Goal: Task Accomplishment & Management: Complete application form

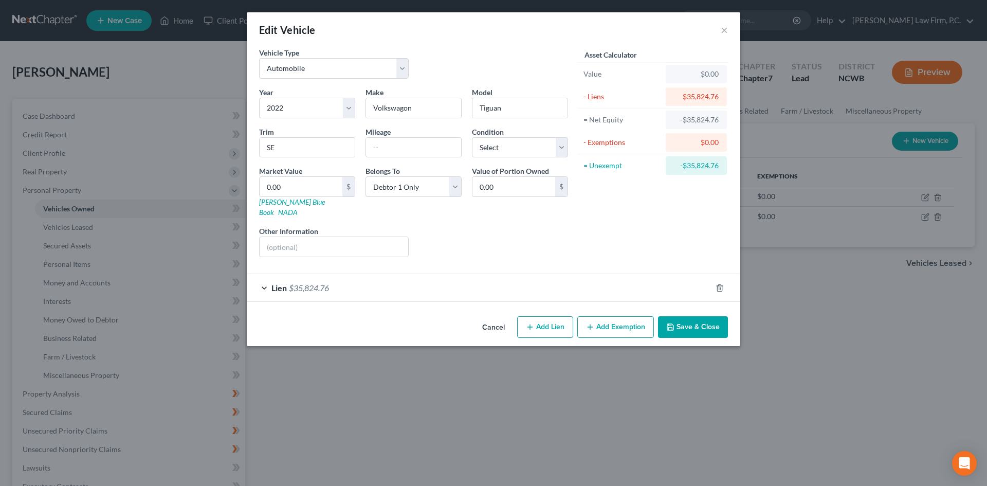
select select "0"
select select "4"
select select "0"
click at [529, 149] on select "Select Excellent Very Good Good Fair Poor" at bounding box center [520, 147] width 96 height 21
select select "2"
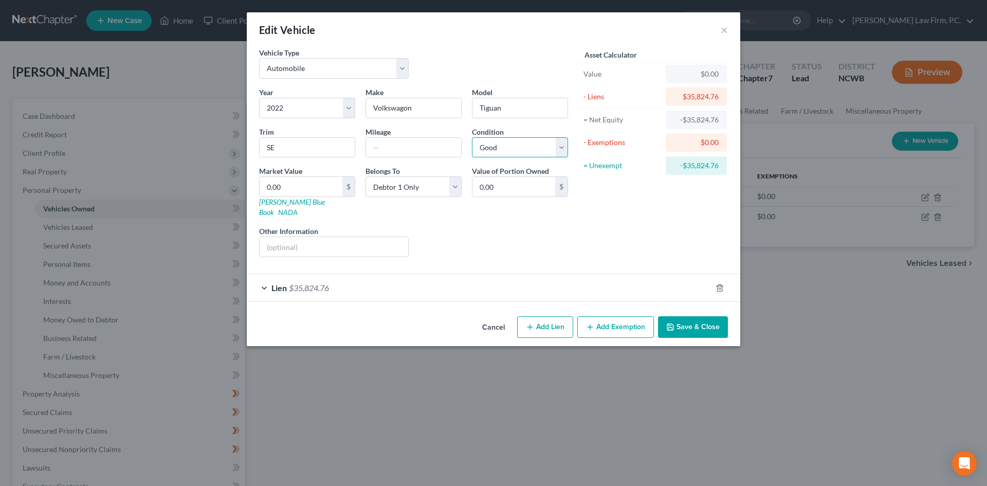
click at [472, 137] on select "Select Excellent Very Good Good Fair Poor" at bounding box center [520, 147] width 96 height 21
click at [696, 316] on button "Save & Close" at bounding box center [693, 327] width 70 height 22
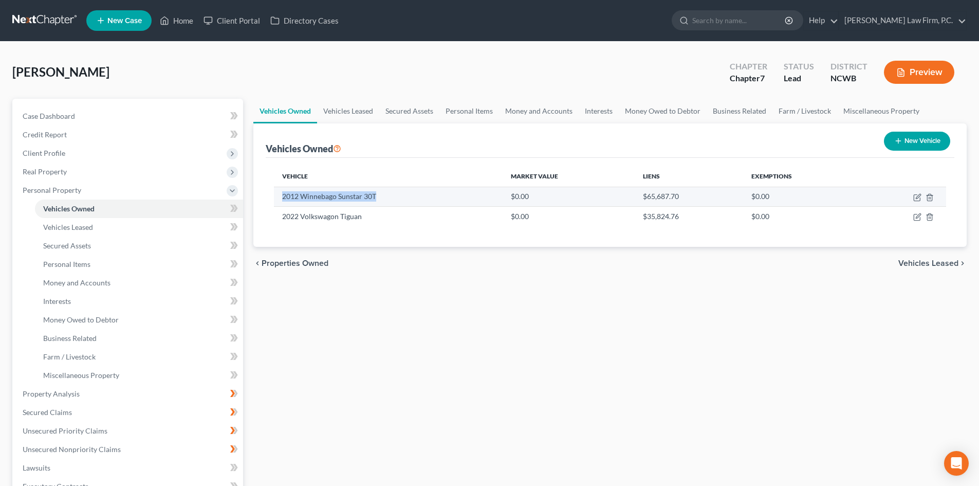
drag, startPoint x: 283, startPoint y: 197, endPoint x: 378, endPoint y: 201, distance: 95.2
click at [378, 201] on td "2012 Winnebago Sunstar 30T" at bounding box center [388, 197] width 229 height 20
click at [917, 199] on icon "button" at bounding box center [917, 197] width 8 height 8
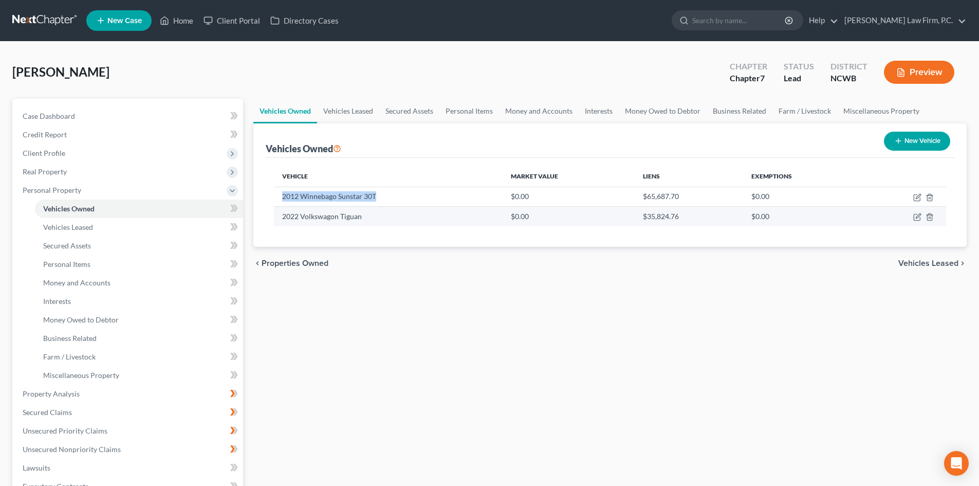
select select "5"
select select "14"
select select "0"
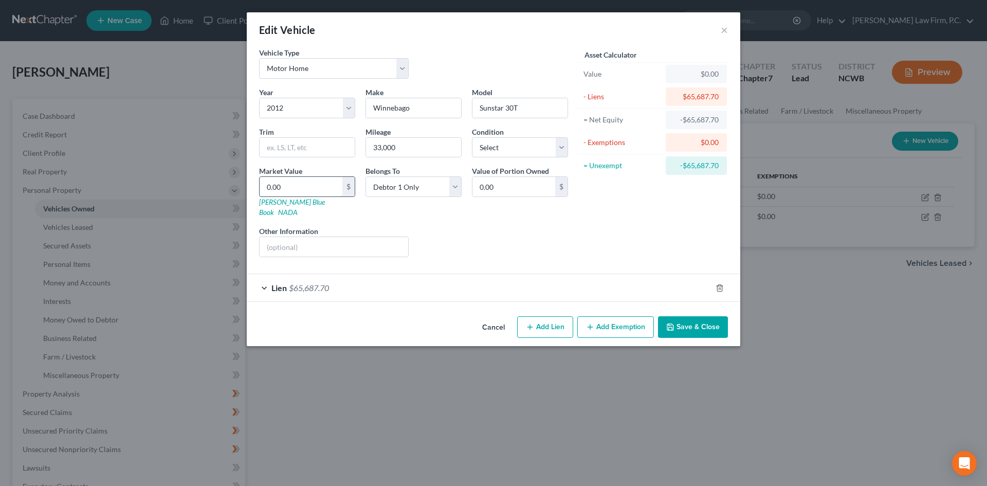
click at [304, 186] on input "0.00" at bounding box center [301, 187] width 83 height 20
type input "3"
type input "3.00"
type input "39"
type input "39.00"
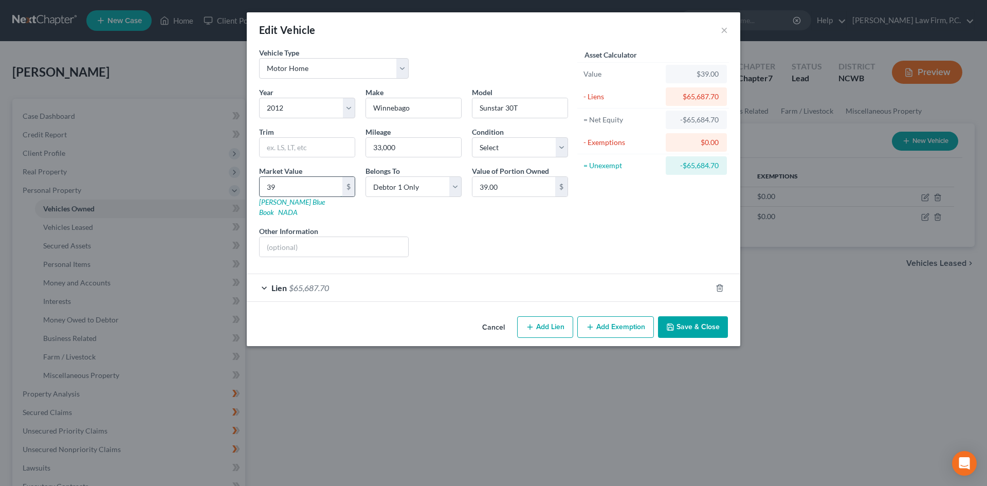
type input "392"
type input "392.00"
type input "3920"
type input "3,920.00"
type input "3,9200"
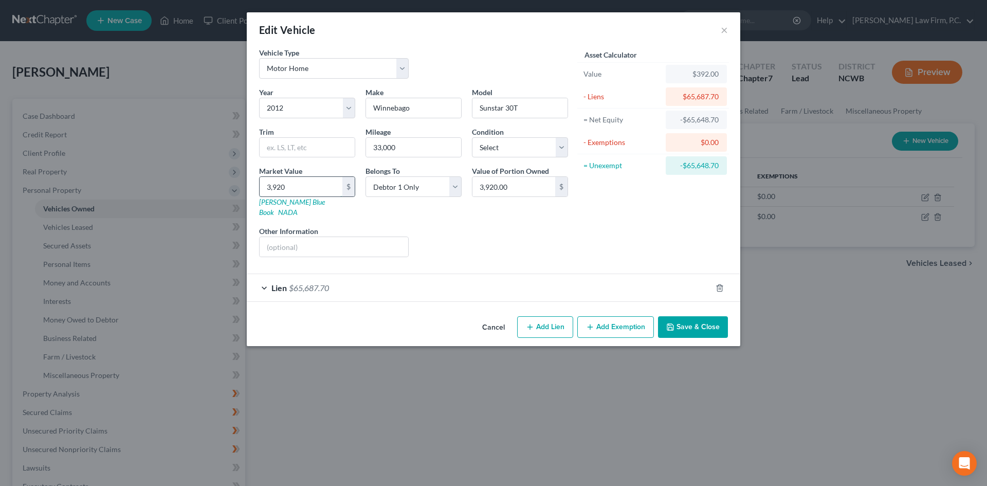
type input "39,200.00"
type input "39,200"
click at [283, 243] on input "text" at bounding box center [334, 247] width 149 height 20
type input "via JD Power/NADA"
click at [270, 281] on div "Lien $65,687.70" at bounding box center [479, 287] width 465 height 27
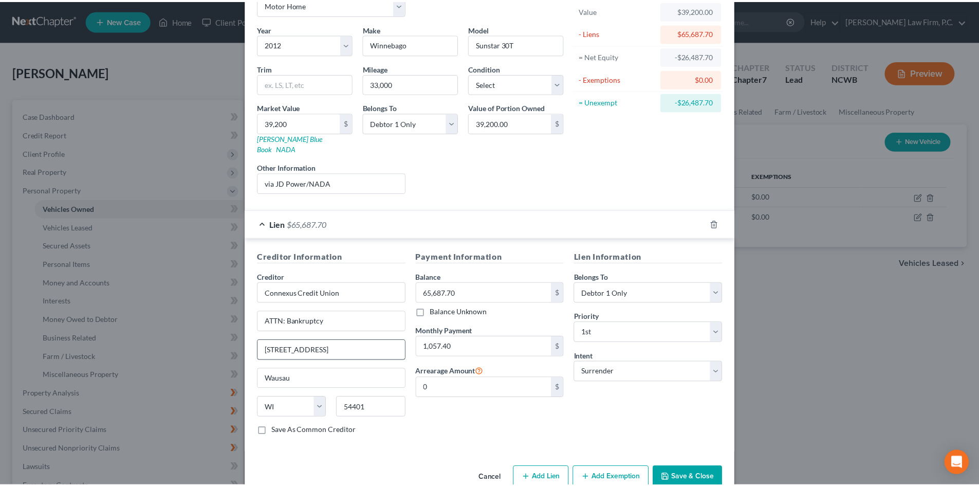
scroll to position [77, 0]
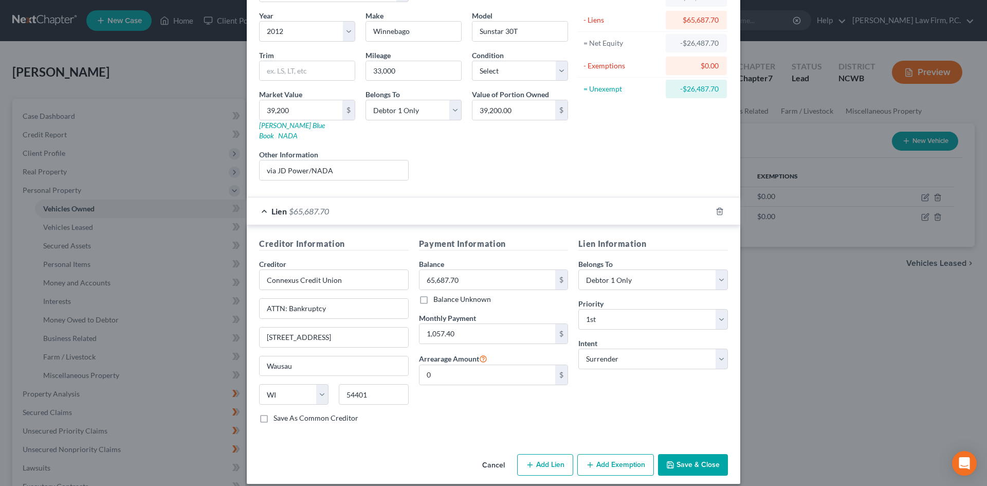
click at [687, 454] on button "Save & Close" at bounding box center [693, 465] width 70 height 22
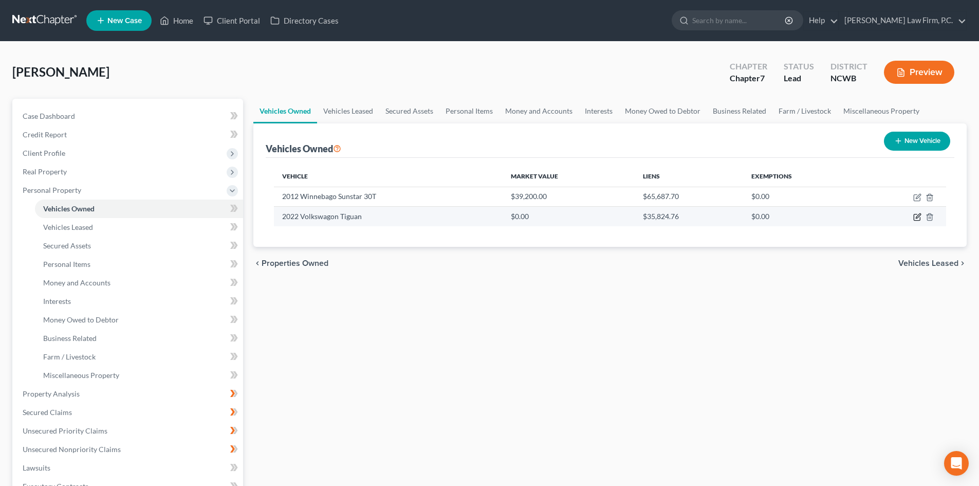
click at [916, 216] on icon "button" at bounding box center [917, 217] width 8 height 8
select select "0"
select select "4"
select select "2"
select select "0"
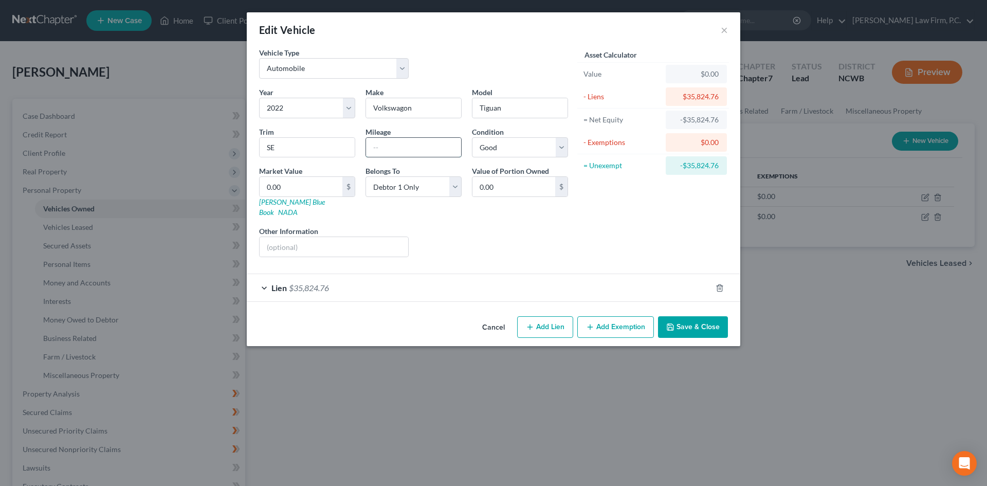
click at [399, 151] on input "text" at bounding box center [413, 148] width 95 height 20
paste input "51,570"
type input "51,570"
click at [703, 317] on button "Save & Close" at bounding box center [693, 327] width 70 height 22
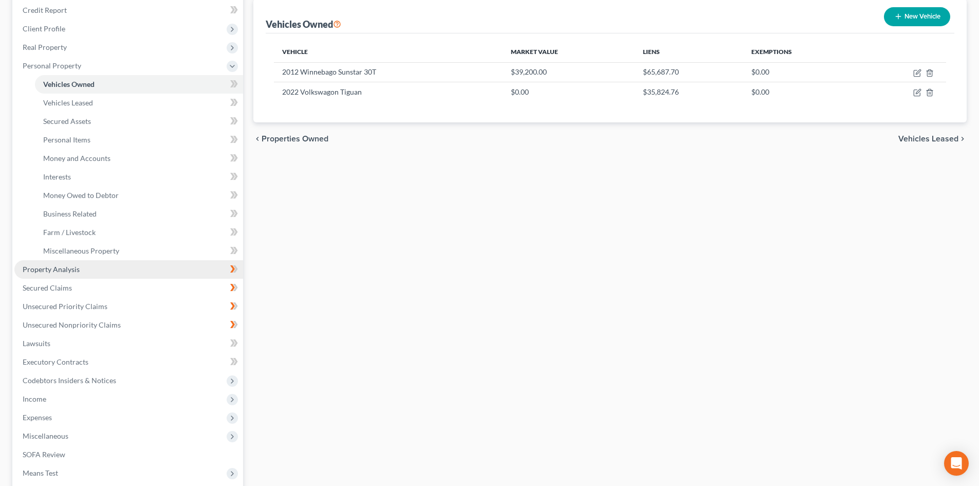
scroll to position [206, 0]
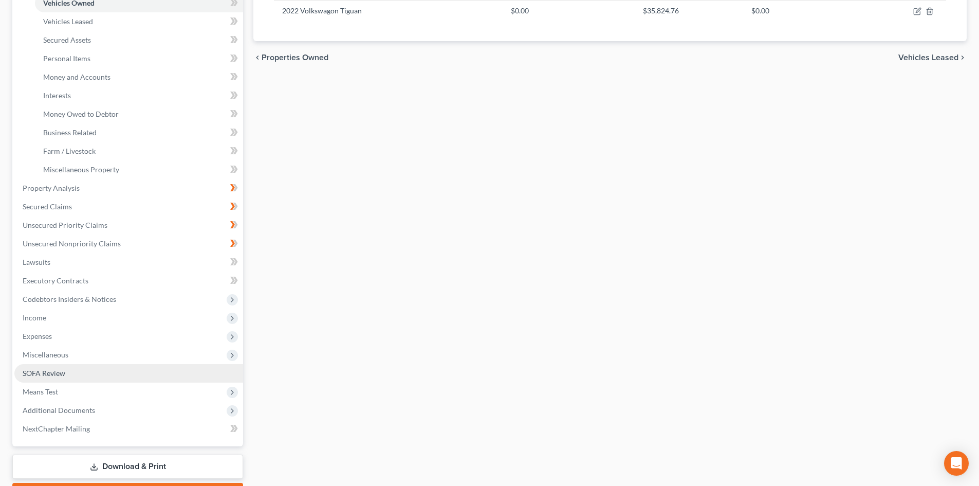
click at [84, 373] on link "SOFA Review" at bounding box center [128, 373] width 229 height 18
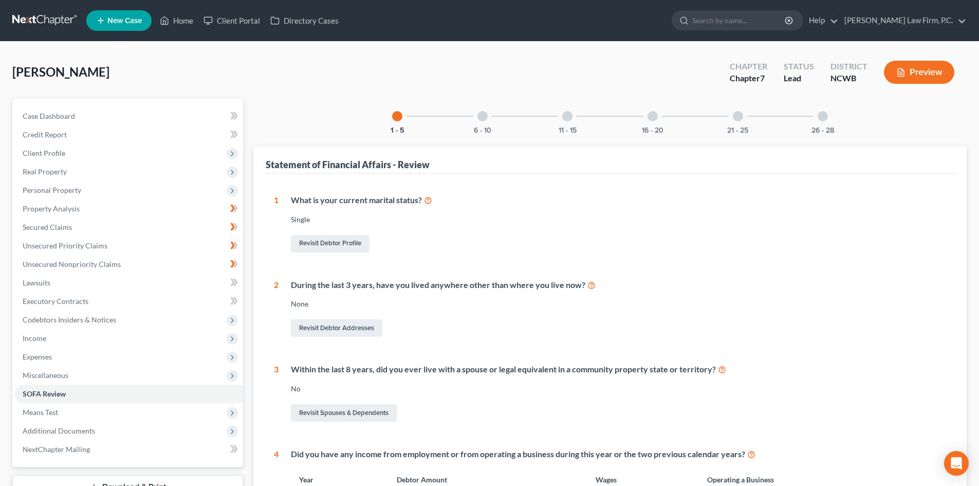
click at [486, 121] on div "6 - 10" at bounding box center [482, 116] width 35 height 35
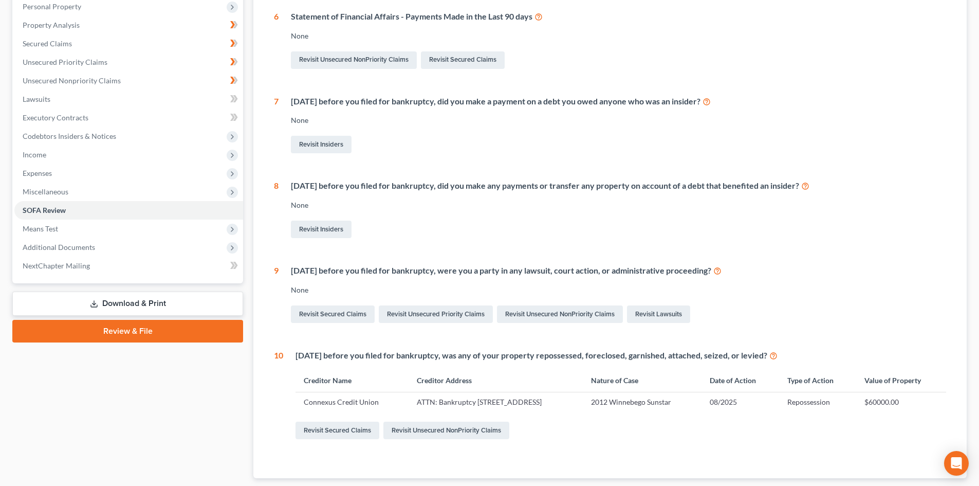
scroll to position [248, 0]
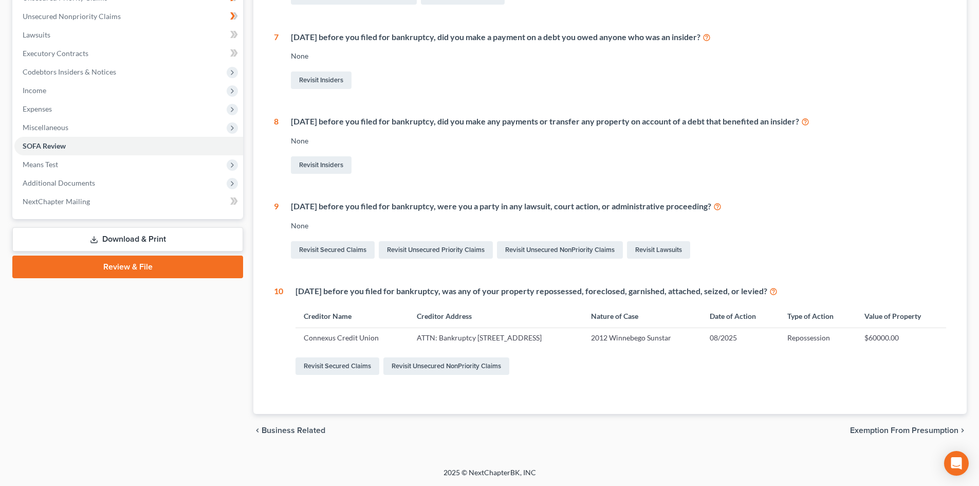
drag, startPoint x: 896, startPoint y: 325, endPoint x: 548, endPoint y: 327, distance: 348.4
click at [888, 325] on th "Value of Property" at bounding box center [901, 316] width 90 height 22
click at [341, 368] on link "Revisit Secured Claims" at bounding box center [337, 365] width 84 height 17
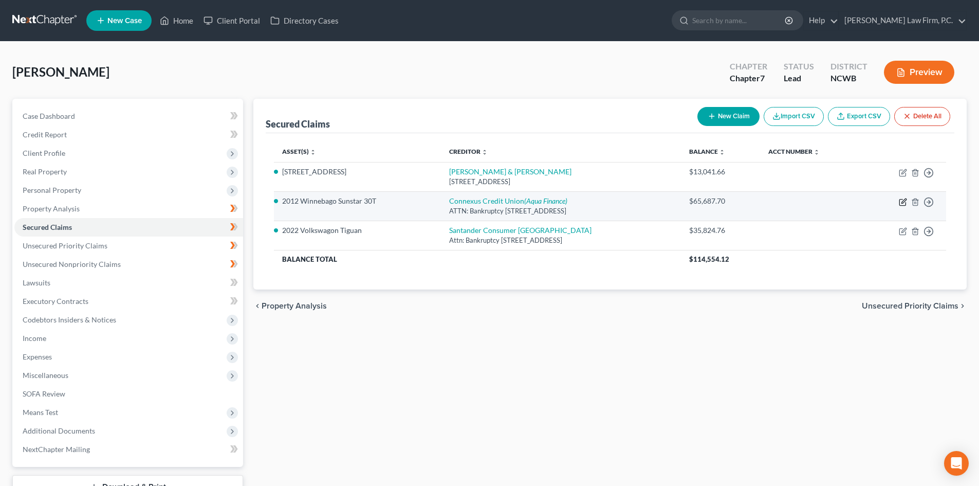
click at [902, 200] on icon "button" at bounding box center [903, 202] width 8 height 8
select select "52"
select select "9"
select select "0"
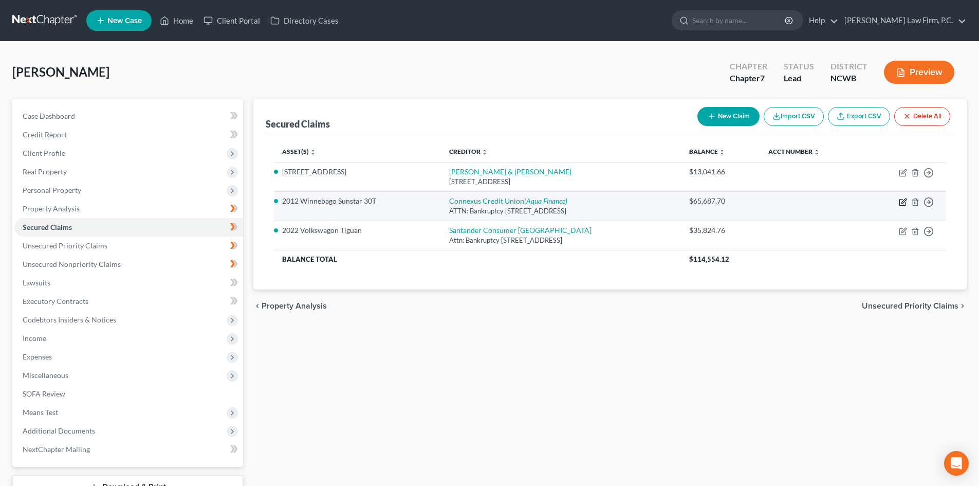
select select "0"
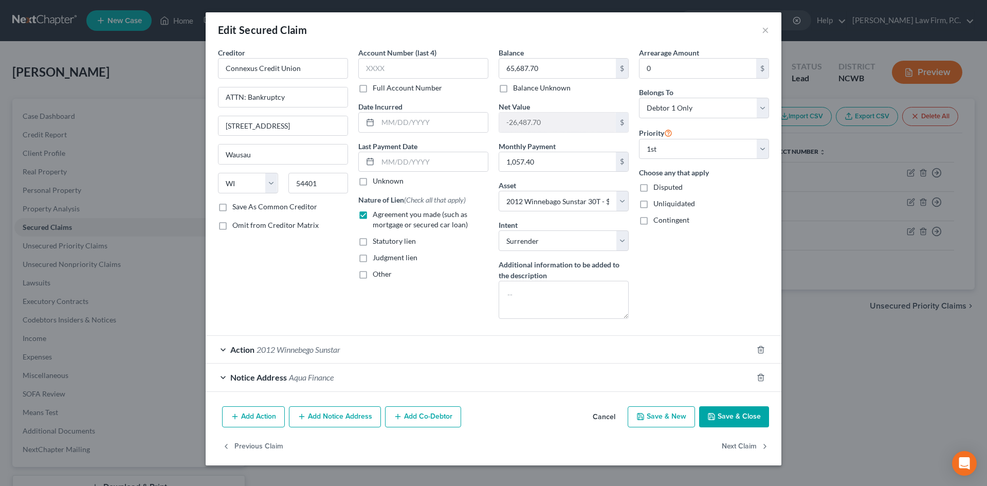
click at [225, 348] on div "Action 2012 Winnebego Sunstar" at bounding box center [479, 349] width 547 height 27
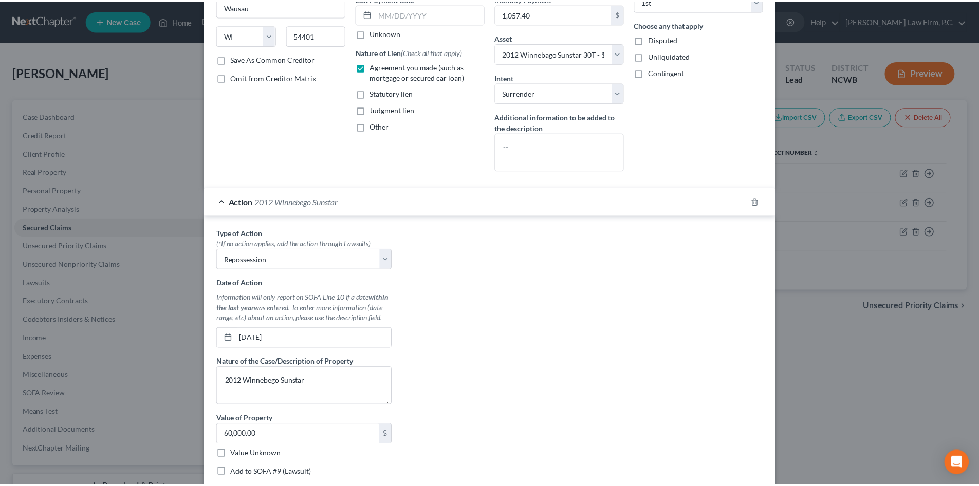
scroll to position [270, 0]
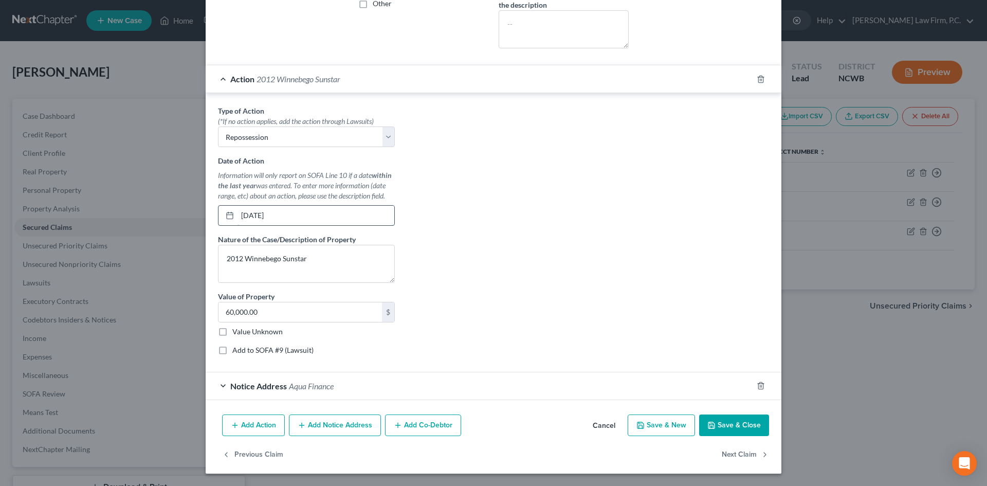
click at [328, 221] on input "[DATE]" at bounding box center [315, 216] width 157 height 20
drag, startPoint x: 239, startPoint y: 214, endPoint x: 301, endPoint y: 215, distance: 62.2
click at [299, 217] on input "[DATE]" at bounding box center [315, 216] width 157 height 20
drag, startPoint x: 238, startPoint y: 213, endPoint x: 326, endPoint y: 220, distance: 88.7
click at [326, 219] on input "[DATE]" at bounding box center [315, 216] width 157 height 20
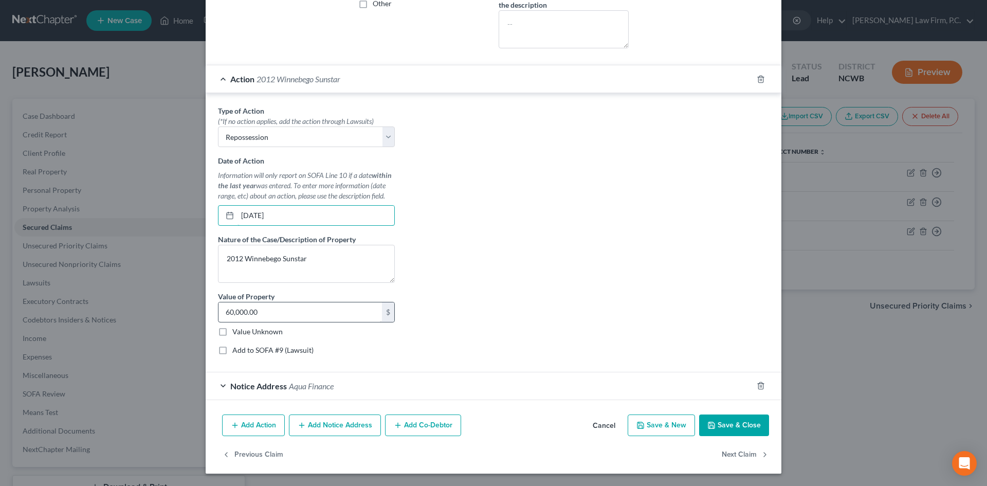
type input "[DATE]"
click at [302, 308] on input "60,000.00" at bounding box center [299, 312] width 163 height 20
type input "39,200"
click at [717, 417] on button "Save & Close" at bounding box center [734, 425] width 70 height 22
select select
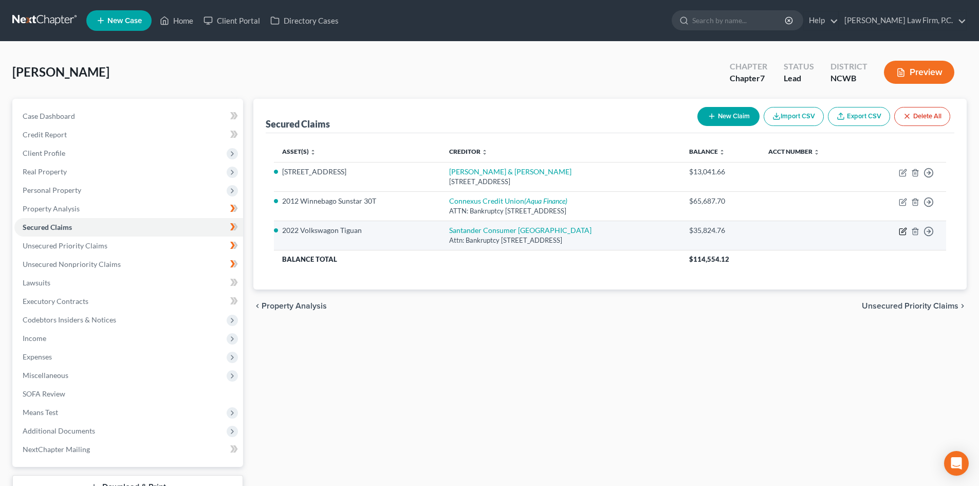
click at [903, 231] on icon "button" at bounding box center [903, 231] width 8 height 8
select select "45"
select select "0"
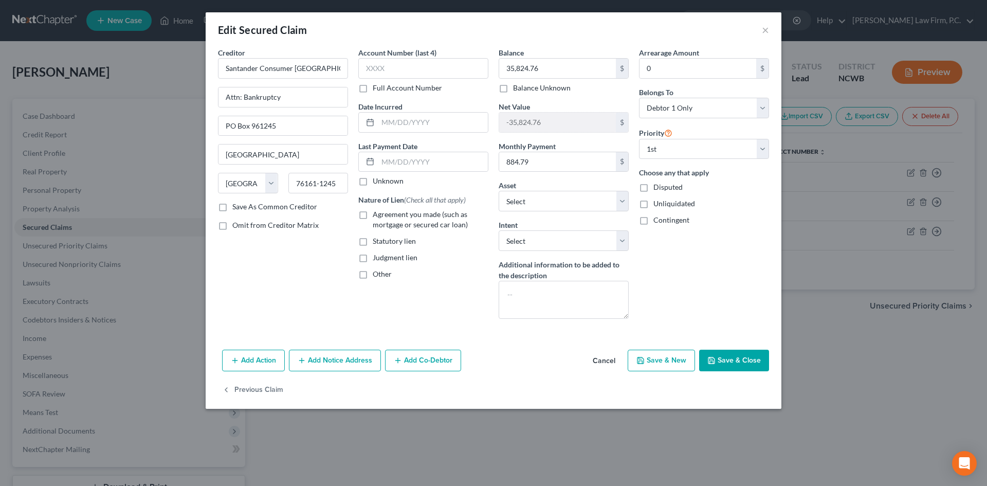
drag, startPoint x: 604, startPoint y: 355, endPoint x: 539, endPoint y: 248, distance: 125.5
click at [494, 337] on div "Edit Secured Claim × Creditor * Santander Consumer [GEOGRAPHIC_DATA] Attn: Bank…" at bounding box center [494, 210] width 576 height 396
click at [539, 235] on select "Select Surrender Redeem Reaffirm Avoid Other" at bounding box center [563, 240] width 130 height 21
select select "4"
click at [498, 230] on select "Select Surrender Redeem Reaffirm Avoid Other" at bounding box center [563, 240] width 130 height 21
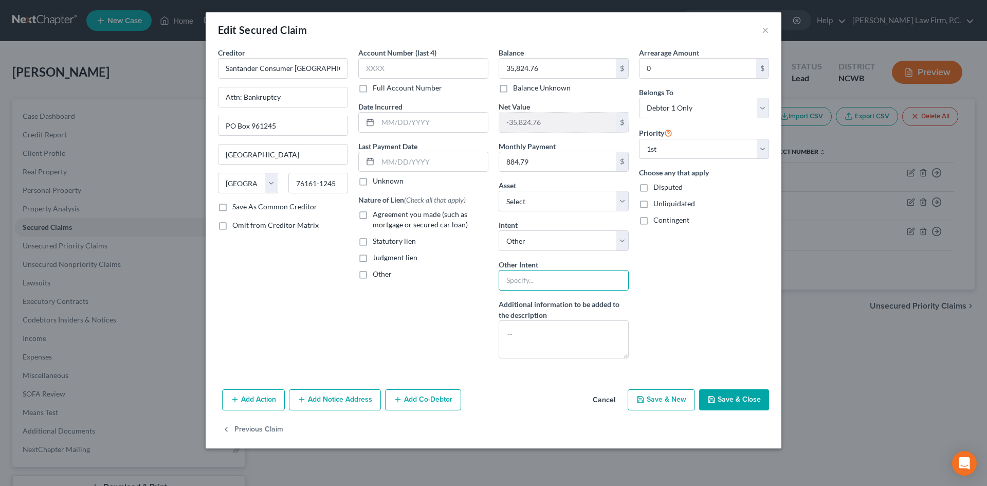
click at [542, 276] on input "text" at bounding box center [563, 280] width 130 height 21
type input "Retain & Pay"
click at [726, 399] on button "Save & Close" at bounding box center [734, 400] width 70 height 22
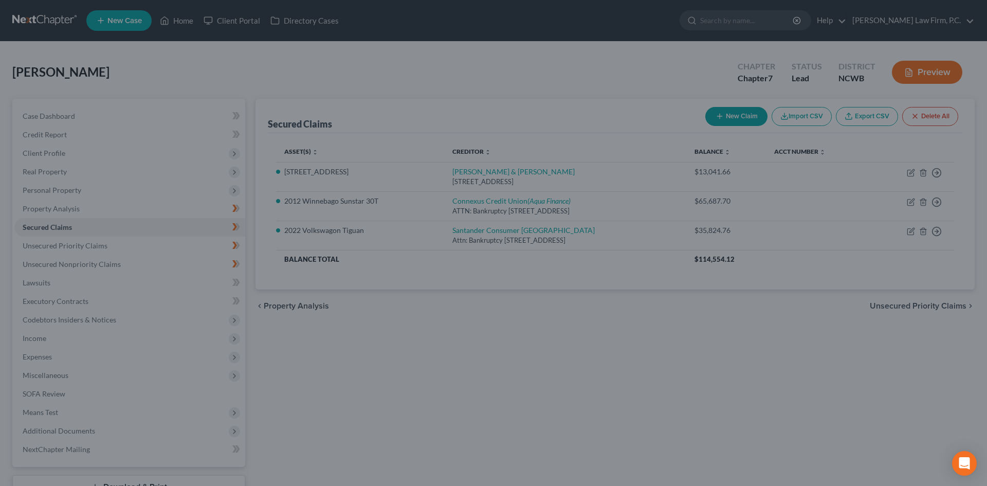
select select "10"
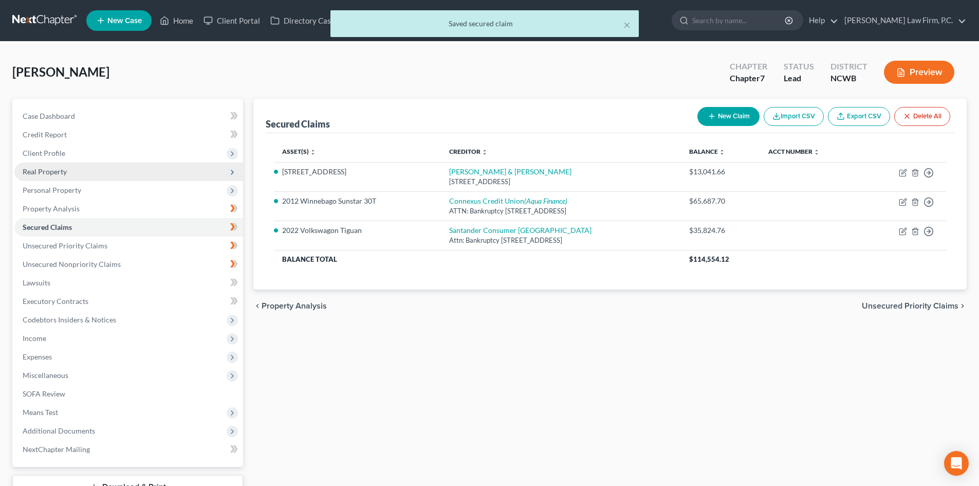
click at [63, 169] on span "Real Property" at bounding box center [45, 171] width 44 height 9
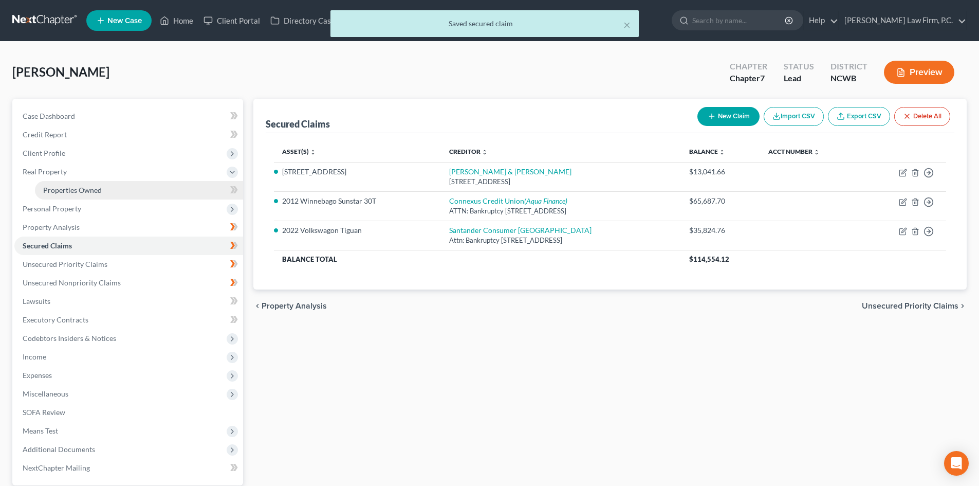
click at [78, 190] on span "Properties Owned" at bounding box center [72, 190] width 59 height 9
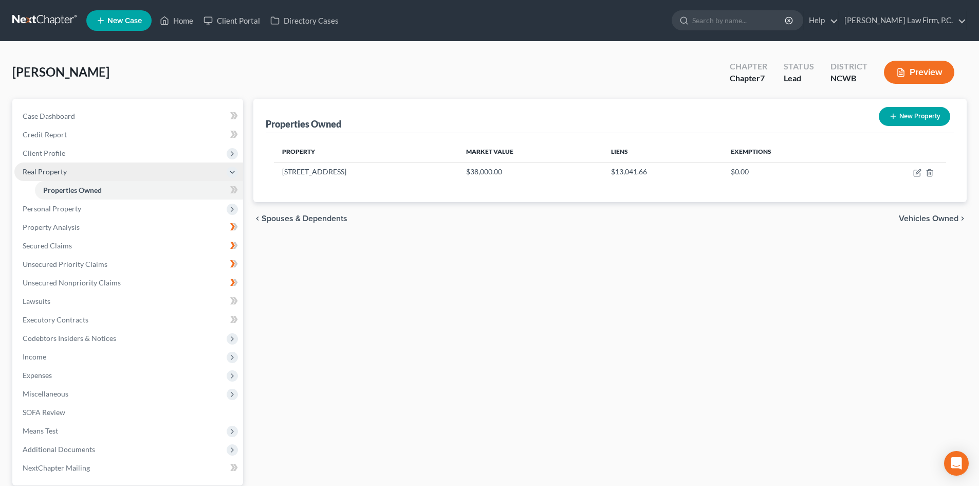
click at [55, 168] on span "Real Property" at bounding box center [45, 171] width 44 height 9
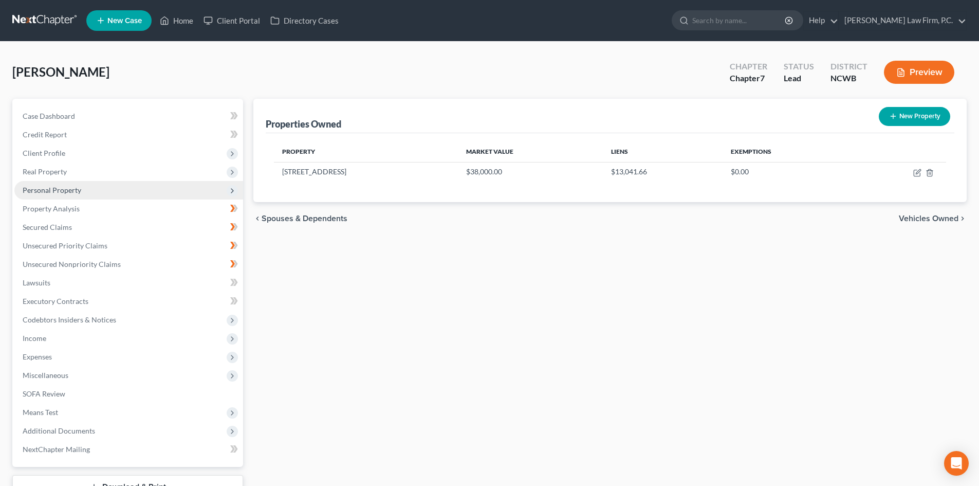
click at [70, 191] on span "Personal Property" at bounding box center [52, 190] width 59 height 9
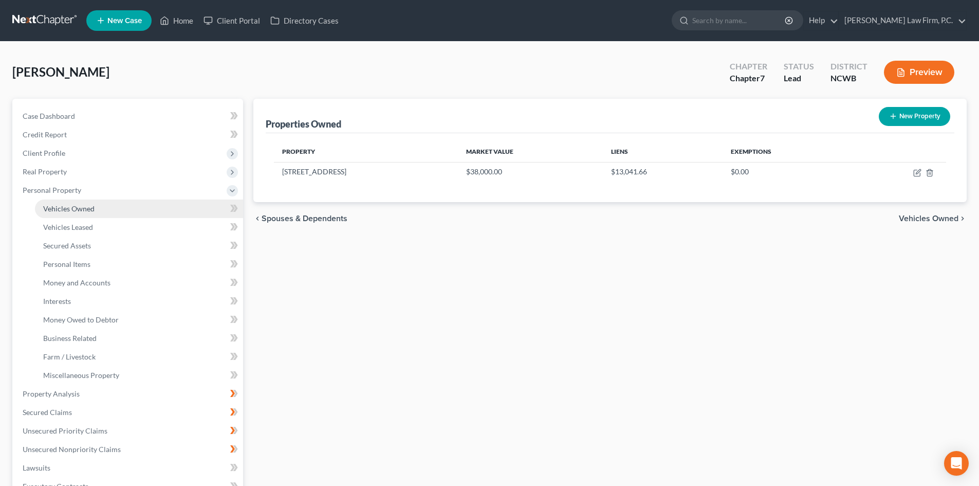
click at [88, 205] on span "Vehicles Owned" at bounding box center [68, 208] width 51 height 9
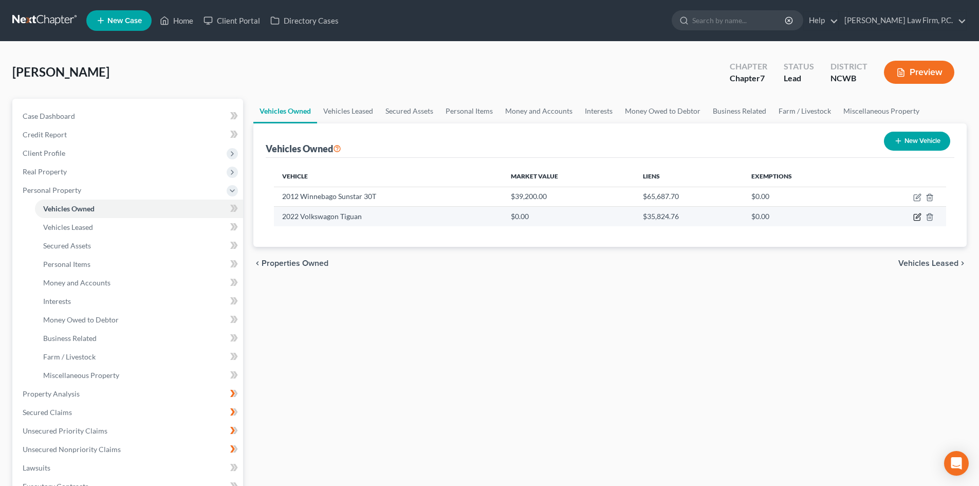
drag, startPoint x: 916, startPoint y: 214, endPoint x: 886, endPoint y: 212, distance: 29.3
click at [916, 213] on icon "button" at bounding box center [917, 217] width 8 height 8
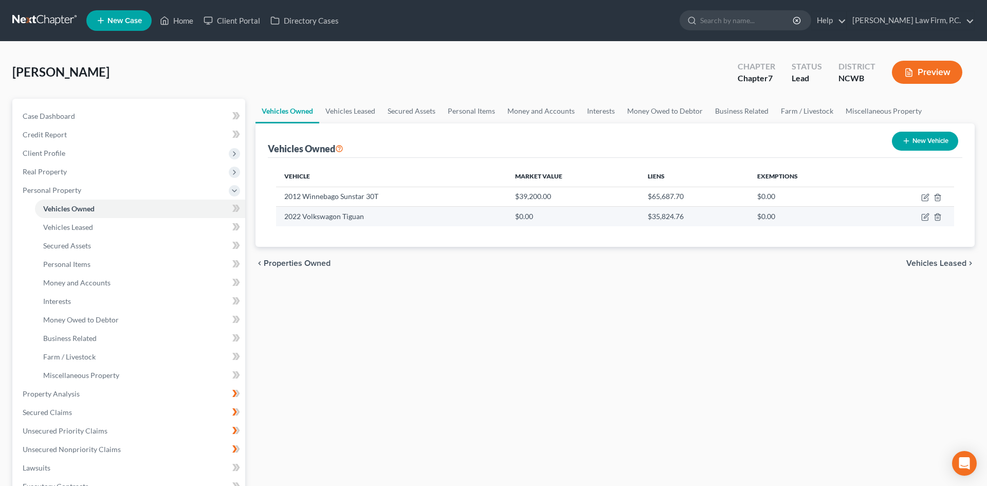
select select "0"
select select "4"
select select "2"
select select "0"
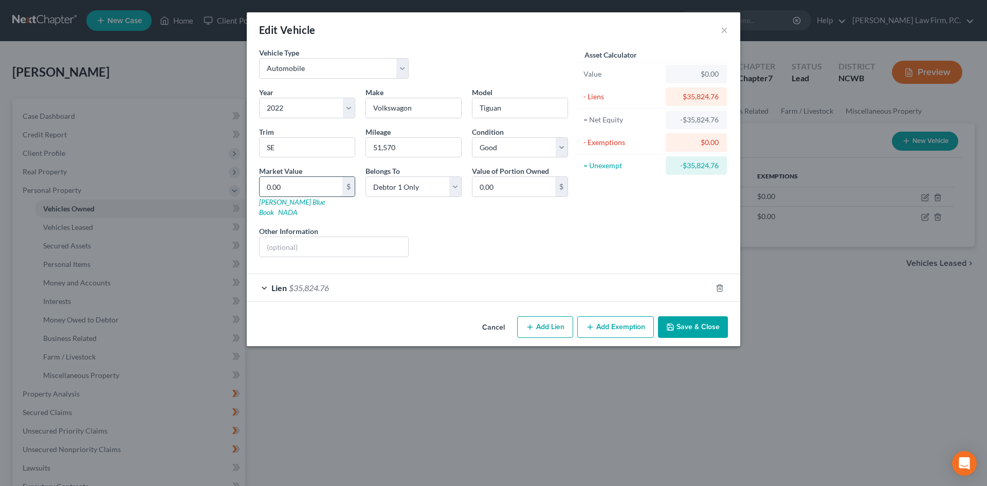
click at [303, 188] on input "0.00" at bounding box center [301, 187] width 83 height 20
type input "2"
type input "2.00"
type input "20"
type input "20.00"
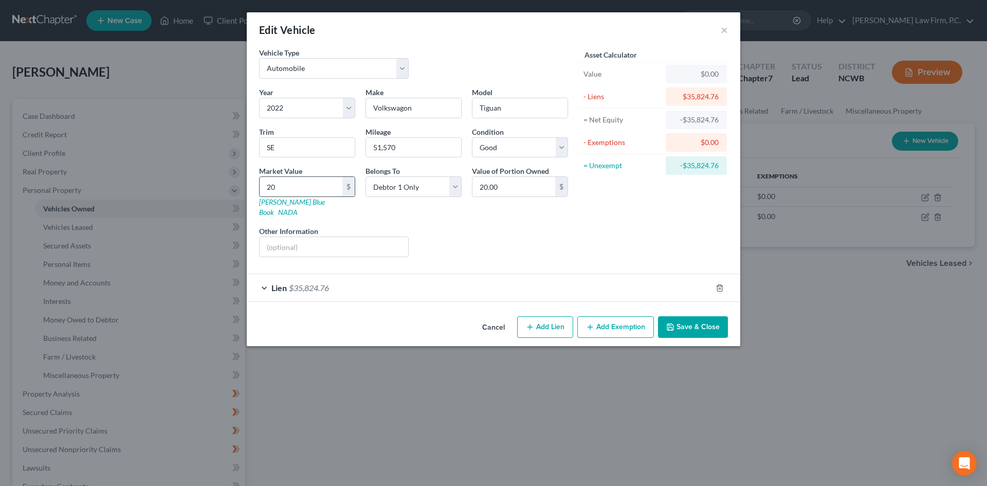
type input "206"
type input "206.00"
type input "2069"
type input "2,069.00"
type input "2,0692"
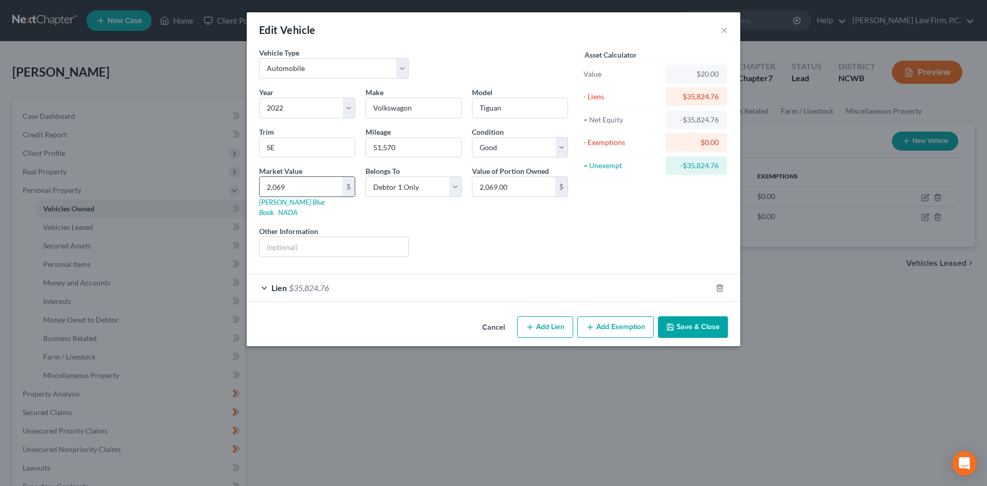
type input "20,692.00"
type input "20,692"
click at [292, 237] on input "text" at bounding box center [334, 247] width 149 height 20
type input "via [DOMAIN_NAME]"
click at [691, 316] on button "Save & Close" at bounding box center [693, 327] width 70 height 22
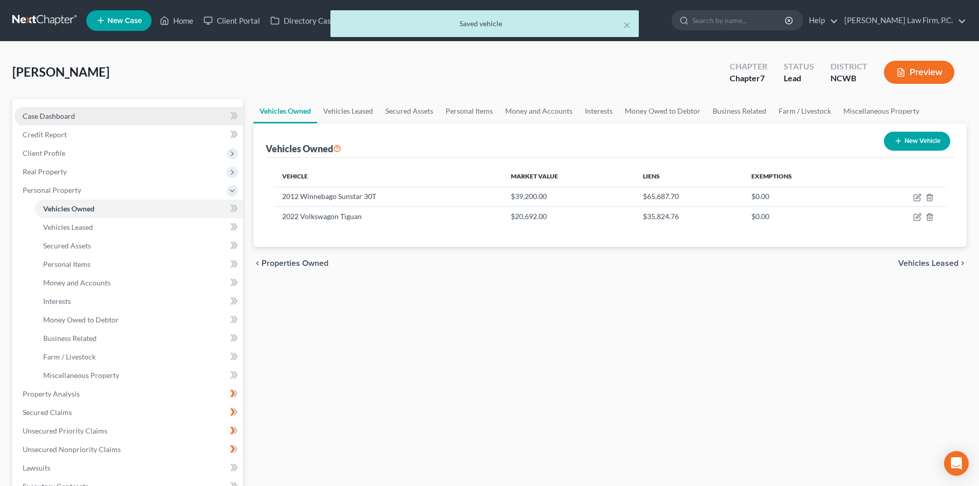
click at [61, 119] on span "Case Dashboard" at bounding box center [49, 116] width 52 height 9
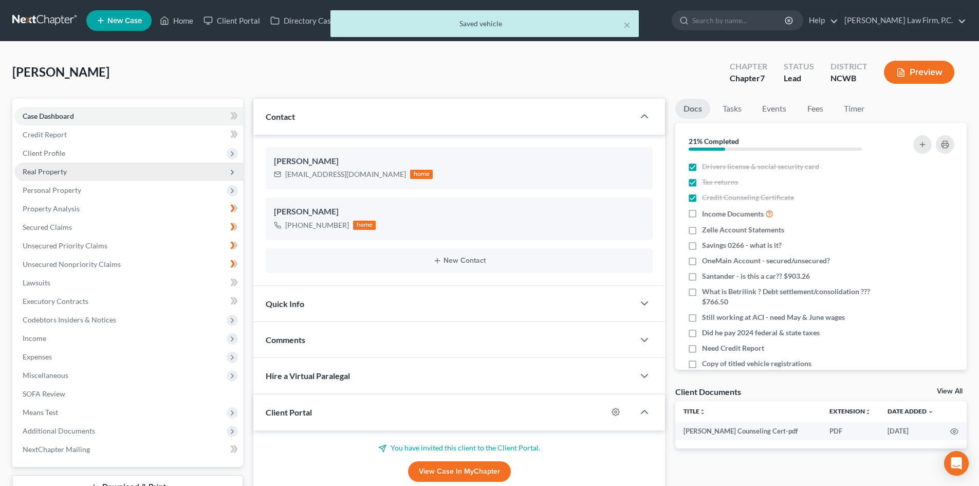
click at [52, 167] on span "Real Property" at bounding box center [45, 171] width 44 height 9
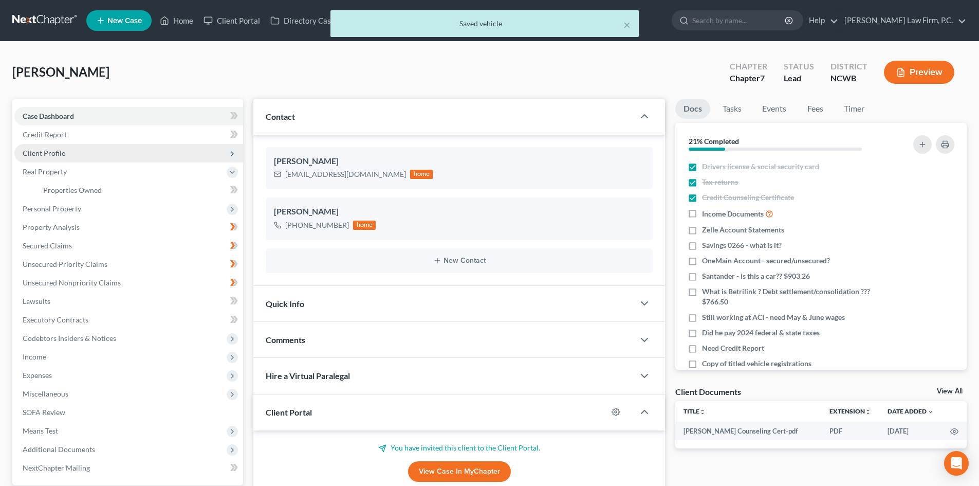
click at [52, 155] on span "Client Profile" at bounding box center [44, 153] width 43 height 9
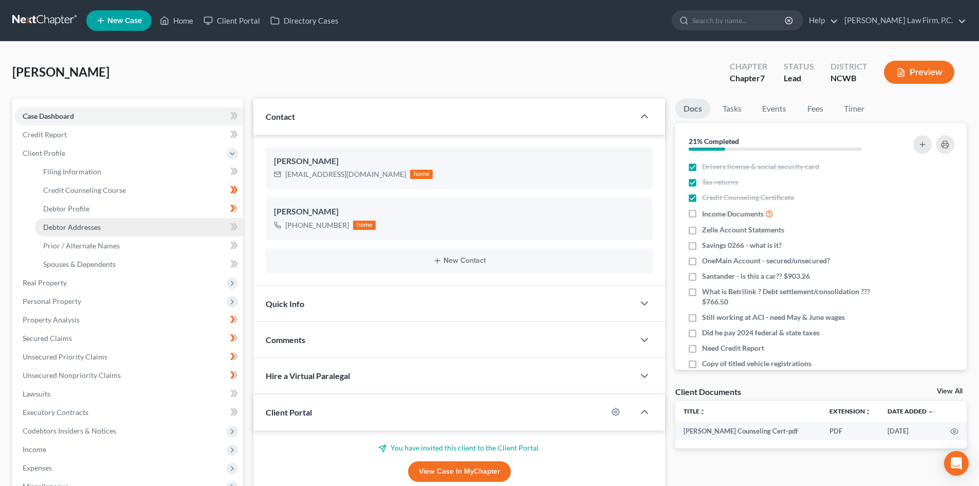
click at [78, 223] on span "Debtor Addresses" at bounding box center [72, 227] width 58 height 9
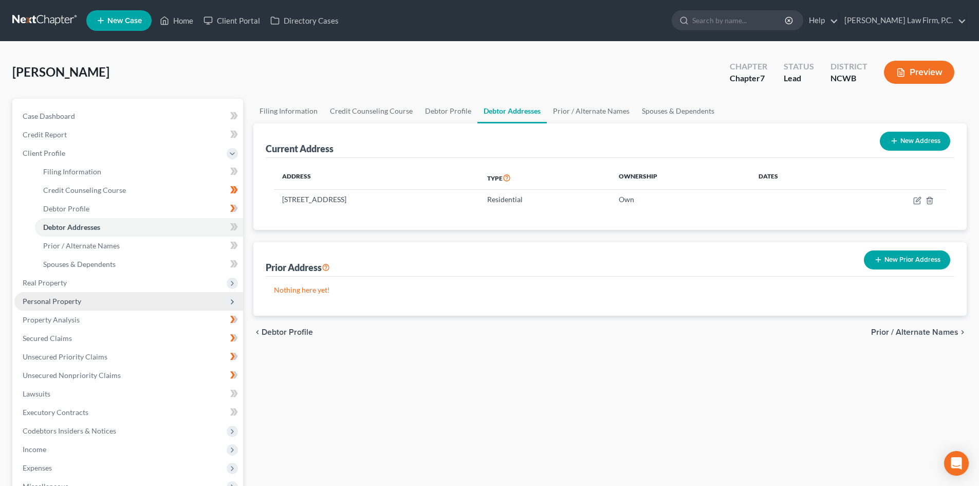
click at [87, 301] on span "Personal Property" at bounding box center [128, 301] width 229 height 18
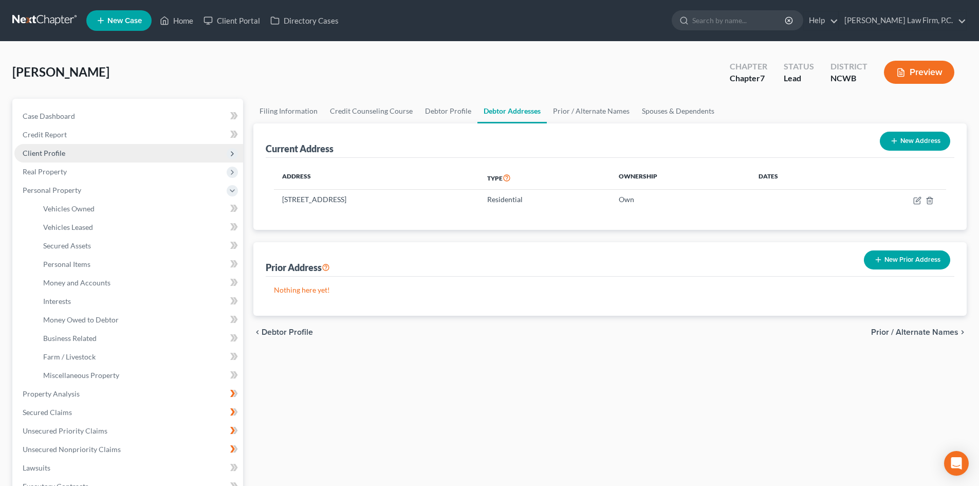
click at [72, 145] on span "Client Profile" at bounding box center [128, 153] width 229 height 18
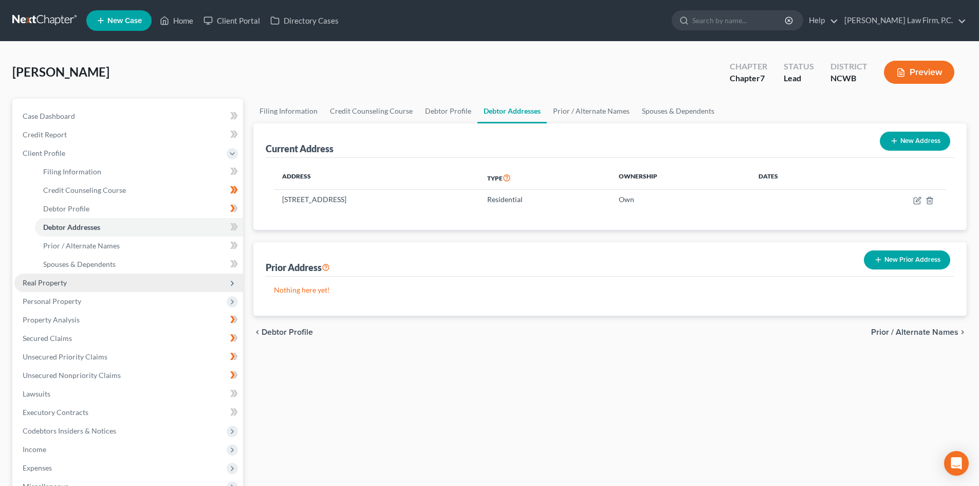
click at [73, 282] on span "Real Property" at bounding box center [128, 282] width 229 height 18
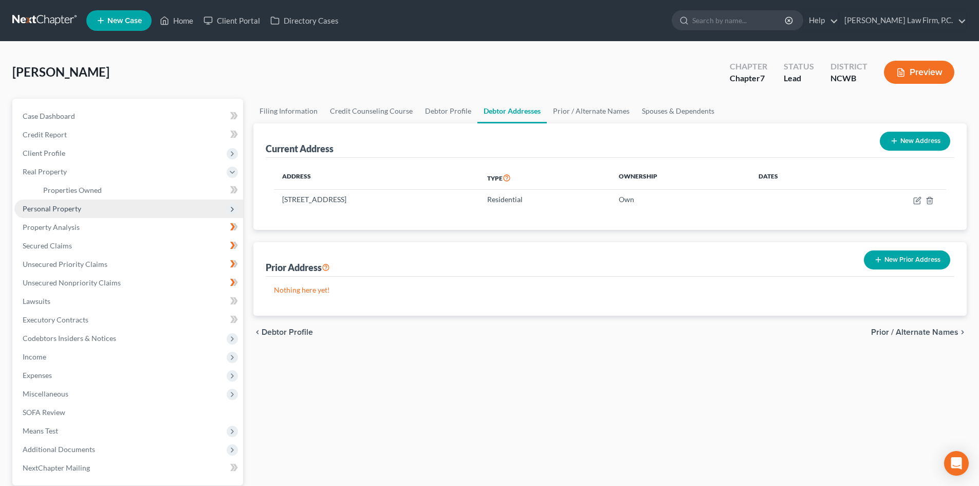
click at [81, 200] on span "Personal Property" at bounding box center [128, 208] width 229 height 18
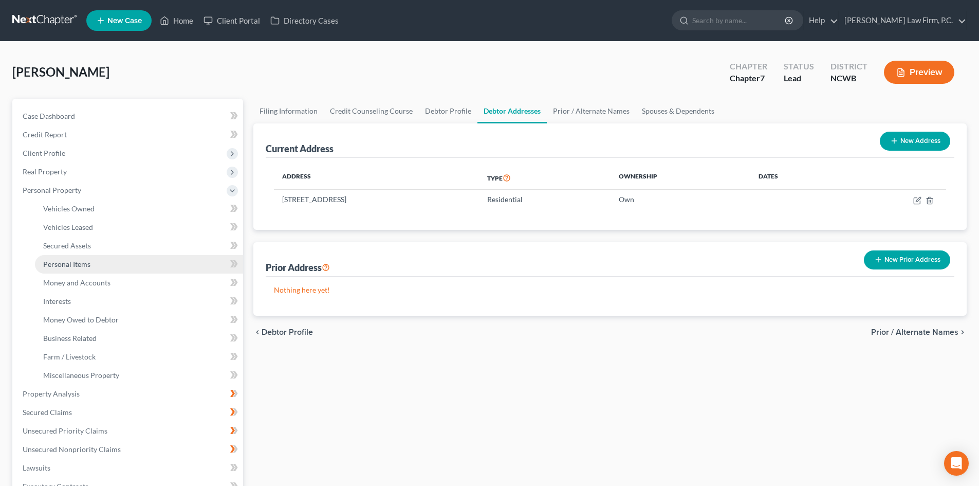
click at [95, 259] on link "Personal Items" at bounding box center [139, 264] width 208 height 18
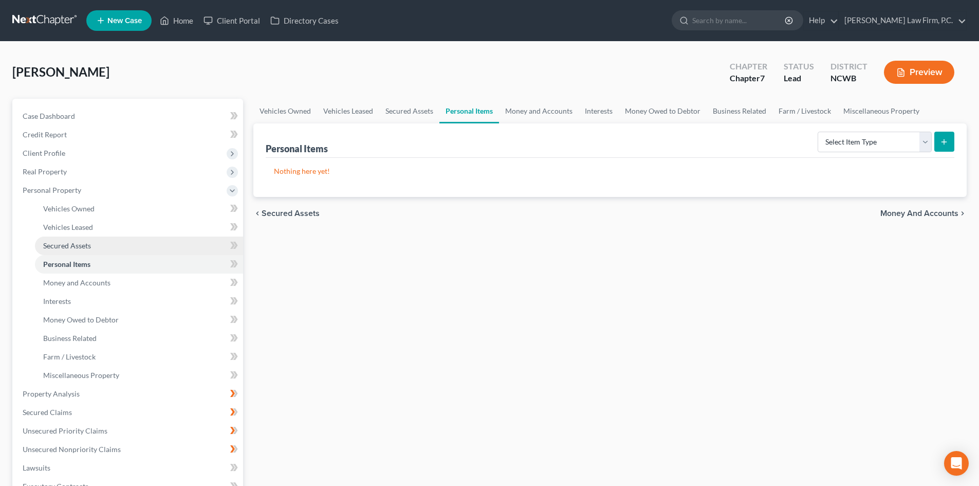
click at [100, 246] on link "Secured Assets" at bounding box center [139, 245] width 208 height 18
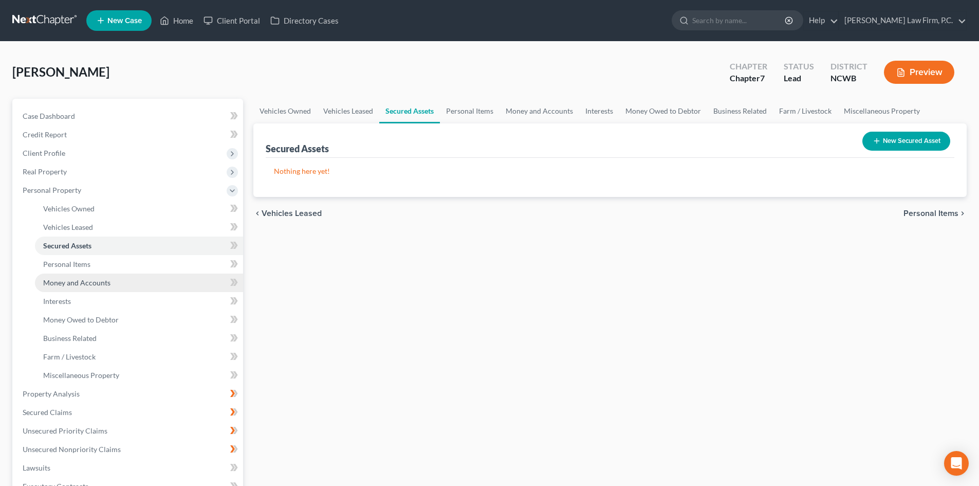
click at [101, 286] on span "Money and Accounts" at bounding box center [76, 282] width 67 height 9
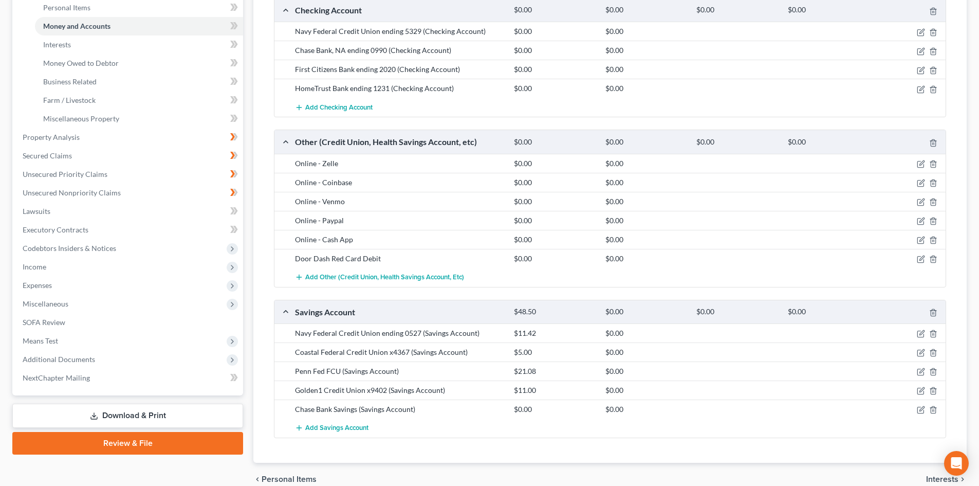
scroll to position [257, 0]
click at [917, 181] on icon "button" at bounding box center [920, 183] width 6 height 6
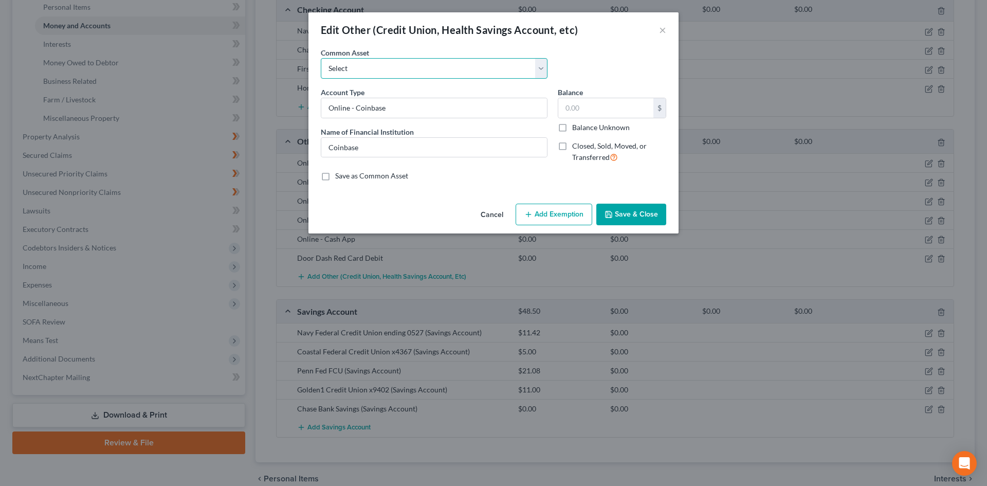
click at [433, 66] on select "Select Pension Online Online" at bounding box center [434, 68] width 227 height 21
click at [613, 66] on div "Common Asset Select Pension Online Online" at bounding box center [494, 67] width 356 height 40
click at [488, 209] on button "Cancel" at bounding box center [491, 215] width 39 height 21
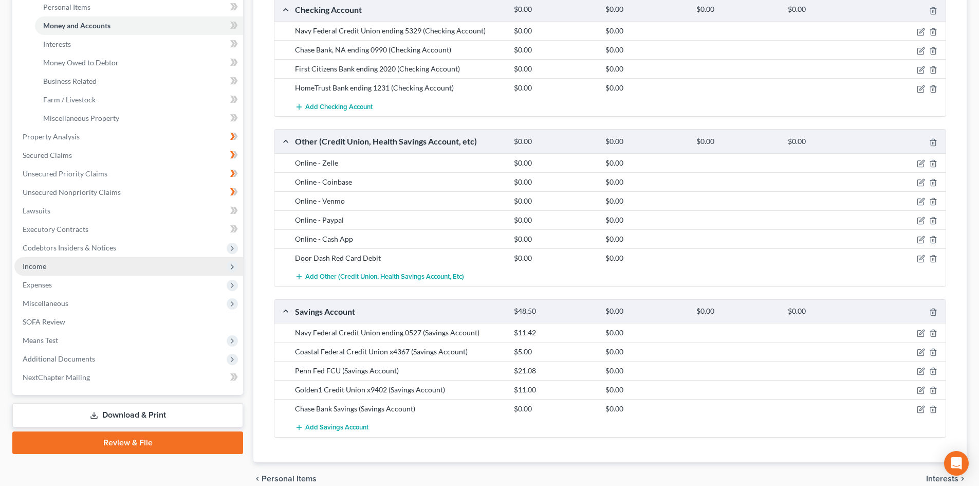
click at [75, 267] on span "Income" at bounding box center [128, 266] width 229 height 18
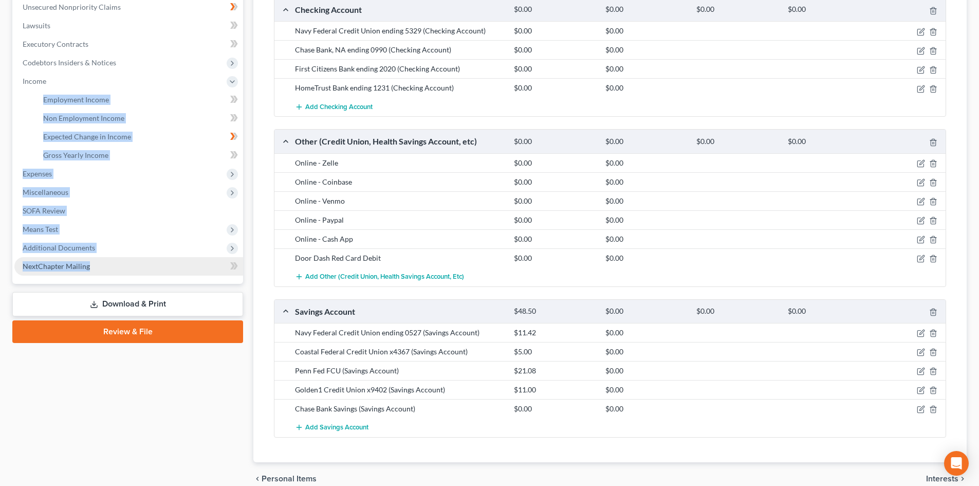
click at [75, 267] on ul "Case Dashboard Payments Invoices Payments Payments Credit Report Client Profile" at bounding box center [128, 62] width 229 height 425
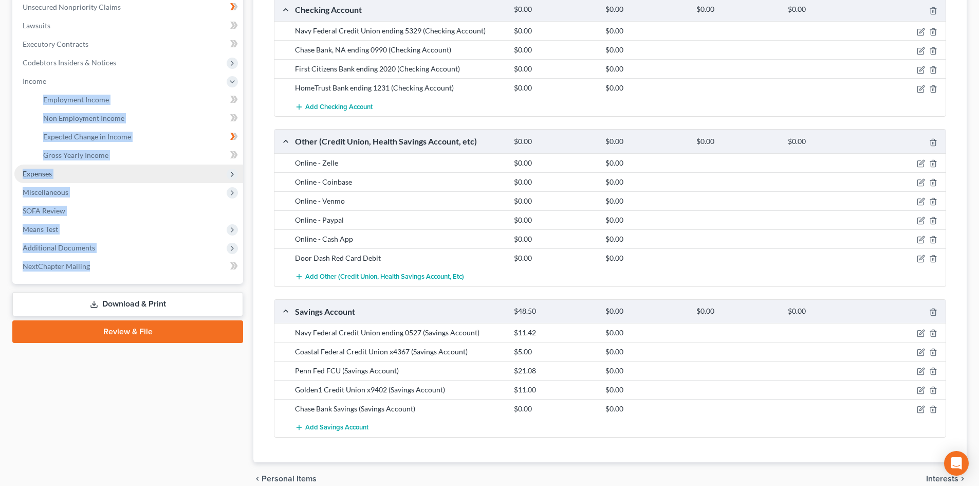
click at [31, 175] on span "Expenses" at bounding box center [37, 173] width 29 height 9
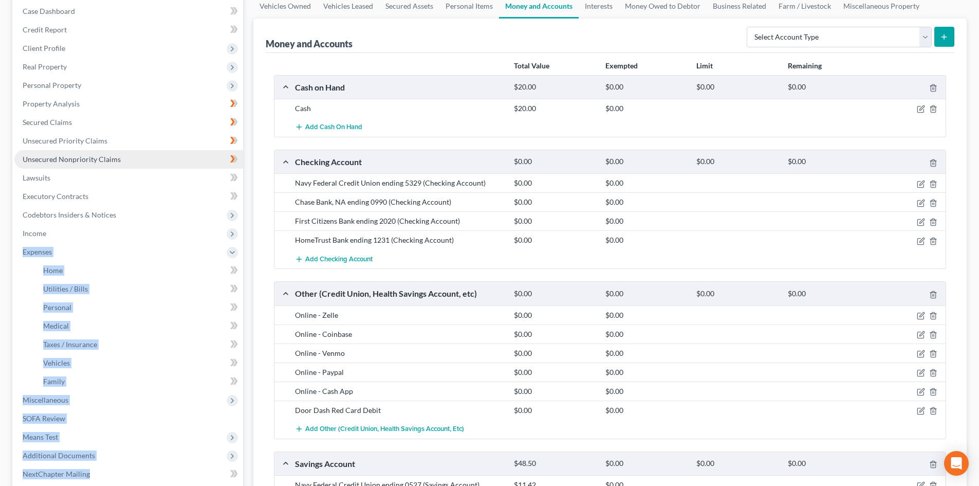
scroll to position [103, 0]
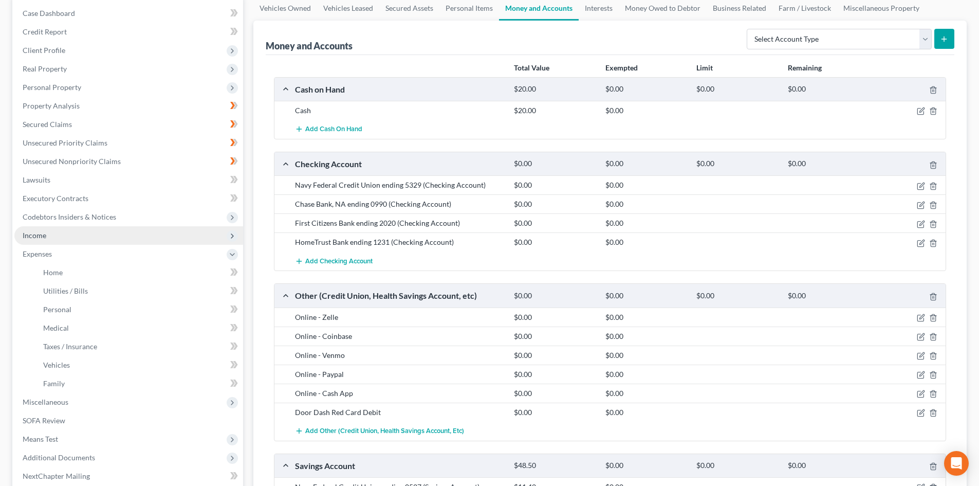
click at [38, 233] on span "Income" at bounding box center [35, 235] width 24 height 9
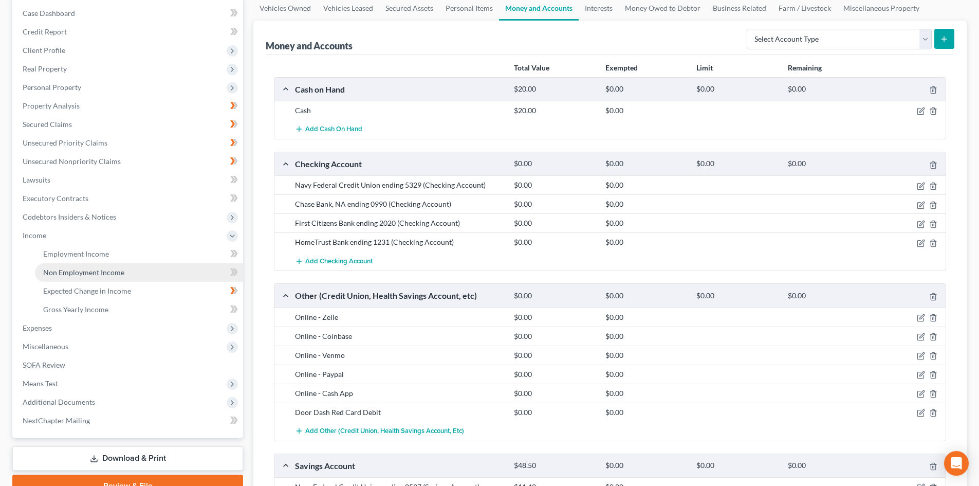
click at [107, 275] on span "Non Employment Income" at bounding box center [83, 272] width 81 height 9
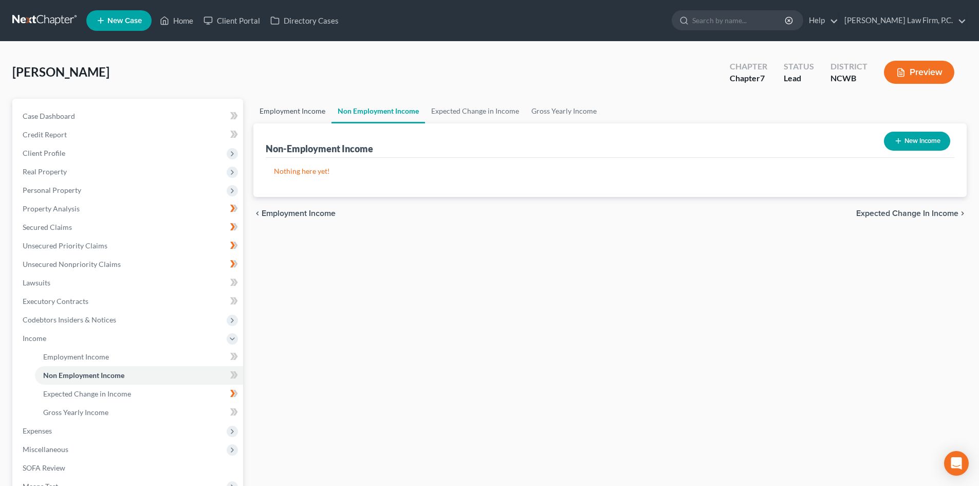
click at [291, 105] on link "Employment Income" at bounding box center [292, 111] width 78 height 25
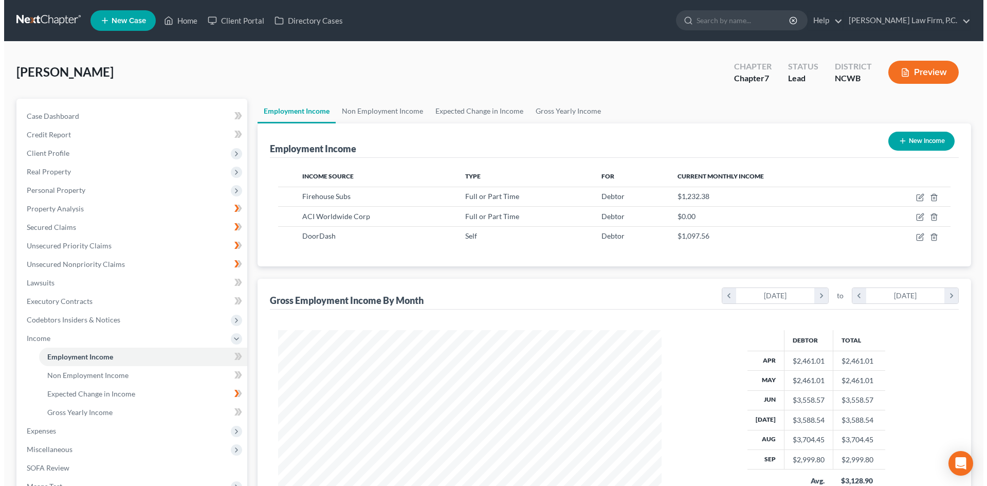
scroll to position [192, 404]
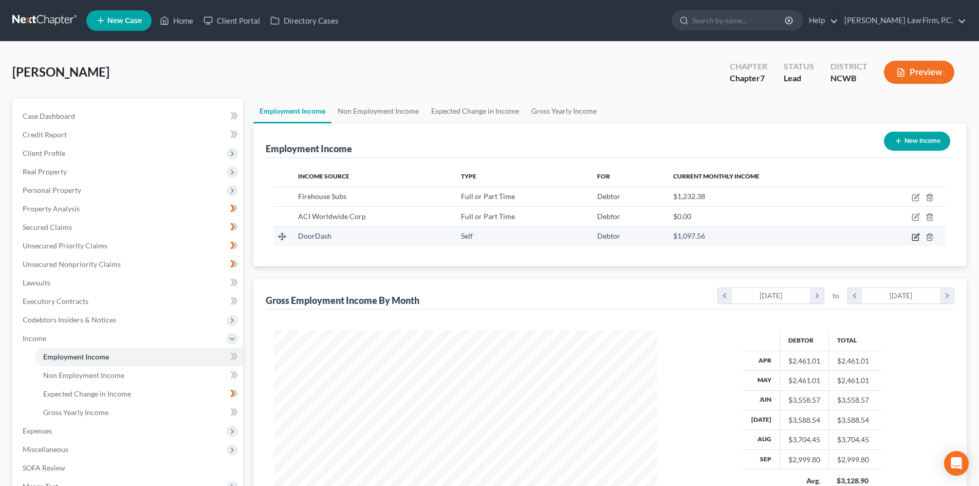
click at [917, 235] on icon "button" at bounding box center [916, 237] width 8 height 8
select select "1"
select select "0"
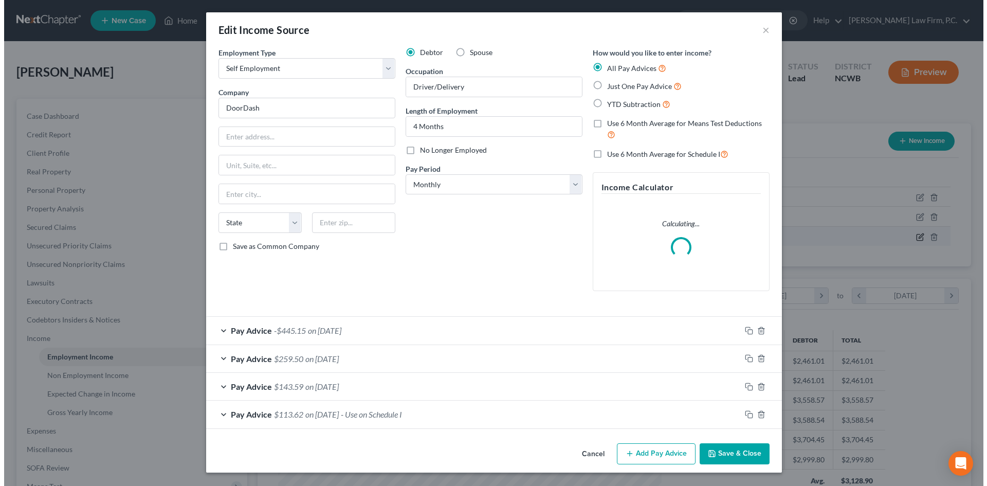
scroll to position [193, 407]
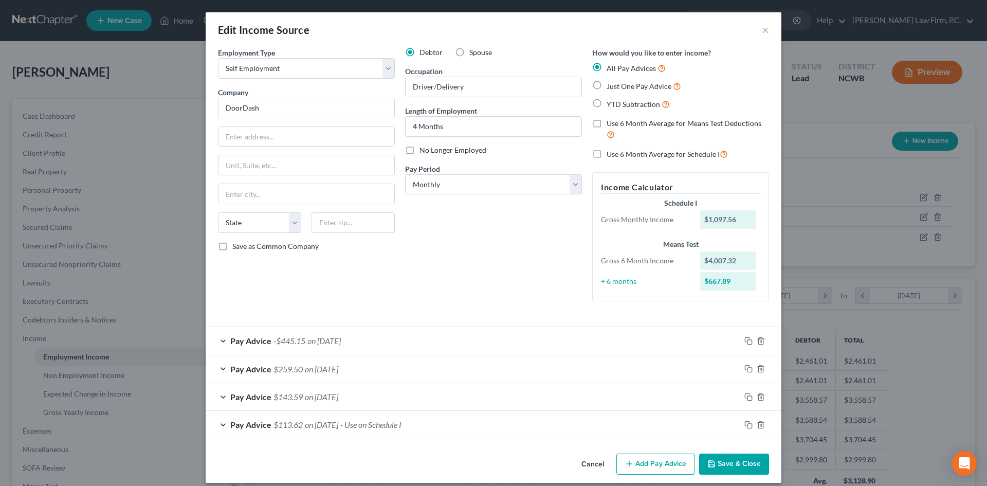
click at [606, 154] on label "Use 6 Month Average for Schedule I" at bounding box center [666, 154] width 121 height 12
click at [610, 154] on input "Use 6 Month Average for Schedule I" at bounding box center [613, 151] width 7 height 7
checkbox input "true"
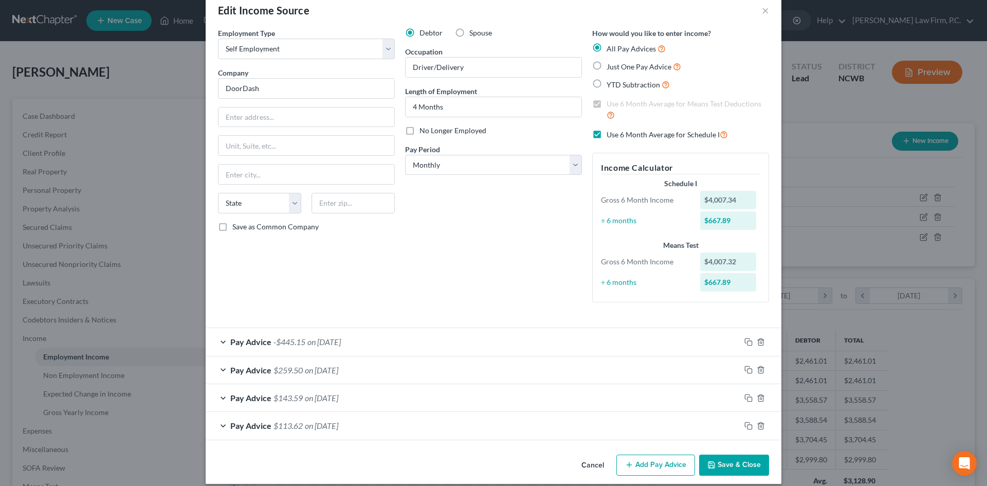
scroll to position [30, 0]
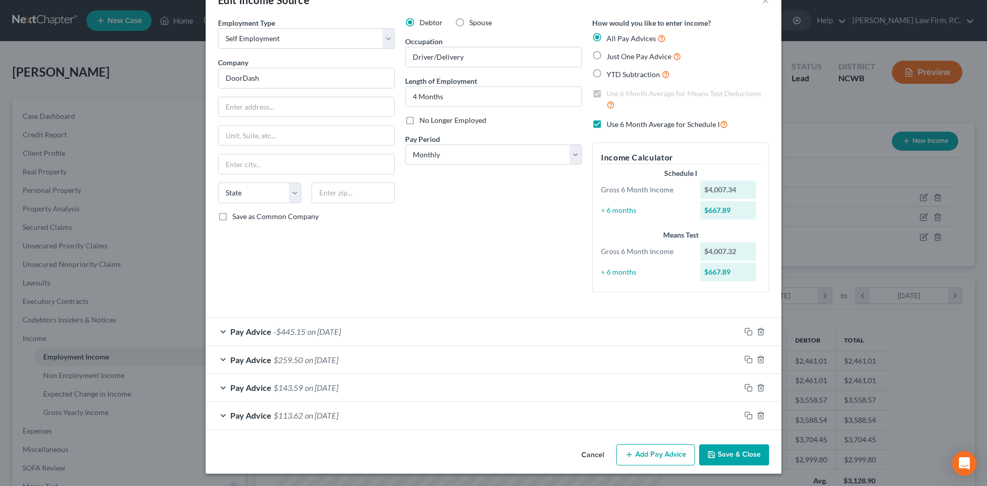
click at [220, 333] on div "Pay Advice -$445.15 on [DATE]" at bounding box center [473, 331] width 534 height 27
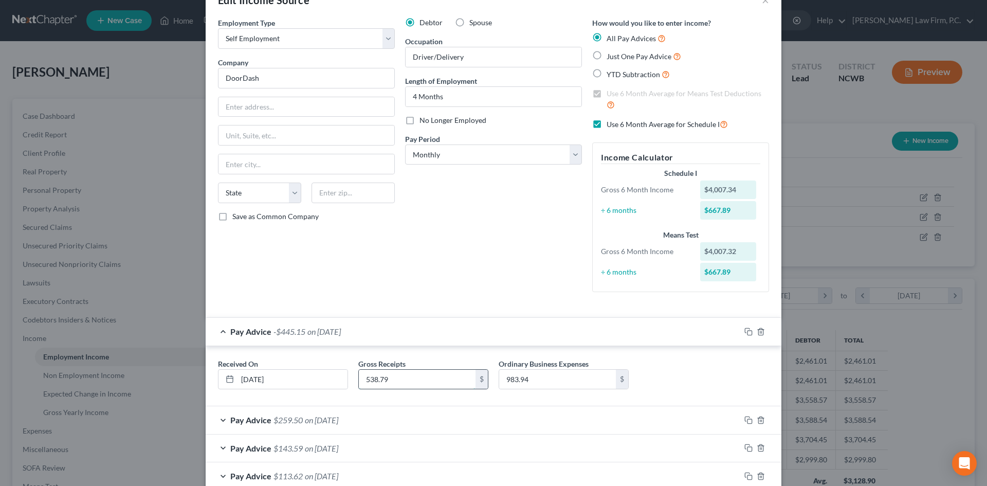
click at [376, 378] on input "538.79" at bounding box center [417, 379] width 117 height 20
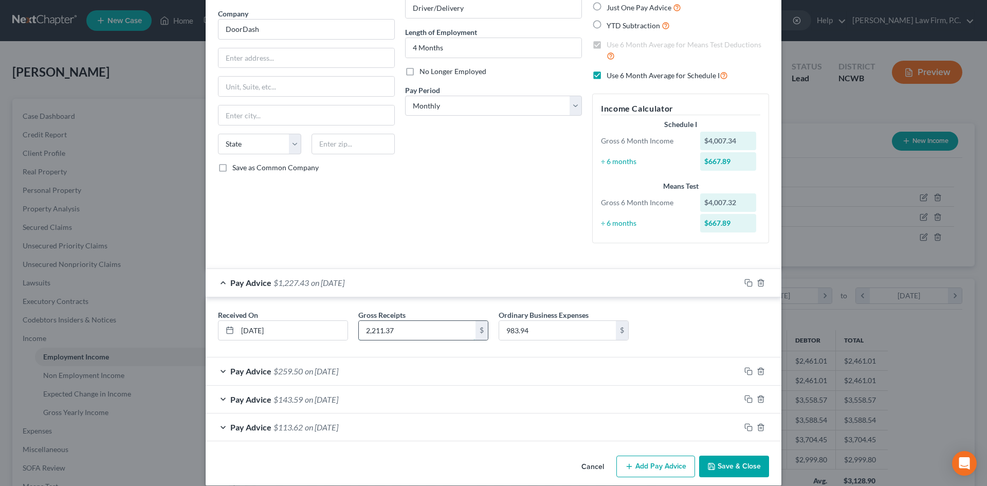
scroll to position [90, 0]
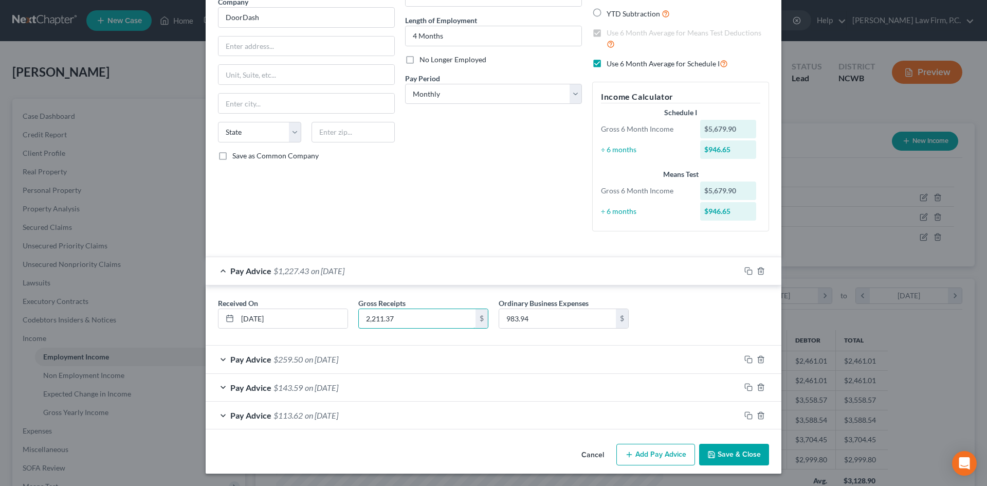
type input "2,211.37"
click at [220, 357] on div "Pay Advice $259.50 on [DATE]" at bounding box center [473, 358] width 534 height 27
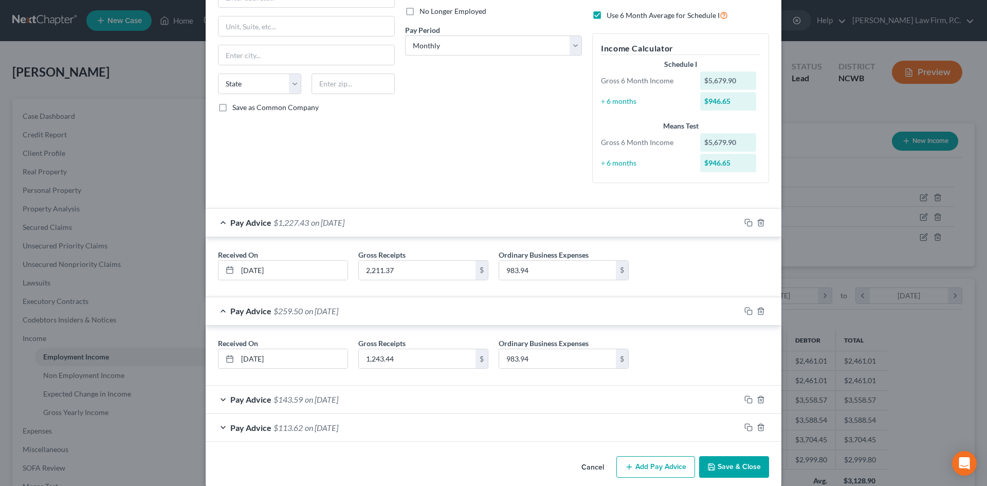
scroll to position [151, 0]
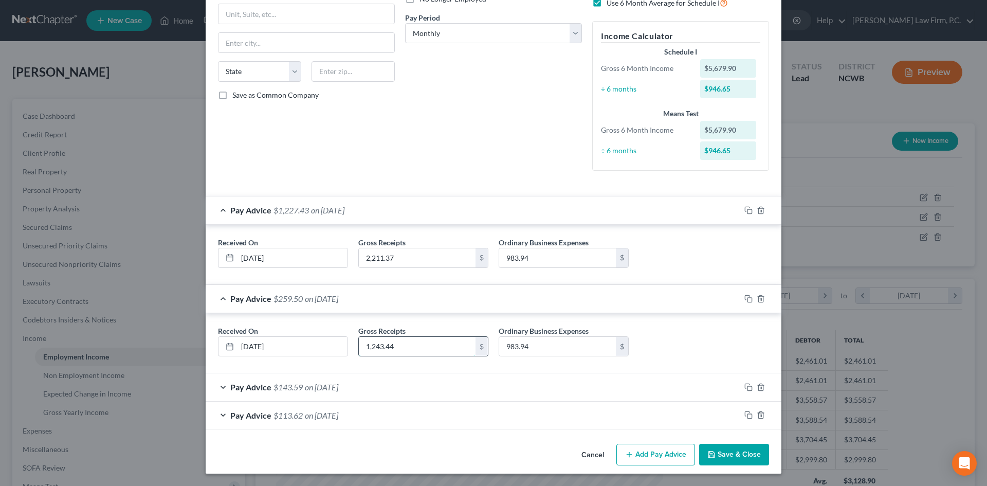
click at [417, 342] on input "1,243.44" at bounding box center [417, 347] width 117 height 20
type input "1,300.43"
click at [218, 384] on div "Pay Advice $143.59 on [DATE]" at bounding box center [473, 386] width 534 height 27
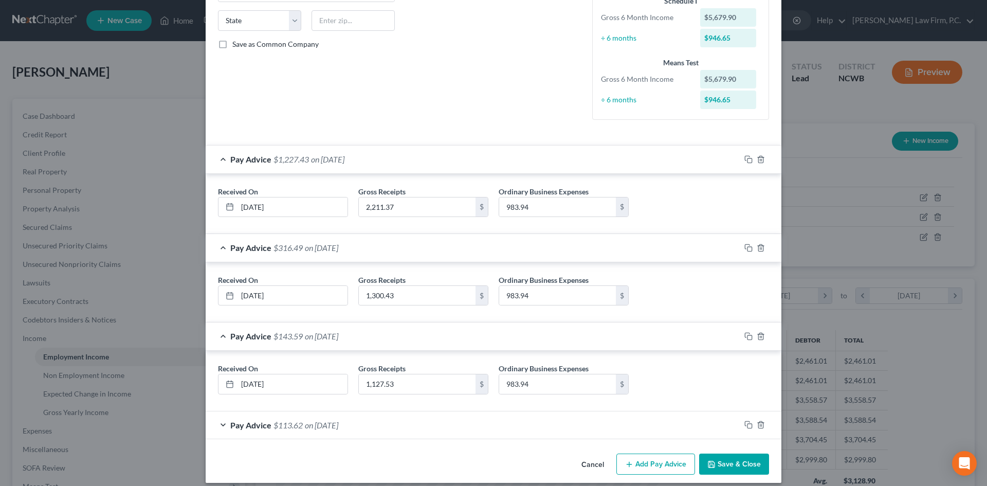
scroll to position [211, 0]
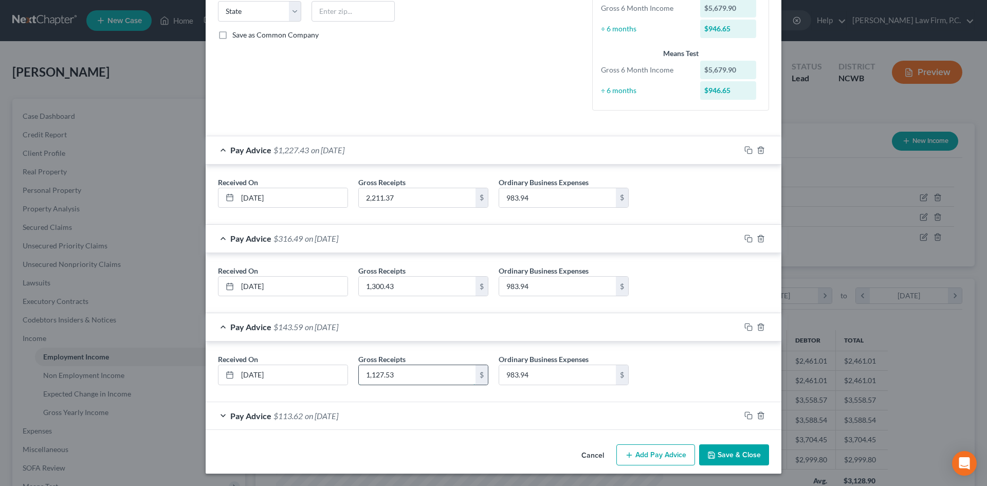
click at [380, 375] on input "1,127.53" at bounding box center [417, 375] width 117 height 20
click at [216, 413] on div "Pay Advice $113.62 on [DATE]" at bounding box center [473, 415] width 534 height 27
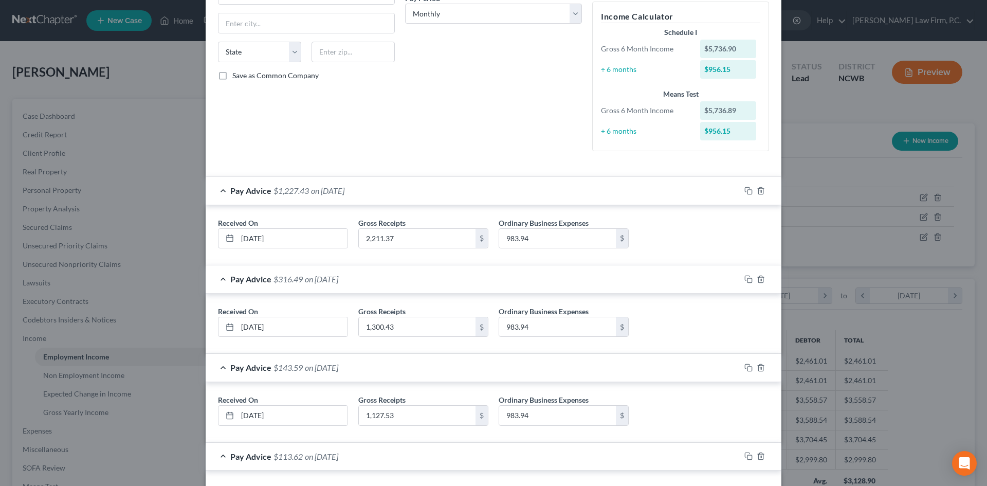
scroll to position [169, 0]
click at [539, 244] on input "983.94" at bounding box center [557, 241] width 117 height 20
drag, startPoint x: 535, startPoint y: 238, endPoint x: 493, endPoint y: 239, distance: 41.6
click at [493, 239] on div "Ordinary Business Expenses 993.55 $" at bounding box center [563, 234] width 140 height 31
type input "993.55"
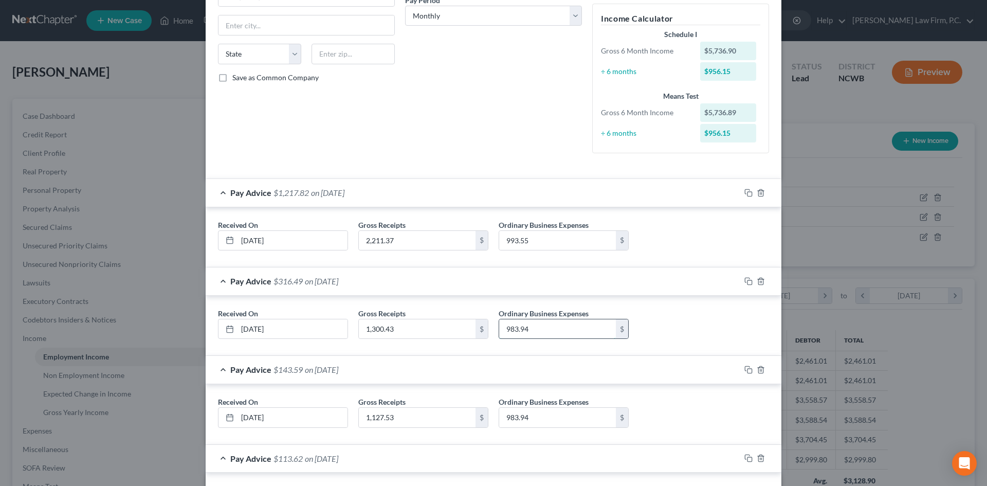
paste input "93.55"
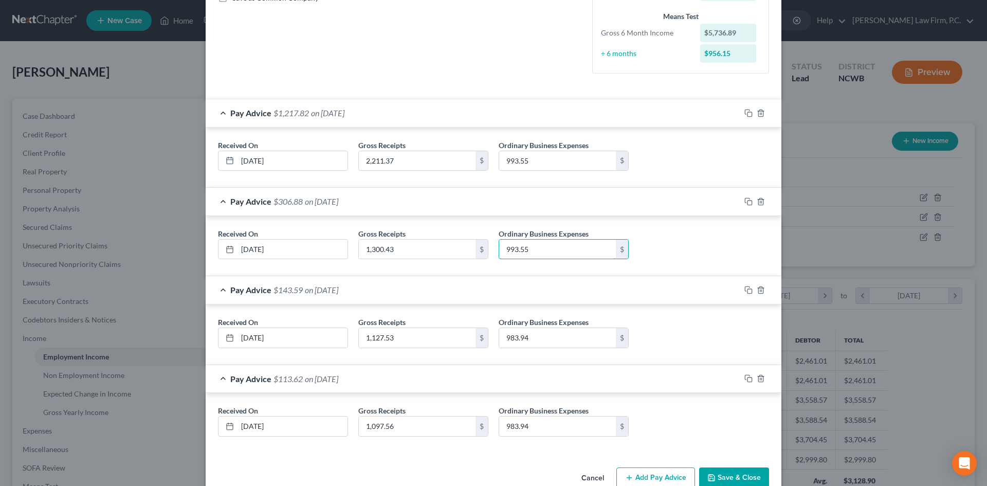
scroll to position [271, 0]
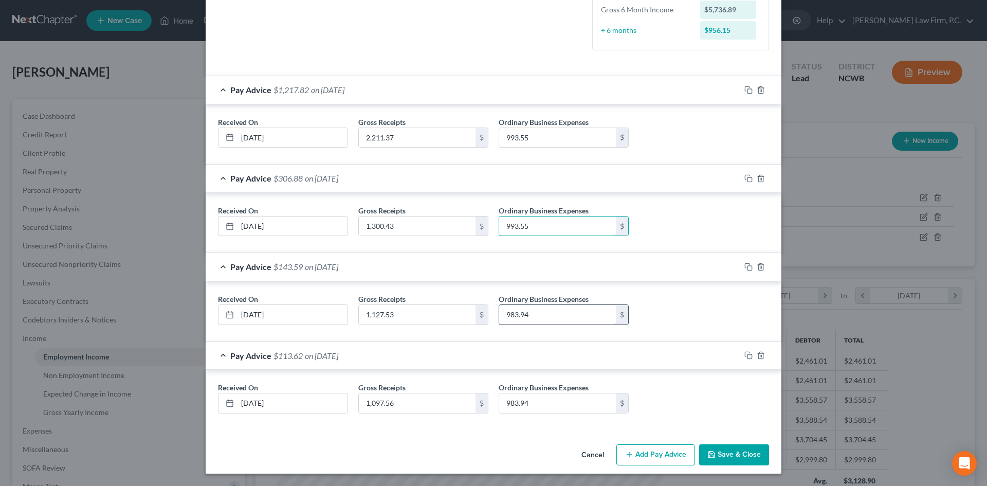
type input "993.55"
click at [551, 311] on input "983.94" at bounding box center [557, 315] width 117 height 20
paste input "93.55"
type input "993.55"
click at [547, 397] on input "983.94" at bounding box center [557, 403] width 117 height 20
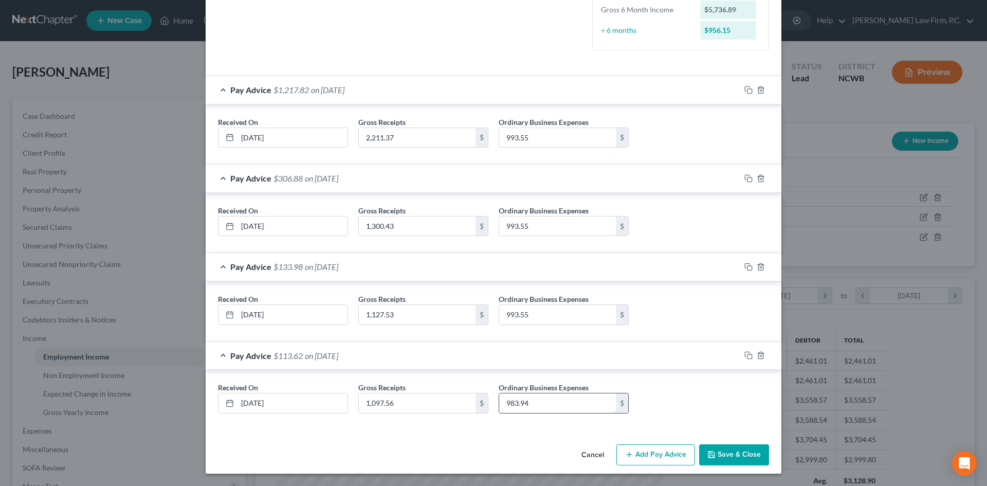
paste input "93.55"
type input "993.55"
click at [713, 421] on div "Received On * [DATE] Gross Receipts 1,097.56 $ Ordinary Business Expenses 993.5…" at bounding box center [494, 399] width 576 height 60
click at [737, 453] on button "Save & Close" at bounding box center [734, 455] width 70 height 22
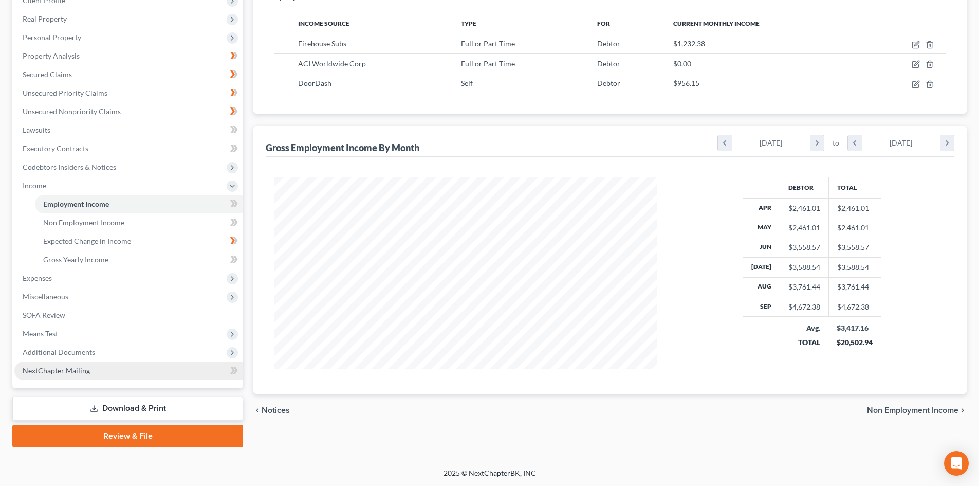
scroll to position [153, 0]
click at [69, 276] on span "Expenses" at bounding box center [128, 277] width 229 height 18
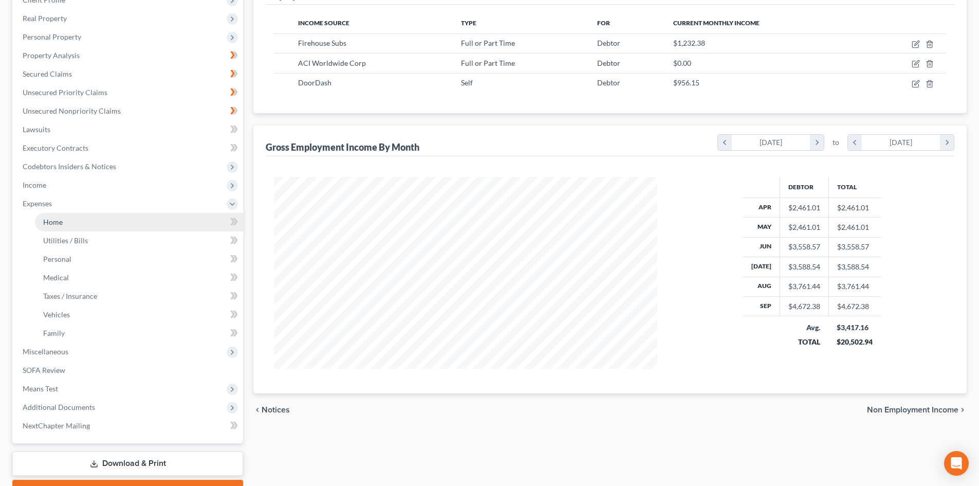
click at [122, 228] on link "Home" at bounding box center [139, 222] width 208 height 18
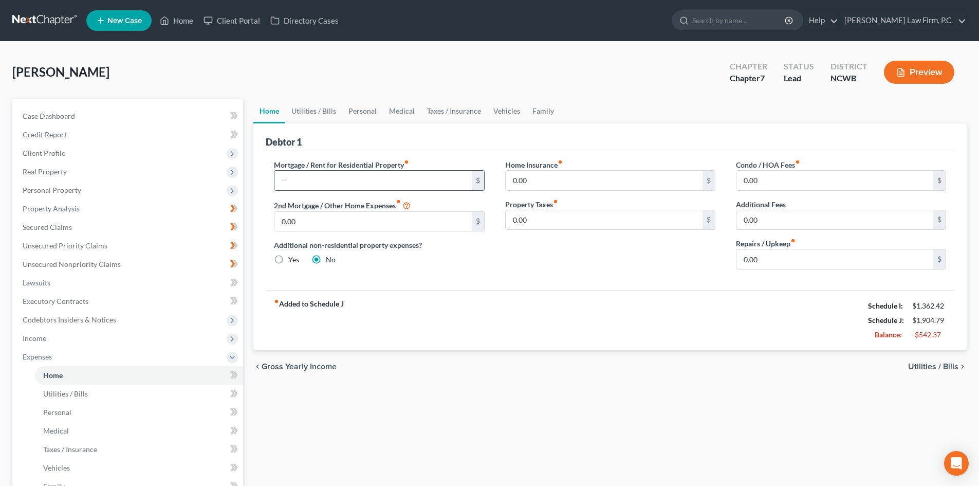
click at [328, 173] on input "text" at bounding box center [372, 181] width 197 height 20
type input "400.00"
click at [553, 314] on div "fiber_manual_record Added to Schedule J Schedule I: $1,362.42 Schedule J: $2,30…" at bounding box center [610, 320] width 689 height 60
click at [796, 257] on input "0.00" at bounding box center [834, 259] width 197 height 20
click at [545, 212] on input "0.00" at bounding box center [604, 220] width 197 height 20
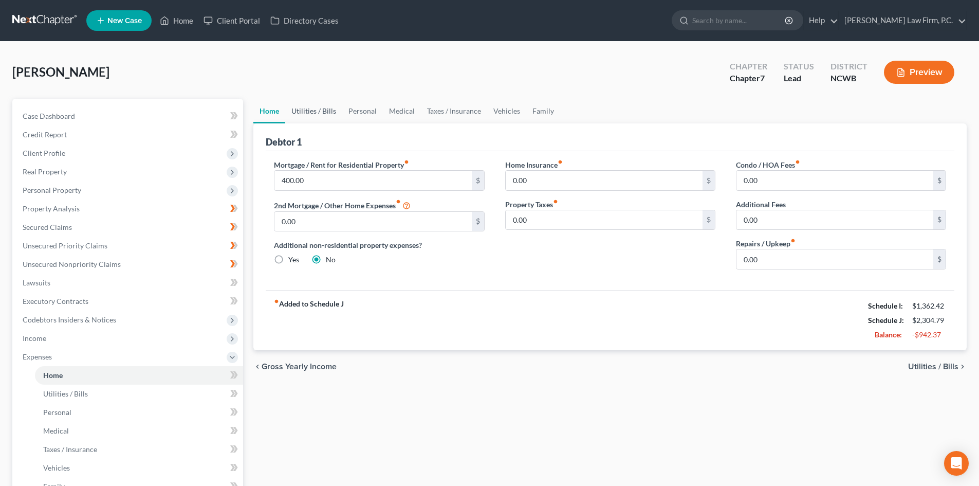
click at [313, 110] on link "Utilities / Bills" at bounding box center [313, 111] width 57 height 25
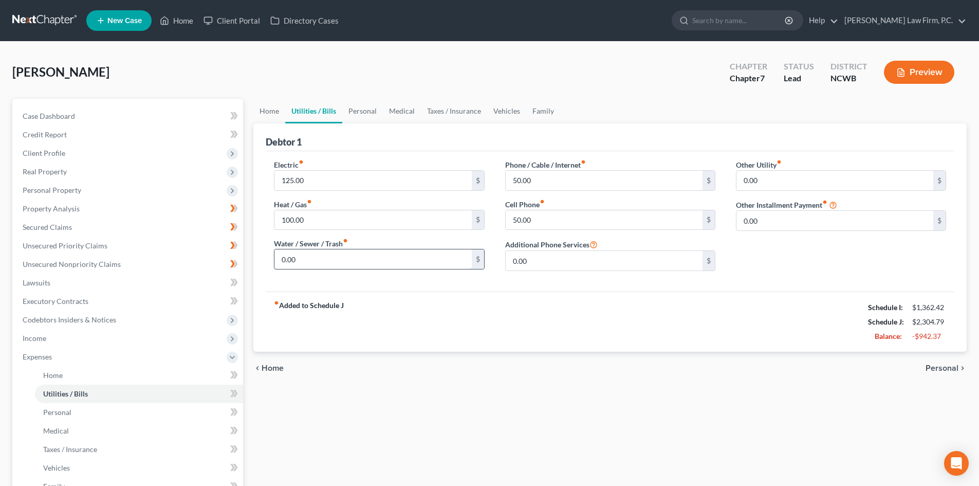
click at [320, 263] on input "0.00" at bounding box center [372, 259] width 197 height 20
type input "75.00"
click at [352, 181] on input "125.00" at bounding box center [372, 181] width 197 height 20
click at [269, 112] on link "Home" at bounding box center [269, 111] width 32 height 25
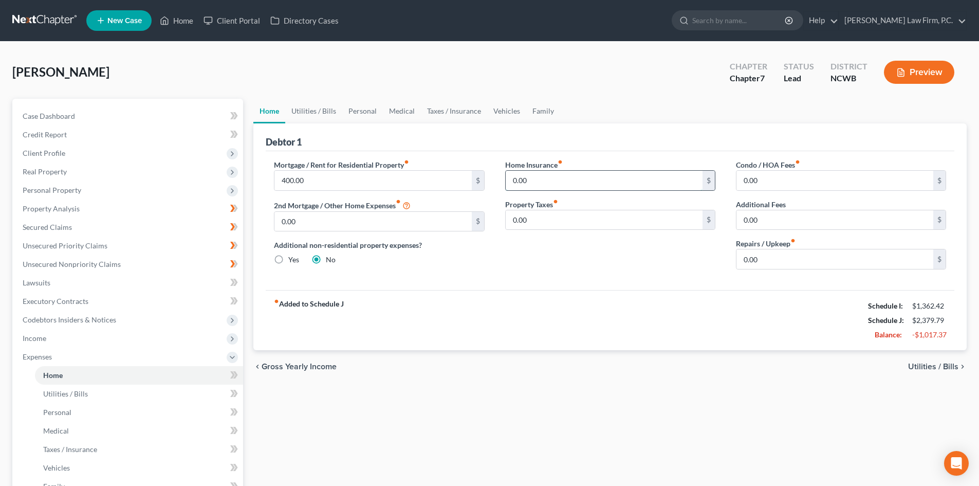
click at [582, 177] on input "0.00" at bounding box center [604, 181] width 197 height 20
type input "1"
click at [580, 224] on input "0.00" at bounding box center [604, 220] width 197 height 20
type input "13.00"
click at [766, 177] on input "0.00" at bounding box center [834, 181] width 197 height 20
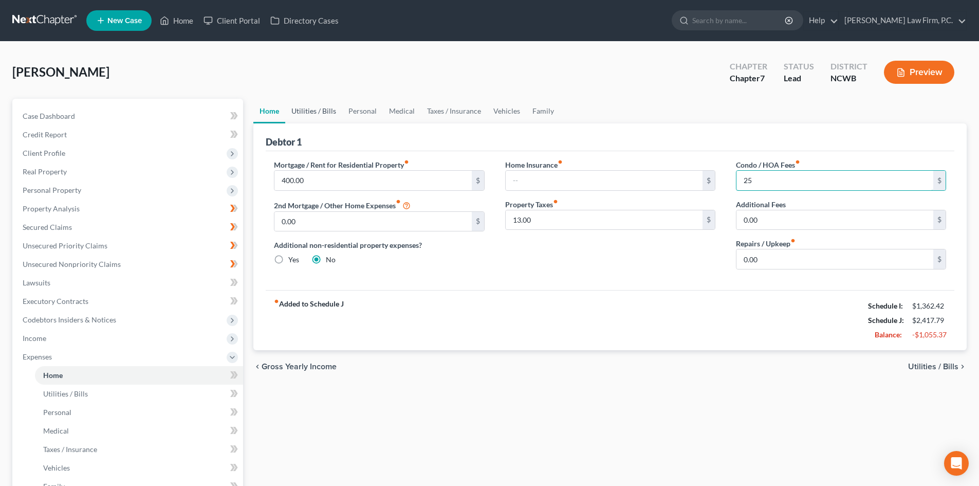
type input "25"
drag, startPoint x: 307, startPoint y: 109, endPoint x: 325, endPoint y: 127, distance: 25.8
click at [307, 109] on link "Utilities / Bills" at bounding box center [313, 111] width 57 height 25
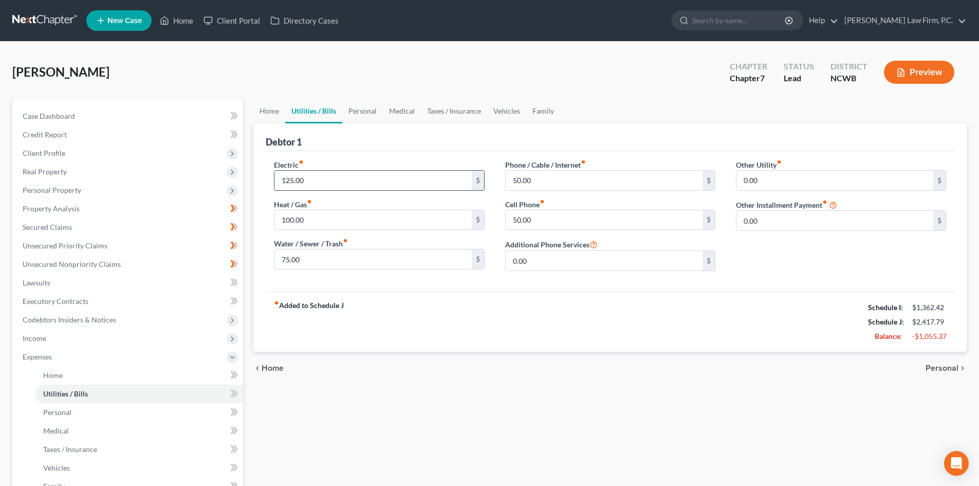
click at [337, 174] on input "125.00" at bounding box center [372, 181] width 197 height 20
type input "50"
click at [343, 220] on input "100.00" at bounding box center [372, 220] width 197 height 20
type input "50"
click at [599, 185] on input "50.00" at bounding box center [604, 181] width 197 height 20
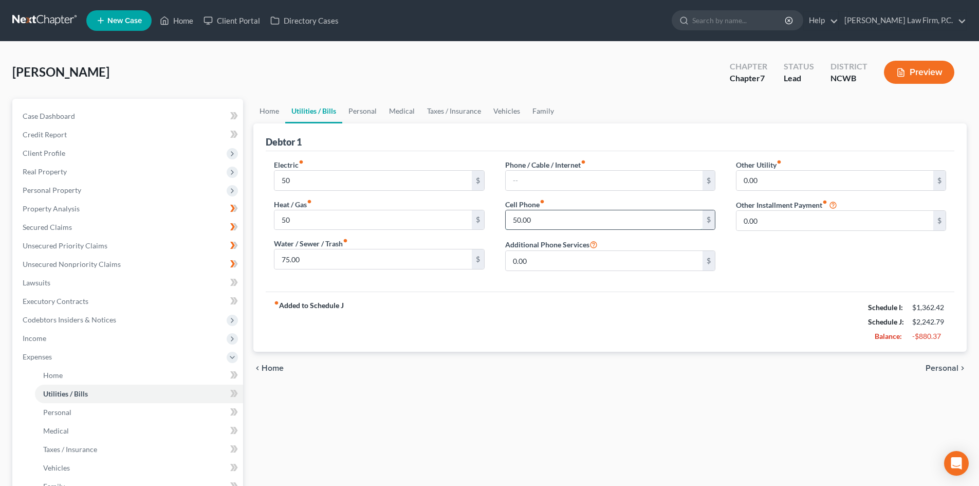
click at [608, 222] on input "50.00" at bounding box center [604, 220] width 197 height 20
type input "270"
click at [780, 246] on div "Other Utility fiber_manual_record 0.00 $ Other Installment Payment fiber_manual…" at bounding box center [841, 219] width 231 height 120
click at [358, 110] on link "Personal" at bounding box center [362, 111] width 41 height 25
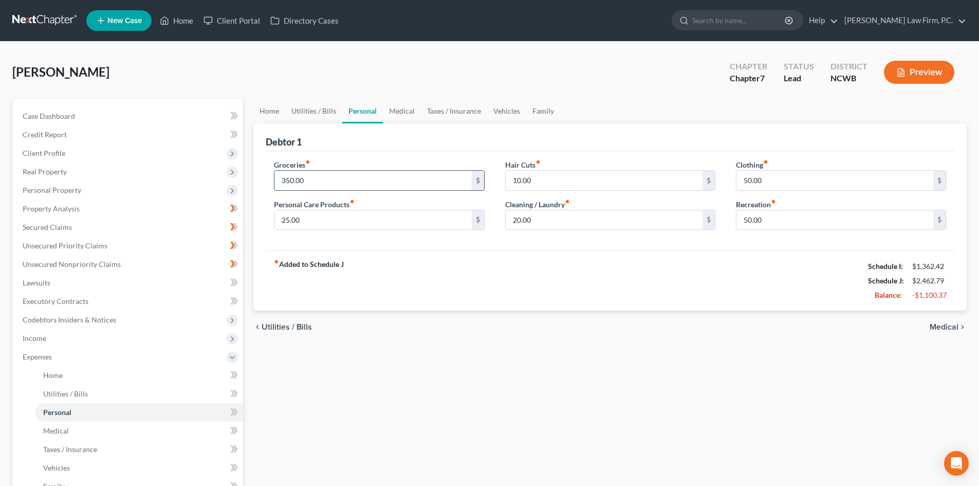
click at [354, 177] on input "350.00" at bounding box center [372, 181] width 197 height 20
click at [352, 218] on input "25.00" at bounding box center [372, 220] width 197 height 20
click at [353, 182] on input "200" at bounding box center [372, 181] width 197 height 20
type input "300.00"
click at [394, 112] on link "Medical" at bounding box center [402, 111] width 38 height 25
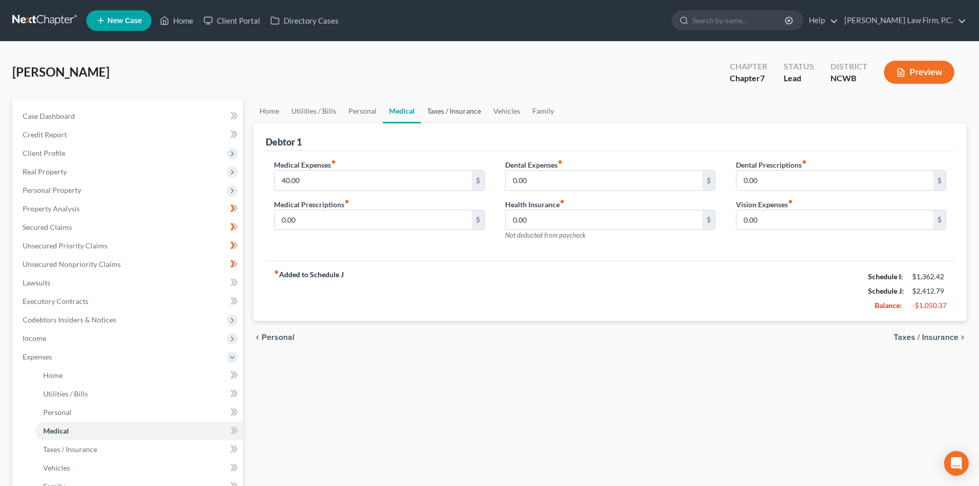
click at [464, 109] on link "Taxes / Insurance" at bounding box center [454, 111] width 66 height 25
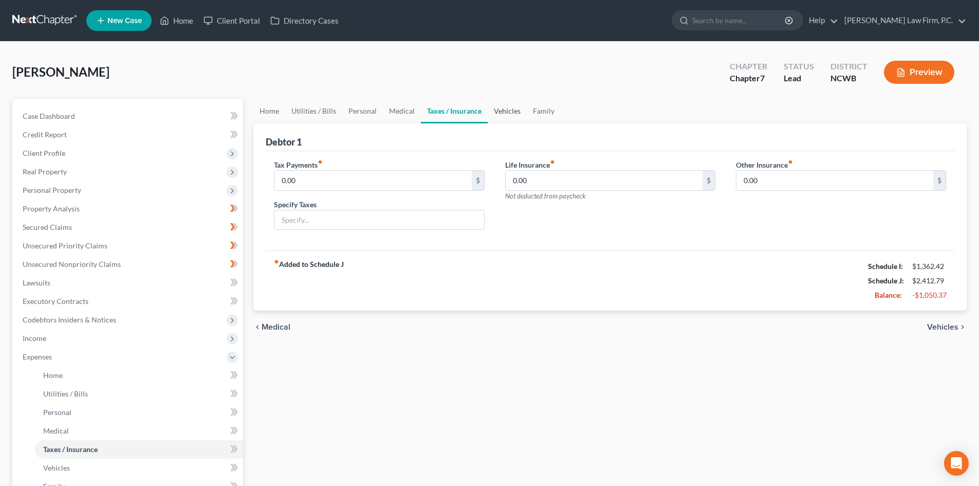
click at [509, 112] on link "Vehicles" at bounding box center [507, 111] width 39 height 25
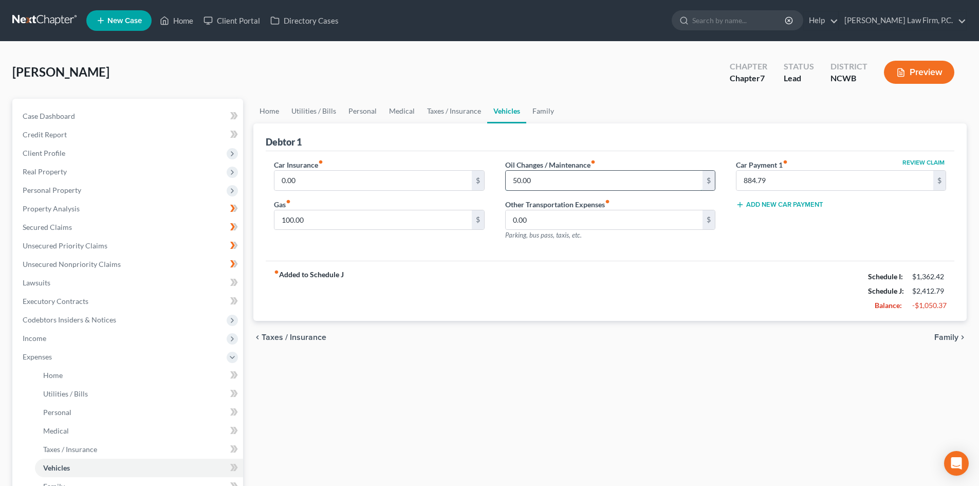
click at [588, 180] on input "50.00" at bounding box center [604, 181] width 197 height 20
click at [541, 110] on link "Family" at bounding box center [543, 111] width 34 height 25
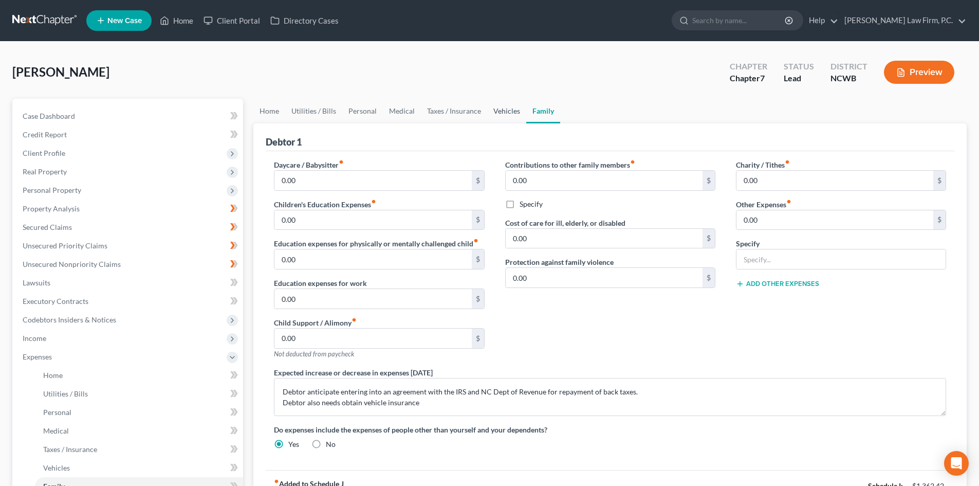
click at [503, 110] on link "Vehicles" at bounding box center [506, 111] width 39 height 25
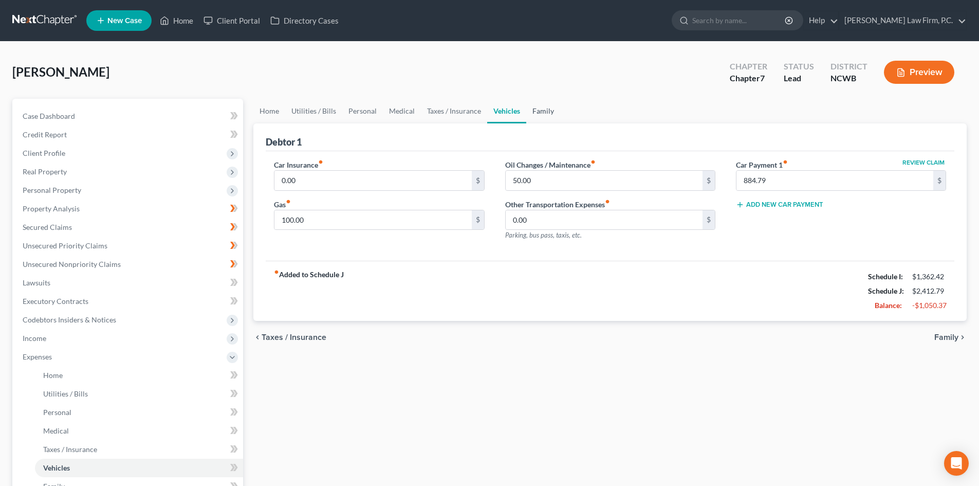
click at [544, 113] on link "Family" at bounding box center [543, 111] width 34 height 25
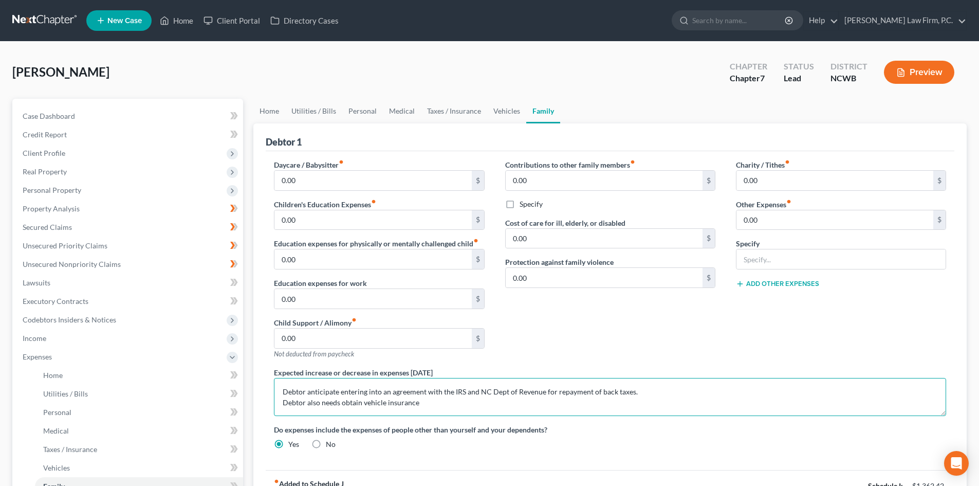
drag, startPoint x: 428, startPoint y: 404, endPoint x: 266, endPoint y: 404, distance: 161.9
click at [266, 404] on div "Expected increase or decrease in expenses [DATE] Debtor anticipate entering int…" at bounding box center [610, 391] width 693 height 49
click at [344, 387] on textarea "Debtor anticipate entering into an agreement with the IRS and NC Dept of Revenu…" at bounding box center [610, 397] width 672 height 38
click at [652, 393] on textarea "Debtor anticipate entering into an agreement with the IRS and he's not sure of …" at bounding box center [610, 397] width 672 height 38
click at [554, 392] on textarea "Debtor anticipate entering into an agreement with the IRS and he's not sure of …" at bounding box center [610, 397] width 672 height 38
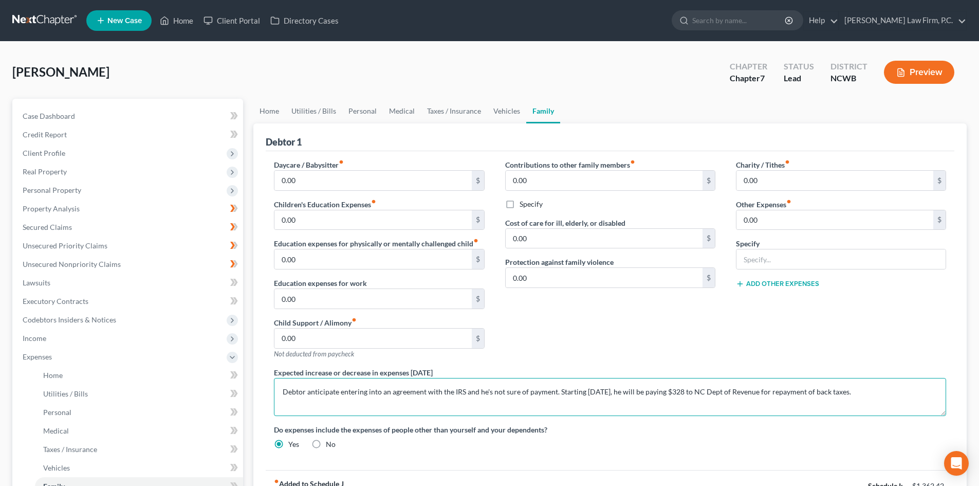
drag, startPoint x: 338, startPoint y: 394, endPoint x: 405, endPoint y: 400, distance: 67.1
click at [342, 394] on textarea "Debtor anticipate entering into an agreement with the IRS and he's not sure of …" at bounding box center [610, 397] width 672 height 38
type textarea "Debtor anticipates entering into an agreement with the IRS and he's not sure of…"
click at [773, 226] on input "0.00" at bounding box center [834, 220] width 197 height 20
type input "328.00"
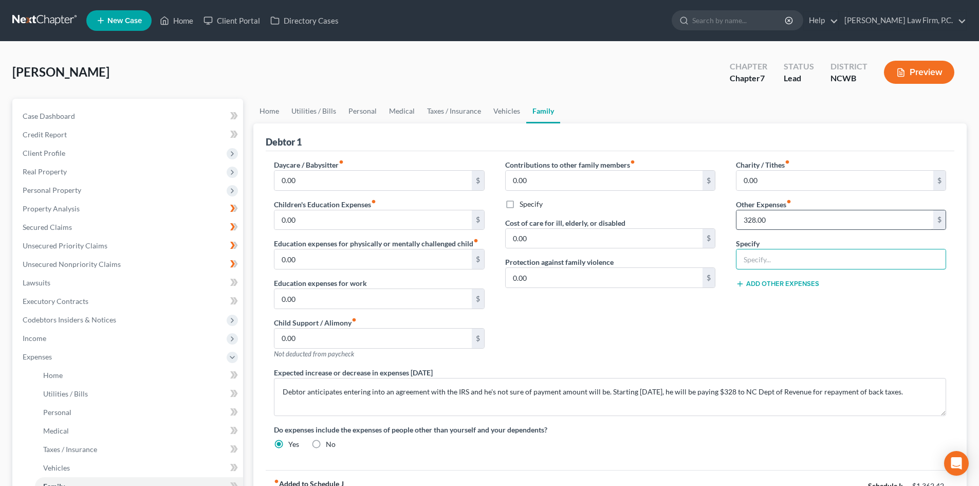
type input "C"
type input "NC Dept of Revenue"
drag, startPoint x: 268, startPoint y: 104, endPoint x: 286, endPoint y: 112, distance: 20.0
click at [268, 104] on link "Home" at bounding box center [269, 111] width 32 height 25
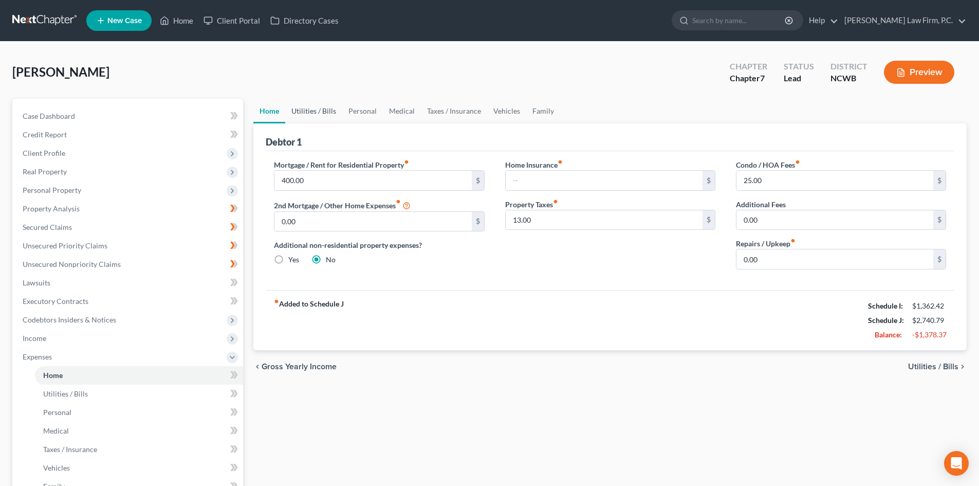
click at [319, 114] on link "Utilities / Bills" at bounding box center [313, 111] width 57 height 25
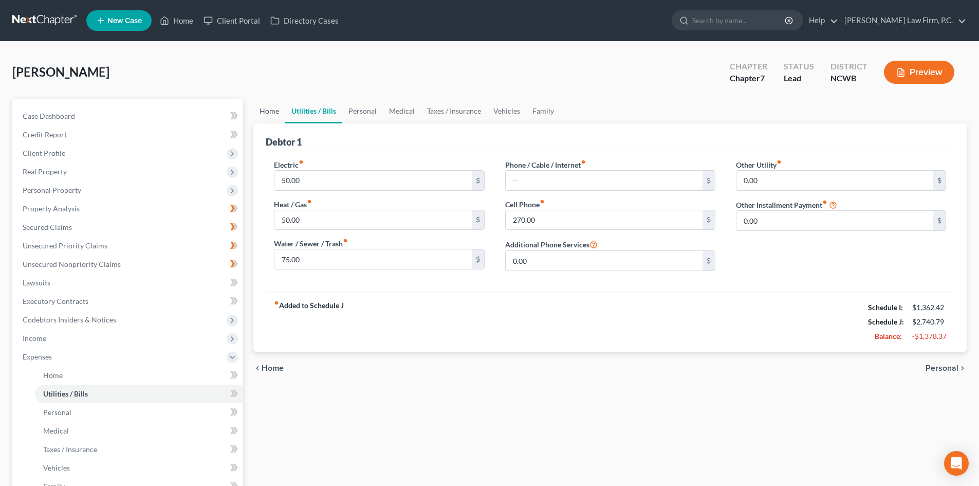
click at [276, 114] on link "Home" at bounding box center [269, 111] width 32 height 25
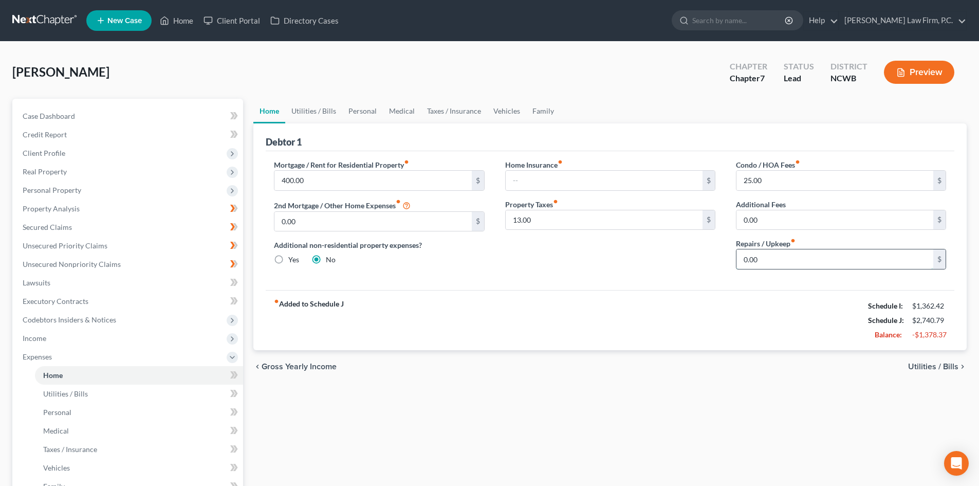
click at [813, 253] on input "0.00" at bounding box center [834, 259] width 197 height 20
type input "25"
click at [330, 112] on link "Utilities / Bills" at bounding box center [313, 111] width 57 height 25
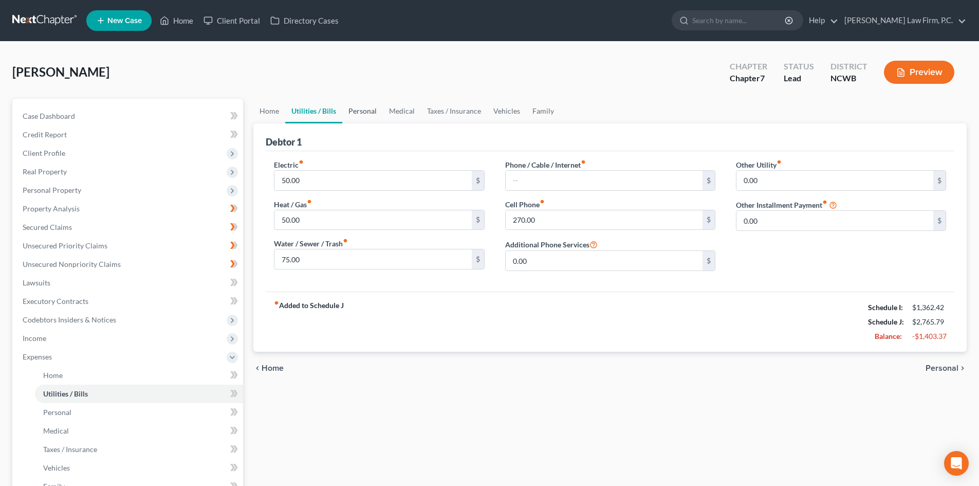
click at [359, 114] on link "Personal" at bounding box center [362, 111] width 41 height 25
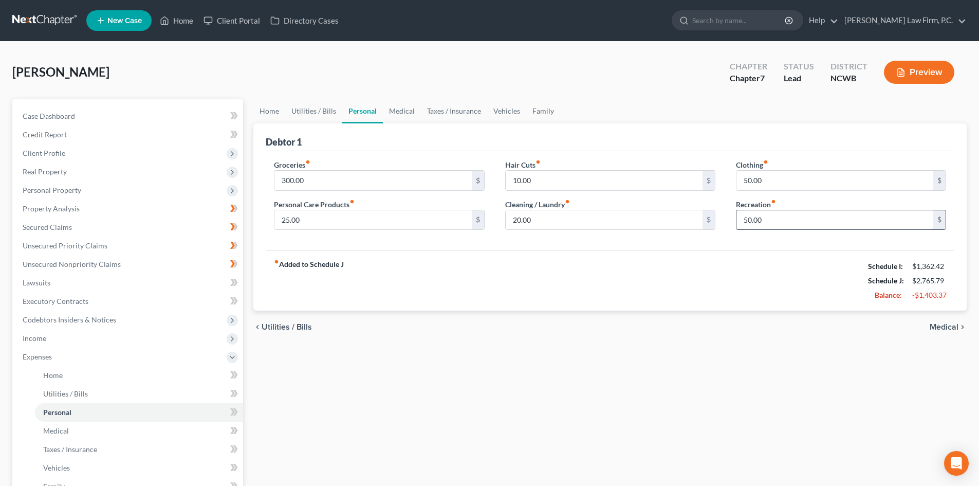
click at [755, 218] on input "50.00" at bounding box center [834, 220] width 197 height 20
type input "75.00"
click at [413, 112] on link "Medical" at bounding box center [402, 111] width 38 height 25
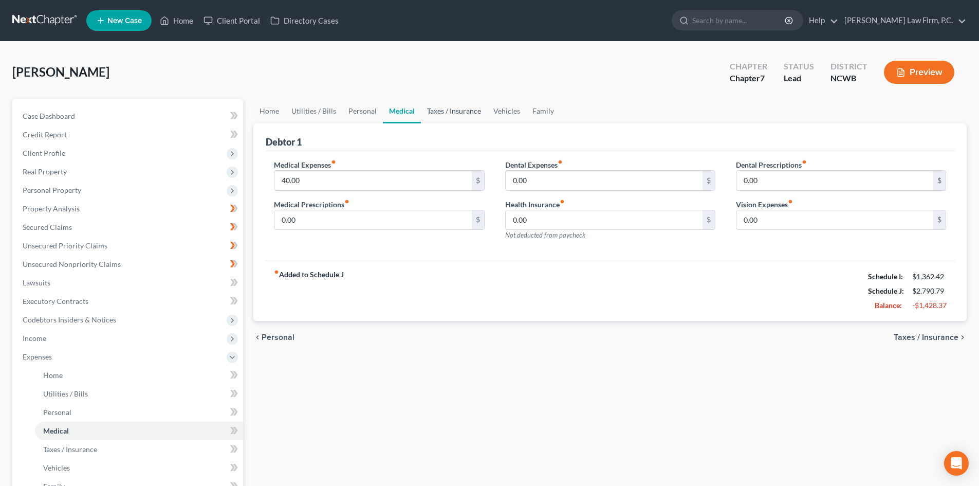
click at [444, 110] on link "Taxes / Insurance" at bounding box center [454, 111] width 66 height 25
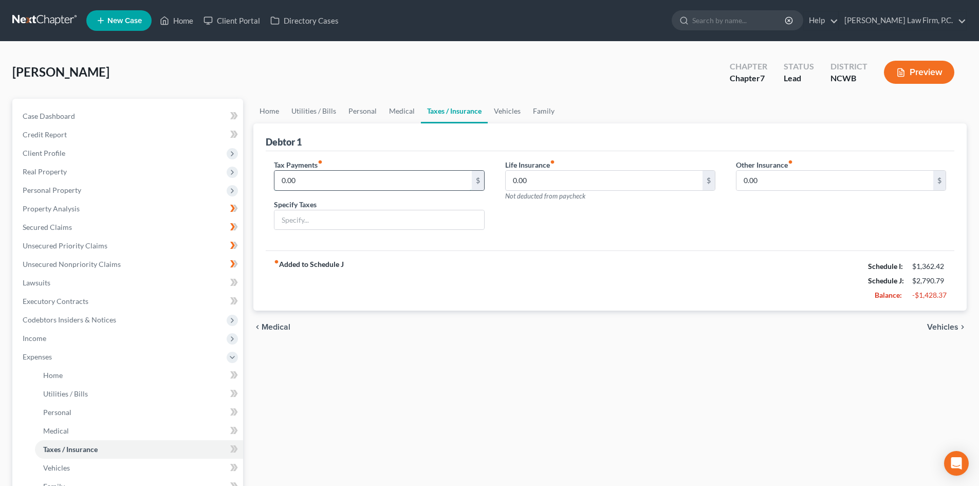
click at [362, 181] on input "0.00" at bounding box center [372, 181] width 197 height 20
type input "328.00"
click at [331, 210] on input "text" at bounding box center [378, 220] width 209 height 20
type input "NC Dept of Revenue"
click at [511, 116] on link "Vehicles" at bounding box center [507, 111] width 39 height 25
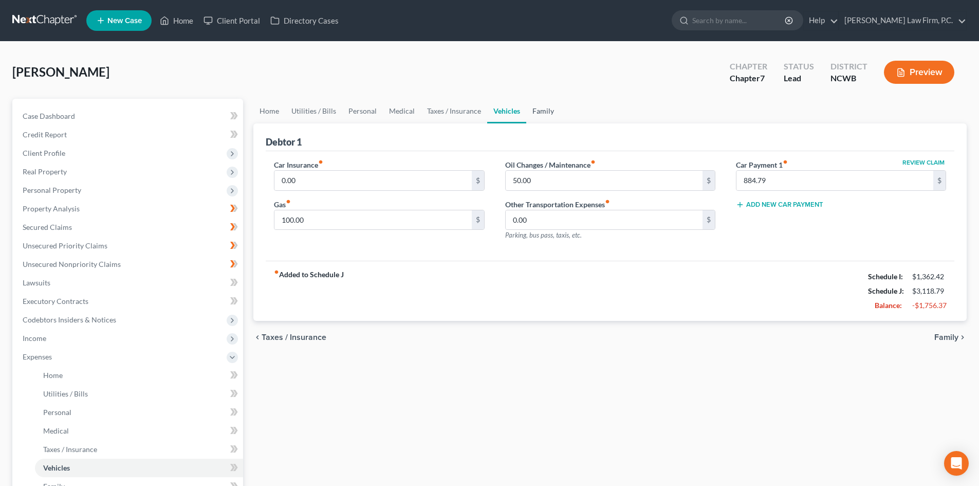
click at [544, 109] on link "Family" at bounding box center [543, 111] width 34 height 25
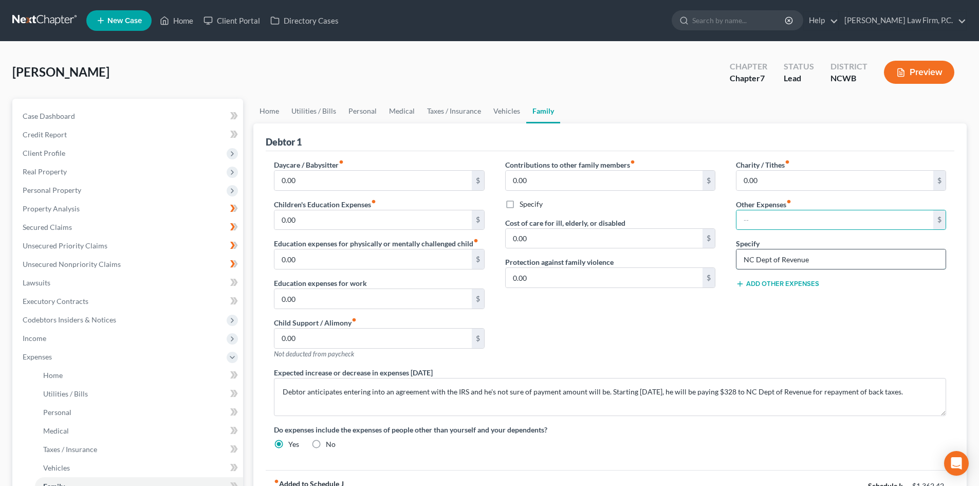
click at [841, 264] on input "NC Dept of Revenue" at bounding box center [840, 259] width 209 height 20
click at [499, 109] on link "Vehicles" at bounding box center [506, 111] width 39 height 25
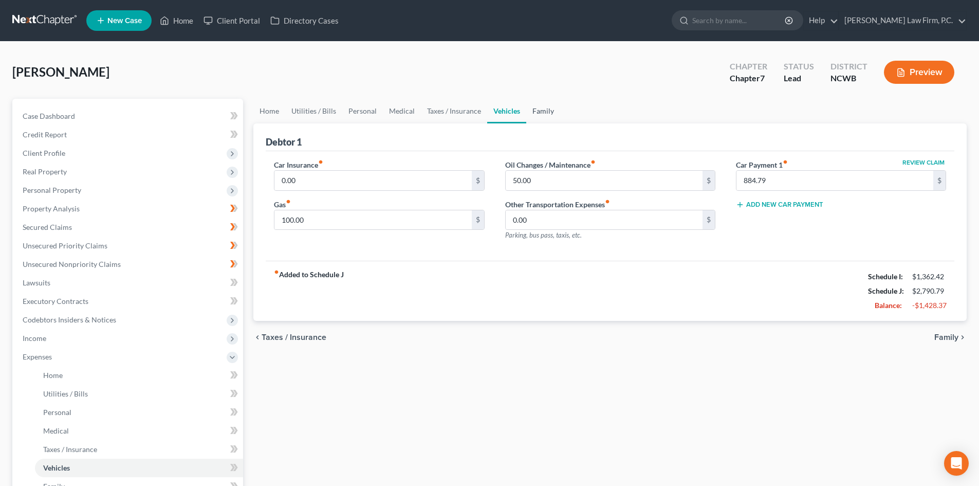
click at [543, 116] on link "Family" at bounding box center [543, 111] width 34 height 25
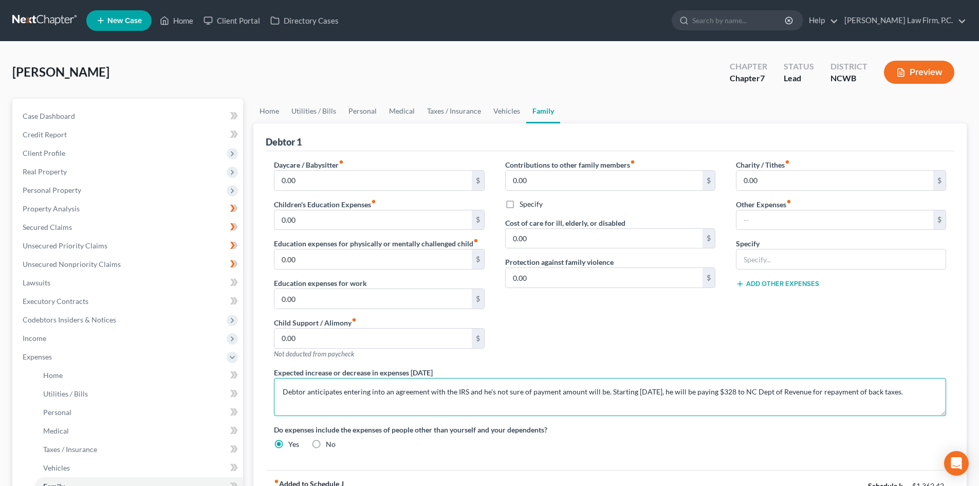
click at [928, 390] on textarea "Debtor anticipates entering into an agreement with the IRS and he's not sure of…" at bounding box center [610, 397] width 672 height 38
type textarea "Debtor anticipates entering into an agreement with the IRS and he's not sure of…"
click at [499, 109] on link "Vehicles" at bounding box center [506, 111] width 39 height 25
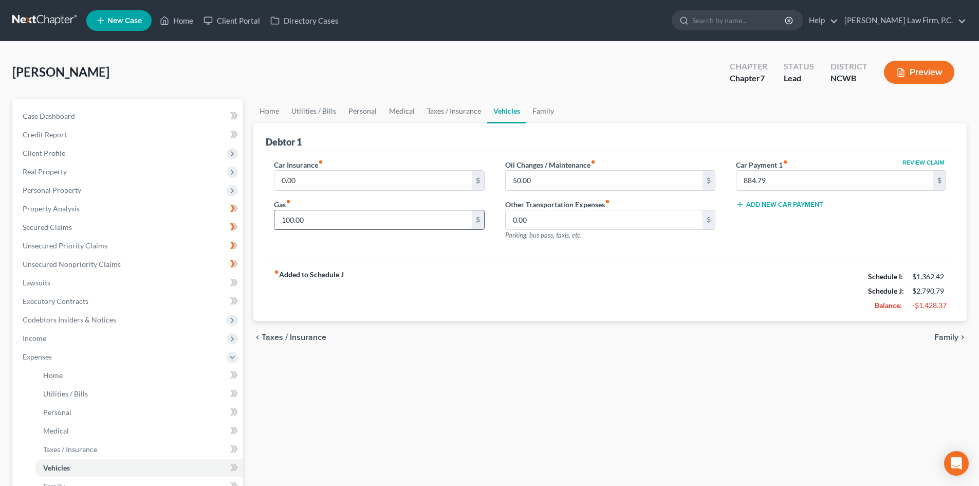
click at [417, 224] on input "100.00" at bounding box center [372, 220] width 197 height 20
type input "50.00"
click at [457, 257] on div "Car Insurance fiber_manual_record 0.00 $ Gas fiber_manual_record 50.00 $ Oil Ch…" at bounding box center [610, 206] width 689 height 110
click at [543, 109] on link "Family" at bounding box center [543, 111] width 34 height 25
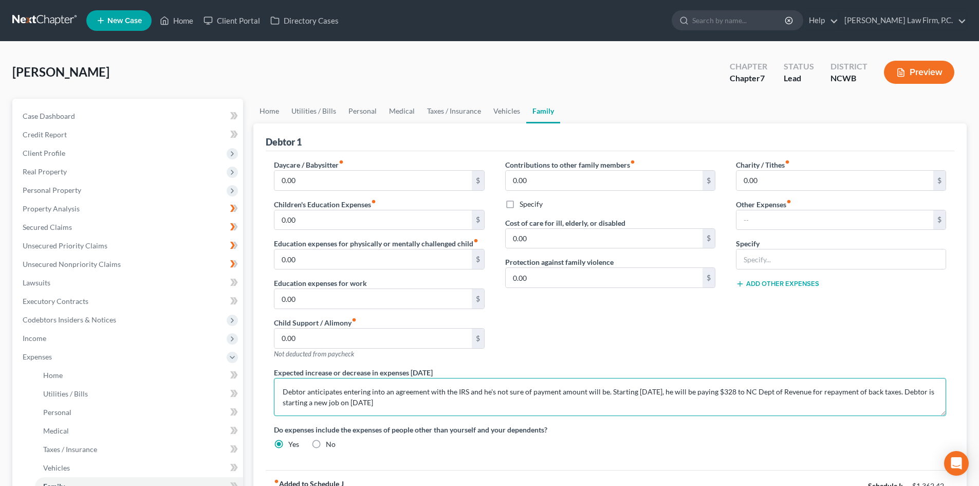
click at [421, 397] on textarea "Debtor anticipates entering into an agreement with the IRS and he's not sure of…" at bounding box center [610, 397] width 672 height 38
click at [273, 109] on link "Home" at bounding box center [269, 111] width 32 height 25
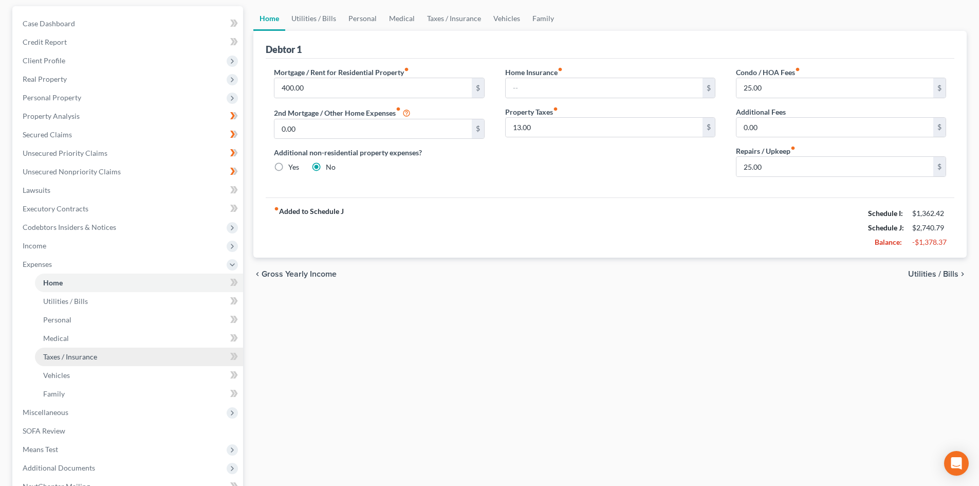
scroll to position [51, 0]
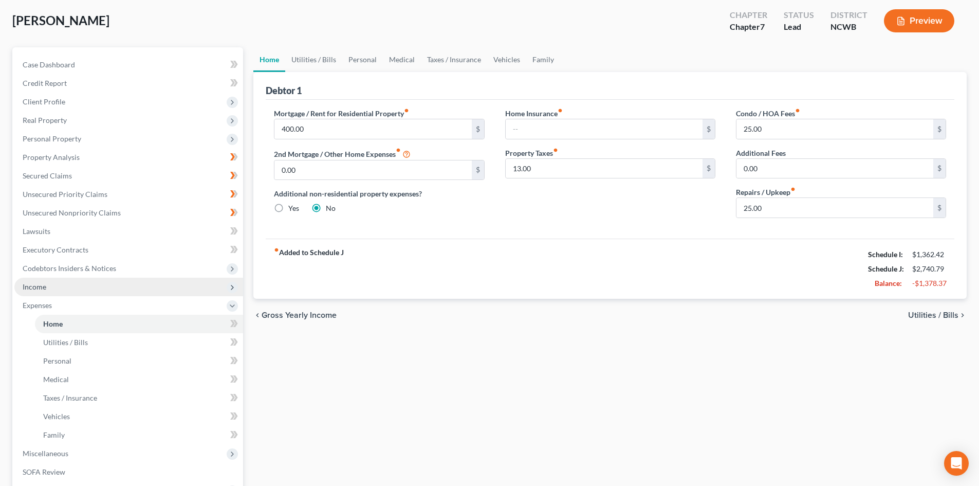
click at [75, 285] on span "Income" at bounding box center [128, 286] width 229 height 18
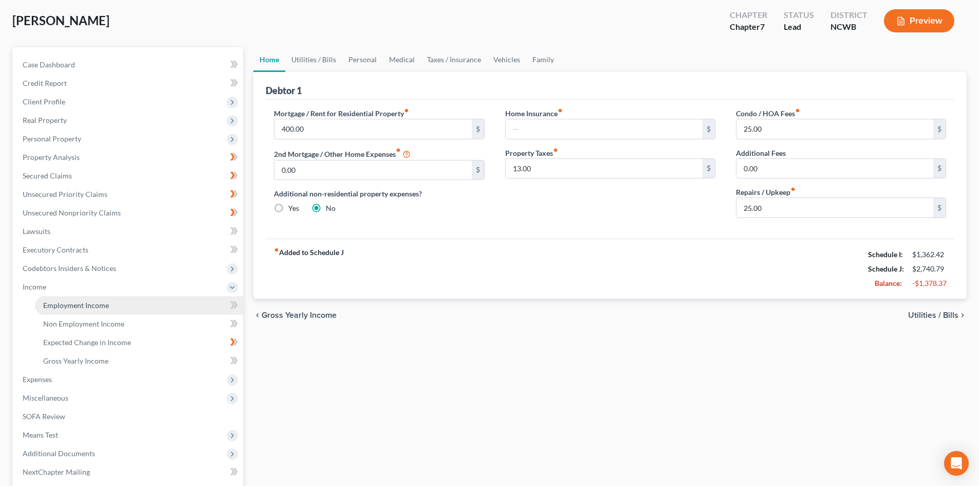
click at [87, 299] on link "Employment Income" at bounding box center [139, 305] width 208 height 18
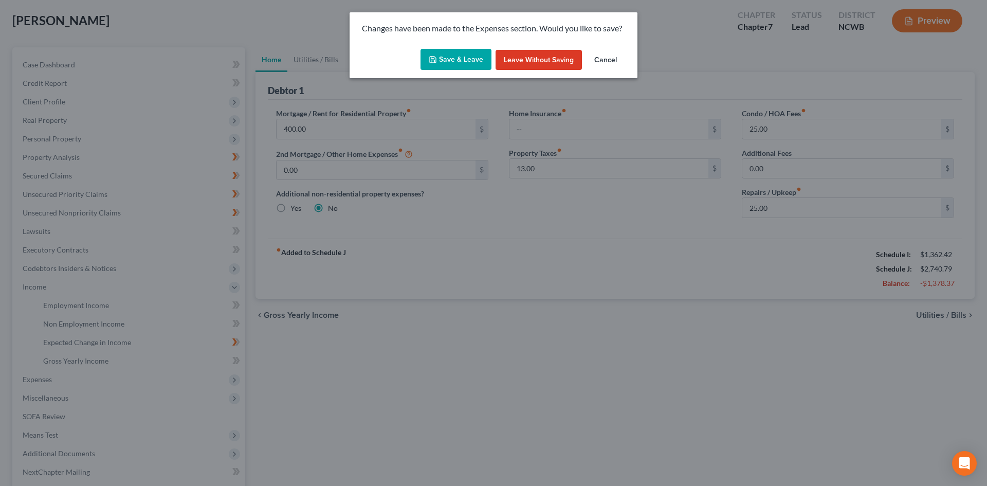
click at [460, 55] on button "Save & Leave" at bounding box center [455, 60] width 71 height 22
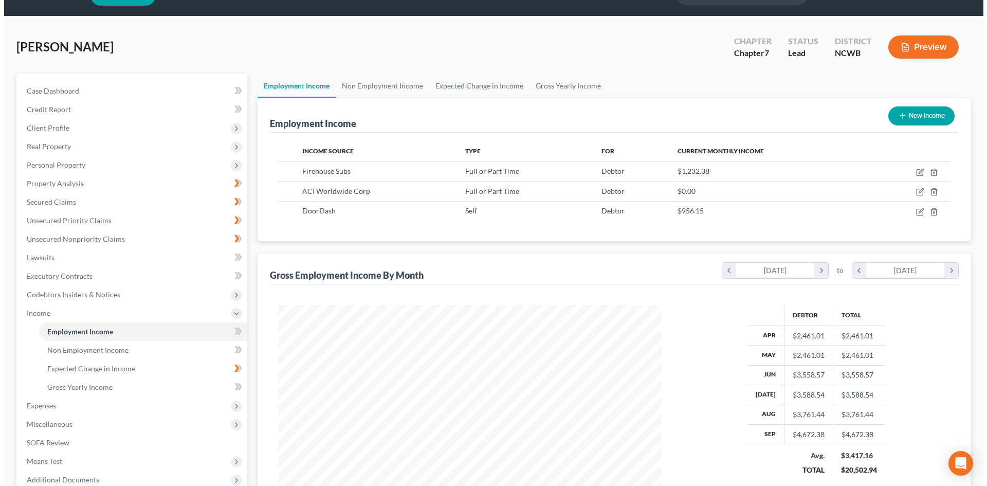
scroll to position [153, 0]
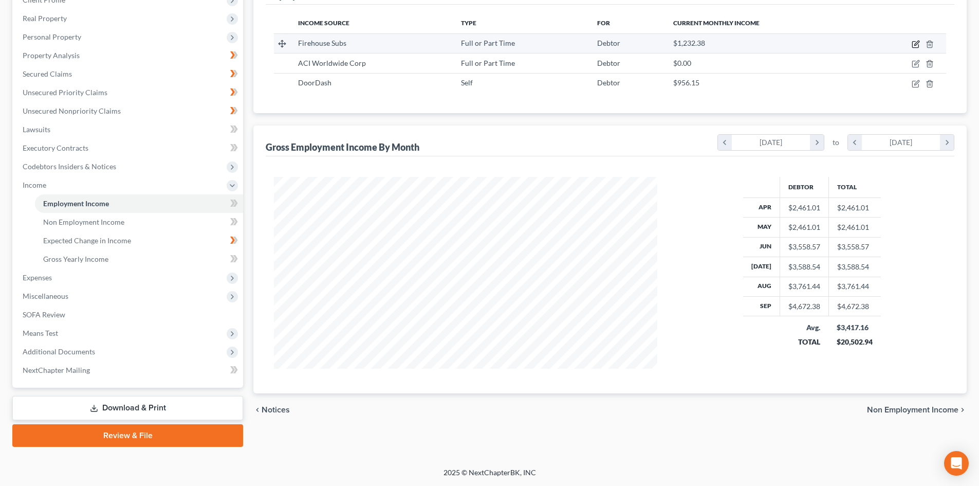
click at [915, 42] on icon "button" at bounding box center [915, 45] width 6 height 6
select select "0"
select select "28"
select select "2"
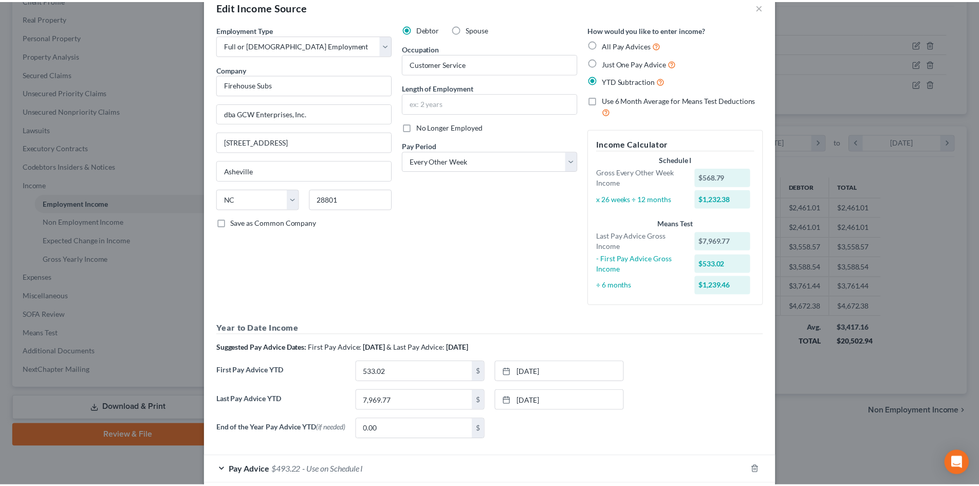
scroll to position [80, 0]
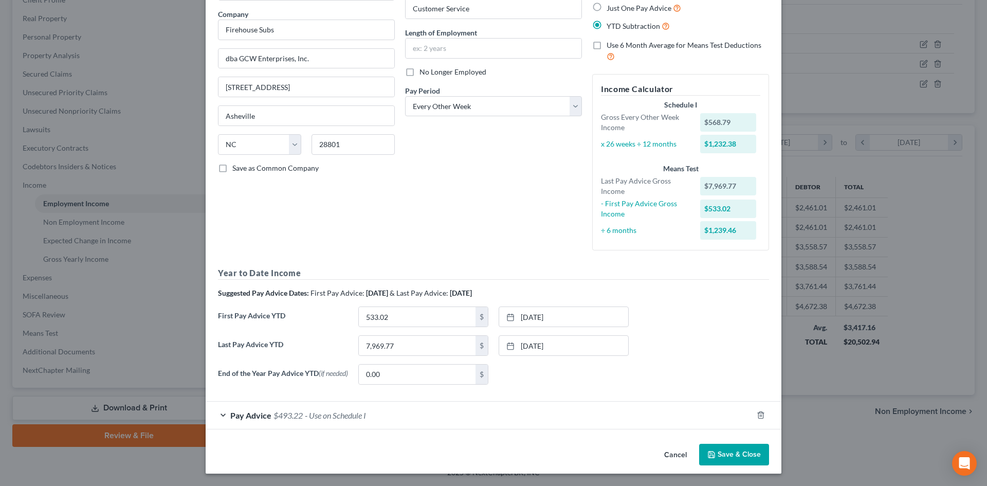
click at [672, 456] on button "Cancel" at bounding box center [675, 454] width 39 height 21
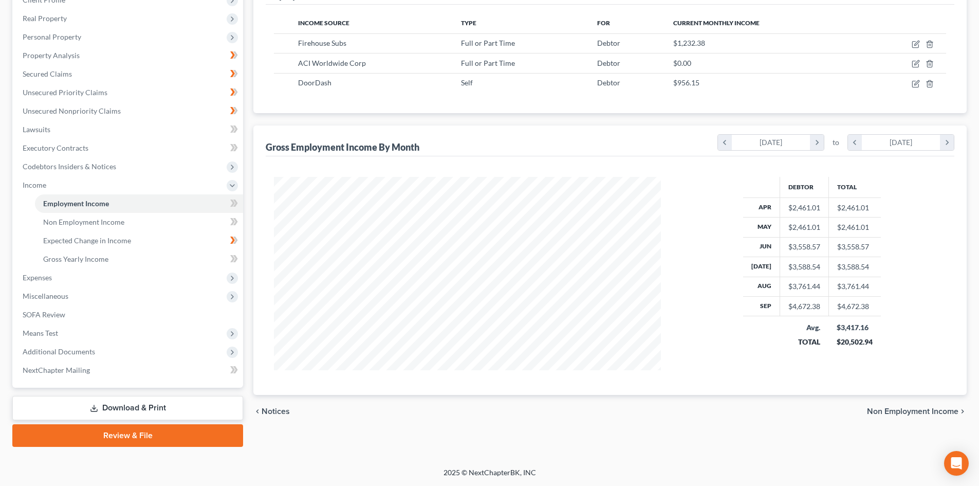
scroll to position [513677, 513465]
click at [235, 128] on icon at bounding box center [234, 129] width 8 height 13
click at [128, 131] on link "Lawsuits" at bounding box center [128, 129] width 229 height 18
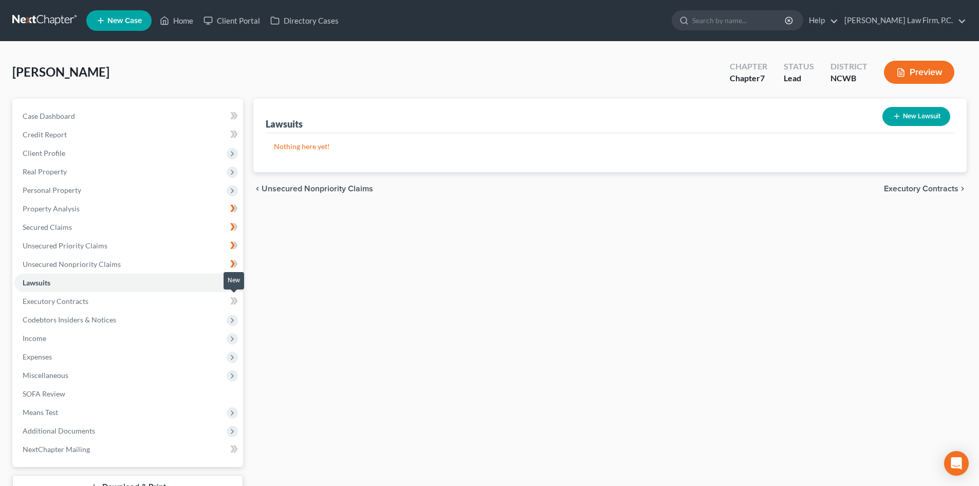
click at [231, 302] on icon at bounding box center [234, 300] width 8 height 13
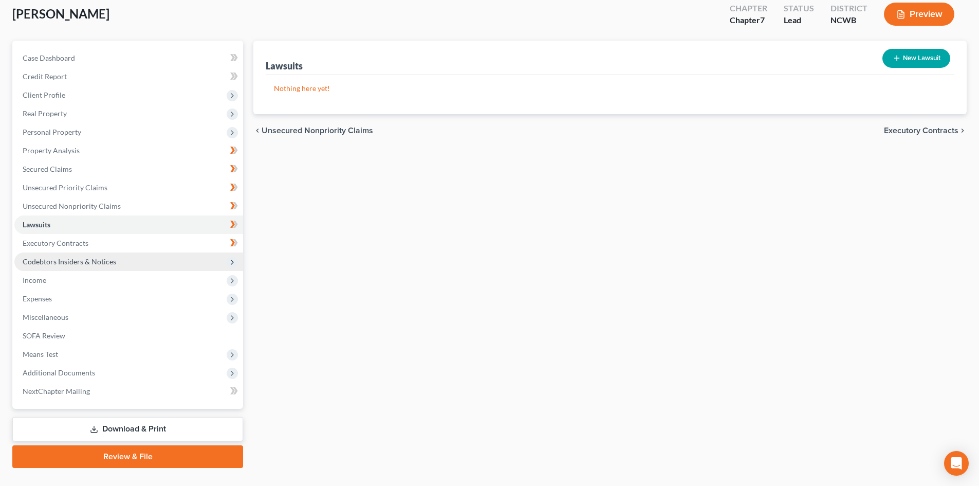
scroll to position [79, 0]
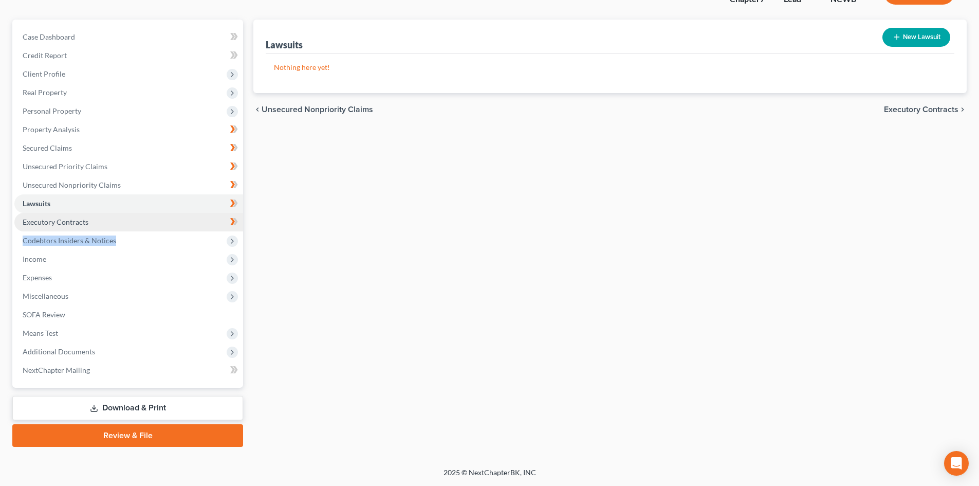
click at [163, 230] on ul "Case Dashboard Payments Invoices Payments Payments Credit Report Client Profile" at bounding box center [128, 203] width 229 height 351
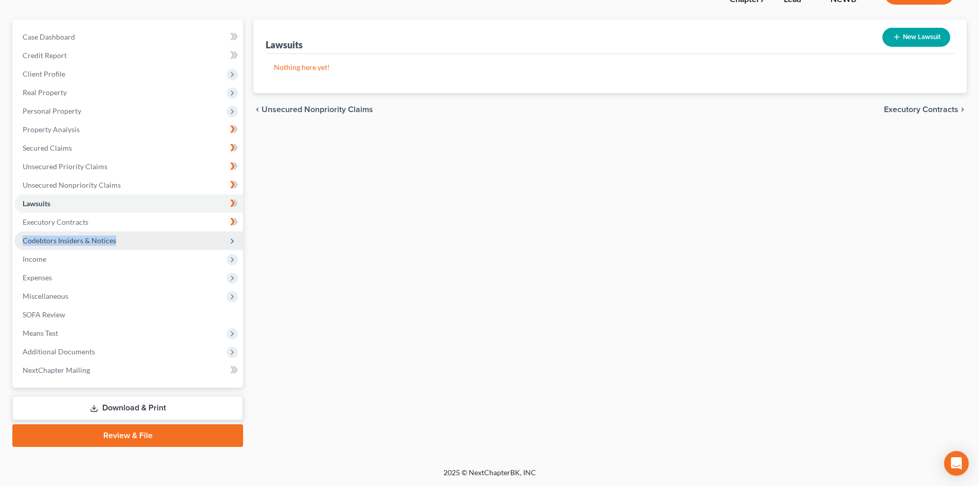
click at [233, 239] on icon at bounding box center [232, 241] width 8 height 8
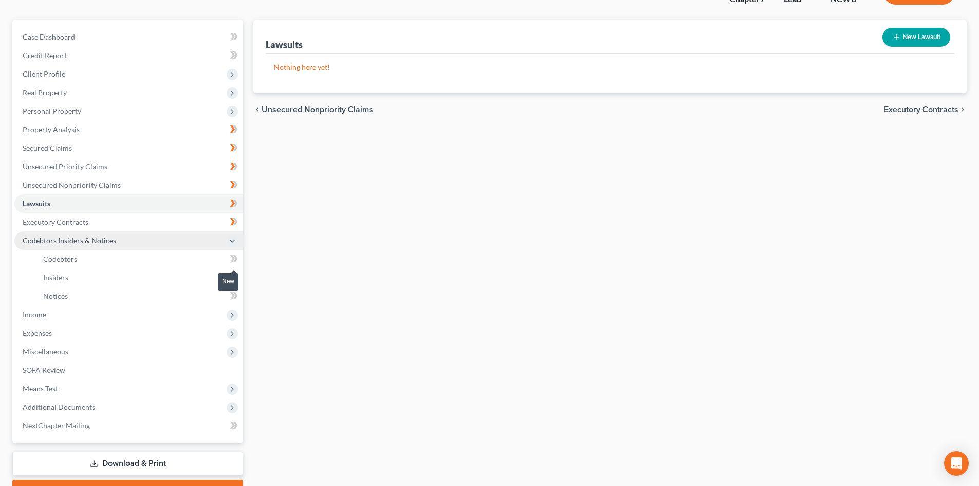
click at [233, 257] on icon at bounding box center [232, 258] width 5 height 7
click at [233, 276] on icon at bounding box center [232, 276] width 5 height 7
click at [233, 297] on icon at bounding box center [232, 295] width 5 height 7
click at [236, 314] on icon at bounding box center [232, 315] width 8 height 8
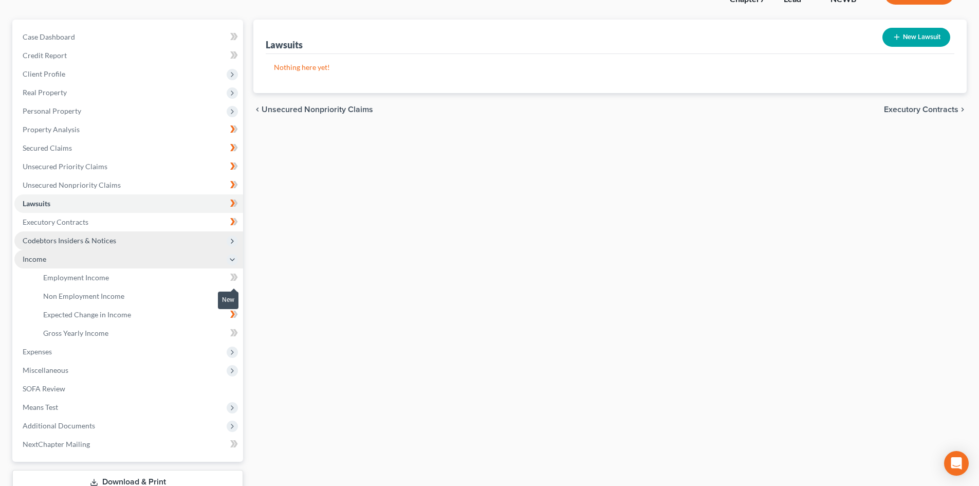
click at [233, 278] on icon at bounding box center [234, 277] width 8 height 13
click at [235, 296] on icon at bounding box center [234, 295] width 8 height 13
click at [87, 349] on span "Expenses" at bounding box center [128, 351] width 229 height 18
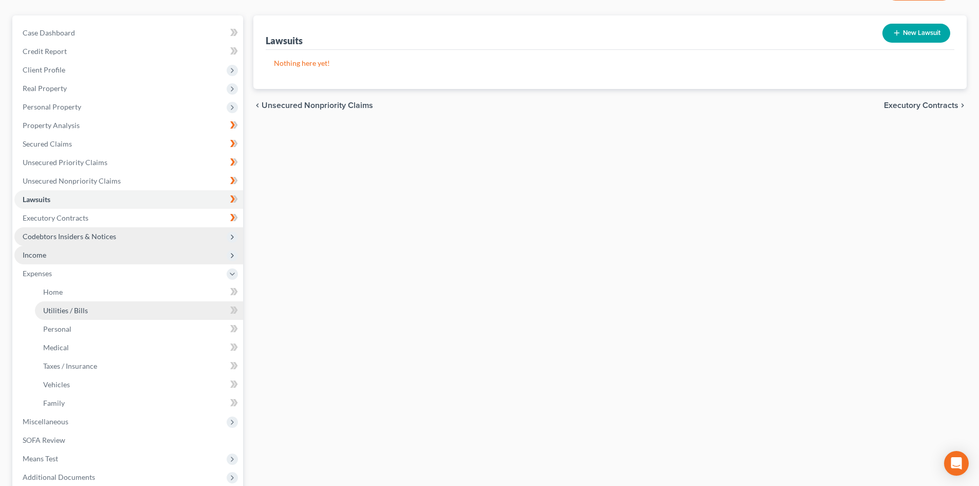
scroll to position [154, 0]
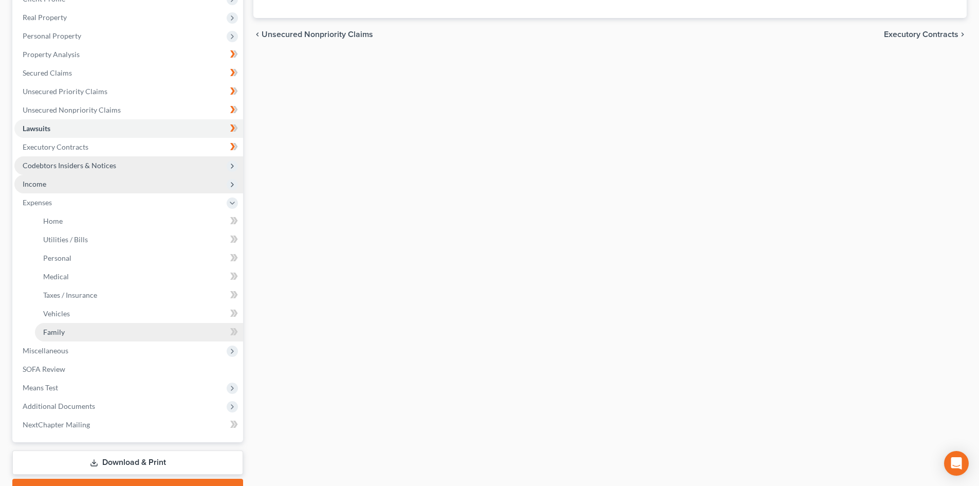
click at [79, 330] on link "Family" at bounding box center [139, 332] width 208 height 18
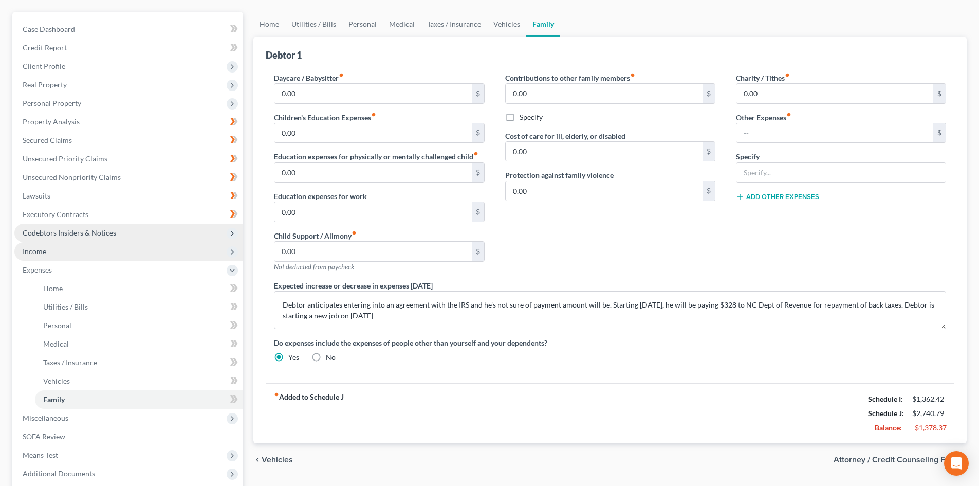
scroll to position [154, 0]
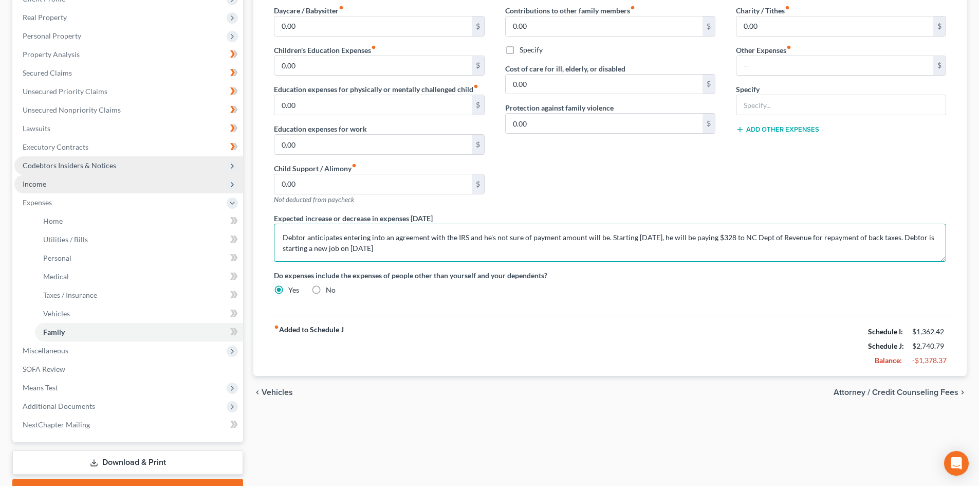
click at [456, 251] on textarea "Debtor anticipates entering into an agreement with the IRS and he's not sure of…" at bounding box center [610, 243] width 672 height 38
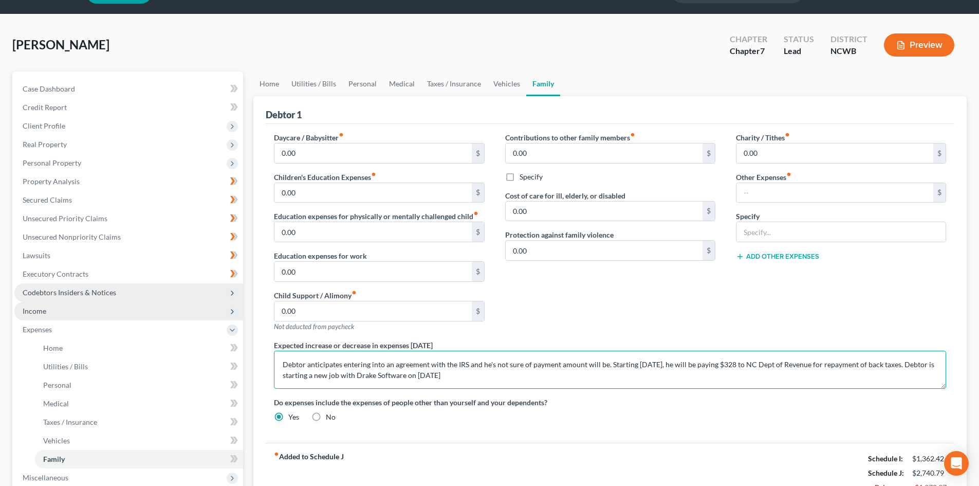
scroll to position [0, 0]
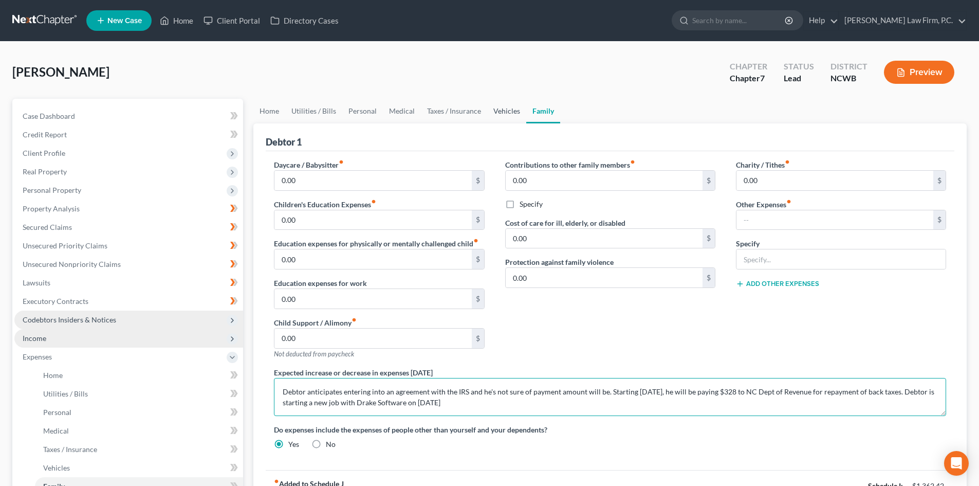
type textarea "Debtor anticipates entering into an agreement with the IRS and he's not sure of…"
drag, startPoint x: 494, startPoint y: 108, endPoint x: 447, endPoint y: 112, distance: 47.9
click at [494, 108] on link "Vehicles" at bounding box center [506, 111] width 39 height 25
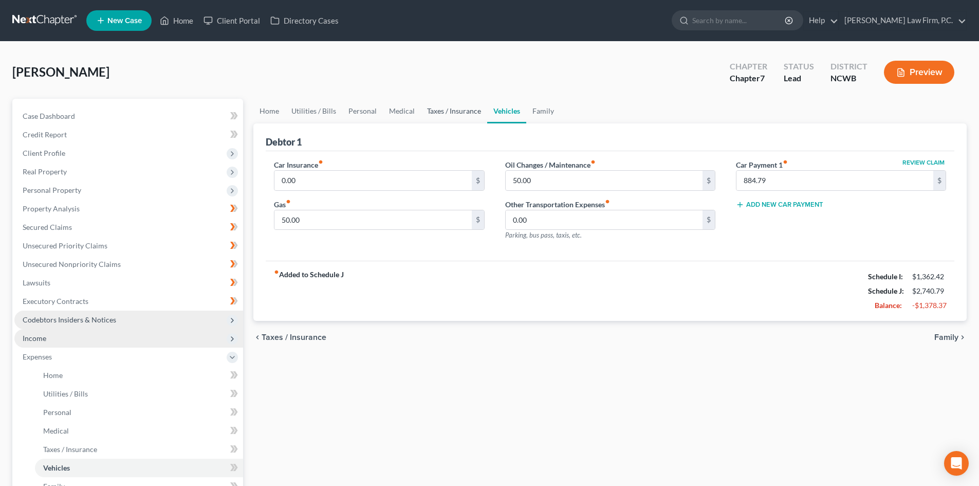
click at [440, 113] on link "Taxes / Insurance" at bounding box center [454, 111] width 66 height 25
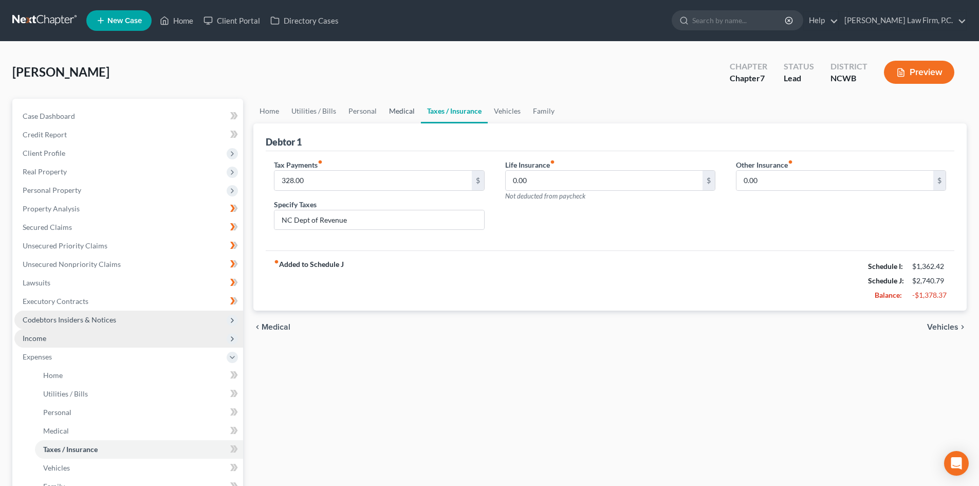
click at [398, 110] on link "Medical" at bounding box center [402, 111] width 38 height 25
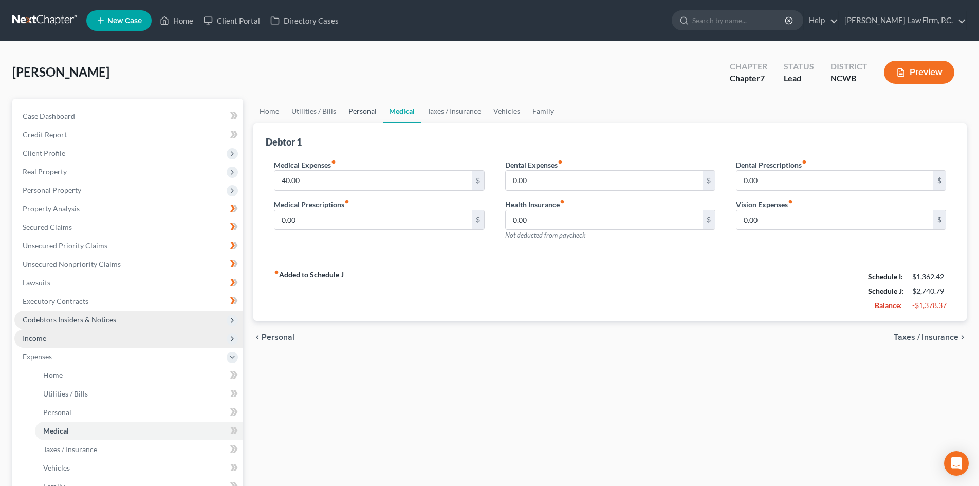
click at [365, 110] on link "Personal" at bounding box center [362, 111] width 41 height 25
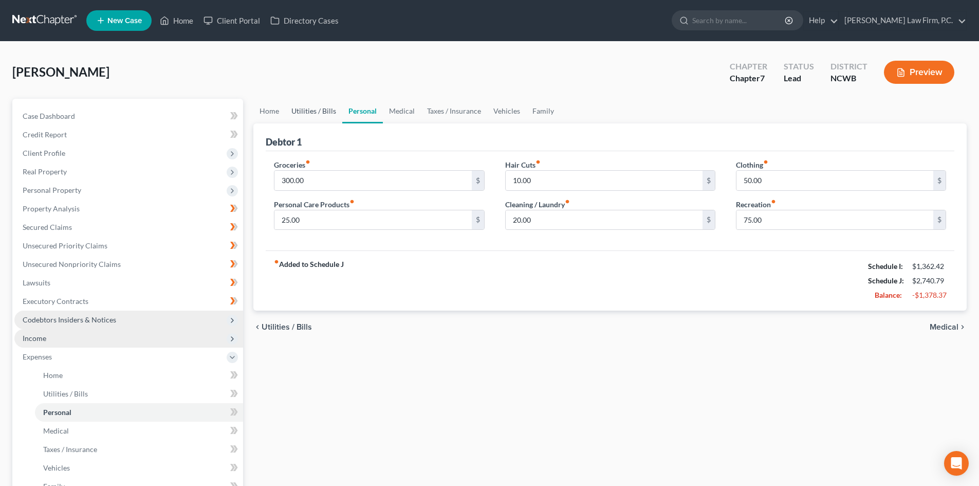
click at [313, 109] on link "Utilities / Bills" at bounding box center [313, 111] width 57 height 25
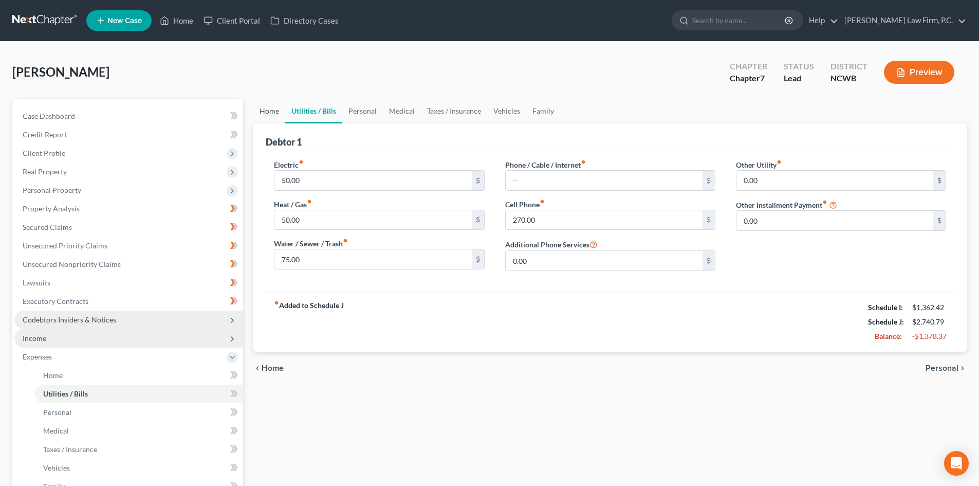
click at [272, 112] on link "Home" at bounding box center [269, 111] width 32 height 25
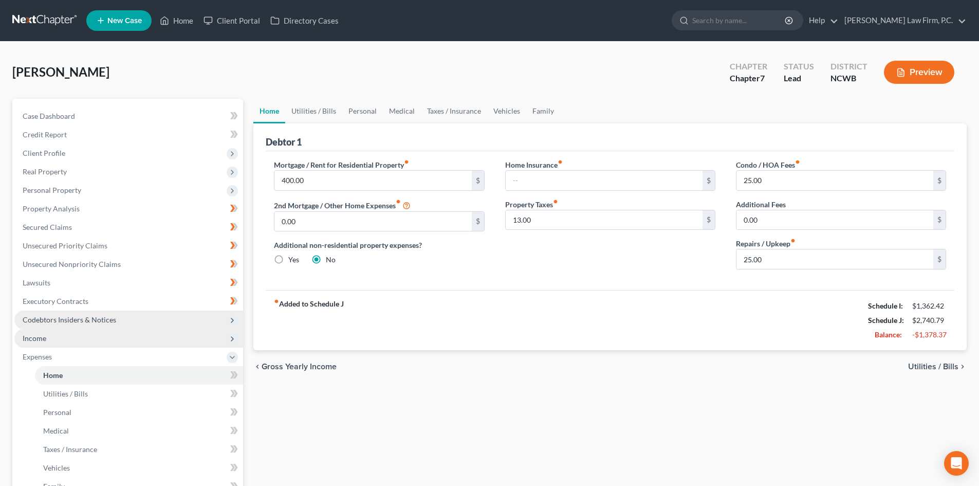
click at [91, 334] on span "Income" at bounding box center [128, 338] width 229 height 18
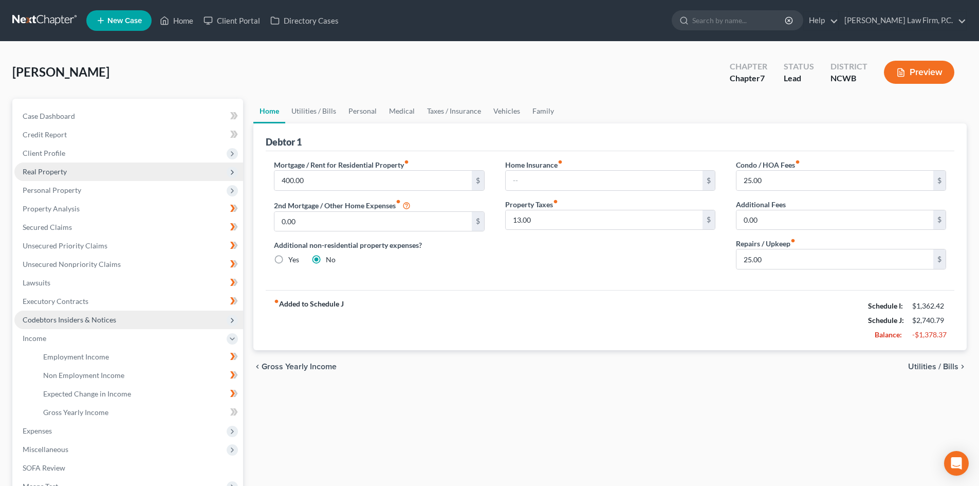
click at [84, 171] on span "Real Property" at bounding box center [128, 171] width 229 height 18
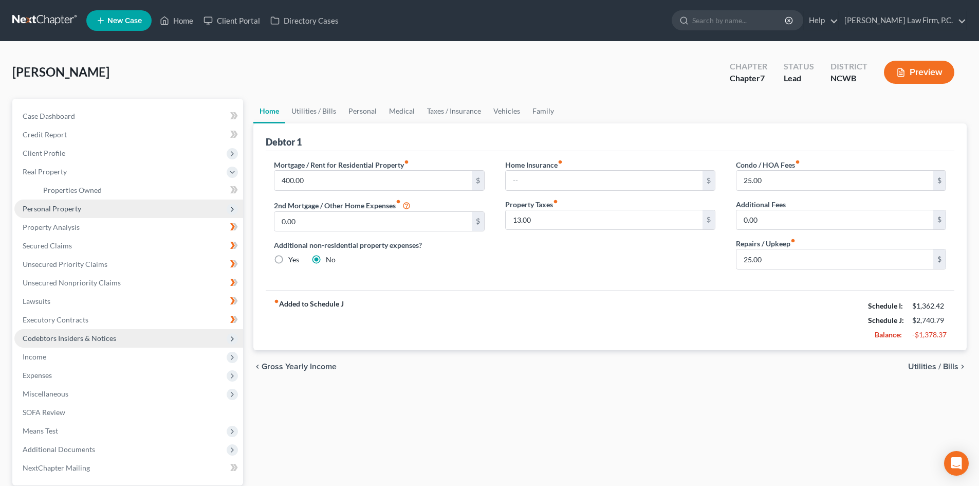
click at [82, 201] on span "Personal Property" at bounding box center [128, 208] width 229 height 18
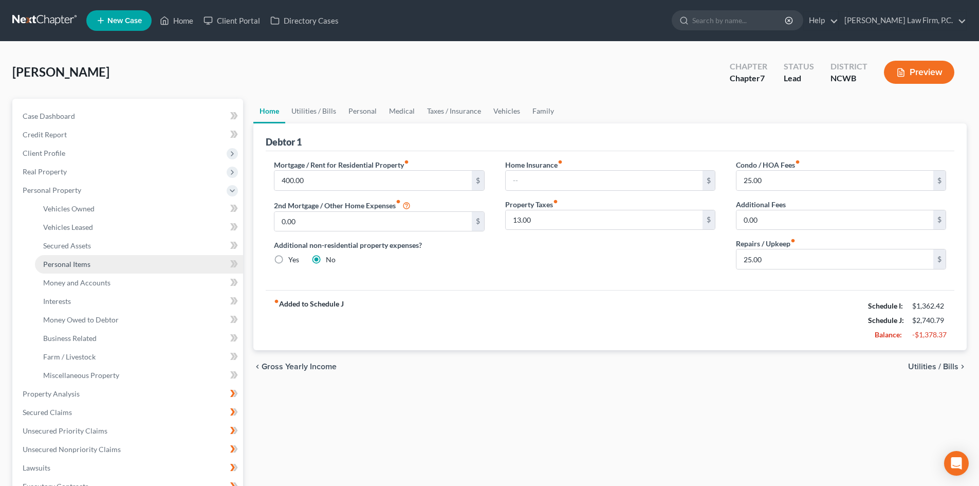
click at [99, 268] on link "Personal Items" at bounding box center [139, 264] width 208 height 18
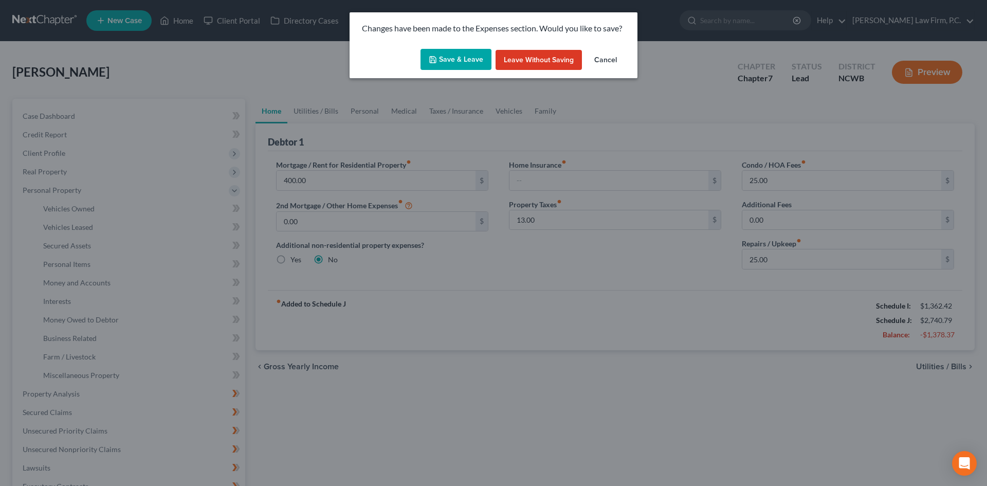
click at [439, 52] on button "Save & Leave" at bounding box center [455, 60] width 71 height 22
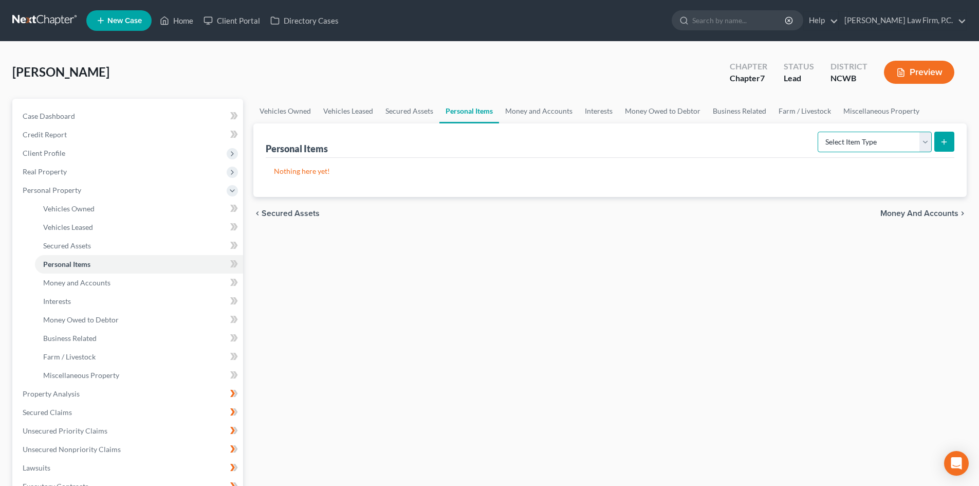
click at [924, 142] on select "Select Item Type Clothing Collectibles Of Value Electronics Firearms Household …" at bounding box center [875, 142] width 114 height 21
select select "clothing"
click at [819, 132] on select "Select Item Type Clothing Collectibles Of Value Electronics Firearms Household …" at bounding box center [875, 142] width 114 height 21
click at [942, 146] on button "submit" at bounding box center [944, 142] width 20 height 20
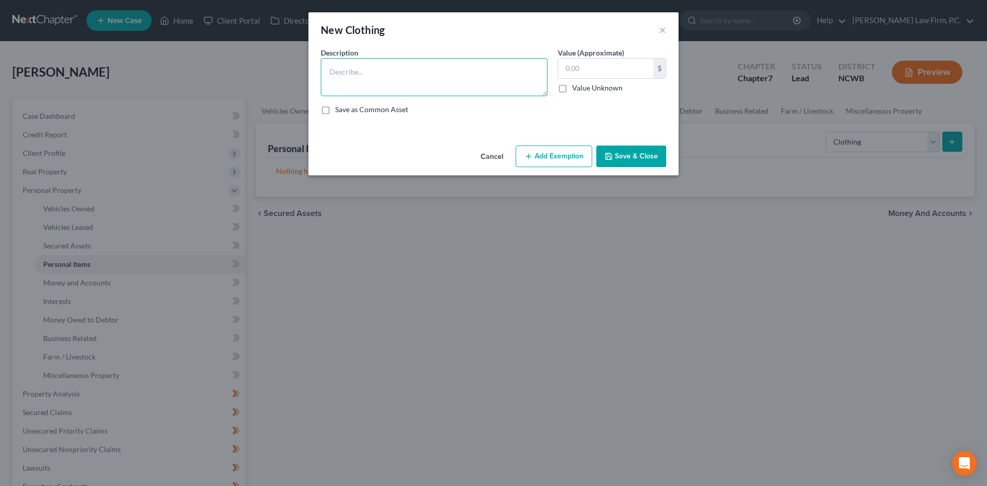
click at [386, 66] on textarea at bounding box center [434, 77] width 227 height 38
type textarea "Clothing"
type input "250"
drag, startPoint x: 656, startPoint y: 160, endPoint x: 521, endPoint y: 125, distance: 140.1
click at [656, 160] on button "Save & Close" at bounding box center [631, 156] width 70 height 22
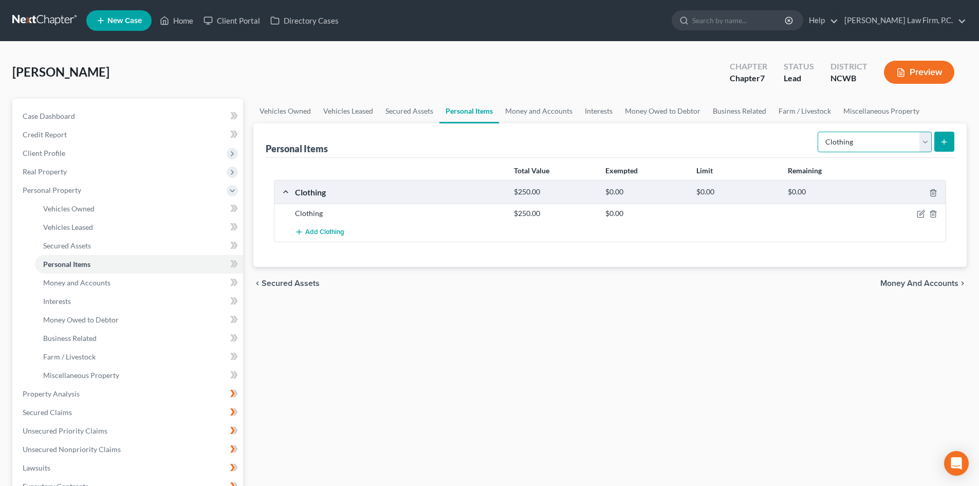
click at [851, 145] on select "Select Item Type Clothing Collectibles Of Value Electronics Firearms Household …" at bounding box center [875, 142] width 114 height 21
select select "electronics"
click at [819, 132] on select "Select Item Type Clothing Collectibles Of Value Electronics Firearms Household …" at bounding box center [875, 142] width 114 height 21
click at [946, 143] on icon "submit" at bounding box center [944, 142] width 8 height 8
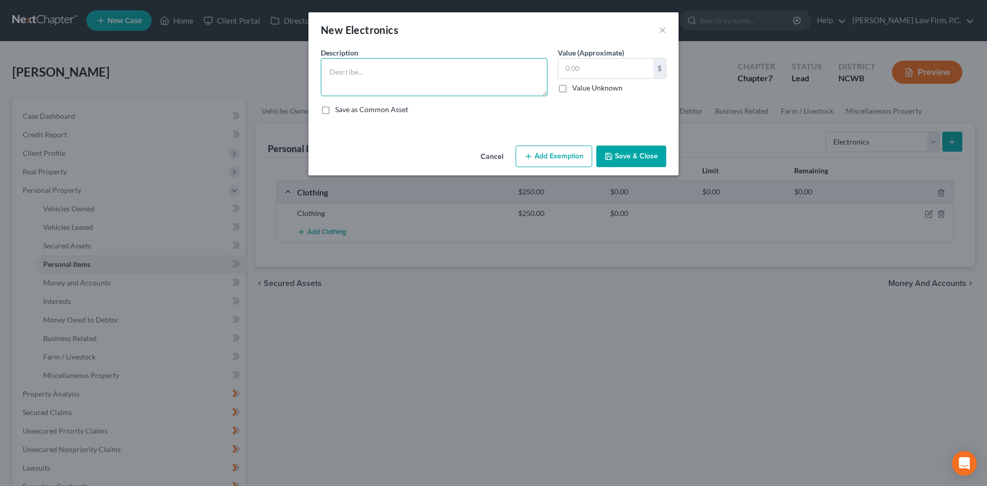
click at [405, 68] on textarea at bounding box center [434, 77] width 227 height 38
type textarea "C"
type textarea "TV, 2 cell phones, computer"
click at [649, 62] on input "text" at bounding box center [605, 69] width 95 height 20
type input "550"
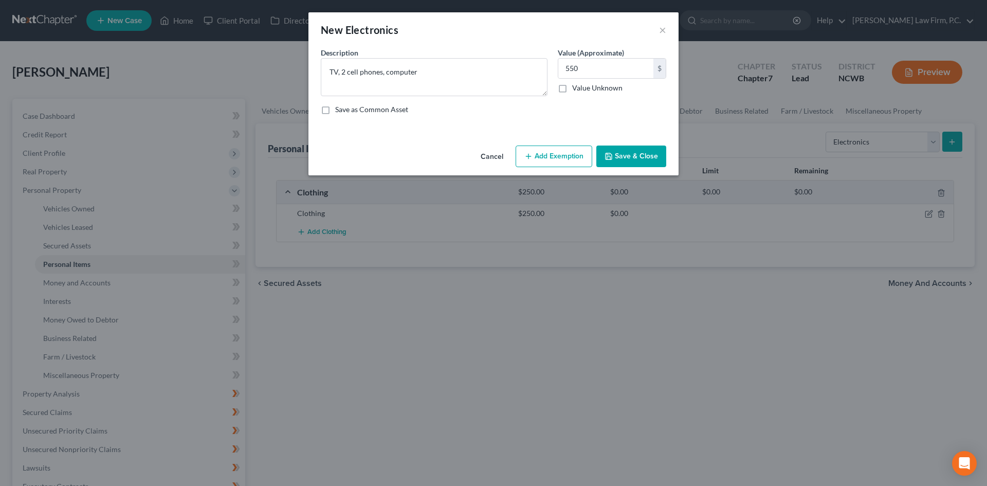
click at [645, 155] on button "Save & Close" at bounding box center [631, 156] width 70 height 22
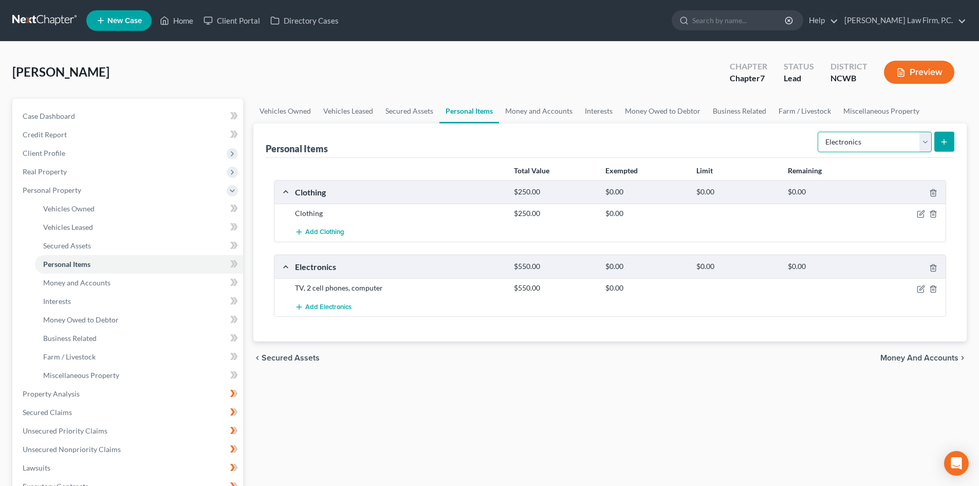
click at [920, 142] on select "Select Item Type Clothing Collectibles Of Value Electronics Firearms Household …" at bounding box center [875, 142] width 114 height 21
select select "household_goods"
click at [819, 132] on select "Select Item Type Clothing Collectibles Of Value Electronics Firearms Household …" at bounding box center [875, 142] width 114 height 21
click at [940, 144] on icon "submit" at bounding box center [944, 142] width 8 height 8
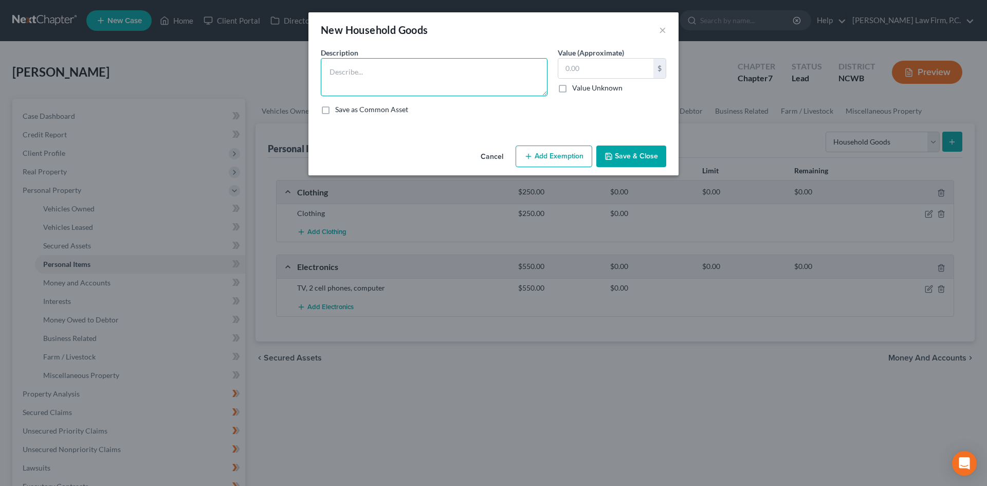
click at [377, 66] on textarea at bounding box center [434, 77] width 227 height 38
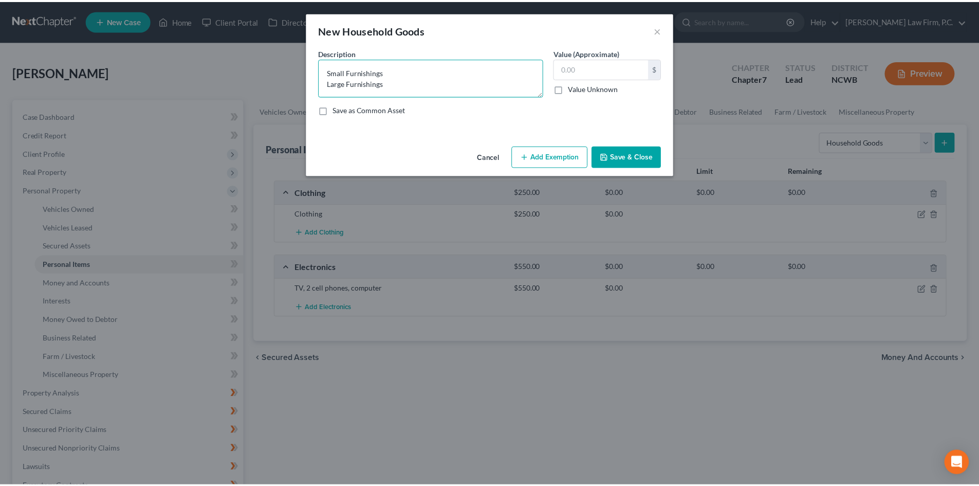
scroll to position [2, 0]
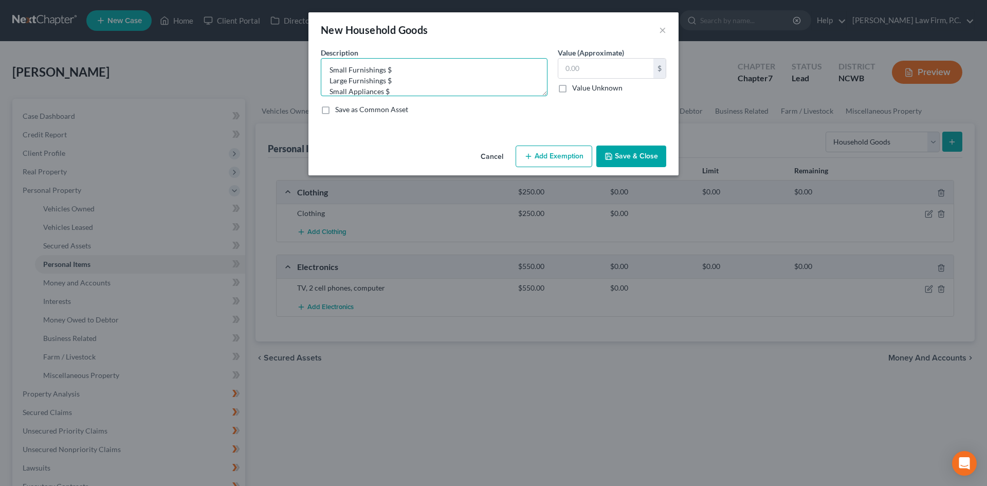
type textarea "Small Furnishings $ Large Furnishings $ Small Appliances $"
drag, startPoint x: 621, startPoint y: 156, endPoint x: 608, endPoint y: 150, distance: 14.5
click at [621, 156] on button "Save & Close" at bounding box center [631, 156] width 70 height 22
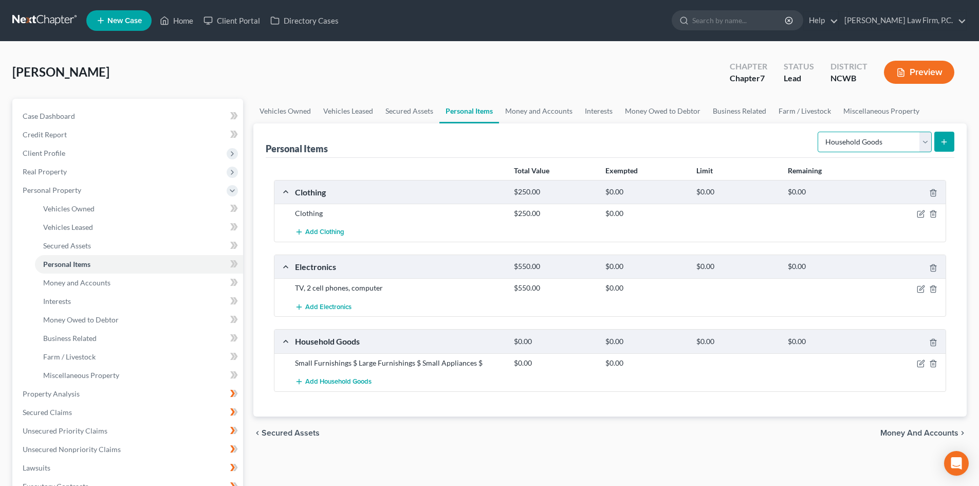
click at [922, 140] on select "Select Item Type Clothing Collectibles Of Value Electronics Firearms Household …" at bounding box center [875, 142] width 114 height 21
click at [552, 111] on link "Money and Accounts" at bounding box center [539, 111] width 80 height 25
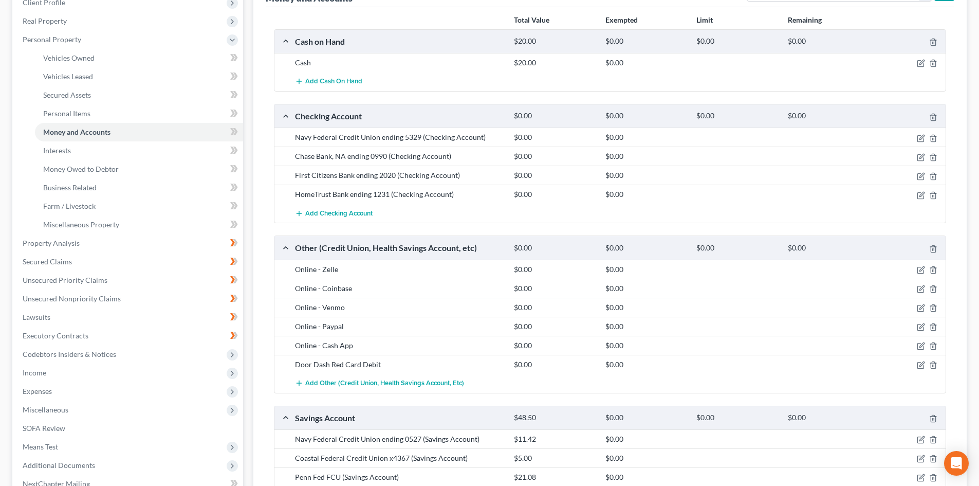
scroll to position [154, 0]
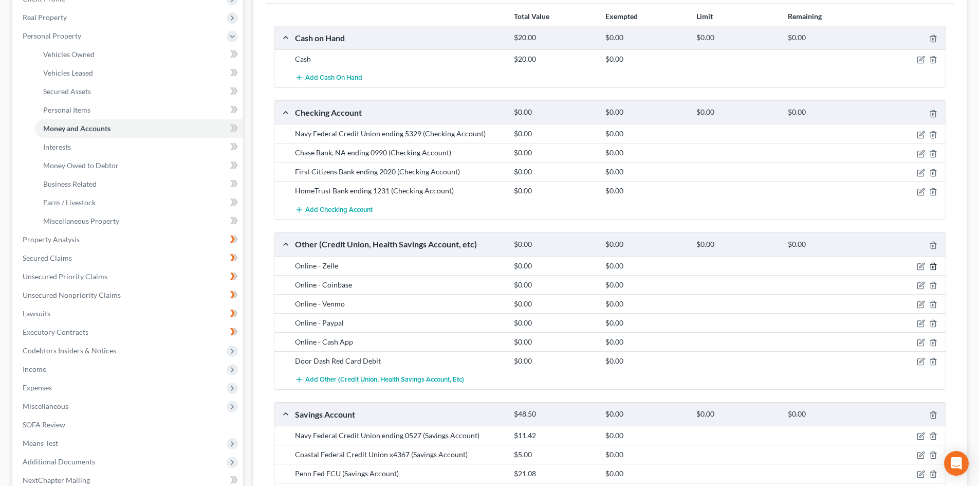
click at [934, 265] on icon "button" at bounding box center [933, 266] width 8 height 8
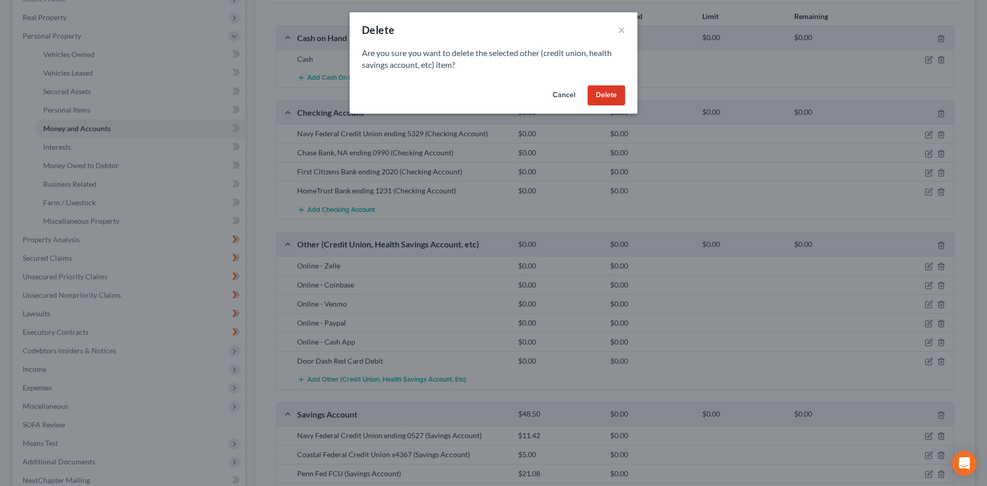
click at [609, 94] on button "Delete" at bounding box center [606, 95] width 38 height 21
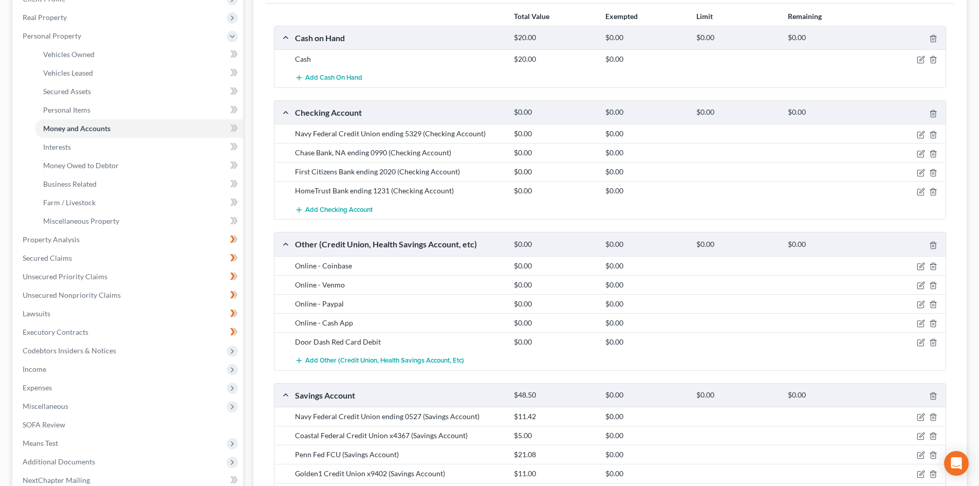
click at [385, 287] on div "Online - Venmo" at bounding box center [399, 285] width 219 height 10
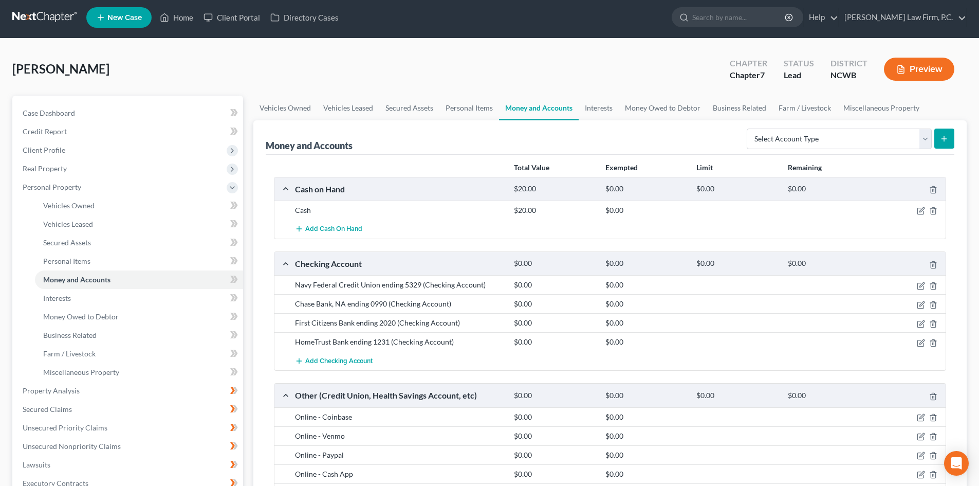
scroll to position [0, 0]
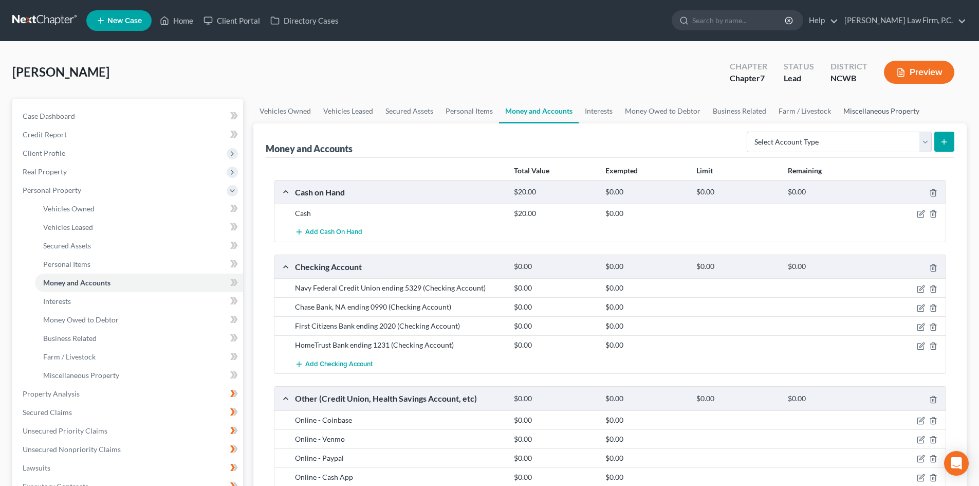
click at [850, 119] on link "Miscellaneous Property" at bounding box center [881, 111] width 88 height 25
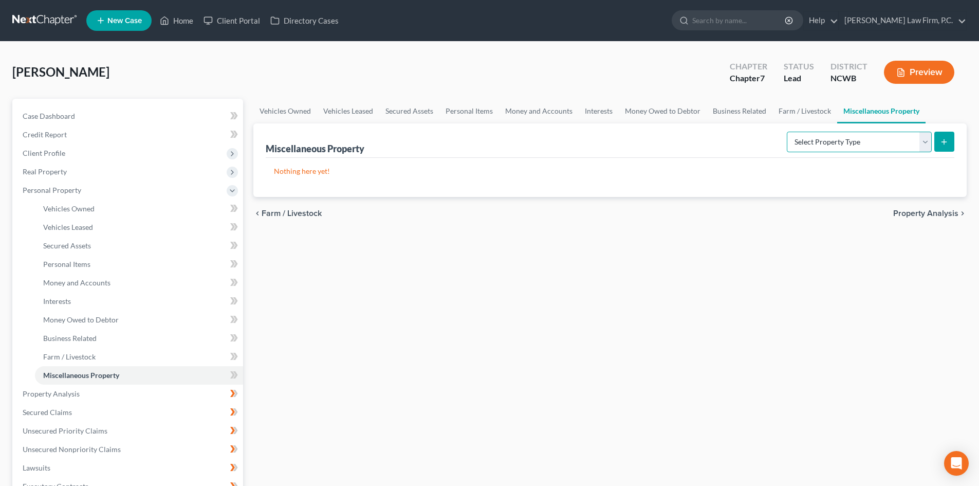
click at [924, 140] on select "Select Property Type Assigned for Creditor Benefit [DATE] Holding for Another N…" at bounding box center [859, 142] width 145 height 21
click at [783, 110] on link "Farm / Livestock" at bounding box center [804, 111] width 65 height 25
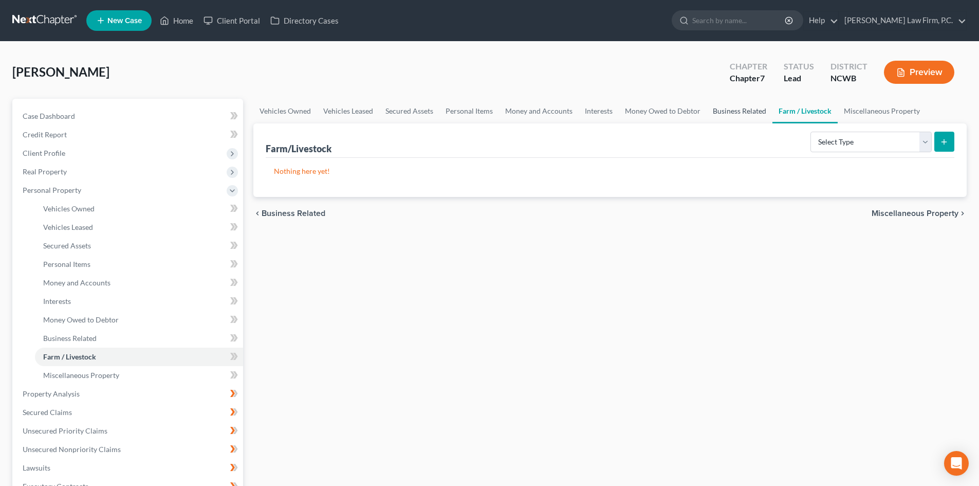
click at [740, 112] on link "Business Related" at bounding box center [740, 111] width 66 height 25
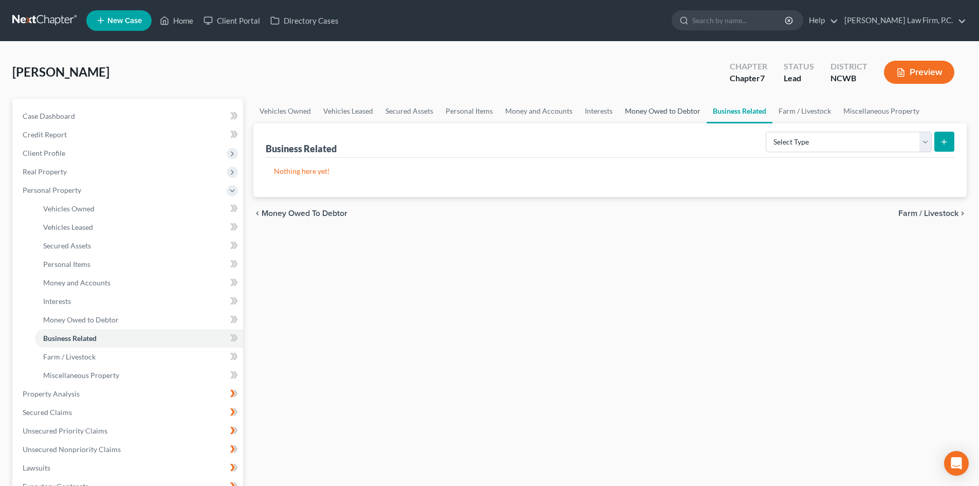
click at [663, 114] on link "Money Owed to Debtor" at bounding box center [663, 111] width 88 height 25
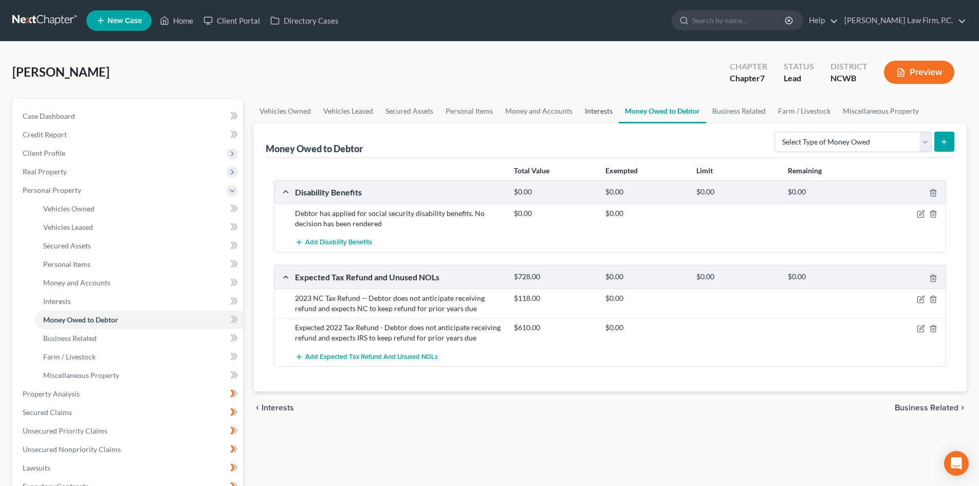
click at [603, 112] on link "Interests" at bounding box center [599, 111] width 40 height 25
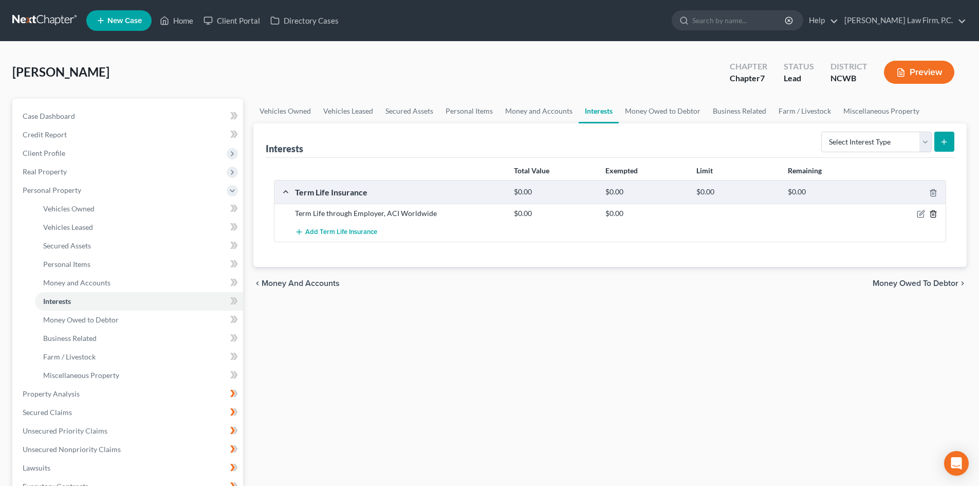
click at [935, 213] on icon "button" at bounding box center [933, 214] width 5 height 7
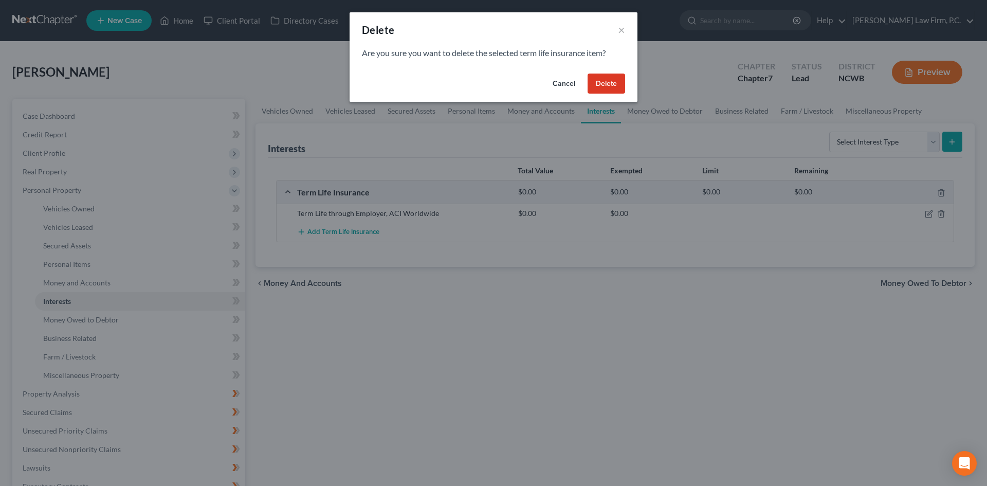
click at [613, 81] on button "Delete" at bounding box center [606, 83] width 38 height 21
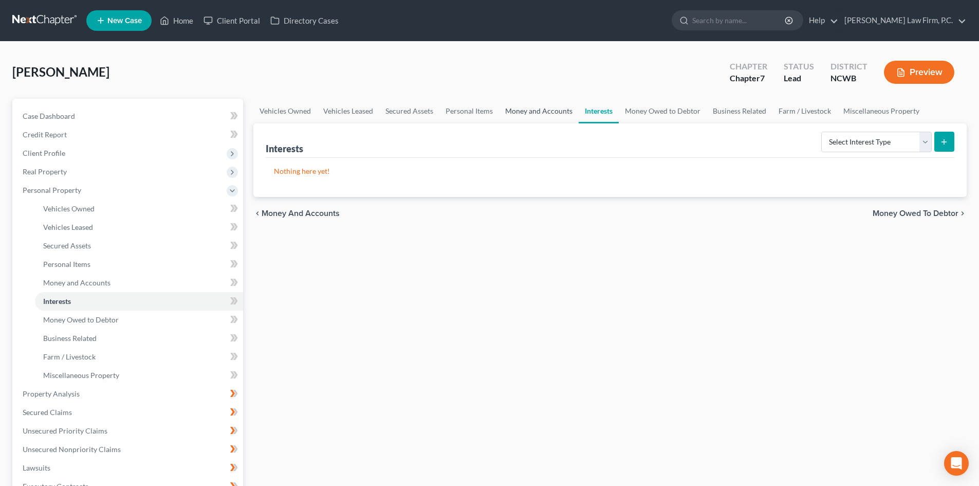
click at [535, 110] on link "Money and Accounts" at bounding box center [539, 111] width 80 height 25
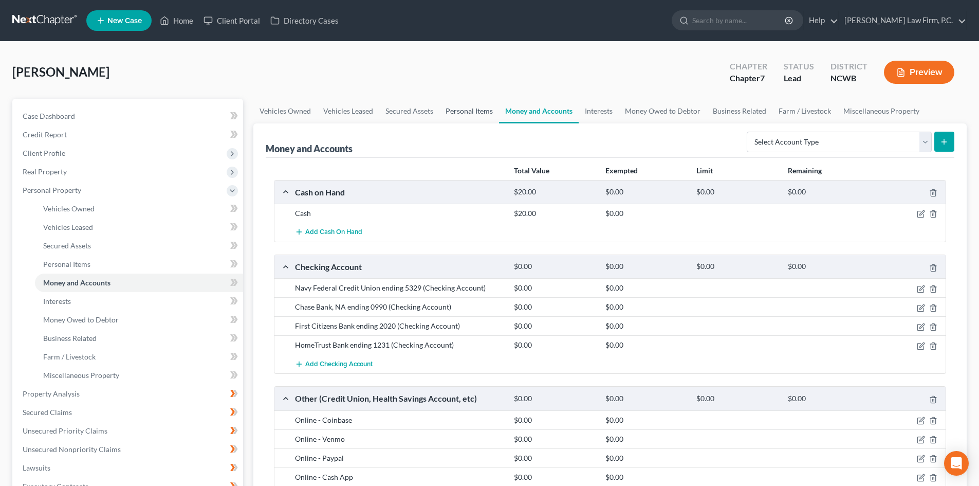
click at [493, 108] on link "Personal Items" at bounding box center [469, 111] width 60 height 25
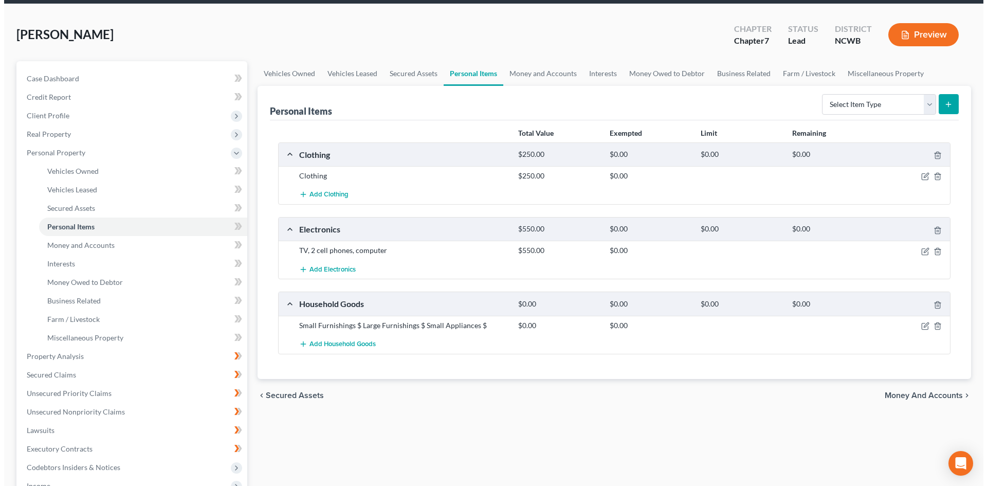
scroll to position [51, 0]
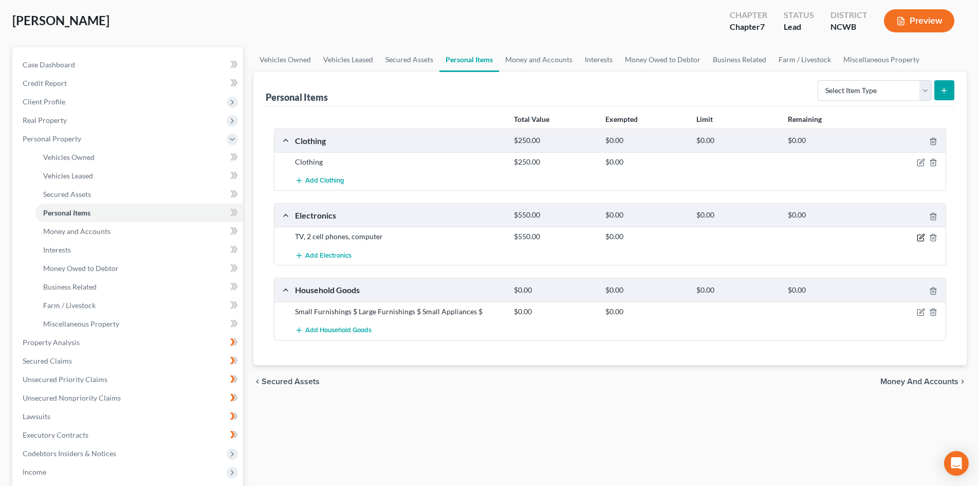
click at [920, 236] on icon "button" at bounding box center [921, 237] width 8 height 8
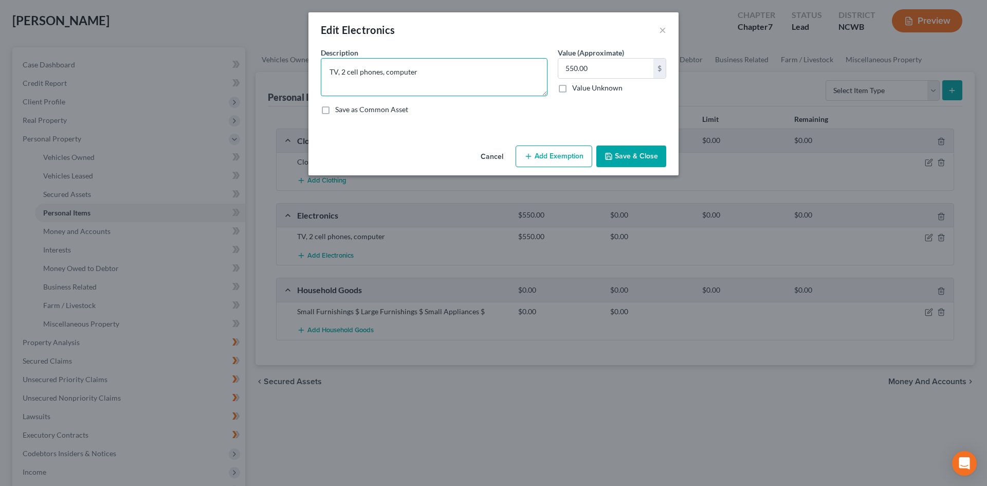
click at [453, 62] on textarea "TV, 2 cell phones, computer" at bounding box center [434, 77] width 227 height 38
drag, startPoint x: 341, startPoint y: 69, endPoint x: 313, endPoint y: 68, distance: 27.8
click at [313, 68] on div "An exemption set must first be selected from the Filing Information section. Co…" at bounding box center [493, 94] width 370 height 94
click at [451, 71] on textarea "2 cell phones, computer" at bounding box center [434, 77] width 227 height 38
click at [374, 69] on textarea "2 cell phones, computer and equipment" at bounding box center [434, 77] width 227 height 38
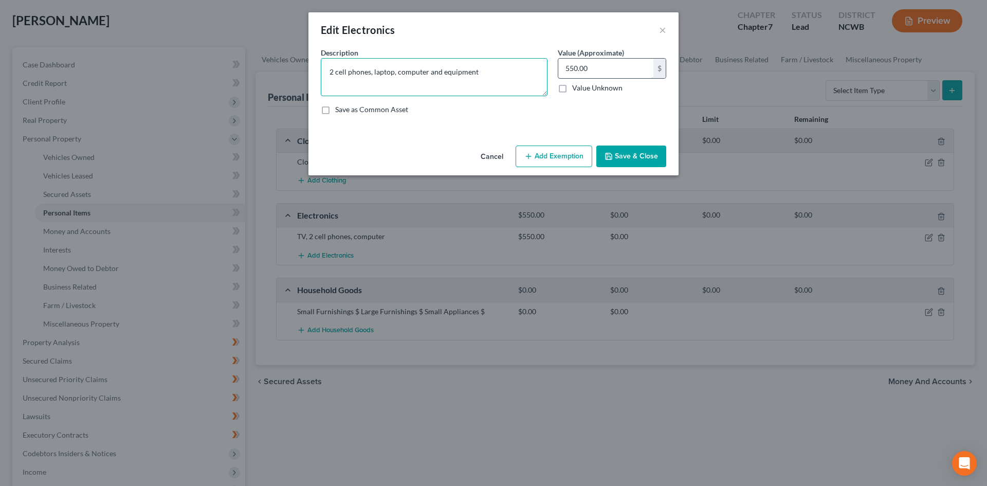
type textarea "2 cell phones, laptop, computer and equipment"
type input "500"
click at [395, 74] on textarea "2 cell phones, laptop, computer and equipment" at bounding box center [434, 77] width 227 height 38
type textarea "2 cell phones, laptop, older ipad, older MacBook computer and equipment"
click at [627, 159] on button "Save & Close" at bounding box center [631, 156] width 70 height 22
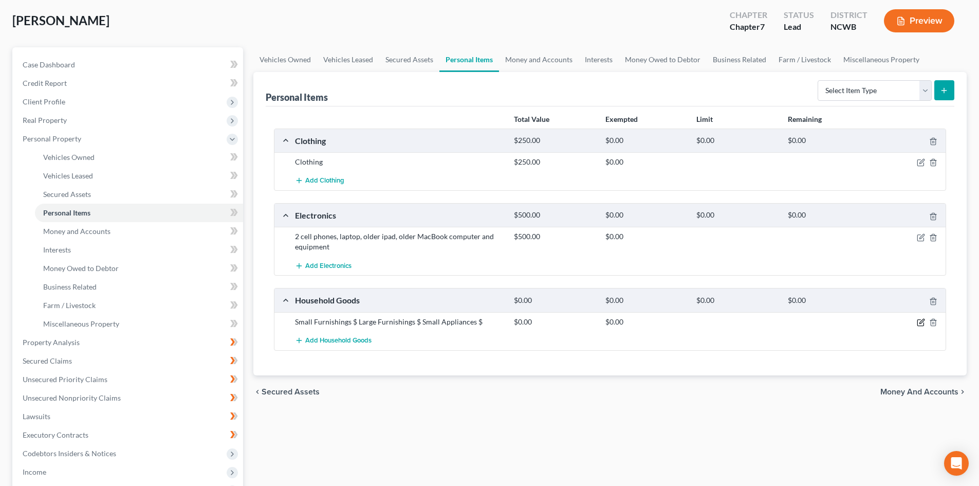
click at [922, 323] on icon "button" at bounding box center [921, 322] width 8 height 8
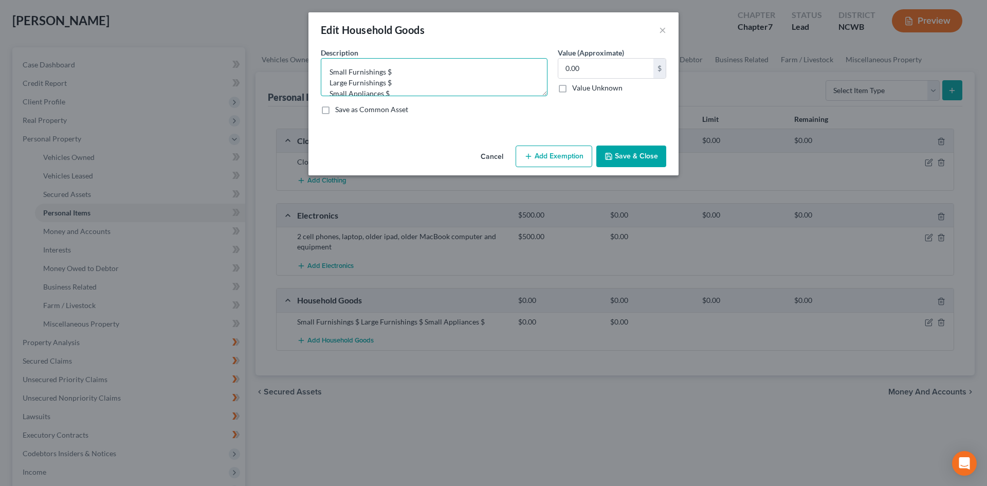
click at [417, 73] on textarea "Small Furnishings $ Large Furnishings $ Small Appliances $" at bounding box center [434, 77] width 227 height 38
drag, startPoint x: 403, startPoint y: 86, endPoint x: 323, endPoint y: 59, distance: 84.7
click at [323, 59] on textarea "Small Furnishings $ Large Furnishings $ Small Appliances $" at bounding box center [434, 77] width 227 height 38
type textarea "Dressers"
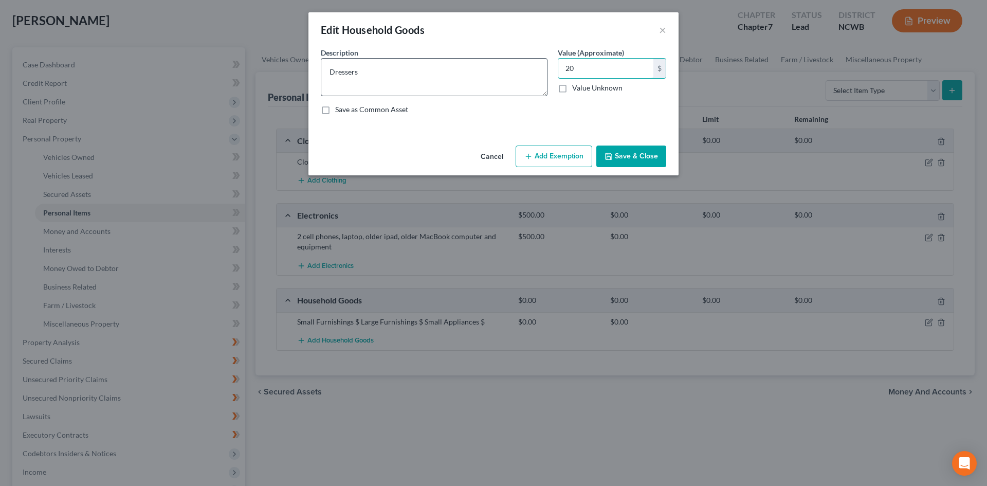
type input "2"
type input "1"
type input "300"
click at [397, 72] on textarea "Dressers" at bounding box center [434, 77] width 227 height 38
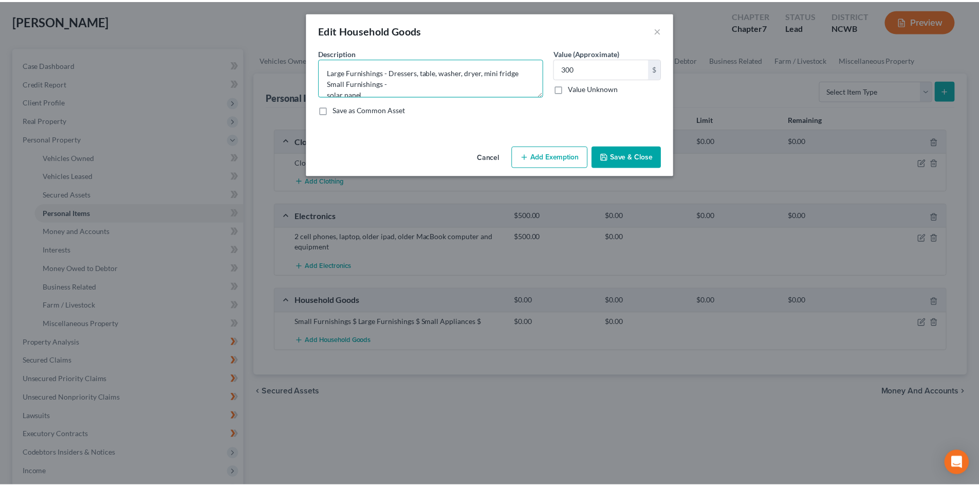
scroll to position [2, 0]
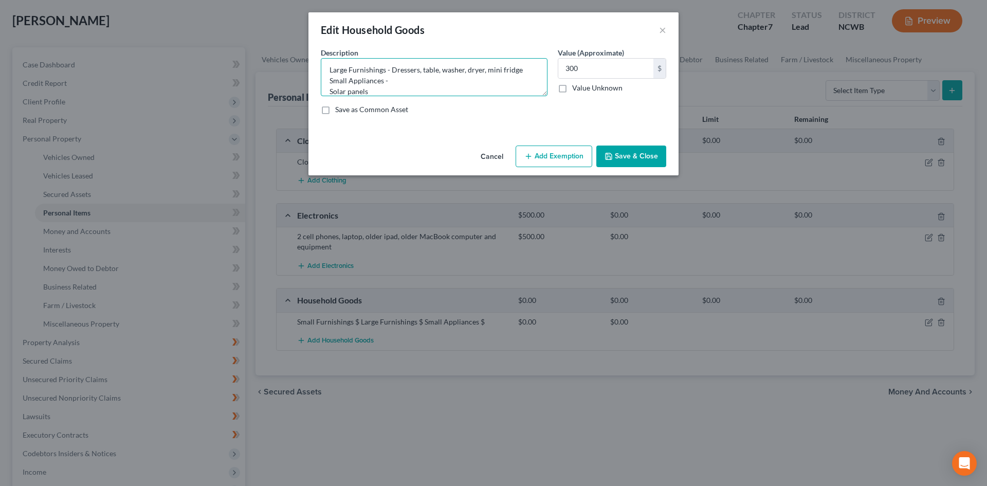
click at [526, 71] on textarea "Large Furnishings - Dressers, table, washer, dryer, mini fridge Small Appliance…" at bounding box center [434, 77] width 227 height 38
type textarea "Large Furnishings $500 Small Appliances - $150 Solar panels - $"
click at [586, 71] on input "300" at bounding box center [605, 69] width 95 height 20
click at [400, 88] on textarea "Large Furnishings $500 Small Appliances - $150 Solar panels - $" at bounding box center [434, 77] width 227 height 38
click at [593, 69] on input "text" at bounding box center [605, 69] width 95 height 20
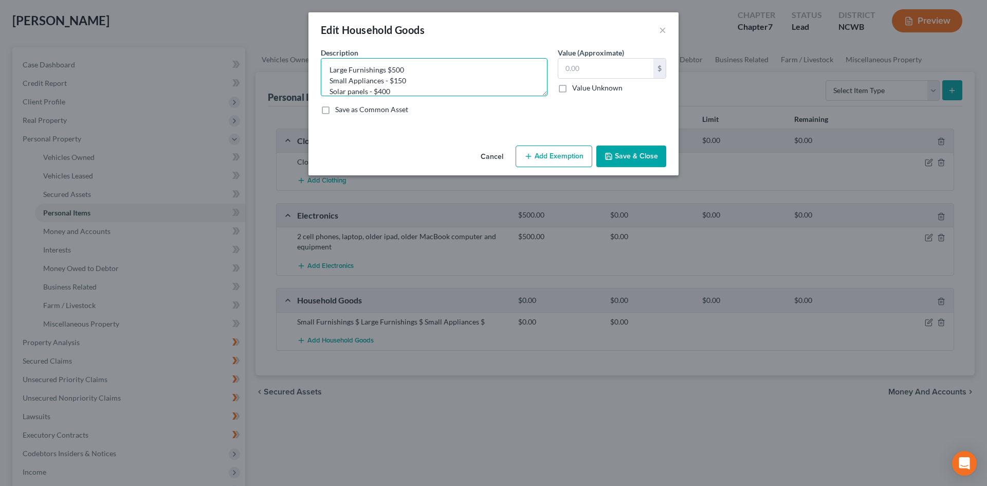
click at [367, 91] on textarea "Large Furnishings $500 Small Appliances - $150 Solar panels - $400" at bounding box center [434, 77] width 227 height 38
type textarea "Large Furnishings $500 Small Appliances - $150 Solar panels, battery - $450"
click at [611, 63] on input "text" at bounding box center [605, 69] width 95 height 20
type input "1,100"
click at [644, 154] on button "Save & Close" at bounding box center [631, 156] width 70 height 22
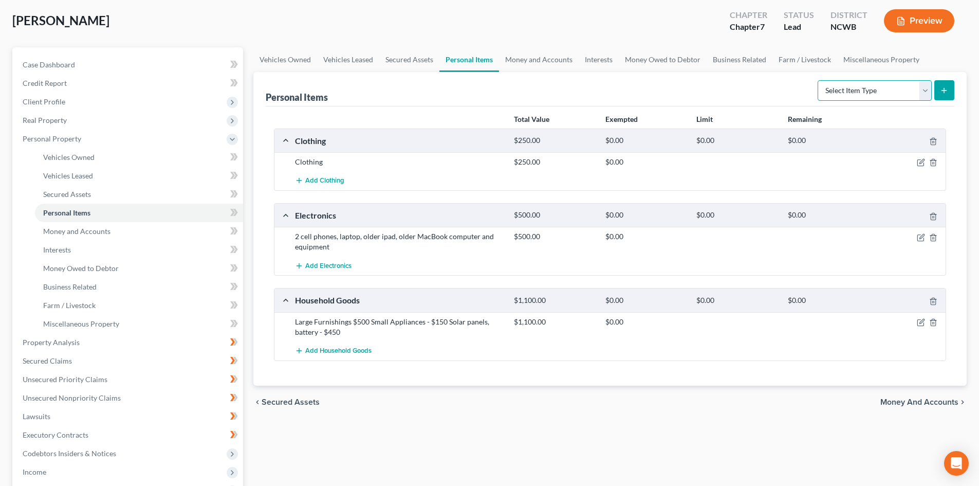
click at [928, 92] on select "Select Item Type Clothing Collectibles Of Value Electronics Firearms Household …" at bounding box center [875, 90] width 114 height 21
select select "firearms"
click at [819, 80] on select "Select Item Type Clothing Collectibles Of Value Electronics Firearms Household …" at bounding box center [875, 90] width 114 height 21
click at [947, 88] on icon "submit" at bounding box center [944, 90] width 8 height 8
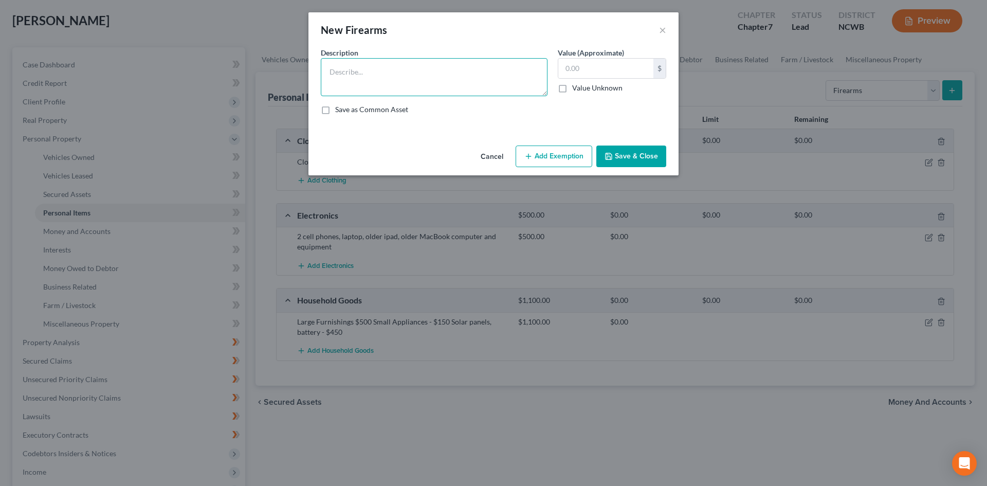
click at [374, 71] on textarea at bounding box center [434, 77] width 227 height 38
click at [596, 65] on input "text" at bounding box center [605, 69] width 95 height 20
drag, startPoint x: 334, startPoint y: 70, endPoint x: 320, endPoint y: 69, distance: 13.9
click at [320, 69] on div "Description * handgun" at bounding box center [434, 71] width 237 height 49
type textarea "Handgun"
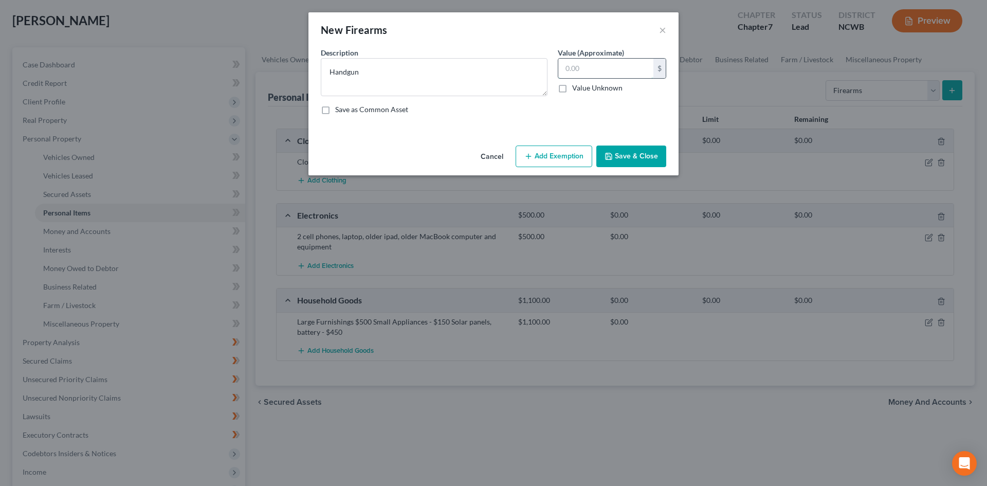
click at [597, 67] on input "text" at bounding box center [605, 69] width 95 height 20
type input "500"
click at [623, 150] on button "Save & Close" at bounding box center [631, 156] width 70 height 22
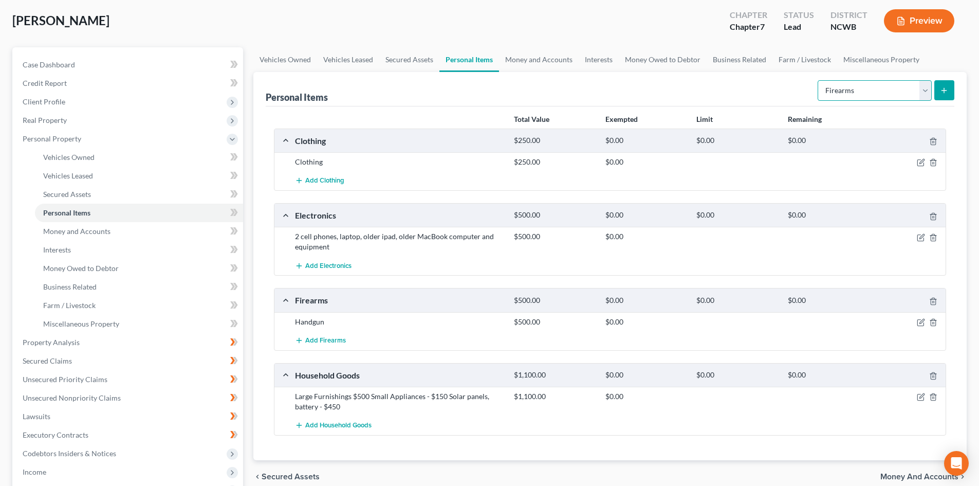
click at [928, 91] on select "Select Item Type Clothing Collectibles Of Value Electronics Firearms Household …" at bounding box center [875, 90] width 114 height 21
select select "pets"
click at [819, 80] on select "Select Item Type Clothing Collectibles Of Value Electronics Firearms Household …" at bounding box center [875, 90] width 114 height 21
click at [941, 96] on button "submit" at bounding box center [944, 90] width 20 height 20
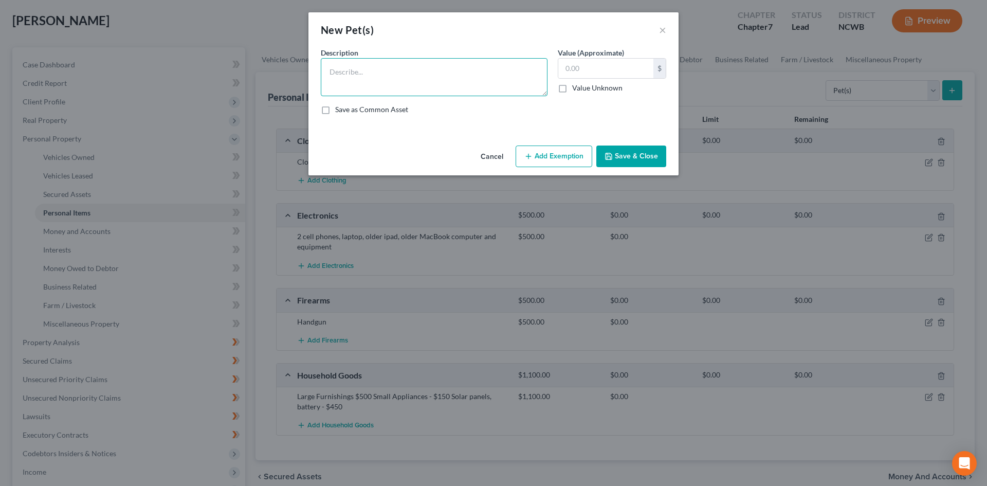
click at [449, 79] on textarea at bounding box center [434, 77] width 227 height 38
type textarea "1 Cat"
drag, startPoint x: 642, startPoint y: 157, endPoint x: 652, endPoint y: 143, distance: 17.3
click at [642, 158] on button "Save & Close" at bounding box center [631, 156] width 70 height 22
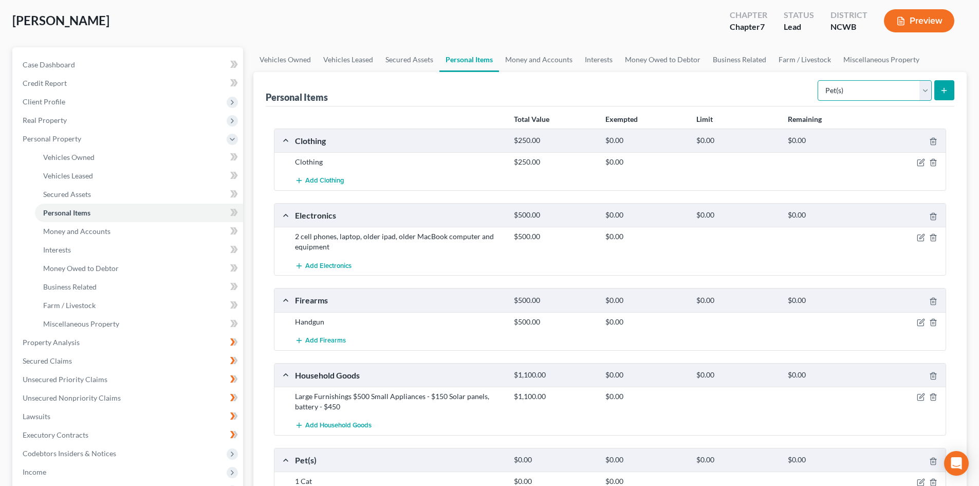
click at [865, 100] on select "Select Item Type Clothing Collectibles Of Value Electronics Firearms Household …" at bounding box center [875, 90] width 114 height 21
click at [568, 58] on link "Money and Accounts" at bounding box center [539, 59] width 80 height 25
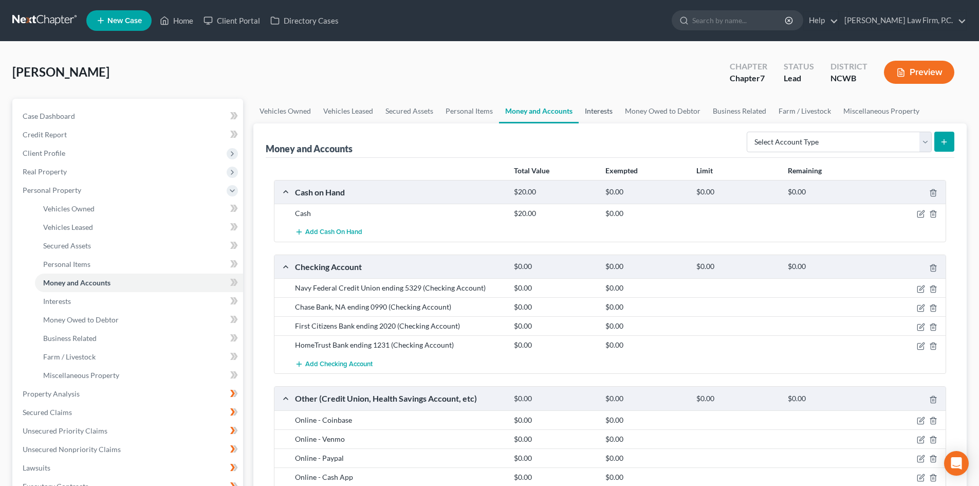
click at [596, 104] on link "Interests" at bounding box center [599, 111] width 40 height 25
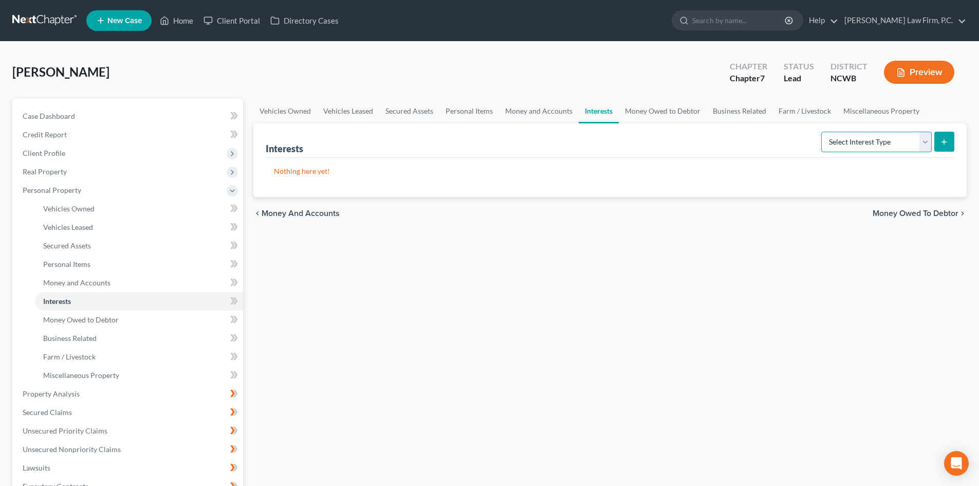
click at [879, 148] on select "Select Interest Type 401K Annuity Bond Education IRA Government Bond Government…" at bounding box center [876, 142] width 110 height 21
click at [668, 111] on link "Money Owed to Debtor" at bounding box center [663, 111] width 88 height 25
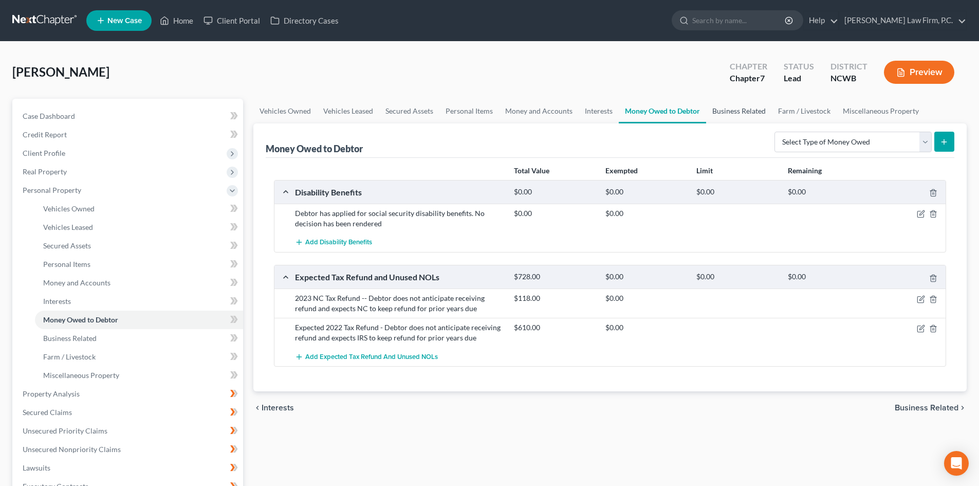
click at [738, 112] on link "Business Related" at bounding box center [739, 111] width 66 height 25
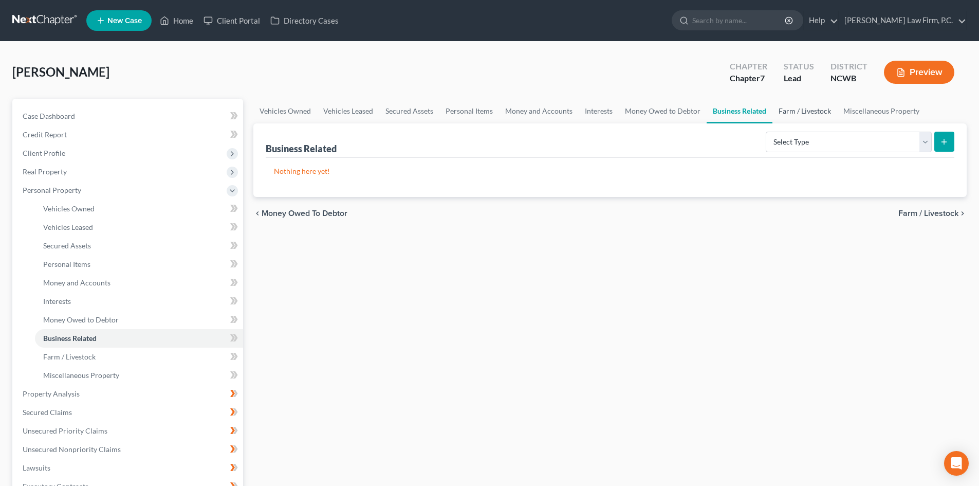
click at [812, 105] on link "Farm / Livestock" at bounding box center [804, 111] width 65 height 25
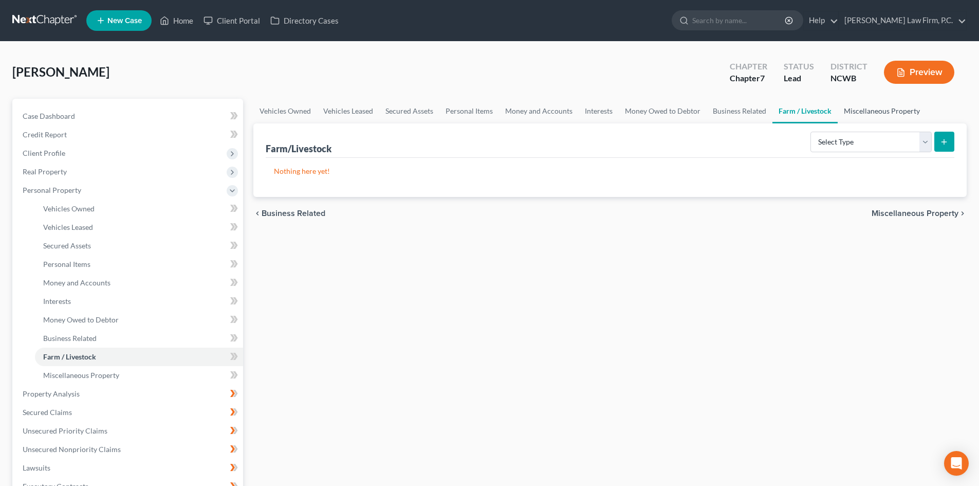
click at [872, 107] on link "Miscellaneous Property" at bounding box center [882, 111] width 88 height 25
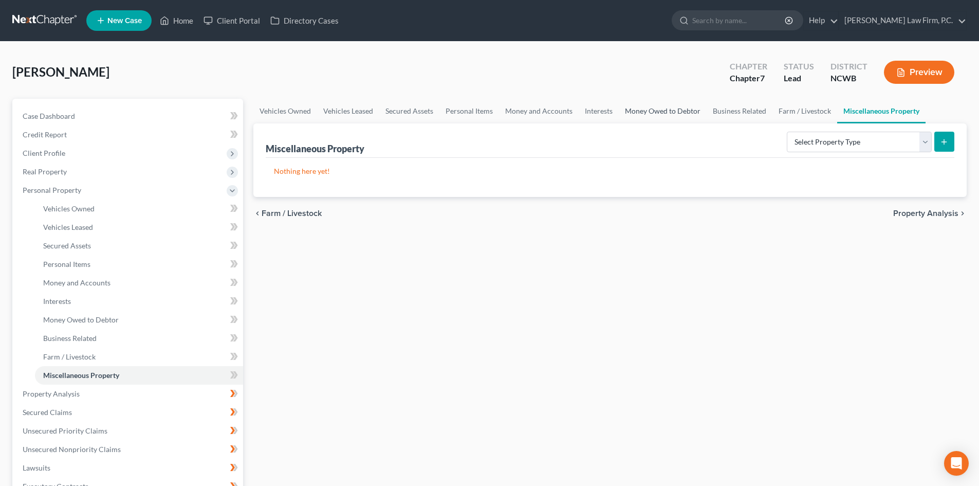
click at [642, 108] on link "Money Owed to Debtor" at bounding box center [663, 111] width 88 height 25
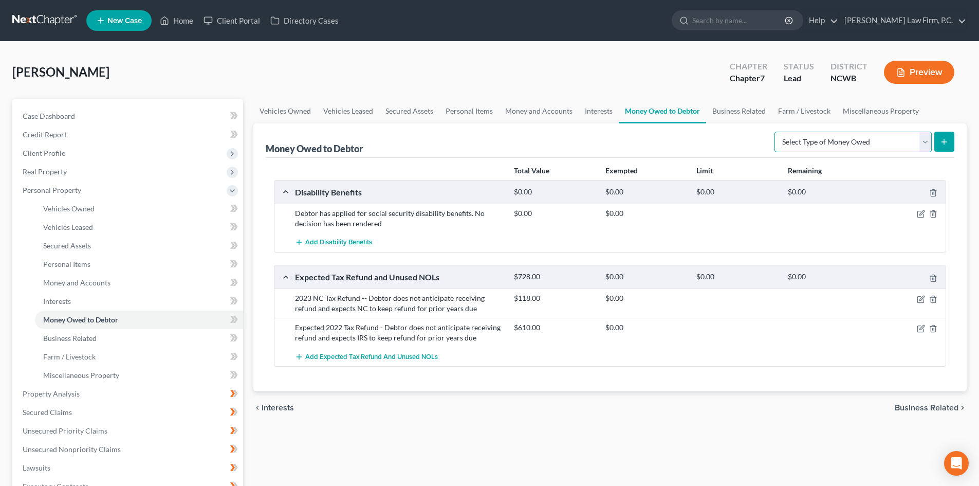
click at [925, 144] on select "Select Type of Money Owed Accounts Receivable Alimony Child Support Claims Agai…" at bounding box center [852, 142] width 157 height 21
click at [533, 117] on link "Money and Accounts" at bounding box center [539, 111] width 80 height 25
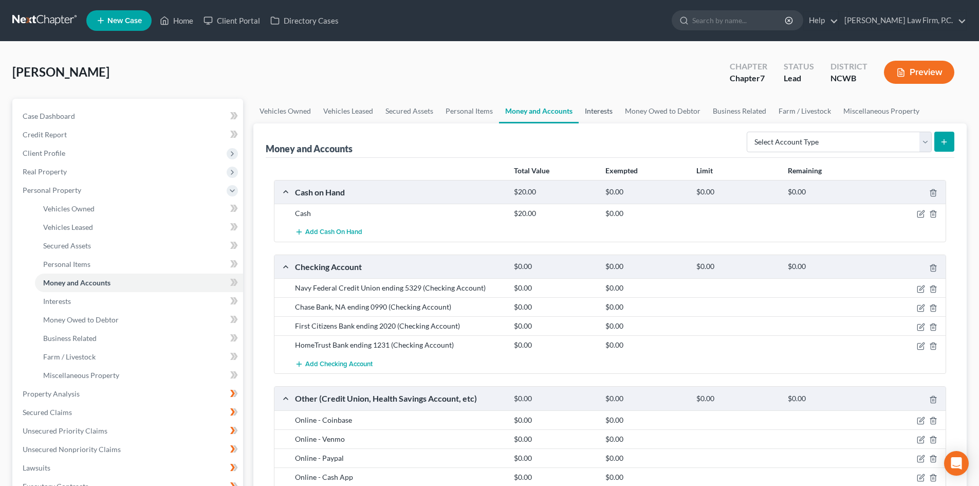
click at [587, 114] on link "Interests" at bounding box center [599, 111] width 40 height 25
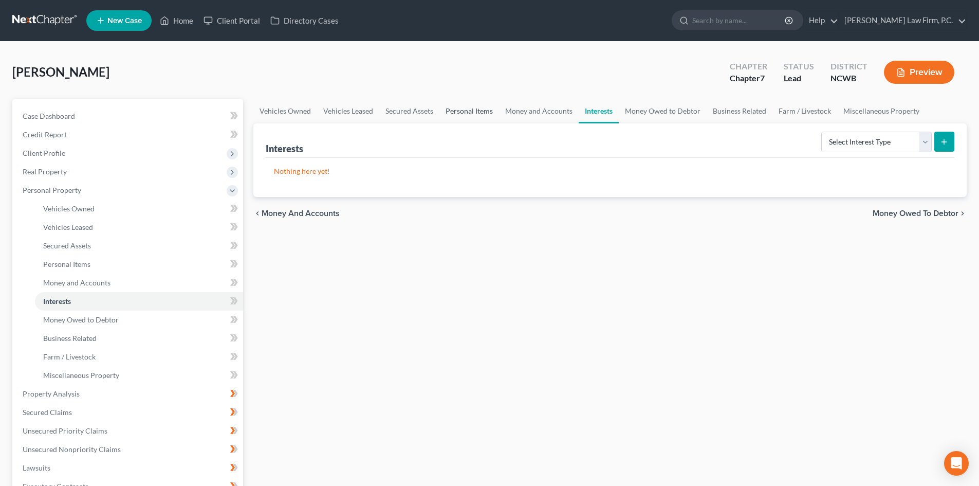
click at [460, 112] on link "Personal Items" at bounding box center [469, 111] width 60 height 25
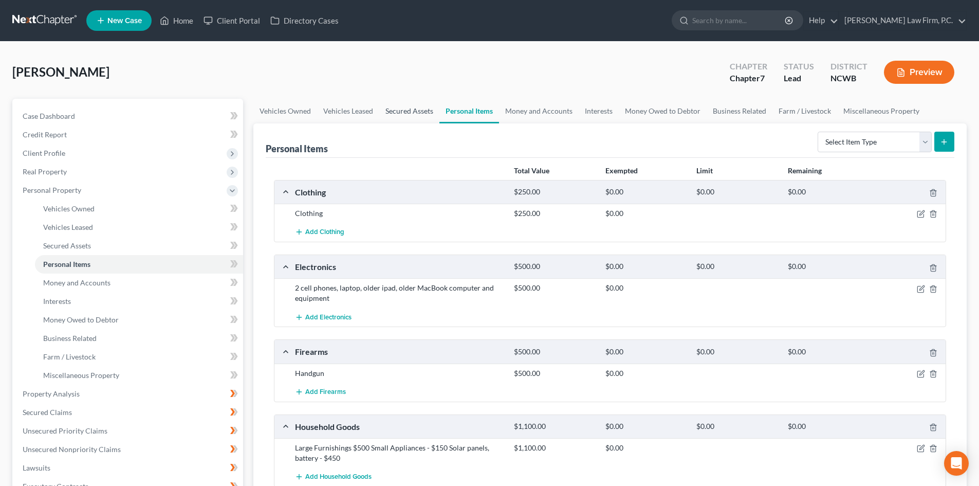
click at [400, 103] on link "Secured Assets" at bounding box center [409, 111] width 60 height 25
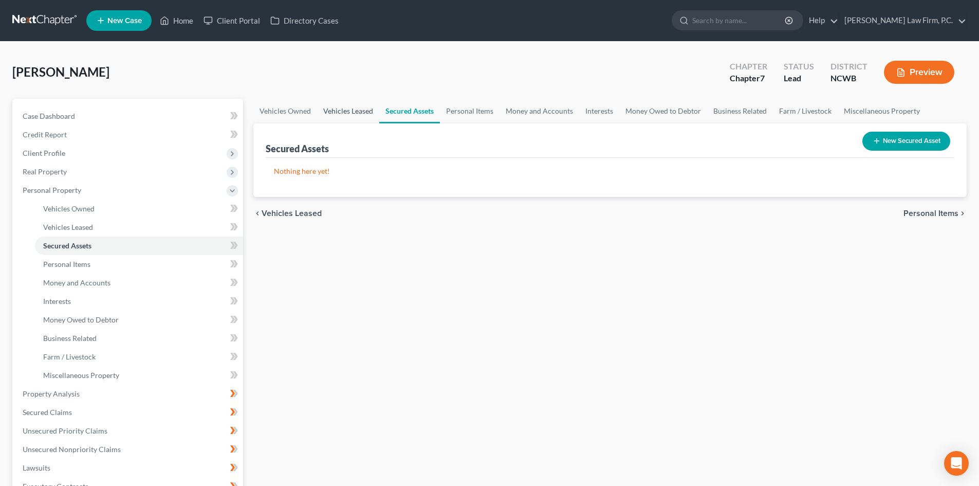
click at [360, 112] on link "Vehicles Leased" at bounding box center [348, 111] width 62 height 25
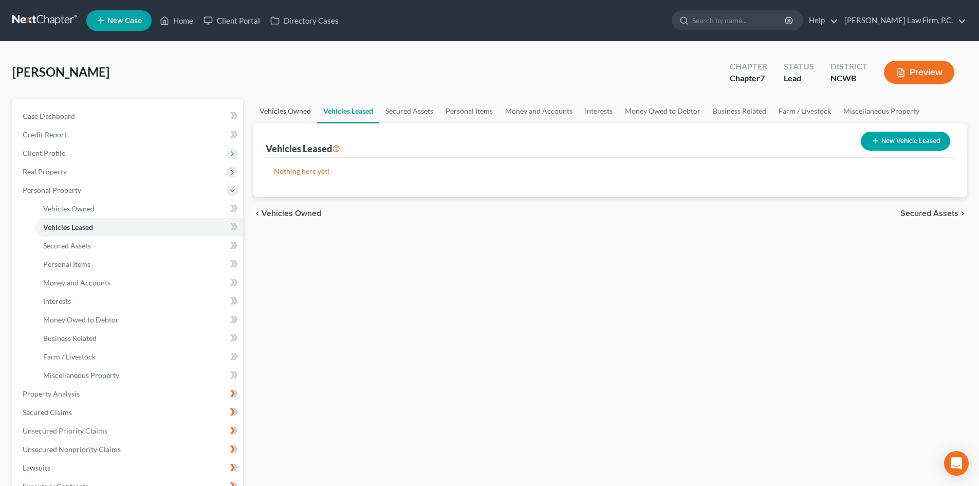
click at [288, 118] on link "Vehicles Owned" at bounding box center [285, 111] width 64 height 25
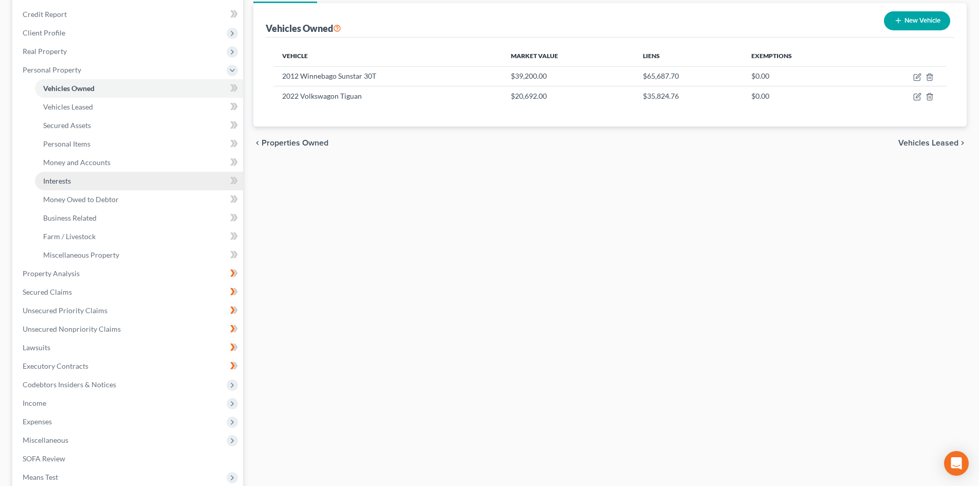
scroll to position [154, 0]
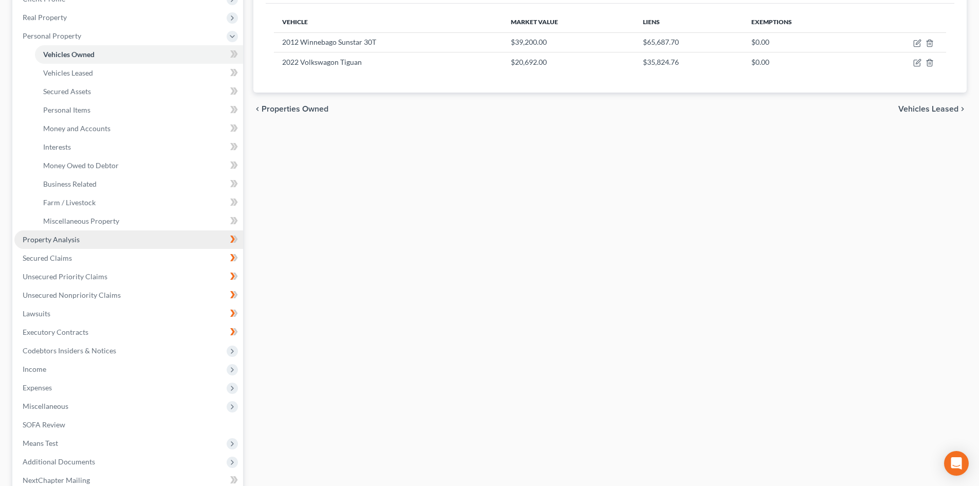
click at [81, 240] on link "Property Analysis" at bounding box center [128, 239] width 229 height 18
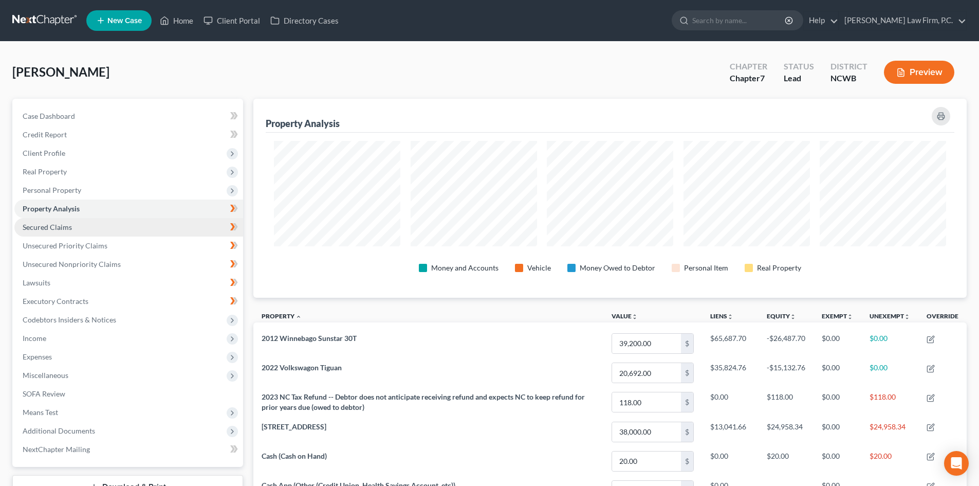
click at [90, 221] on link "Secured Claims" at bounding box center [128, 227] width 229 height 18
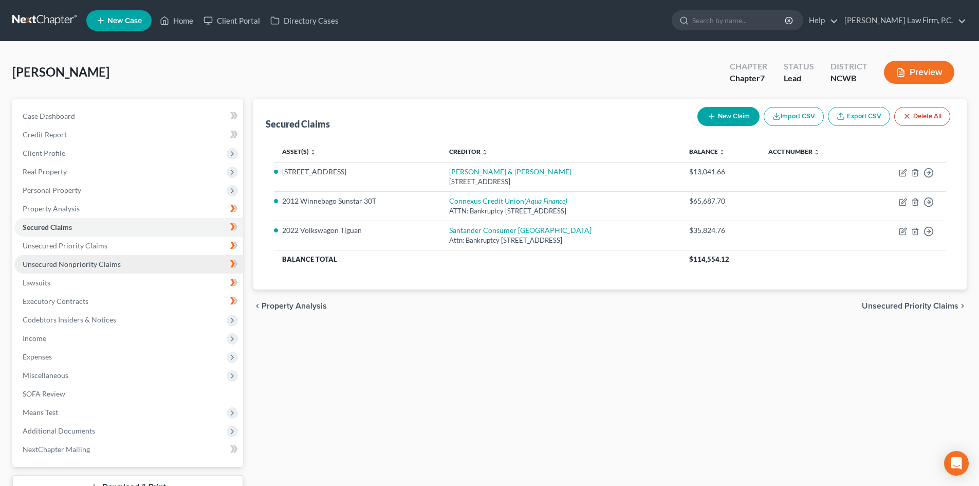
click at [131, 259] on link "Unsecured Nonpriority Claims" at bounding box center [128, 264] width 229 height 18
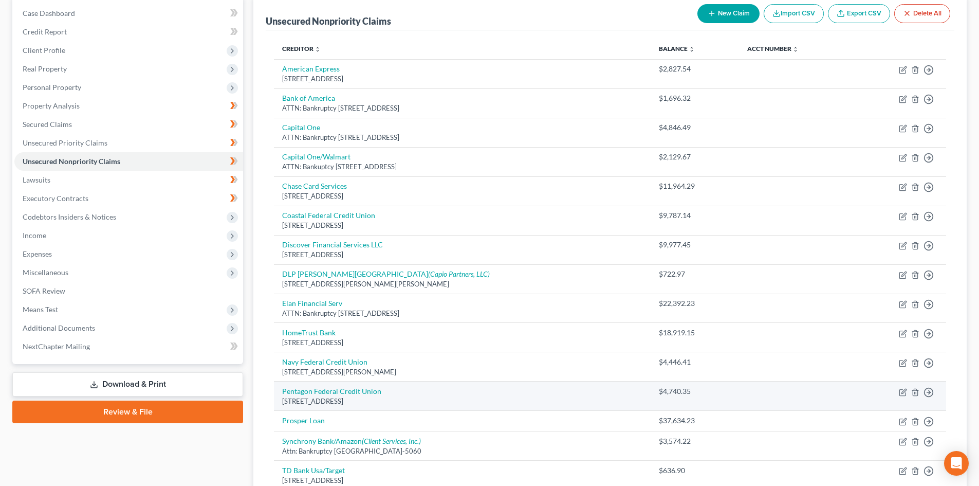
scroll to position [154, 0]
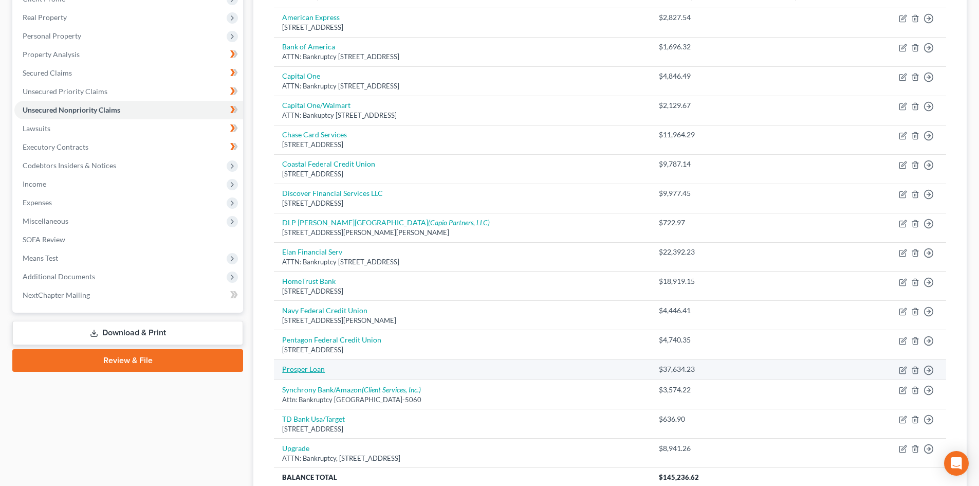
click at [302, 366] on link "Prosper Loan" at bounding box center [303, 368] width 43 height 9
select select "0"
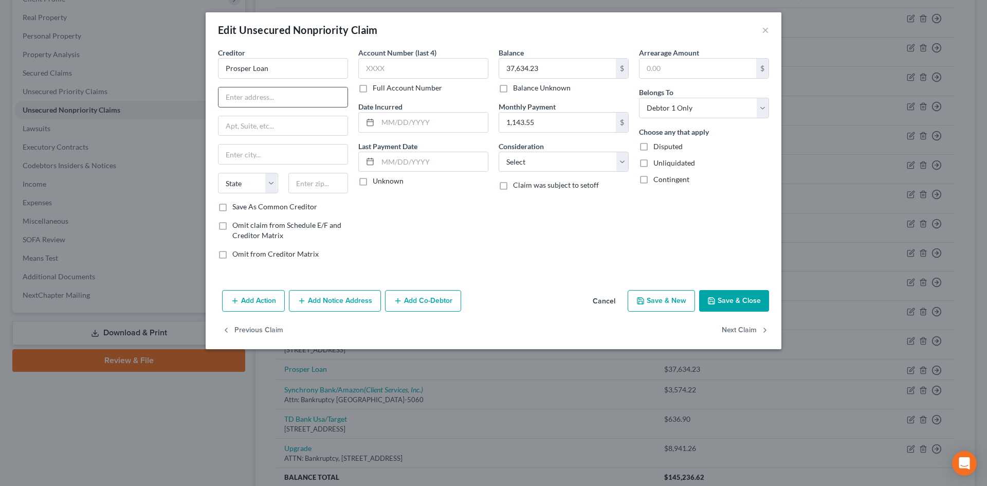
drag, startPoint x: 270, startPoint y: 101, endPoint x: 274, endPoint y: 105, distance: 5.5
click at [270, 101] on input "text" at bounding box center [282, 97] width 129 height 20
type input "ATTN: Bankruptcy"
click at [224, 120] on input "text" at bounding box center [282, 126] width 129 height 20
type input "[STREET_ADDRESS]"
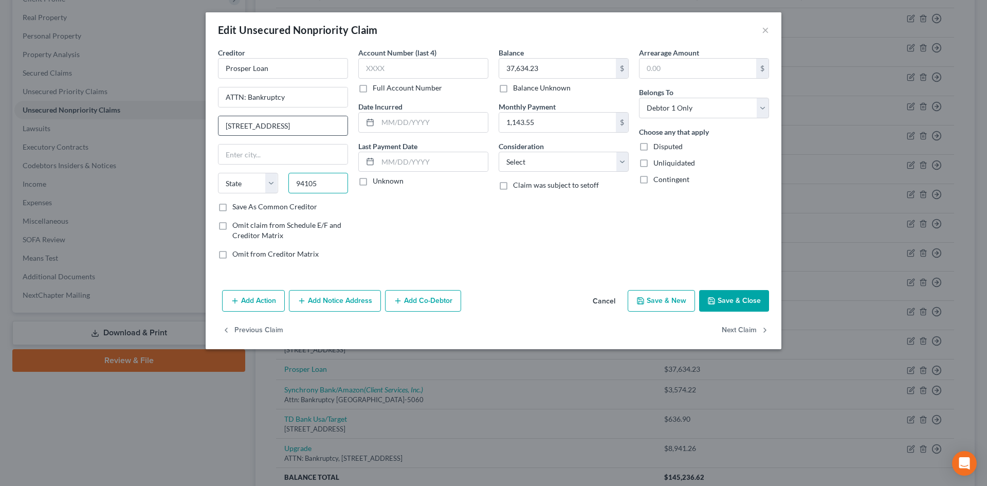
type input "94105"
type input "[GEOGRAPHIC_DATA]"
select select "4"
click at [255, 206] on label "Save As Common Creditor" at bounding box center [274, 206] width 85 height 10
click at [243, 206] on input "Save As Common Creditor" at bounding box center [239, 204] width 7 height 7
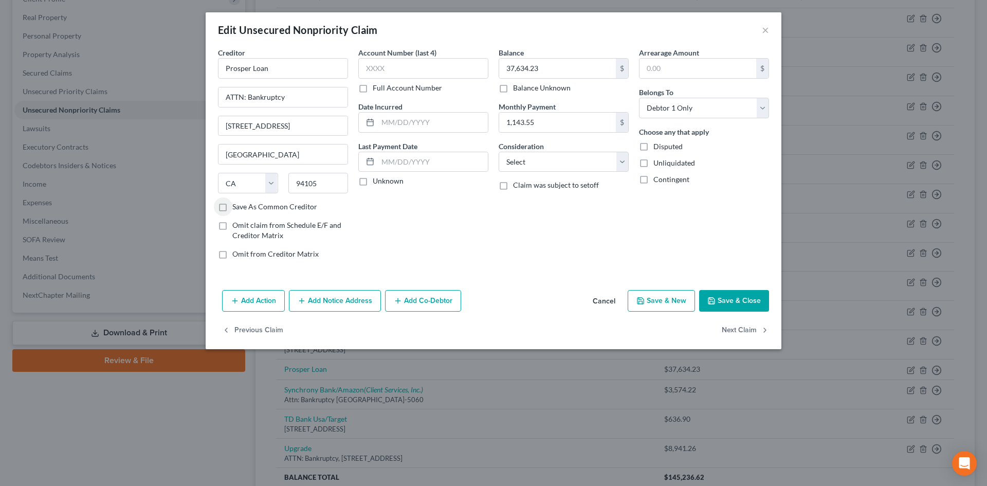
checkbox input "true"
click at [548, 164] on select "Select Cable / Satellite Services Collection Agency Credit Card Debt Debt Couns…" at bounding box center [563, 162] width 130 height 21
select select "10"
click at [498, 152] on select "Select Cable / Satellite Services Collection Agency Credit Card Debt Debt Couns…" at bounding box center [563, 162] width 130 height 21
click at [730, 291] on button "Save & Close" at bounding box center [734, 301] width 70 height 22
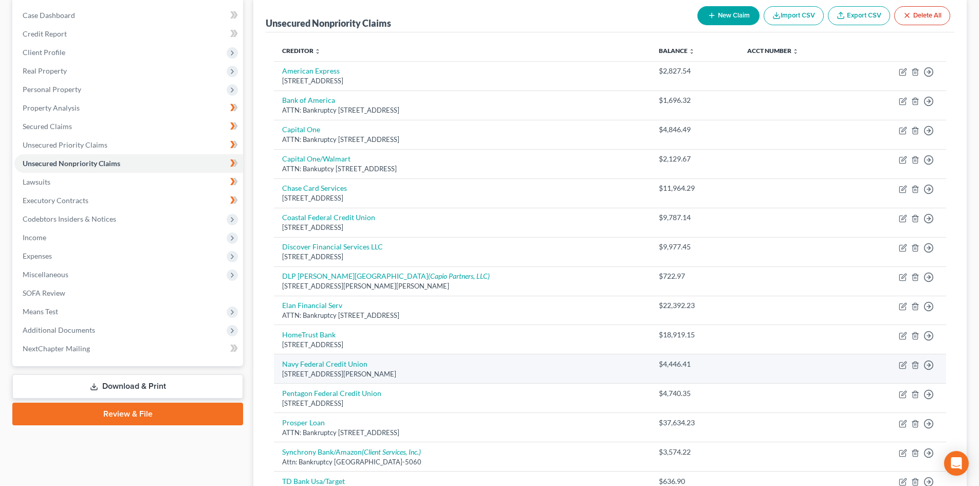
scroll to position [102, 0]
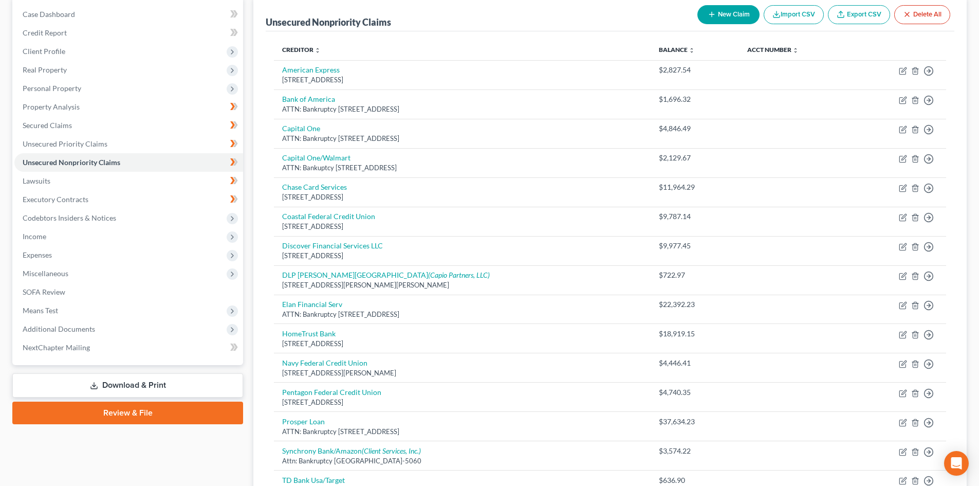
click at [736, 6] on button "New Claim" at bounding box center [728, 14] width 62 height 19
select select "0"
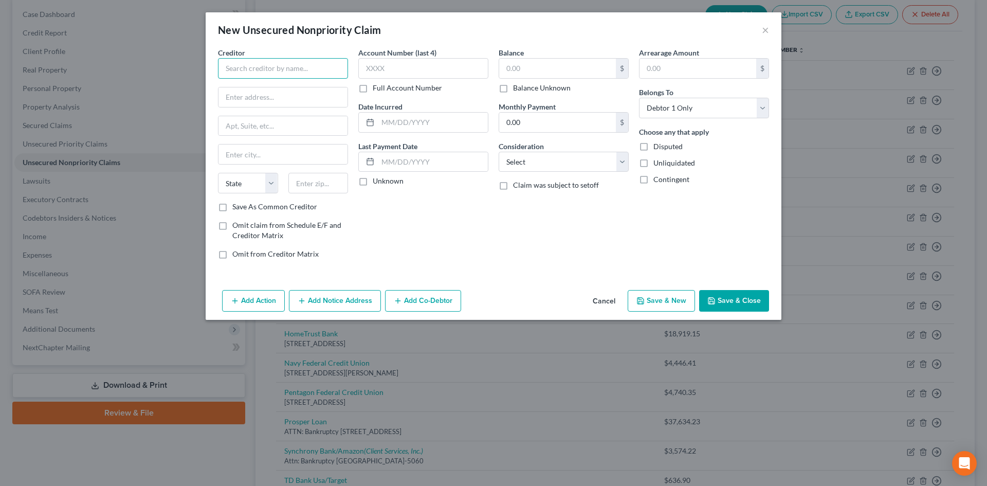
click at [281, 65] on input "text" at bounding box center [283, 68] width 130 height 21
type input "[GEOGRAPHIC_DATA]"
drag, startPoint x: 313, startPoint y: 108, endPoint x: 308, endPoint y: 104, distance: 5.9
click at [312, 106] on div "Creditor * [GEOGRAPHIC_DATA] [US_STATE][GEOGRAPHIC_DATA] [GEOGRAPHIC_DATA] CA C…" at bounding box center [283, 124] width 130 height 154
click at [277, 103] on input "text" at bounding box center [282, 97] width 129 height 20
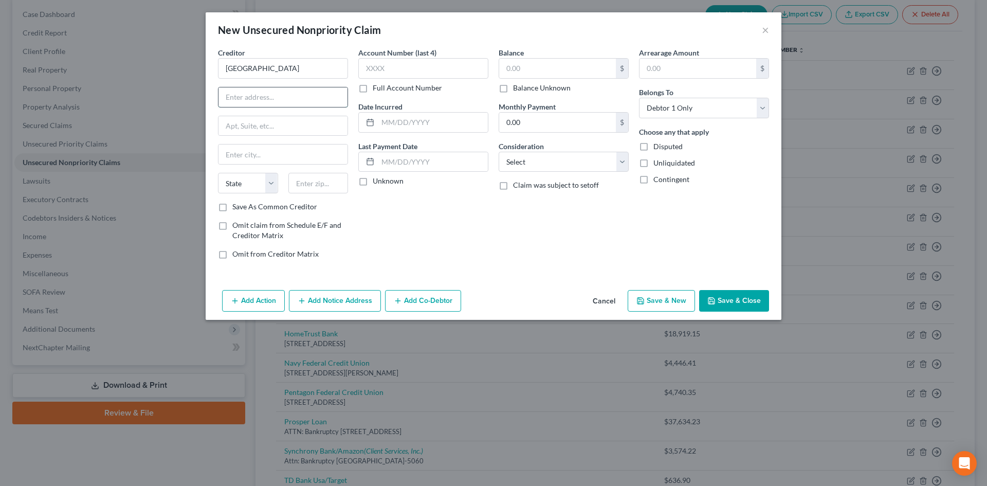
type input "ATTN: Bankruptcy"
click at [254, 131] on input "text" at bounding box center [282, 126] width 129 height 20
type input "[STREET_ADDRESS]"
click at [302, 186] on input "text" at bounding box center [318, 183] width 60 height 21
type input "28801"
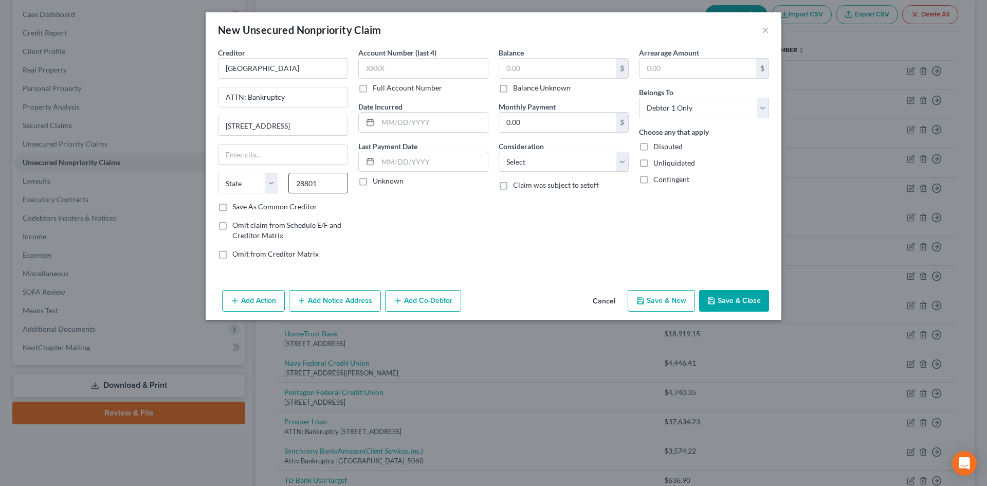
type input "Asheville"
select select "28"
drag, startPoint x: 583, startPoint y: 159, endPoint x: 578, endPoint y: 169, distance: 10.8
click at [583, 162] on select "Select Cable / Satellite Services Collection Agency Credit Card Debt Debt Couns…" at bounding box center [563, 162] width 130 height 21
select select "9"
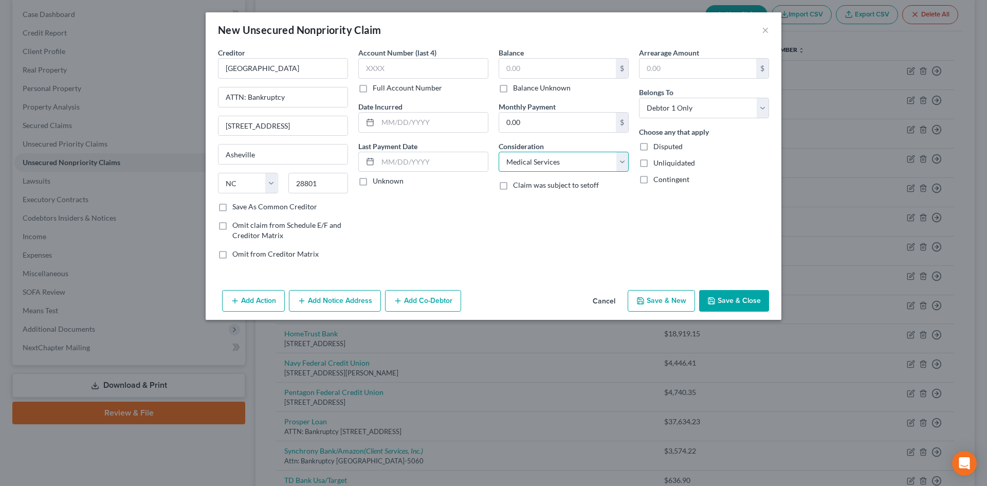
click at [498, 152] on select "Select Cable / Satellite Services Collection Agency Credit Card Debt Debt Couns…" at bounding box center [563, 162] width 130 height 21
click at [544, 123] on input "0.00" at bounding box center [557, 123] width 117 height 20
drag, startPoint x: 510, startPoint y: 91, endPoint x: 697, endPoint y: 172, distance: 204.2
click at [513, 90] on label "Balance Unknown" at bounding box center [542, 88] width 58 height 10
click at [517, 89] on input "Balance Unknown" at bounding box center [520, 86] width 7 height 7
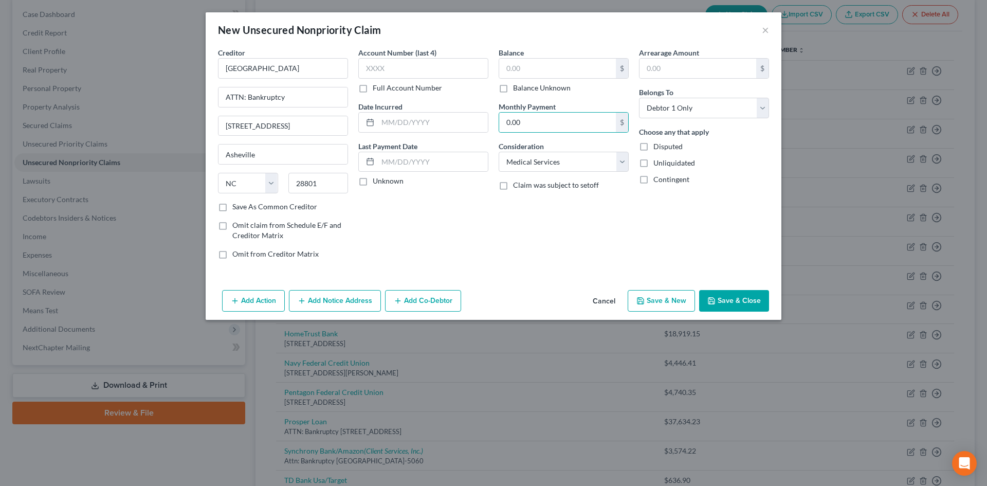
checkbox input "true"
type input "0.00"
click at [753, 295] on button "Save & Close" at bounding box center [734, 301] width 70 height 22
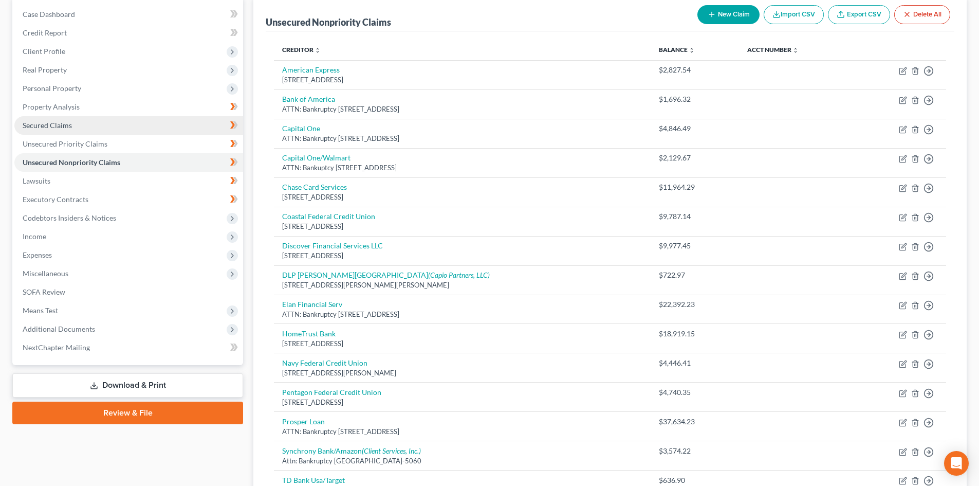
click at [57, 124] on span "Secured Claims" at bounding box center [47, 125] width 49 height 9
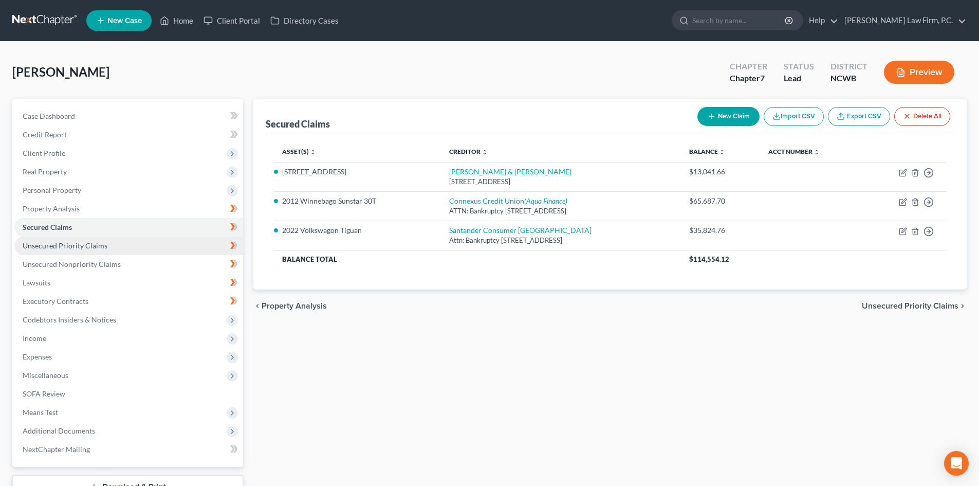
click at [64, 245] on span "Unsecured Priority Claims" at bounding box center [65, 245] width 85 height 9
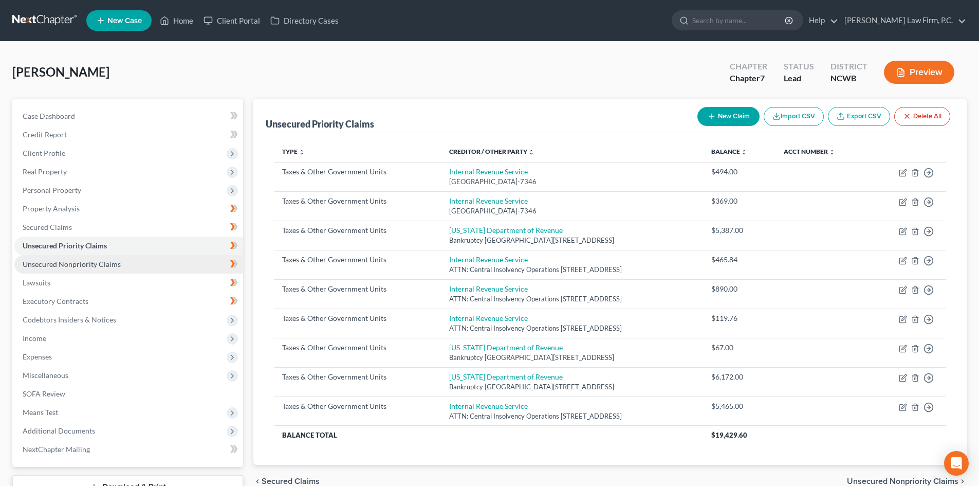
click at [62, 263] on span "Unsecured Nonpriority Claims" at bounding box center [72, 264] width 98 height 9
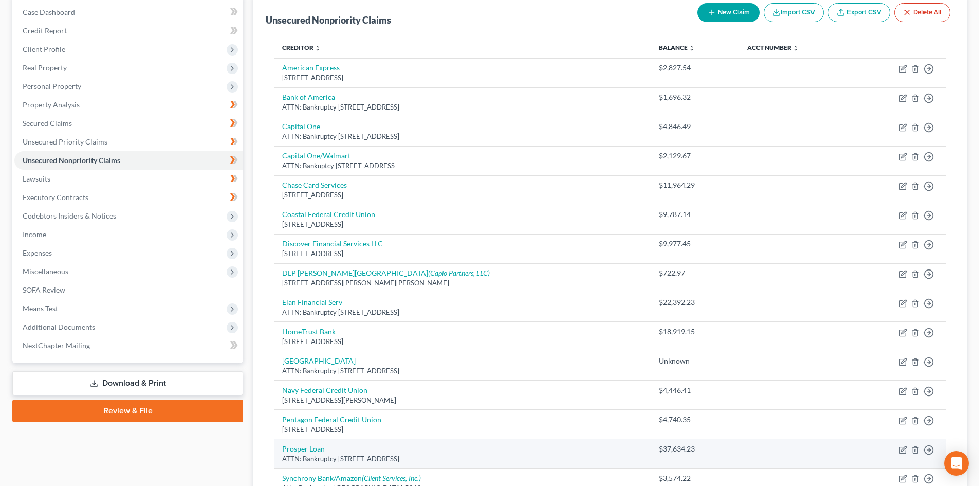
scroll to position [103, 0]
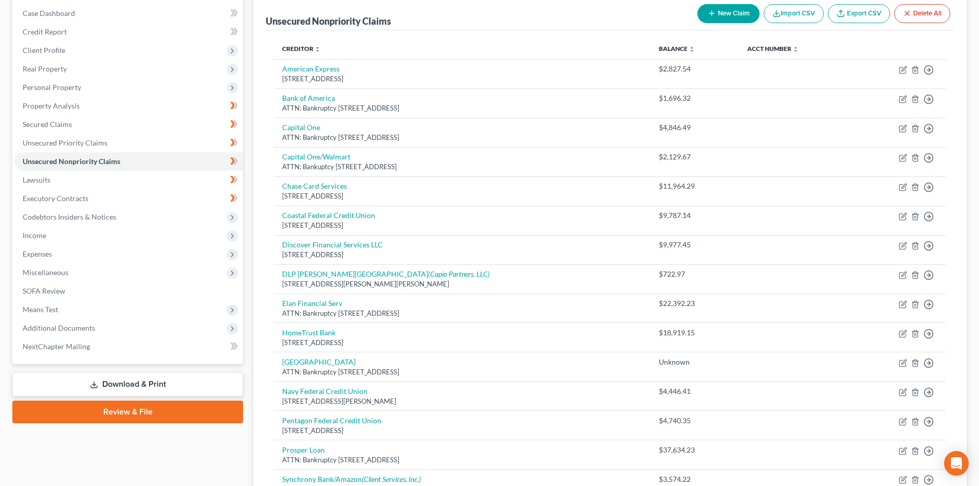
click at [726, 10] on button "New Claim" at bounding box center [728, 13] width 62 height 19
select select "0"
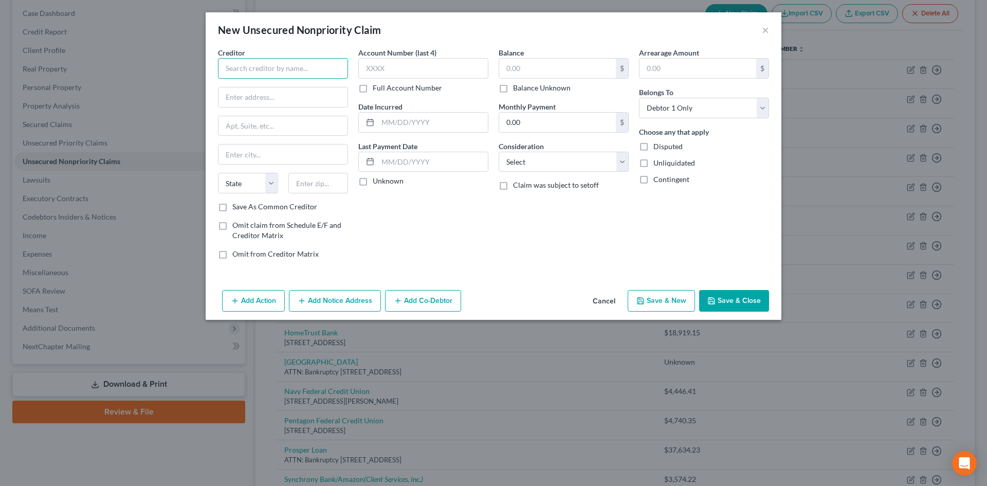
click at [245, 69] on input "text" at bounding box center [283, 68] width 130 height 21
click at [264, 90] on div "OneMain Financial" at bounding box center [279, 86] width 107 height 10
type input "OneMain Financial"
type input "PO Box 3251"
type input "[GEOGRAPHIC_DATA]"
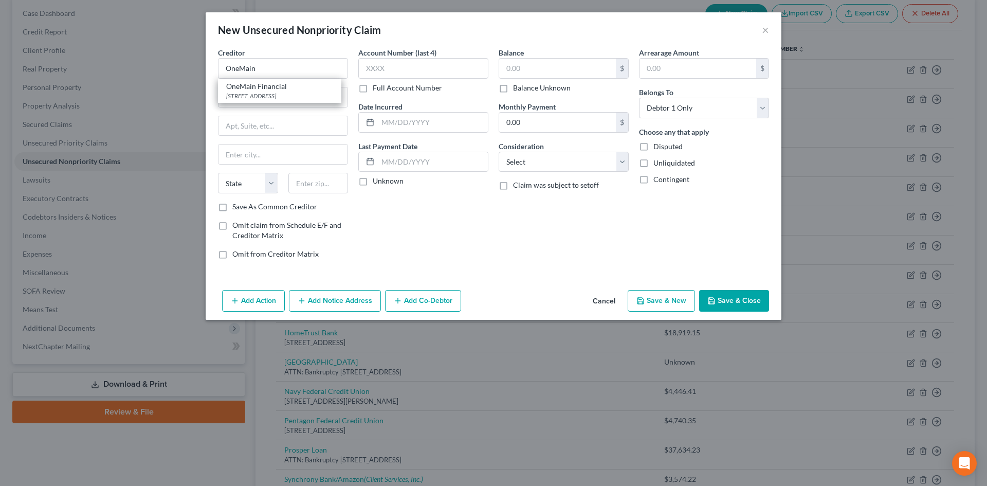
select select "15"
type input "47731"
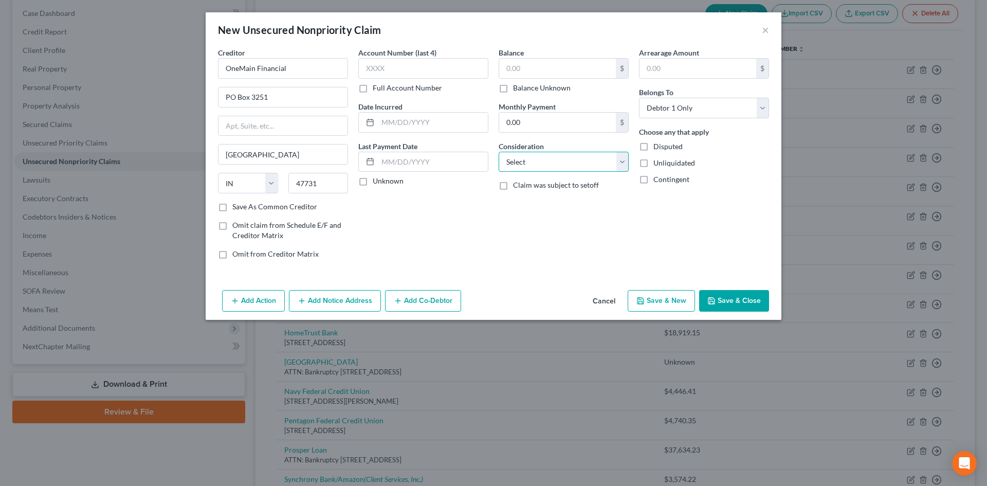
drag, startPoint x: 537, startPoint y: 156, endPoint x: 534, endPoint y: 169, distance: 13.7
click at [538, 156] on select "Select Cable / Satellite Services Collection Agency Credit Card Debt Debt Couns…" at bounding box center [563, 162] width 130 height 21
select select "10"
click at [498, 152] on select "Select Cable / Satellite Services Collection Agency Credit Card Debt Debt Couns…" at bounding box center [563, 162] width 130 height 21
drag, startPoint x: 587, startPoint y: 56, endPoint x: 584, endPoint y: 62, distance: 6.9
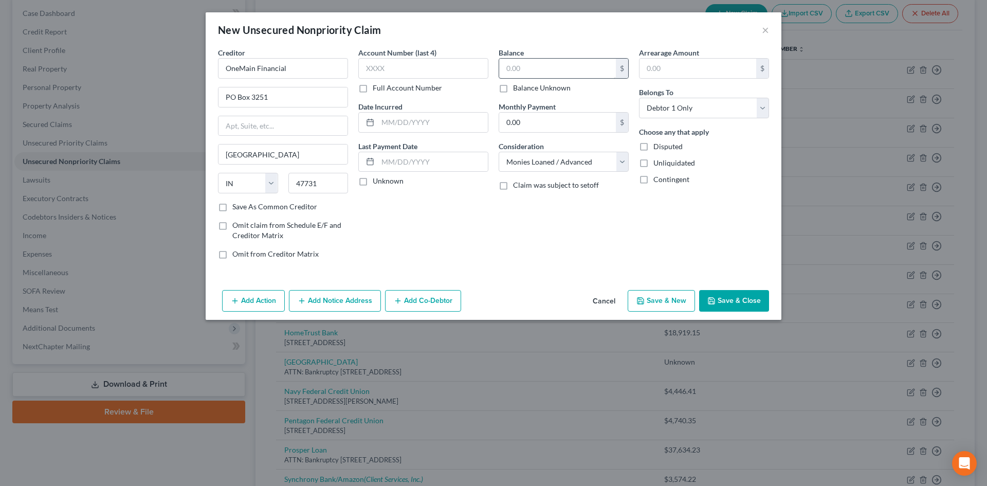
click at [587, 55] on div "Balance $ Balance Unknown Balance Undetermined $ Balance Unknown" at bounding box center [563, 70] width 130 height 46
click at [584, 62] on input "text" at bounding box center [557, 69] width 117 height 20
type input "8,132.93"
click at [728, 303] on button "Save & Close" at bounding box center [734, 301] width 70 height 22
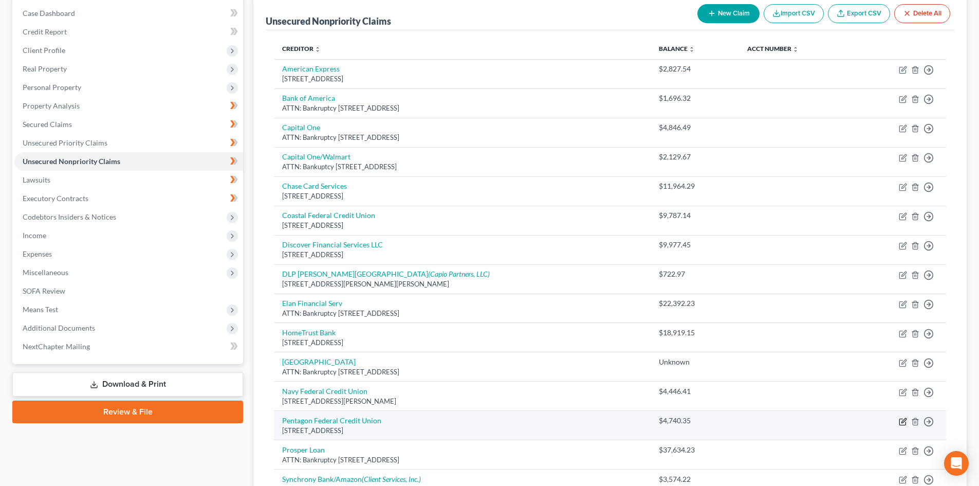
click at [901, 423] on icon "button" at bounding box center [903, 421] width 8 height 8
select select "48"
select select "2"
select select "0"
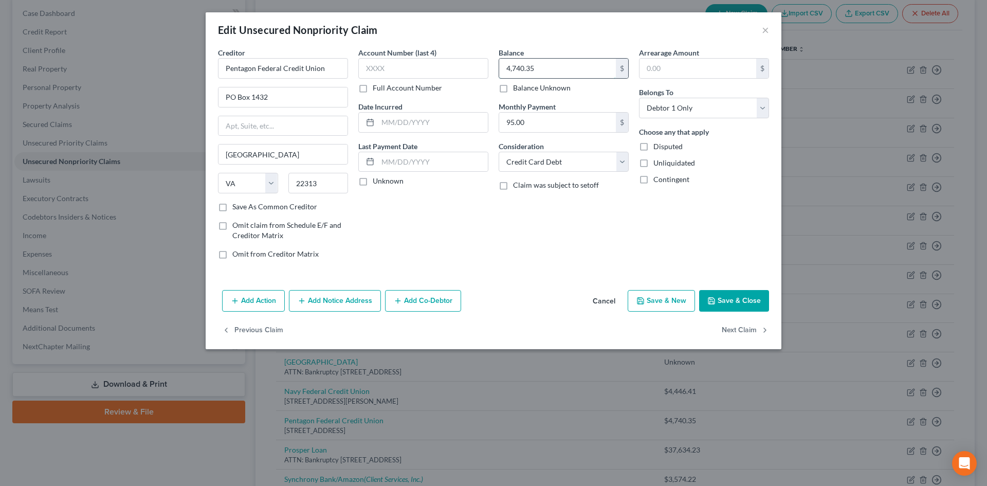
click at [555, 64] on input "4,740.35" at bounding box center [557, 69] width 117 height 20
type input "6,000"
click at [744, 294] on button "Save & Close" at bounding box center [734, 301] width 70 height 22
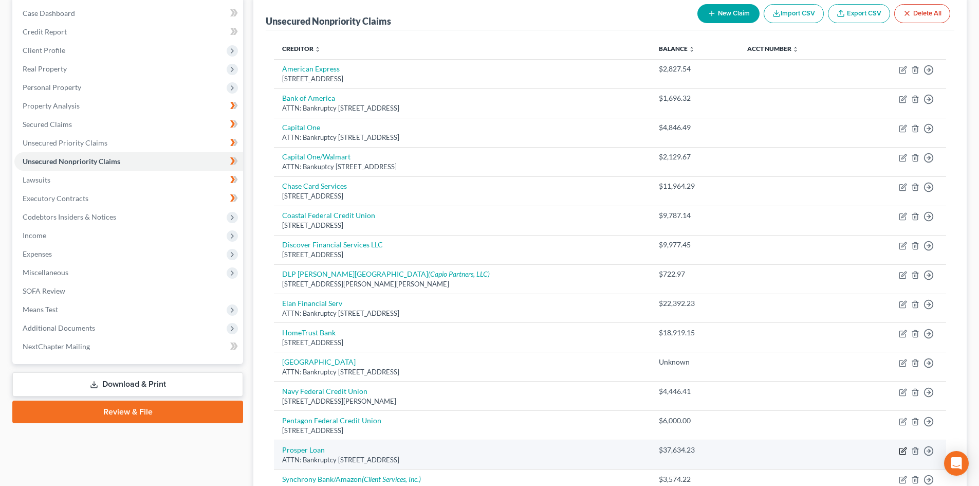
click at [903, 450] on icon "button" at bounding box center [903, 449] width 5 height 5
select select "4"
select select "10"
select select "0"
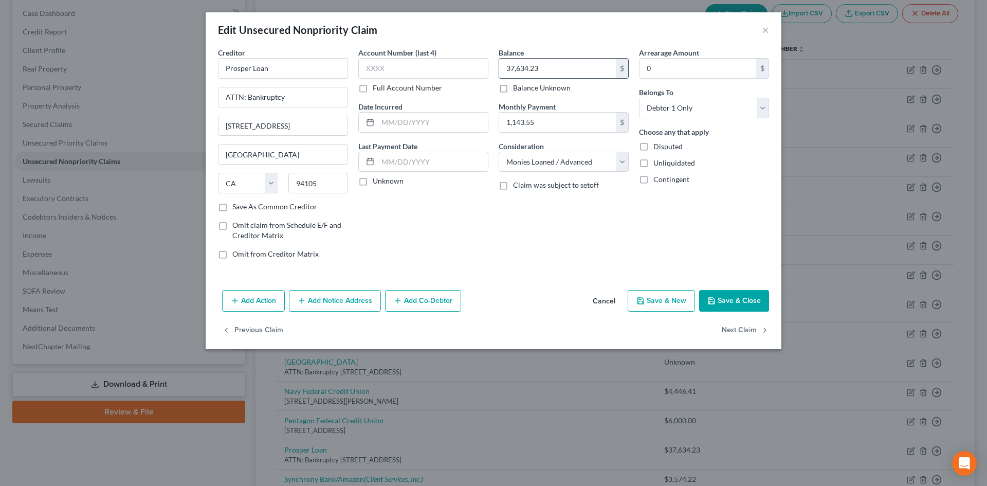
click at [535, 69] on input "37,634.23" at bounding box center [557, 69] width 117 height 20
type input "47,000"
click at [748, 305] on button "Save & Close" at bounding box center [734, 301] width 70 height 22
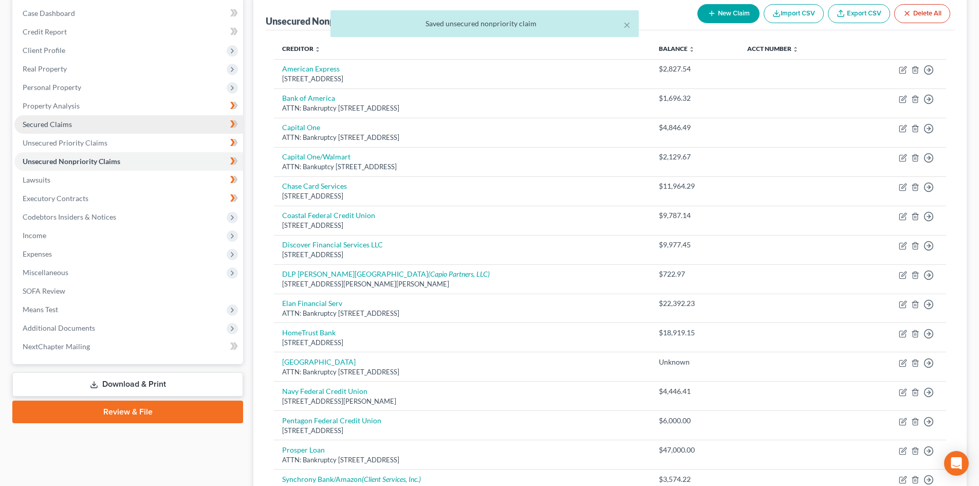
click at [90, 128] on link "Secured Claims" at bounding box center [128, 124] width 229 height 18
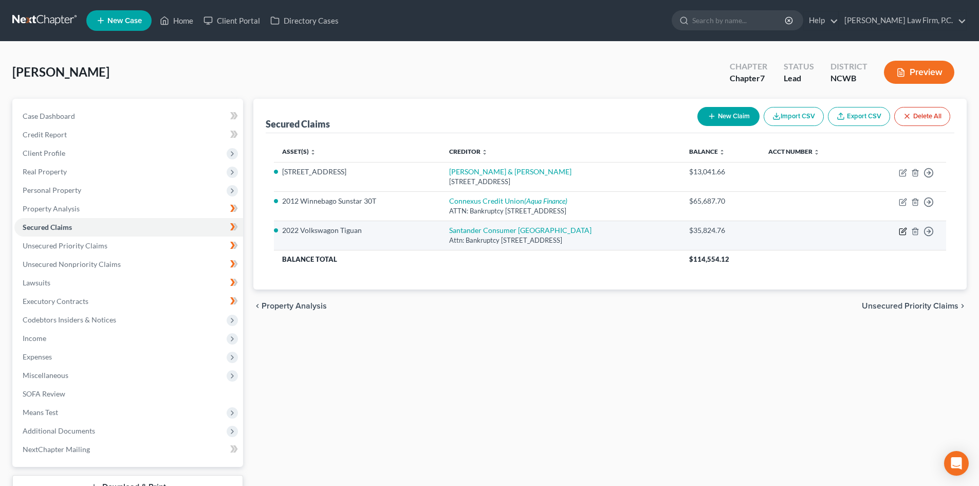
click at [901, 231] on icon "button" at bounding box center [903, 231] width 8 height 8
select select "45"
select select "8"
select select "4"
select select "0"
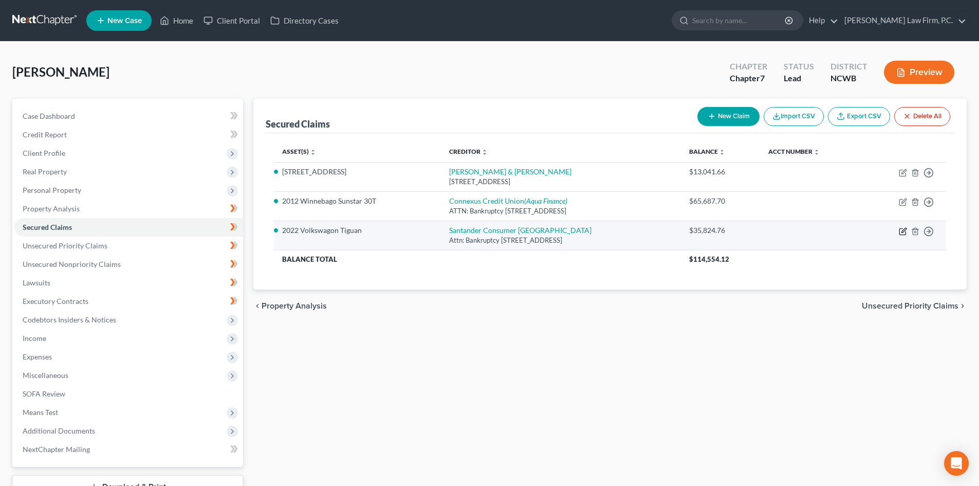
select select "0"
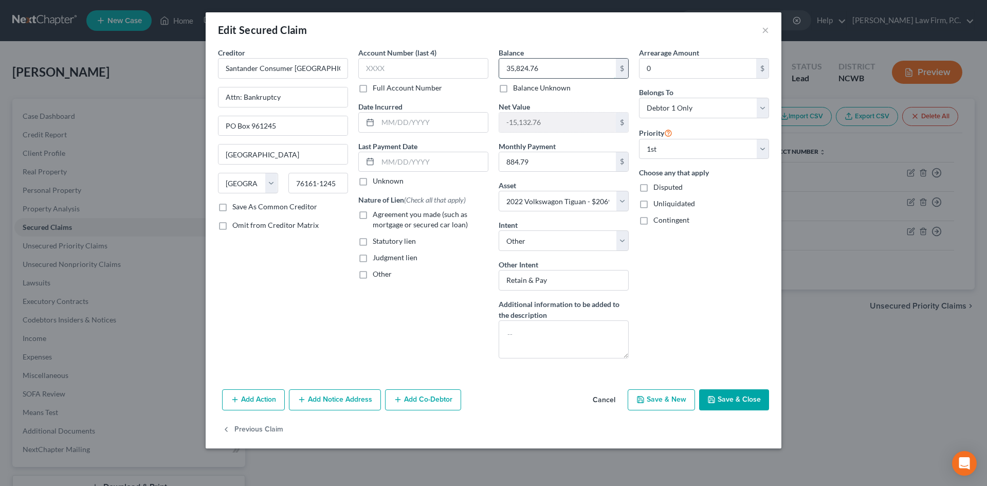
click at [540, 69] on input "35,824.76" at bounding box center [557, 69] width 117 height 20
type input "30,351.67"
click at [733, 400] on button "Save & Close" at bounding box center [734, 400] width 70 height 22
select select
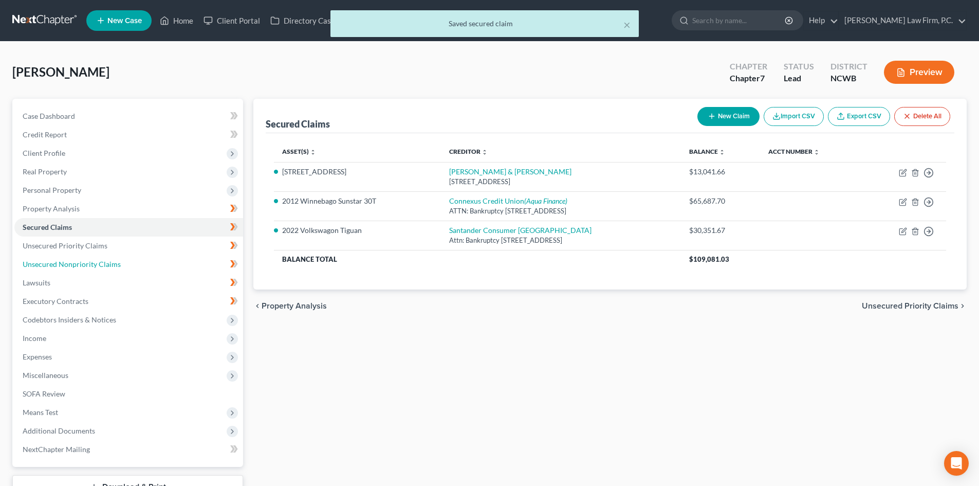
drag, startPoint x: 80, startPoint y: 267, endPoint x: 459, endPoint y: 323, distance: 383.3
click at [80, 266] on span "Unsecured Nonpriority Claims" at bounding box center [72, 264] width 98 height 9
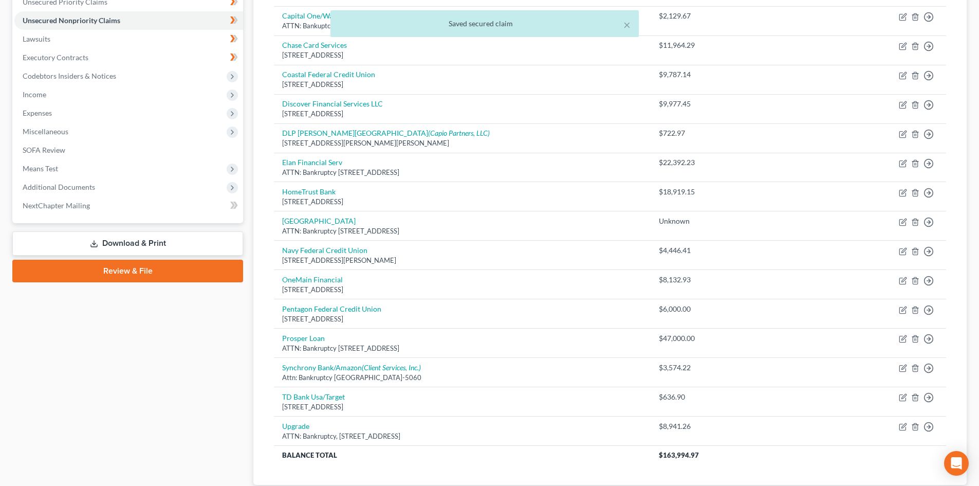
scroll to position [308, 0]
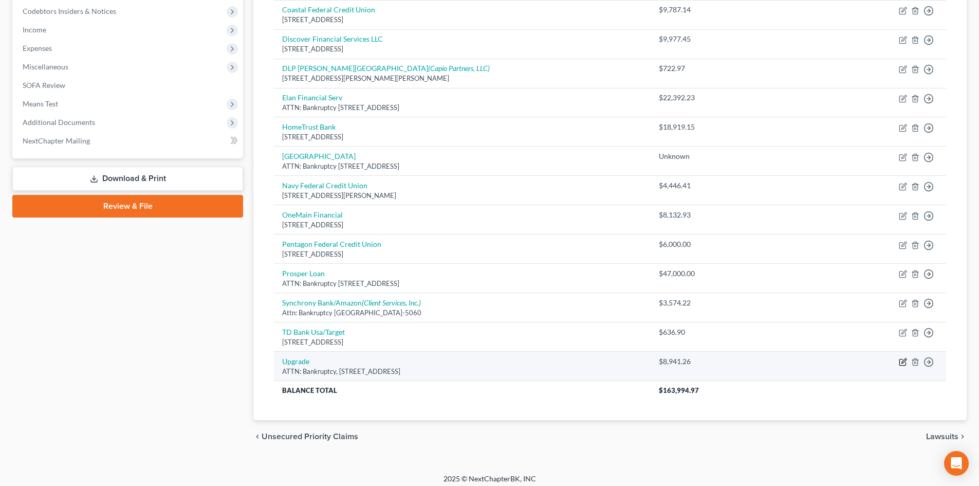
click at [902, 362] on icon "button" at bounding box center [903, 361] width 5 height 5
select select "4"
select select "2"
select select "0"
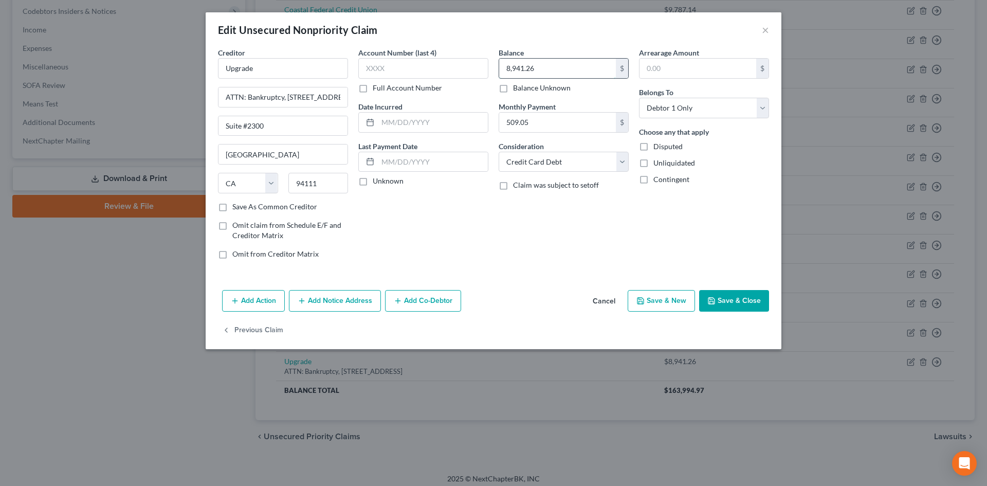
click at [559, 69] on input "8,941.26" at bounding box center [557, 69] width 117 height 20
type input "1,260"
drag, startPoint x: 751, startPoint y: 308, endPoint x: 747, endPoint y: 323, distance: 15.6
click at [754, 308] on button "Save & Close" at bounding box center [734, 301] width 70 height 22
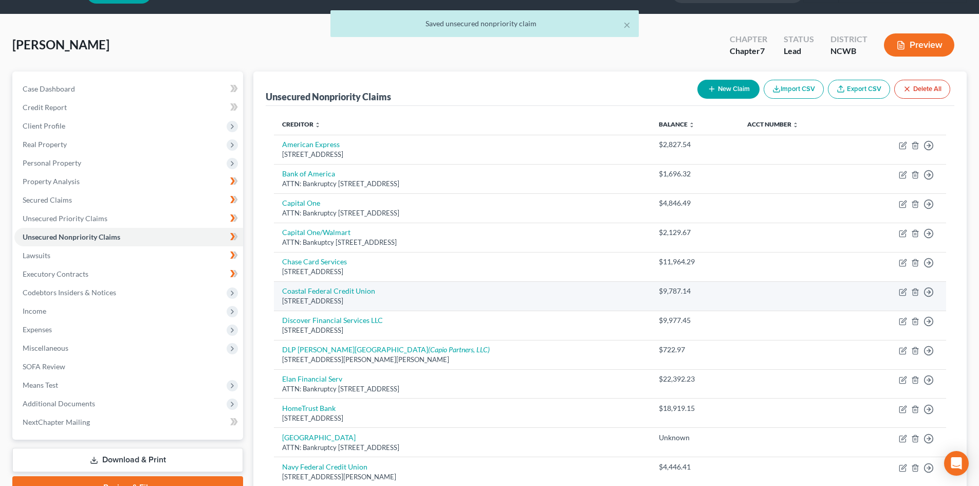
scroll to position [103, 0]
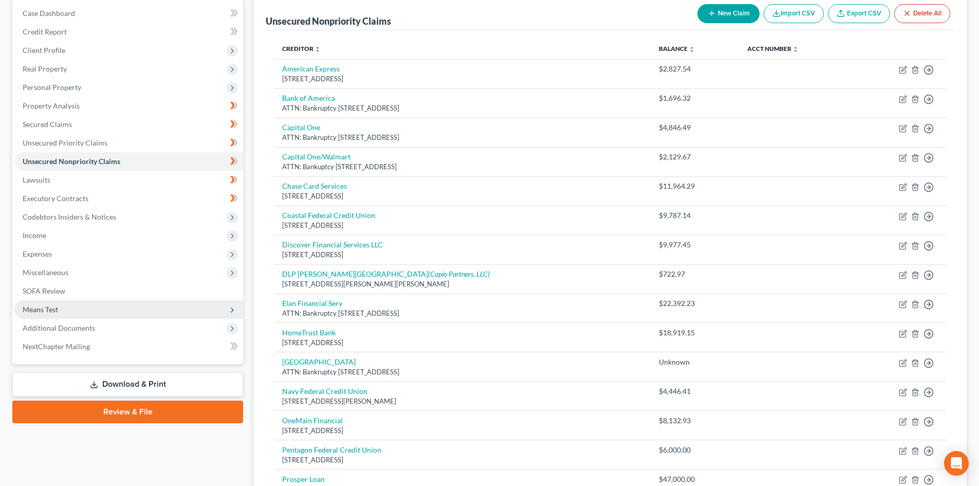
click at [51, 311] on span "Means Test" at bounding box center [40, 309] width 35 height 9
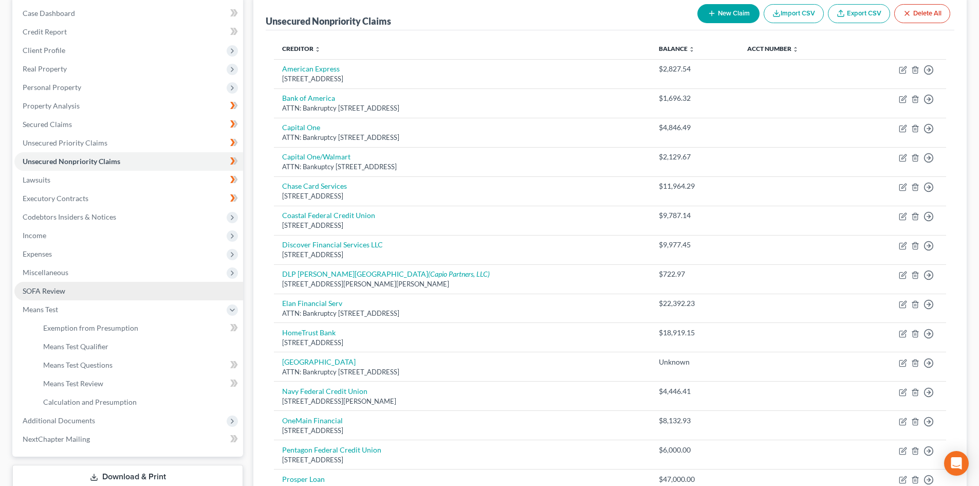
click at [57, 295] on link "SOFA Review" at bounding box center [128, 291] width 229 height 18
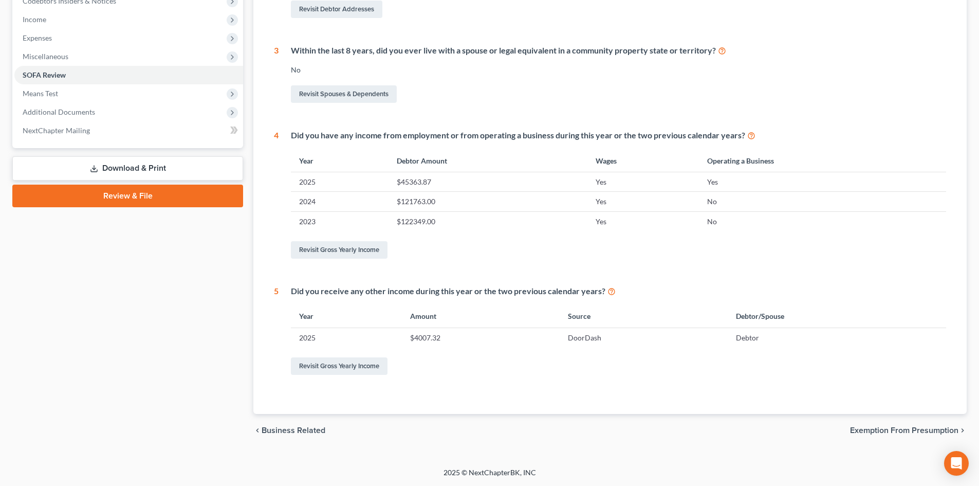
scroll to position [10, 0]
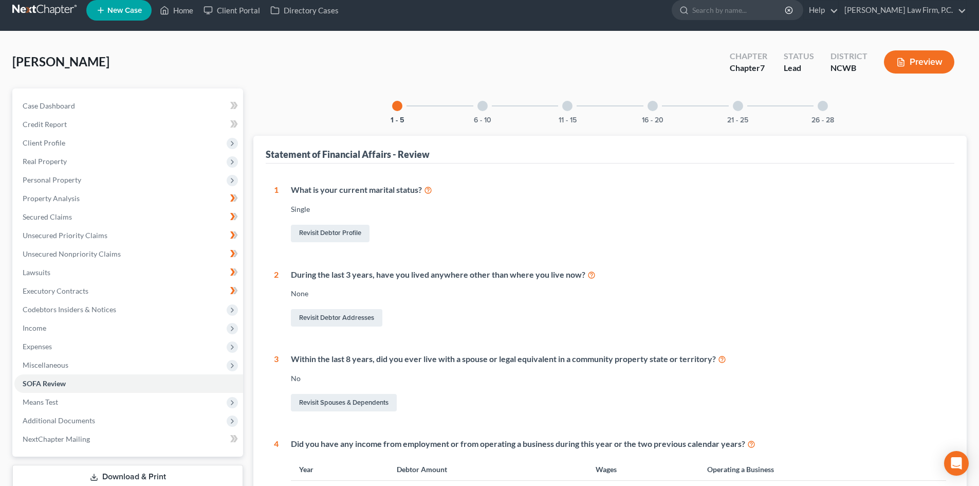
click at [491, 102] on div "6 - 10" at bounding box center [482, 105] width 35 height 35
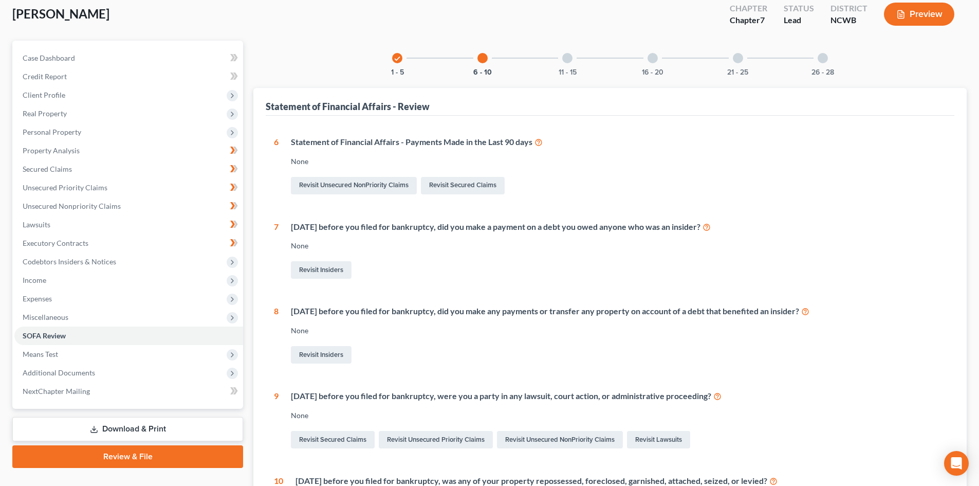
scroll to position [62, 0]
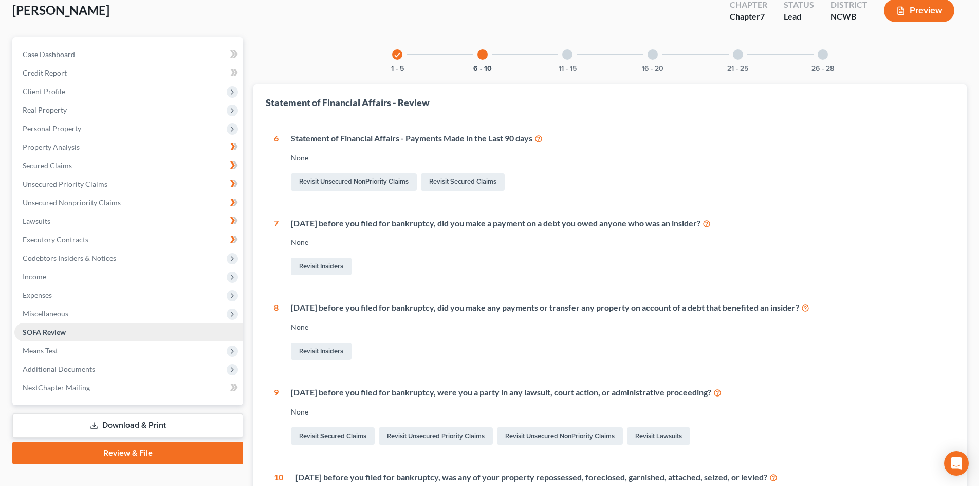
drag, startPoint x: 76, startPoint y: 326, endPoint x: 108, endPoint y: 336, distance: 33.3
click at [76, 326] on link "SOFA Review" at bounding box center [128, 332] width 229 height 18
click at [46, 330] on span "SOFA Review" at bounding box center [44, 331] width 43 height 9
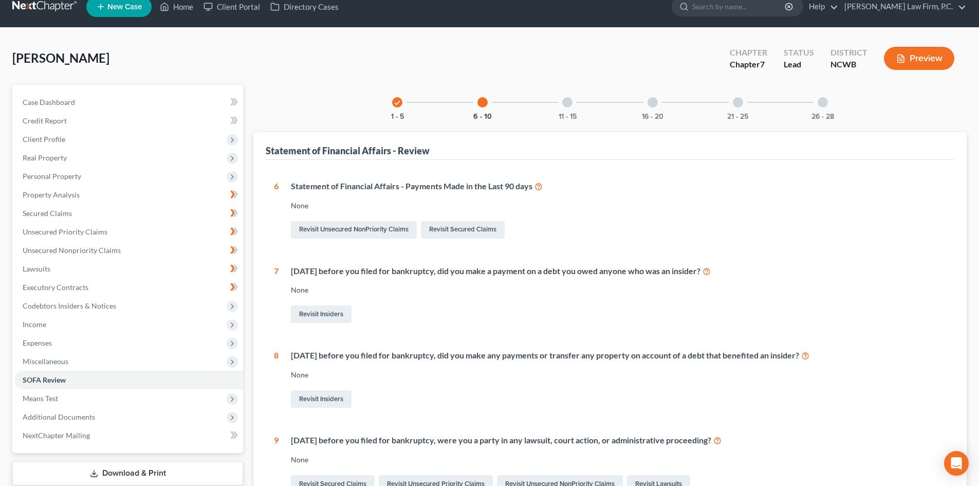
scroll to position [10, 0]
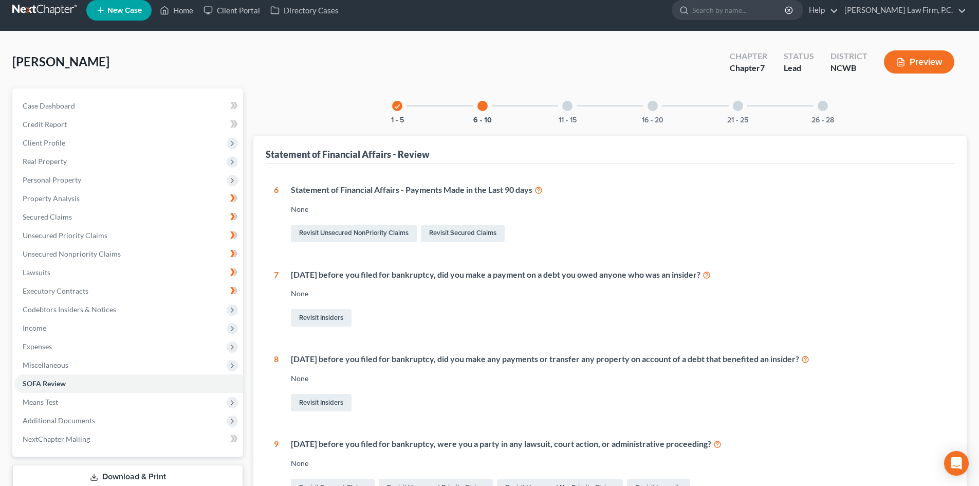
click at [567, 107] on div at bounding box center [567, 106] width 10 height 10
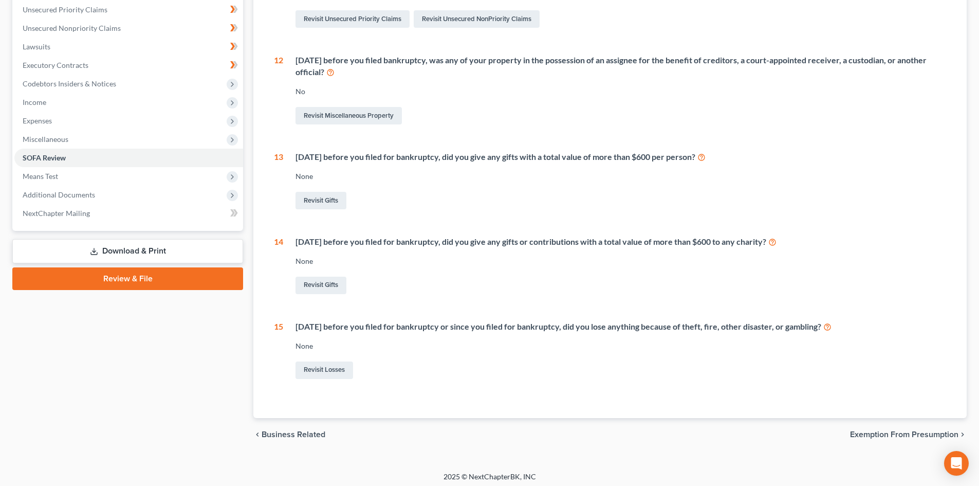
scroll to position [240, 0]
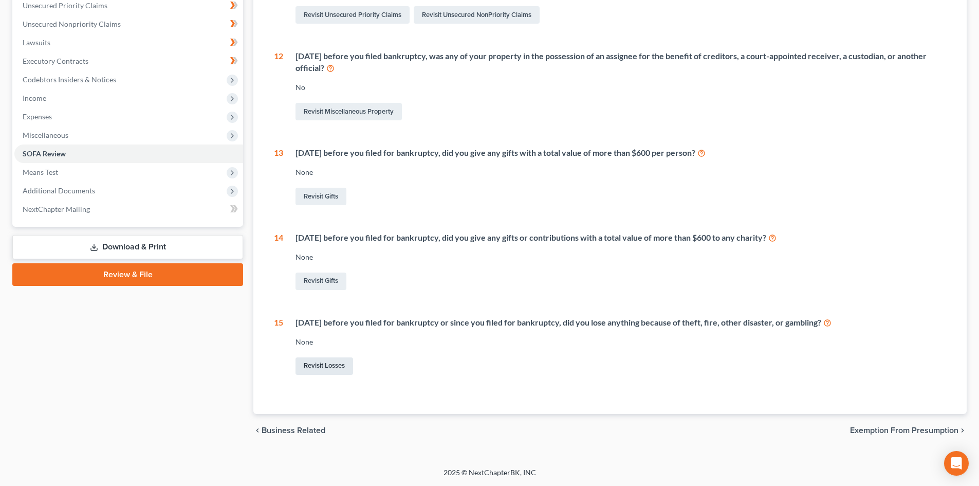
click at [339, 367] on link "Revisit Losses" at bounding box center [324, 365] width 58 height 17
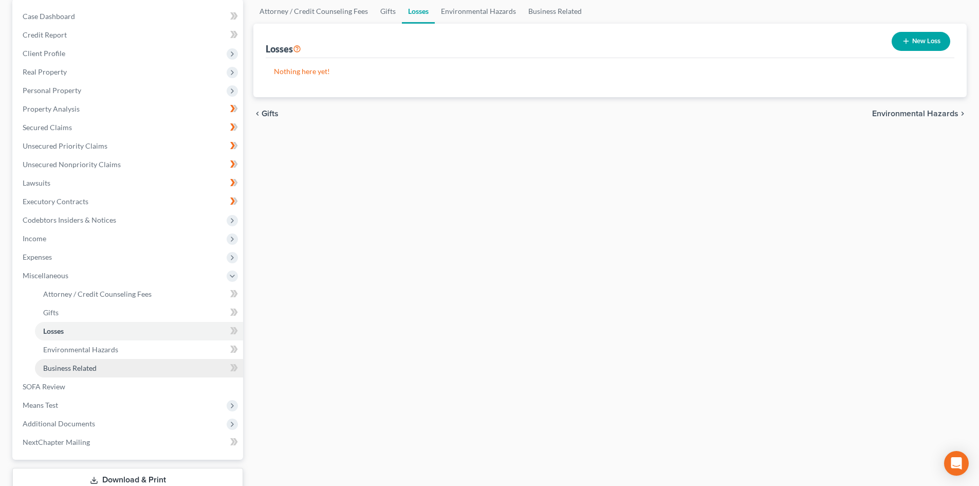
scroll to position [103, 0]
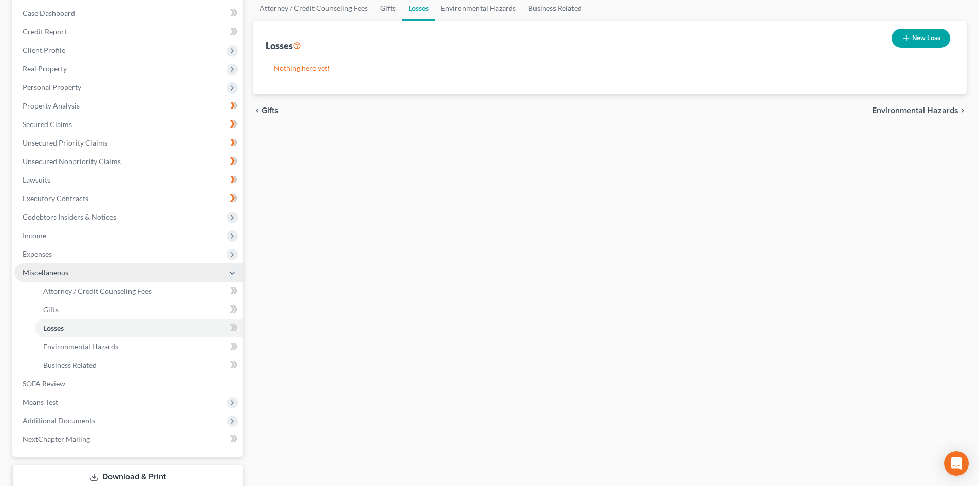
click at [80, 270] on span "Miscellaneous" at bounding box center [128, 272] width 229 height 18
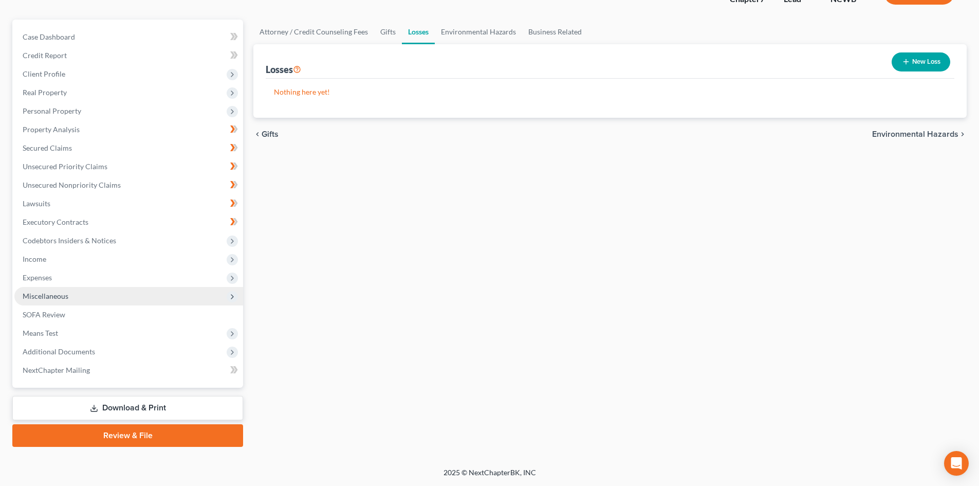
scroll to position [79, 0]
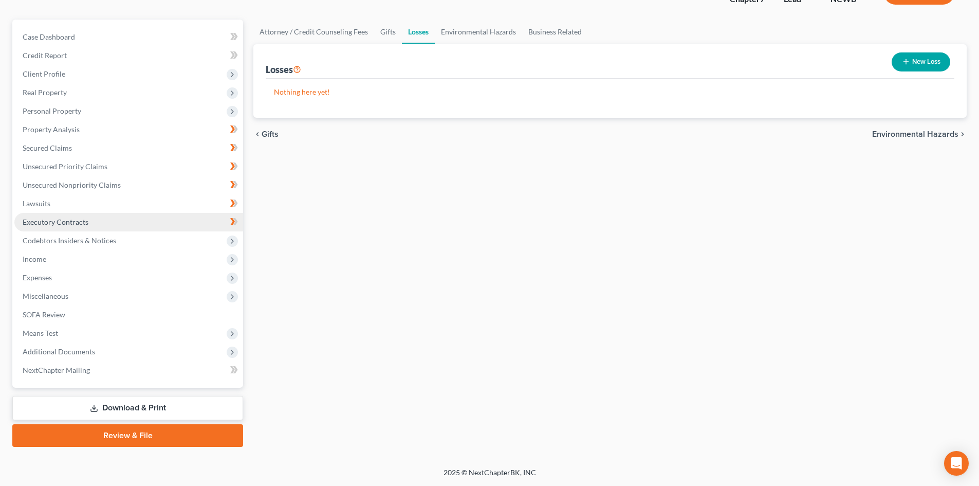
click at [104, 219] on link "Executory Contracts" at bounding box center [128, 222] width 229 height 18
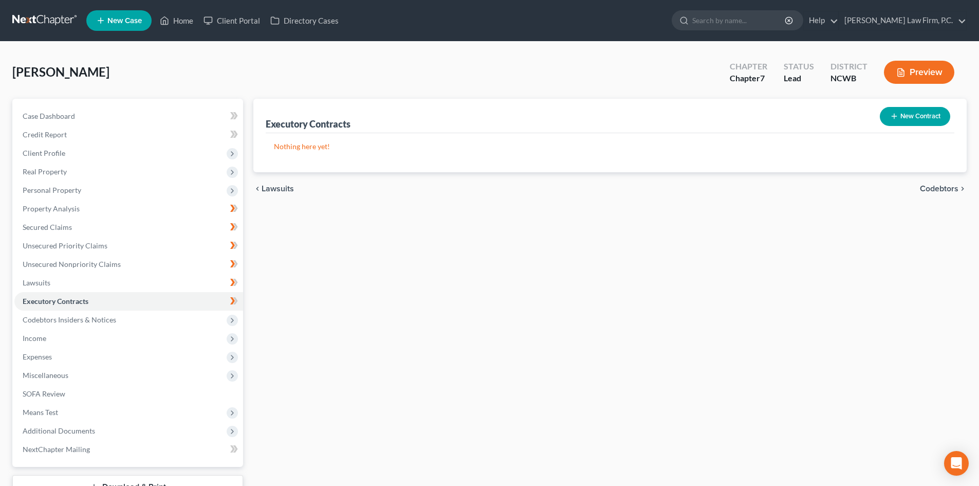
click at [887, 111] on button "New Contract" at bounding box center [915, 116] width 70 height 19
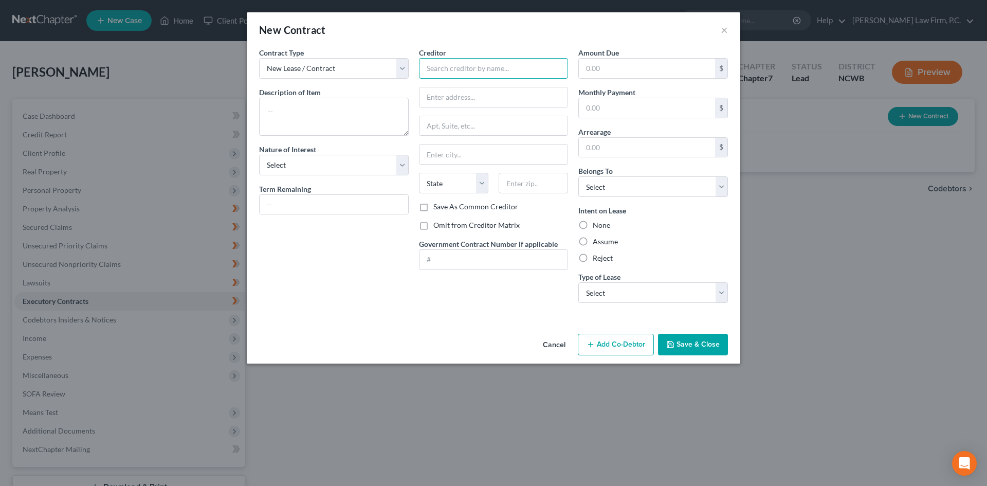
click at [459, 67] on input "text" at bounding box center [494, 68] width 150 height 21
type input "[PERSON_NAME] Self-Storage"
type input "[STREET_ADDRESS][PERSON_NAME]"
click at [524, 188] on input "text" at bounding box center [532, 183] width 69 height 21
type input "28785"
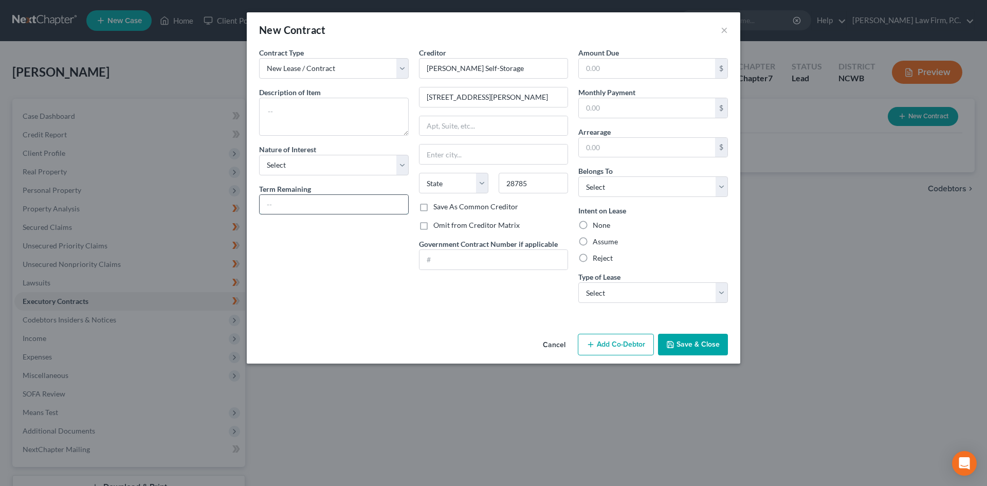
type input "[PERSON_NAME] Valley"
select select "28"
click at [325, 210] on input "text" at bounding box center [334, 205] width 149 height 20
type input "month to month"
click at [315, 161] on select "Select Purchaser Agent Lessor Lessee" at bounding box center [334, 165] width 150 height 21
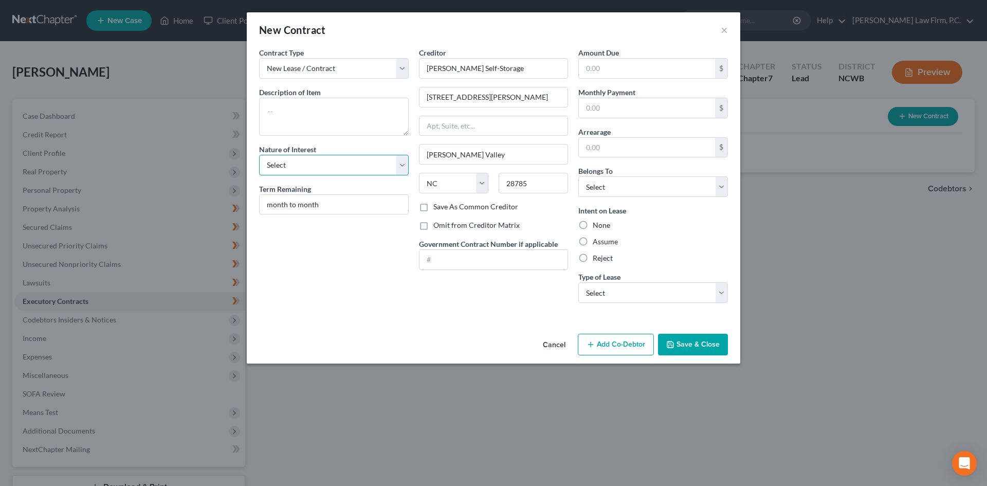
select select "3"
click at [259, 155] on select "Select Purchaser Agent Lessor Lessee" at bounding box center [334, 165] width 150 height 21
click at [316, 110] on textarea at bounding box center [334, 117] width 150 height 38
type textarea "Storage Unit with /"
click at [592, 239] on label "Assume" at bounding box center [604, 241] width 25 height 10
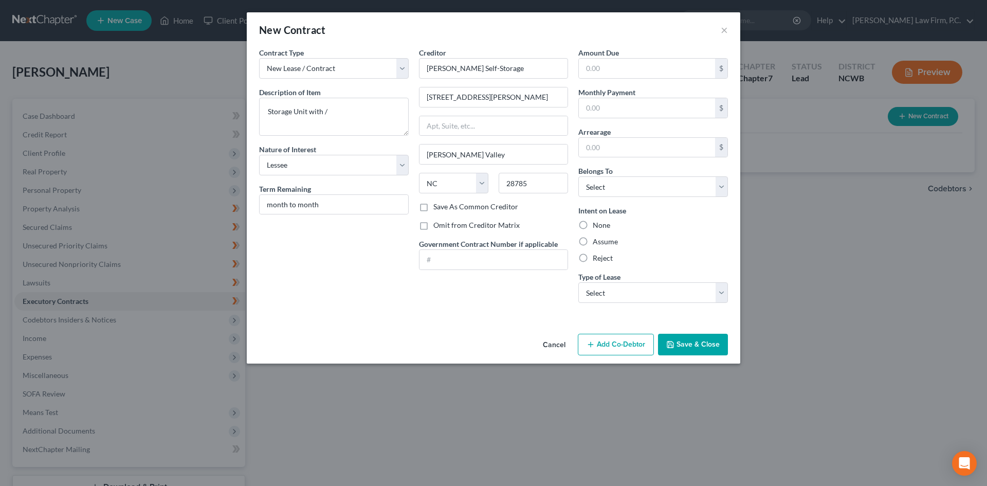
click at [597, 239] on input "Assume" at bounding box center [600, 239] width 7 height 7
radio input "true"
click at [624, 103] on input "text" at bounding box center [647, 108] width 136 height 20
type input "60.00"
click at [619, 189] on select "Select Debtor 1 Only Debtor 2 Only Debtor 1 And Debtor 2 Only At Least One Of T…" at bounding box center [653, 186] width 150 height 21
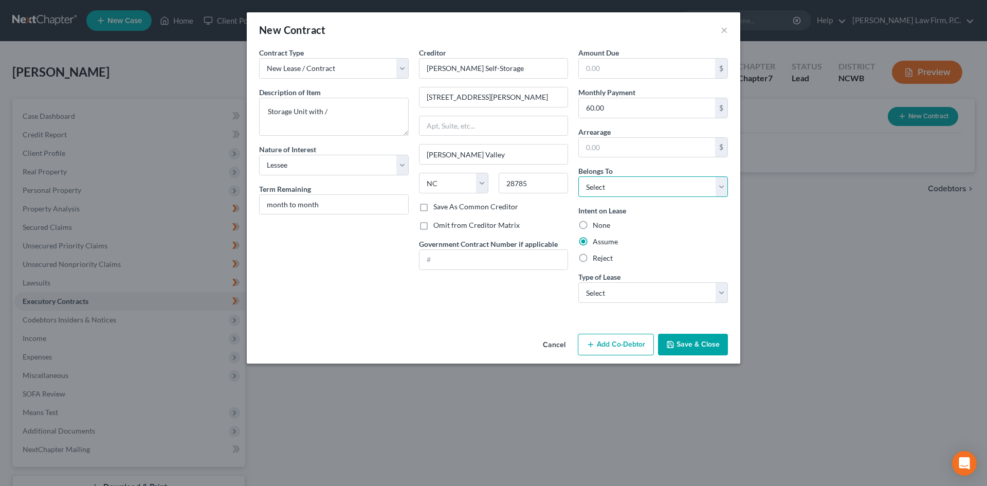
select select "3"
click at [578, 176] on select "Select Debtor 1 Only Debtor 2 Only Debtor 1 And Debtor 2 Only At Least One Of T…" at bounding box center [653, 186] width 150 height 21
click at [358, 108] on textarea "Storage Unit with /" at bounding box center [334, 117] width 150 height 38
type textarea "Storage Unit with /misc. furnishings of Debtor and friend."
click at [665, 295] on select "Select Real Estate Car Other" at bounding box center [653, 292] width 150 height 21
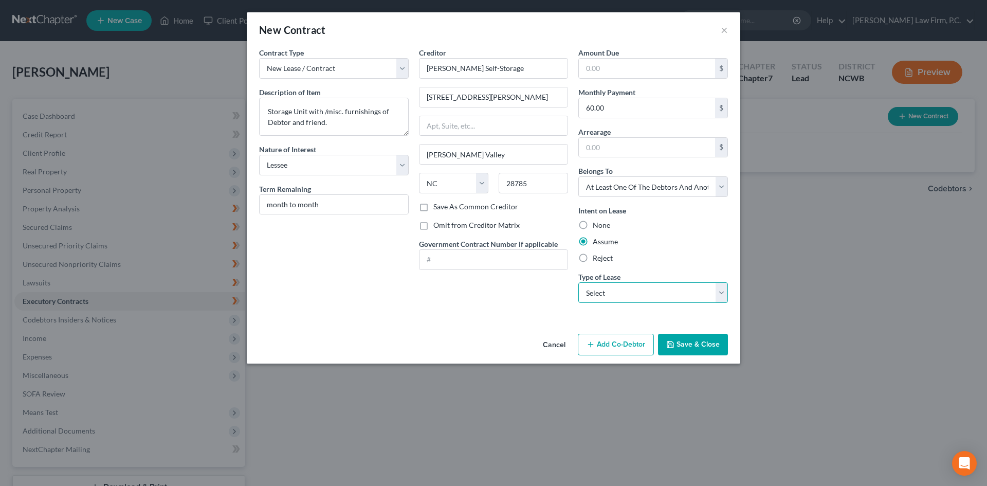
select select "2"
click at [578, 282] on select "Select Real Estate Car Other" at bounding box center [653, 292] width 150 height 21
click at [665, 343] on button "Save & Close" at bounding box center [693, 345] width 70 height 22
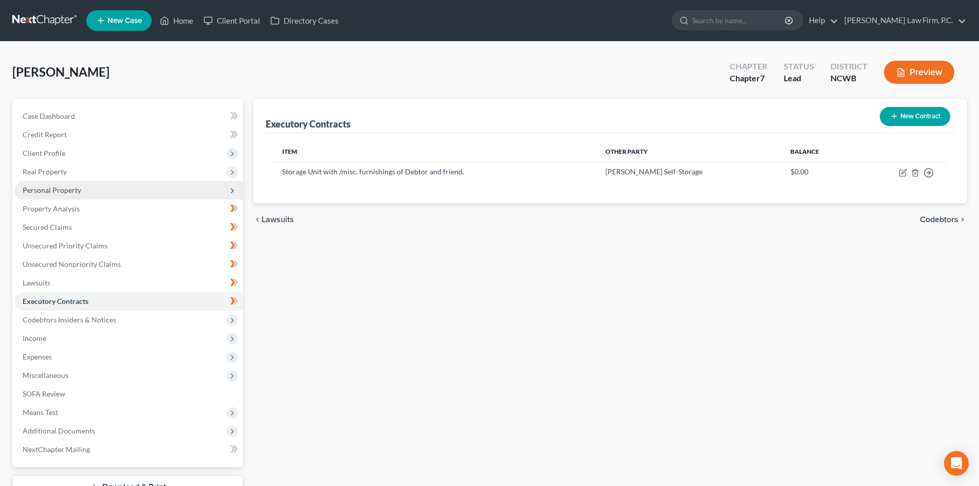
click at [74, 191] on span "Personal Property" at bounding box center [52, 190] width 59 height 9
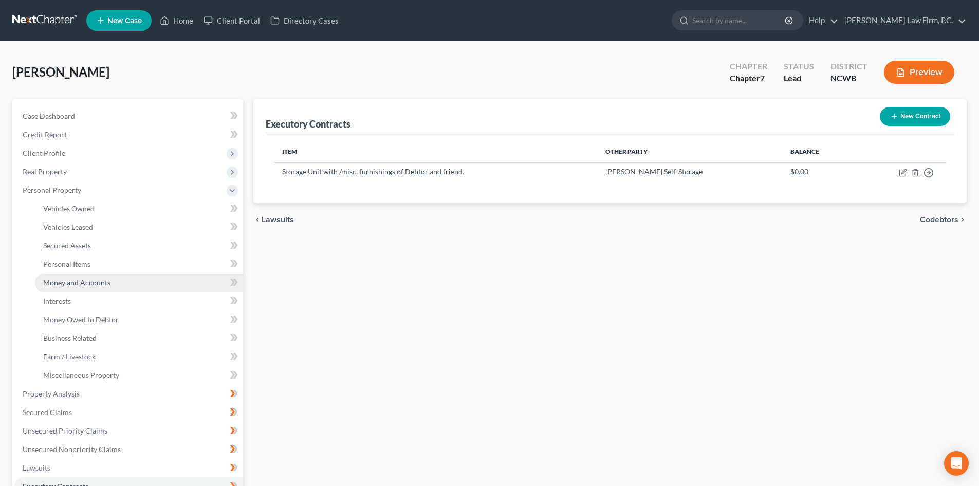
click at [81, 281] on span "Money and Accounts" at bounding box center [76, 282] width 67 height 9
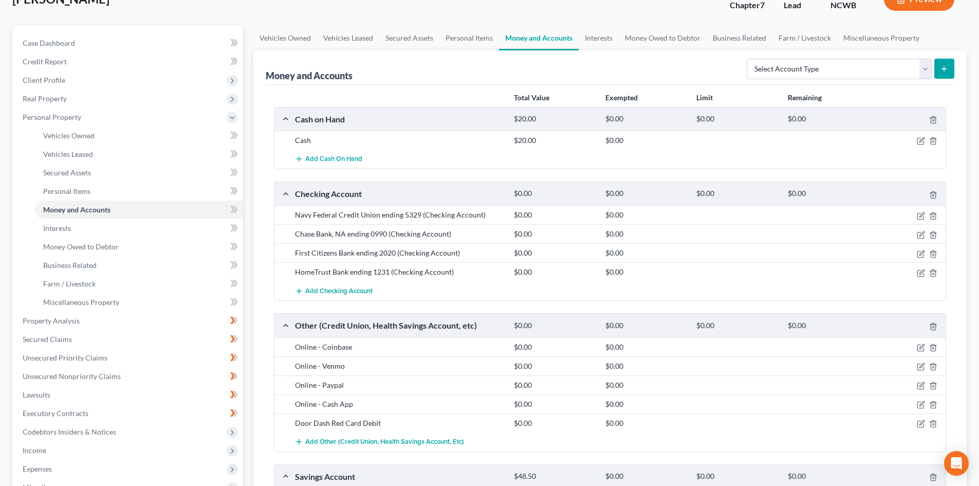
scroll to position [103, 0]
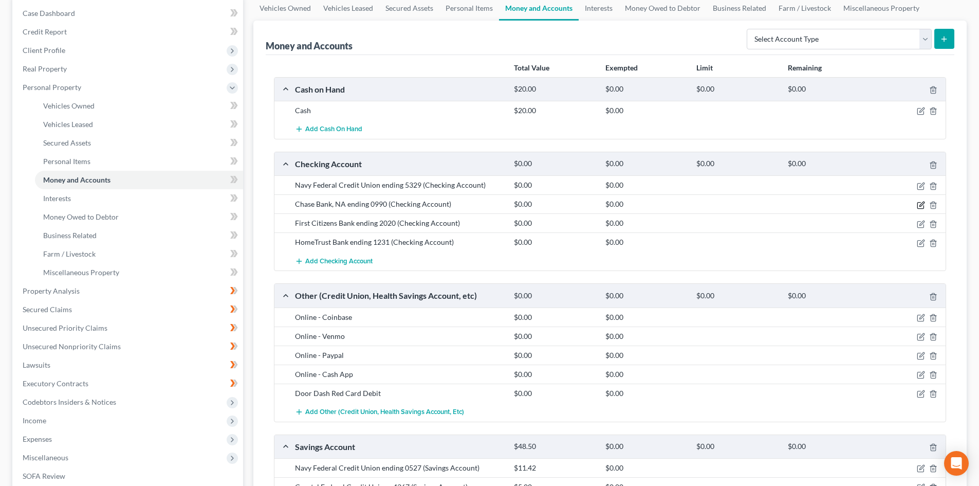
click at [920, 206] on icon "button" at bounding box center [921, 205] width 8 height 8
select select "28"
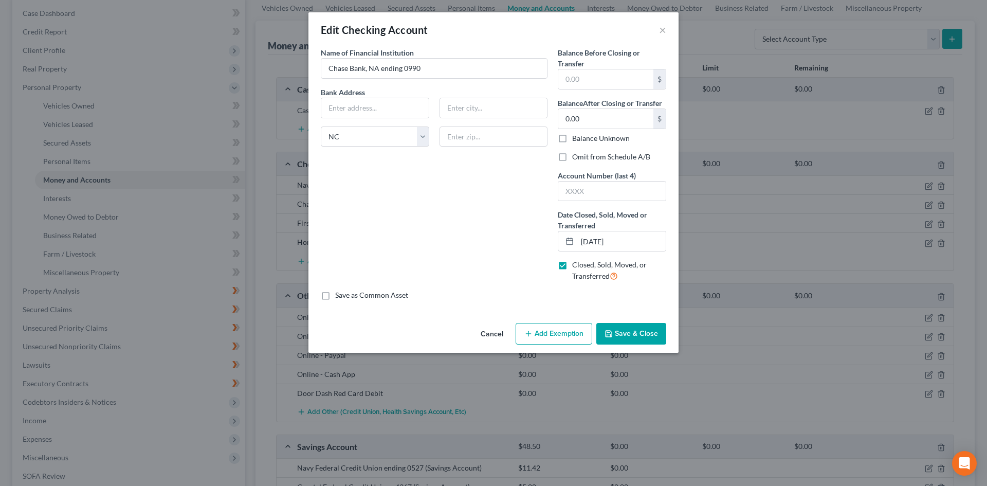
click at [572, 157] on label "Omit from Schedule A/B" at bounding box center [611, 157] width 78 height 10
click at [576, 157] on input "Omit from Schedule A/B" at bounding box center [579, 155] width 7 height 7
checkbox input "true"
click at [623, 329] on button "Save & Close" at bounding box center [631, 334] width 70 height 22
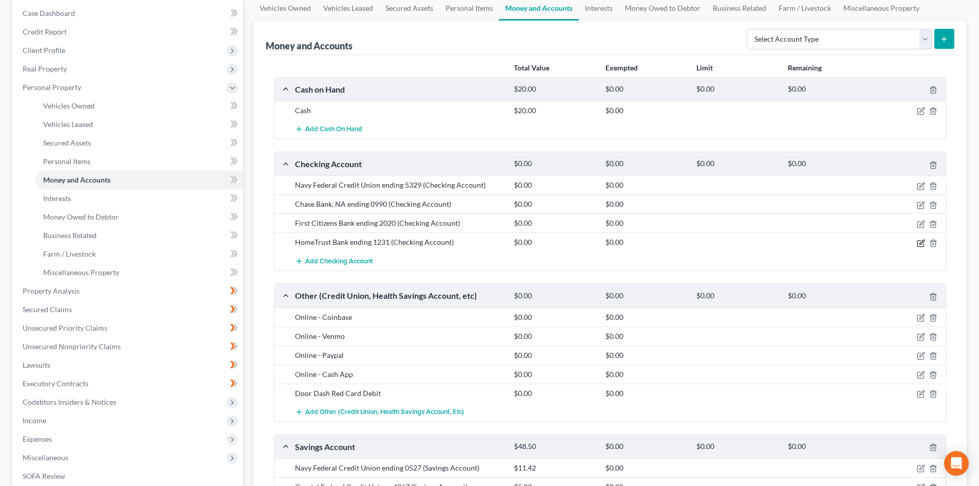
click at [922, 239] on icon "button" at bounding box center [921, 243] width 8 height 8
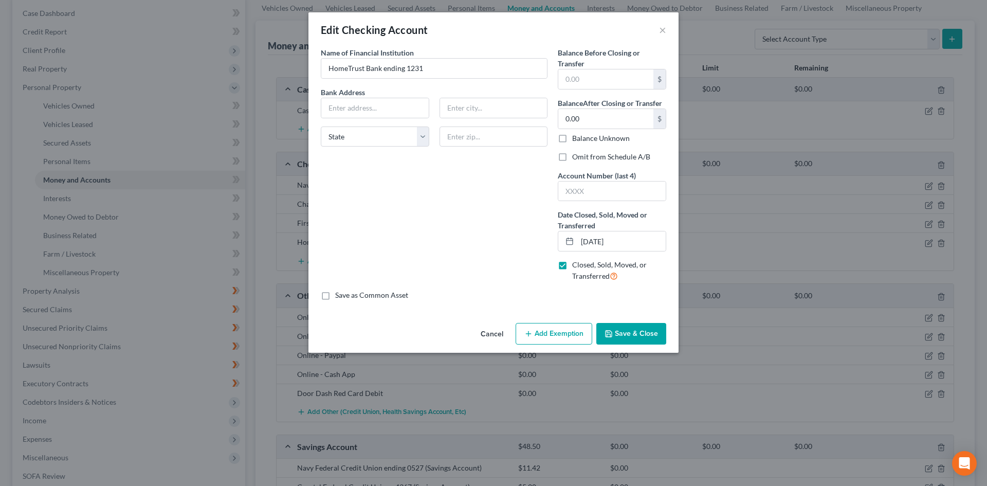
drag, startPoint x: 564, startPoint y: 157, endPoint x: 614, endPoint y: 338, distance: 188.1
click at [572, 156] on label "Omit from Schedule A/B" at bounding box center [611, 157] width 78 height 10
click at [576, 156] on input "Omit from Schedule A/B" at bounding box center [579, 155] width 7 height 7
checkbox input "true"
drag, startPoint x: 420, startPoint y: 139, endPoint x: 417, endPoint y: 145, distance: 7.4
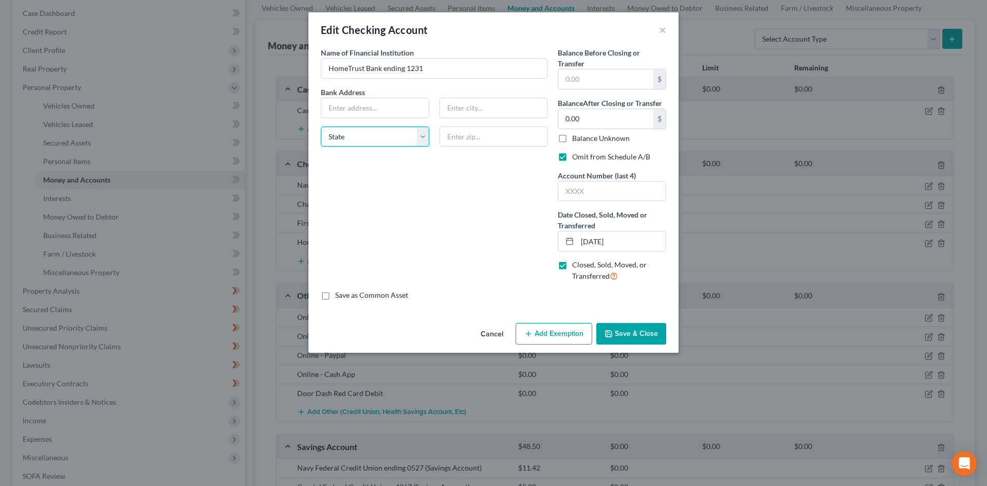
click at [420, 139] on select "State [US_STATE] AK AR AZ CA CO CT DE DC [GEOGRAPHIC_DATA] [GEOGRAPHIC_DATA] GU…" at bounding box center [375, 136] width 108 height 21
select select "28"
click at [321, 126] on select "State [US_STATE] AK AR AZ CA CO CT DE DC [GEOGRAPHIC_DATA] [GEOGRAPHIC_DATA] GU…" at bounding box center [375, 136] width 108 height 21
click at [638, 332] on button "Save & Close" at bounding box center [631, 334] width 70 height 22
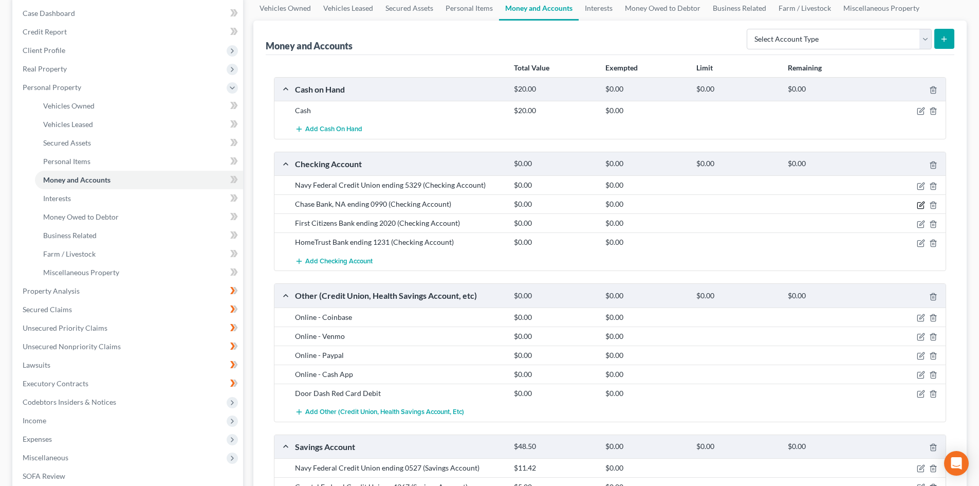
click at [919, 202] on icon "button" at bounding box center [920, 205] width 6 height 6
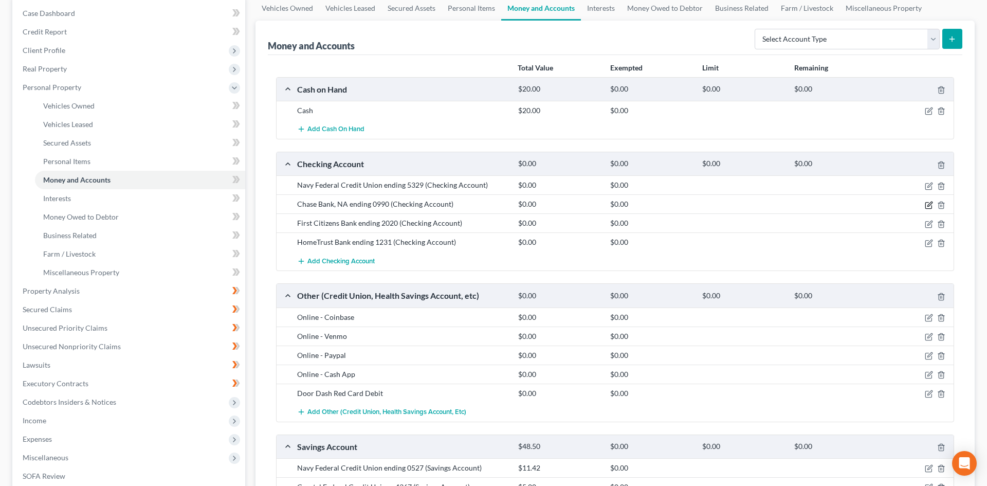
select select "28"
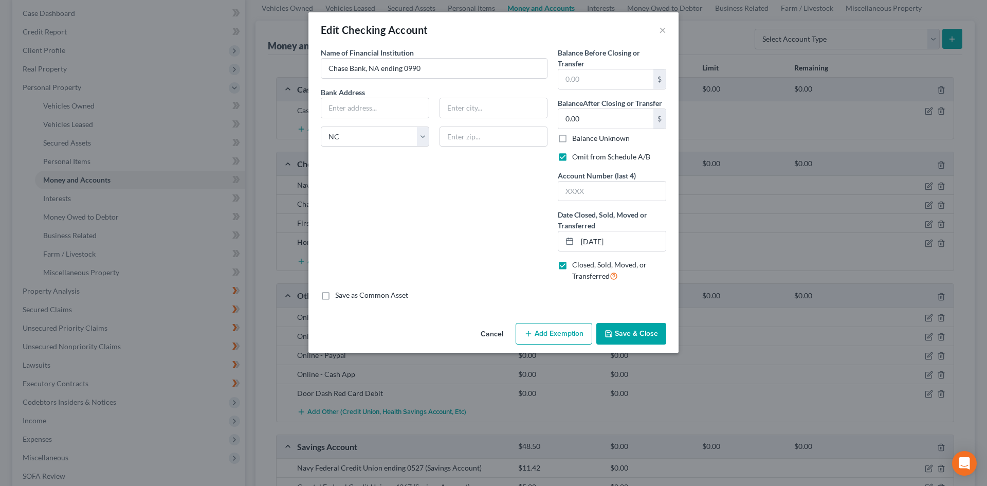
drag, startPoint x: 620, startPoint y: 333, endPoint x: 623, endPoint y: 328, distance: 6.0
click at [621, 332] on button "Save & Close" at bounding box center [631, 334] width 70 height 22
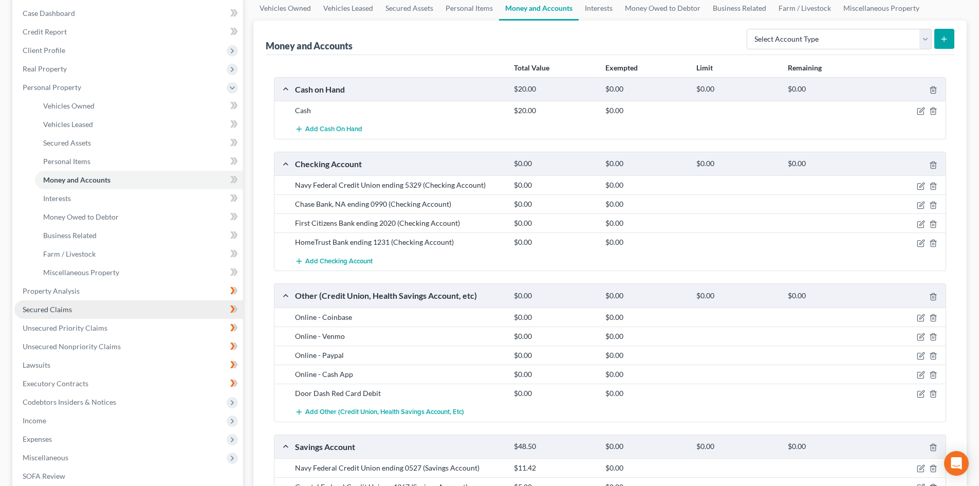
click at [87, 307] on link "Secured Claims" at bounding box center [128, 309] width 229 height 18
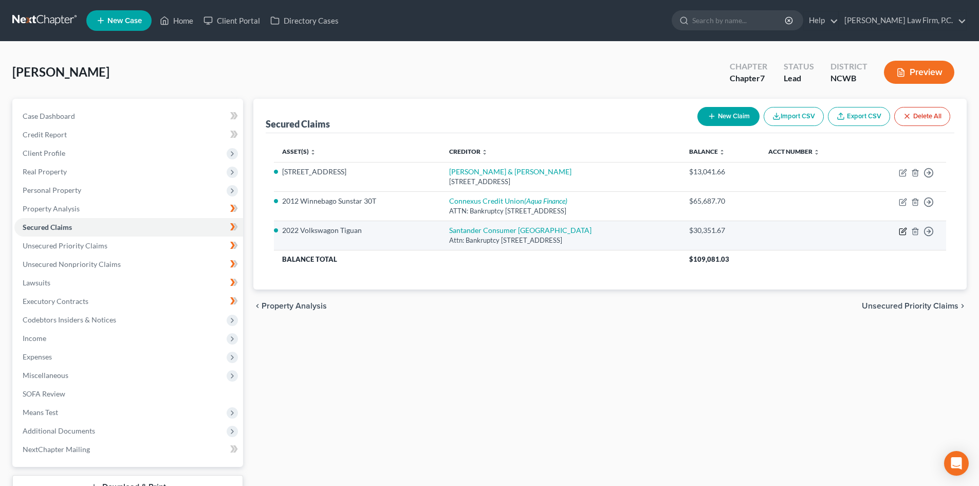
click at [902, 227] on icon "button" at bounding box center [903, 231] width 8 height 8
select select "45"
select select "8"
select select "4"
select select "0"
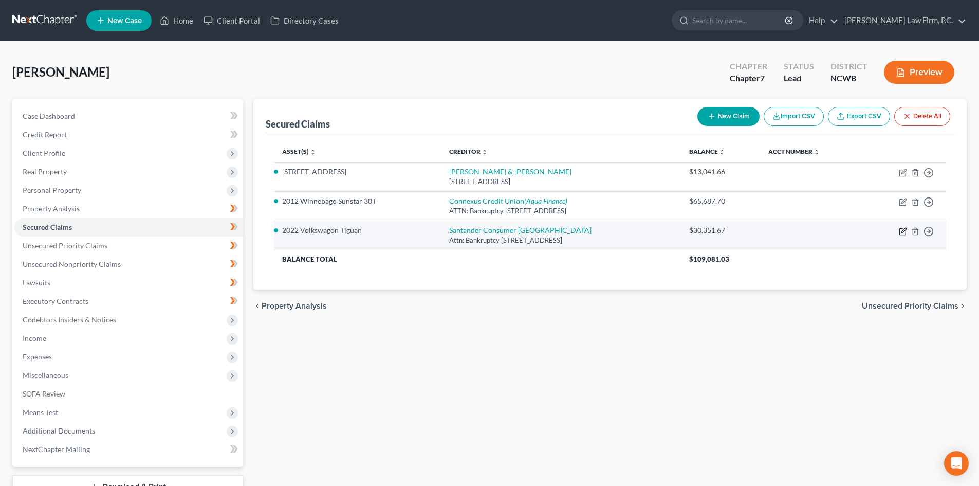
select select "0"
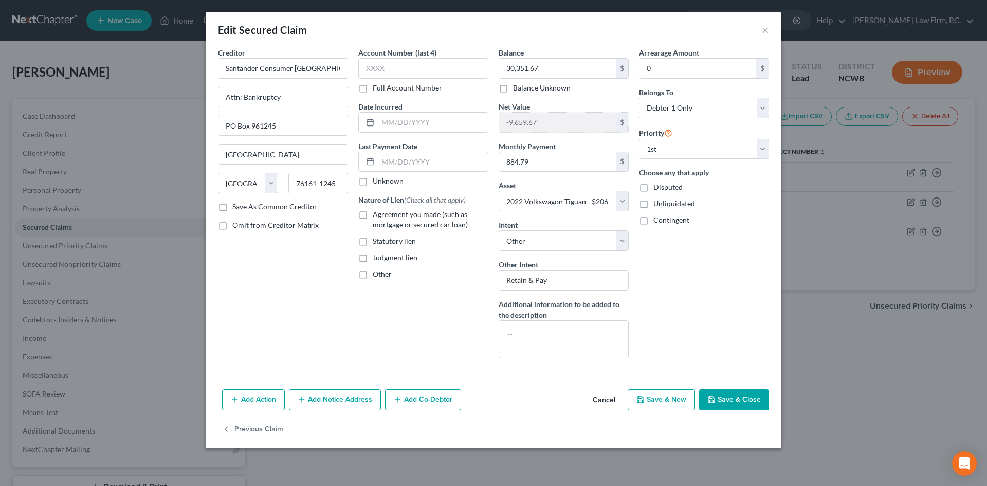
click at [373, 212] on label "Agreement you made (such as mortgage or secured car loan)" at bounding box center [431, 219] width 116 height 21
click at [377, 212] on input "Agreement you made (such as mortgage or secured car loan)" at bounding box center [380, 212] width 7 height 7
checkbox input "true"
click at [398, 163] on input "text" at bounding box center [433, 162] width 110 height 20
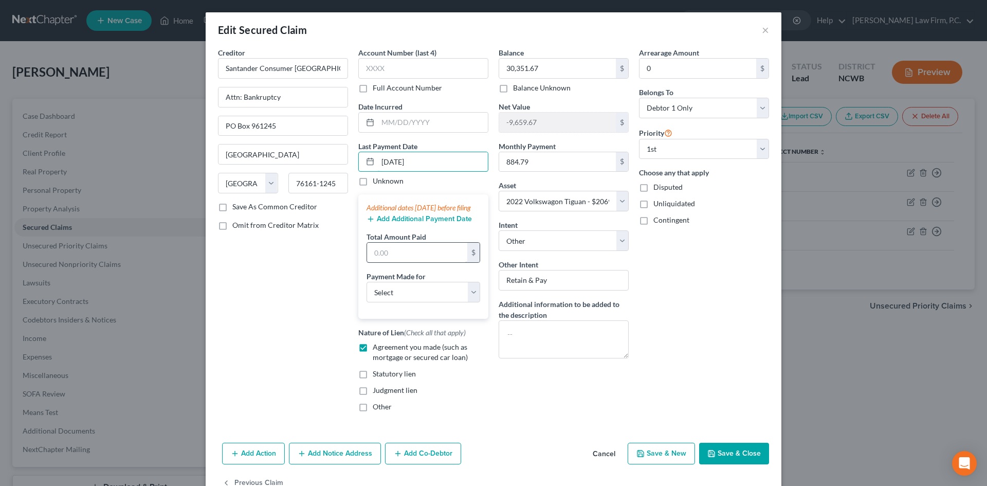
type input "[DATE]"
drag, startPoint x: 397, startPoint y: 262, endPoint x: 576, endPoint y: 223, distance: 183.7
click at [397, 262] on input "text" at bounding box center [417, 253] width 100 height 20
drag, startPoint x: 423, startPoint y: 298, endPoint x: 416, endPoint y: 311, distance: 15.6
click at [423, 297] on select "Select Car Credit Card Loan Repayment Mortgage Other Suppliers Or Vendors" at bounding box center [423, 292] width 114 height 21
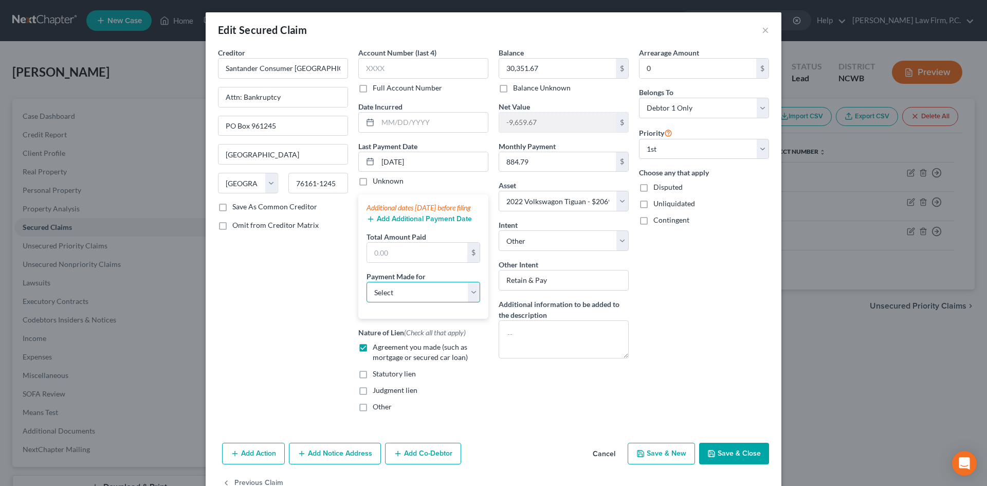
select select "0"
click at [366, 292] on select "Select Car Credit Card Loan Repayment Mortgage Other Suppliers Or Vendors" at bounding box center [423, 292] width 114 height 21
click at [428, 262] on input "text" at bounding box center [417, 253] width 100 height 20
type input "2,654.37"
drag, startPoint x: 730, startPoint y: 469, endPoint x: 308, endPoint y: 215, distance: 491.7
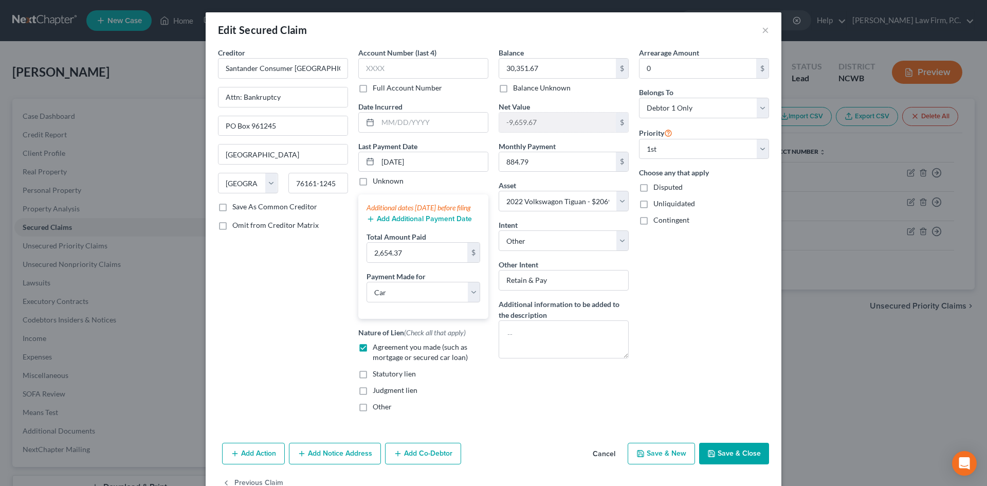
click at [732, 464] on button "Save & Close" at bounding box center [734, 453] width 70 height 22
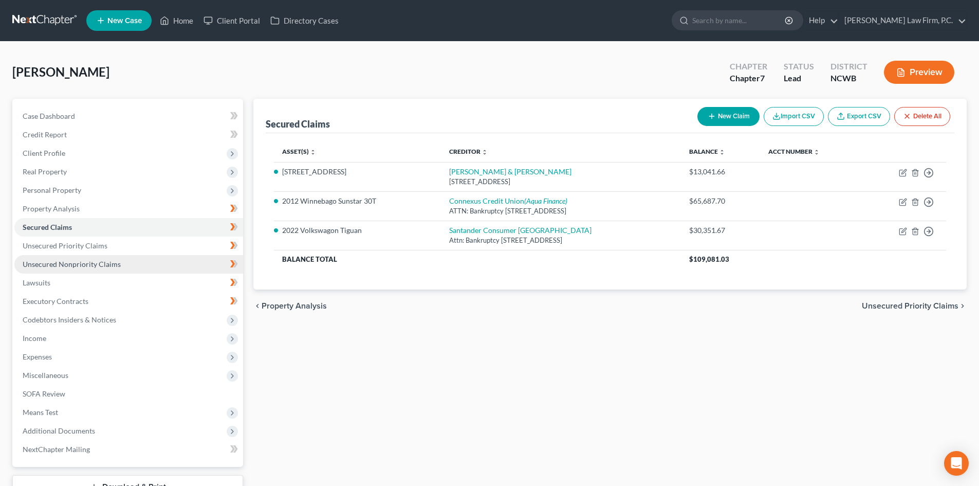
click at [85, 263] on span "Unsecured Nonpriority Claims" at bounding box center [72, 264] width 98 height 9
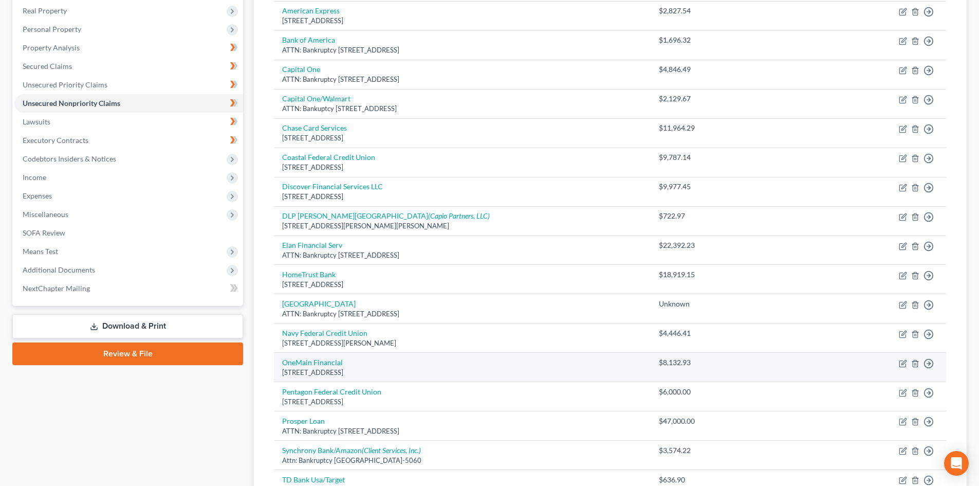
scroll to position [206, 0]
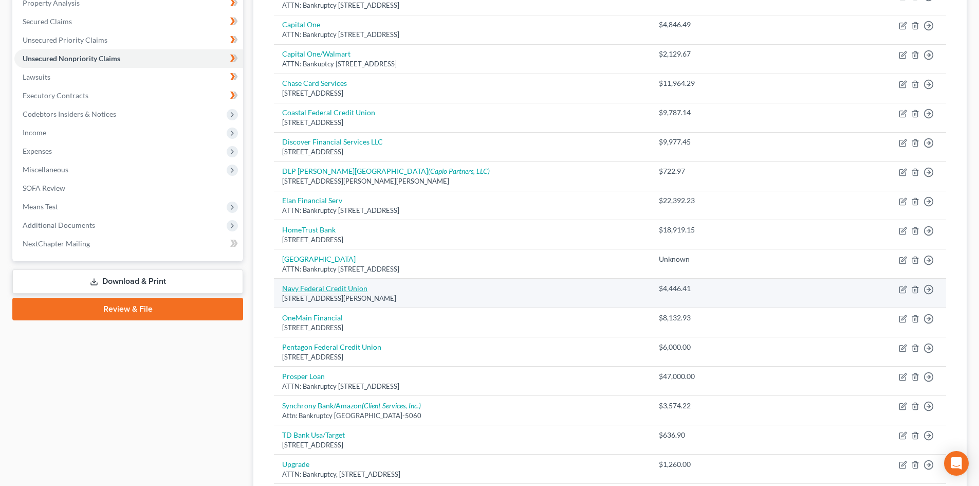
click at [349, 288] on link "Navy Federal Credit Union" at bounding box center [324, 288] width 85 height 9
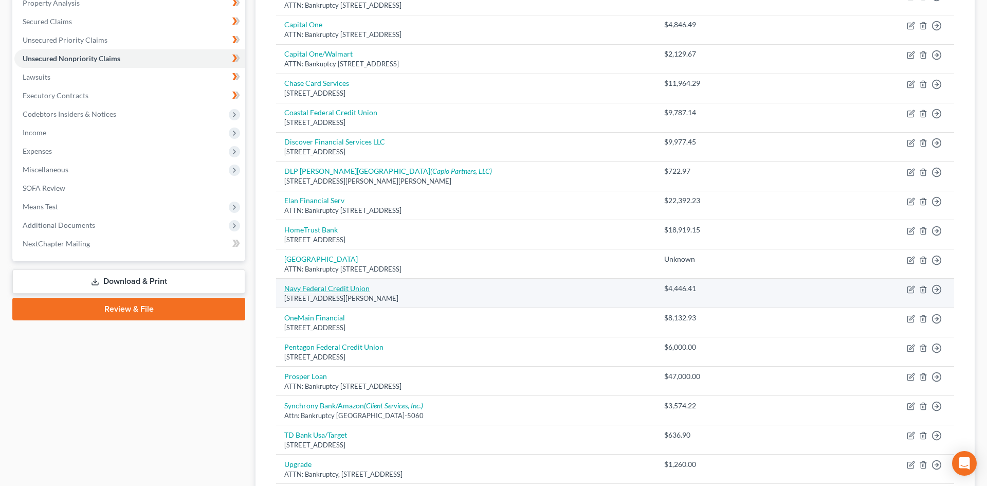
select select "48"
select select "2"
select select "0"
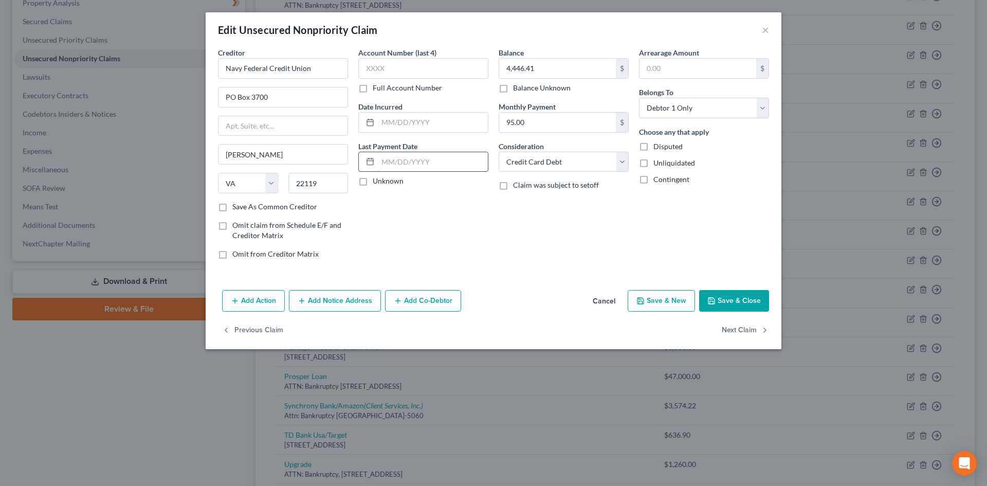
click at [435, 157] on input "text" at bounding box center [433, 162] width 110 height 20
type input "[DATE]"
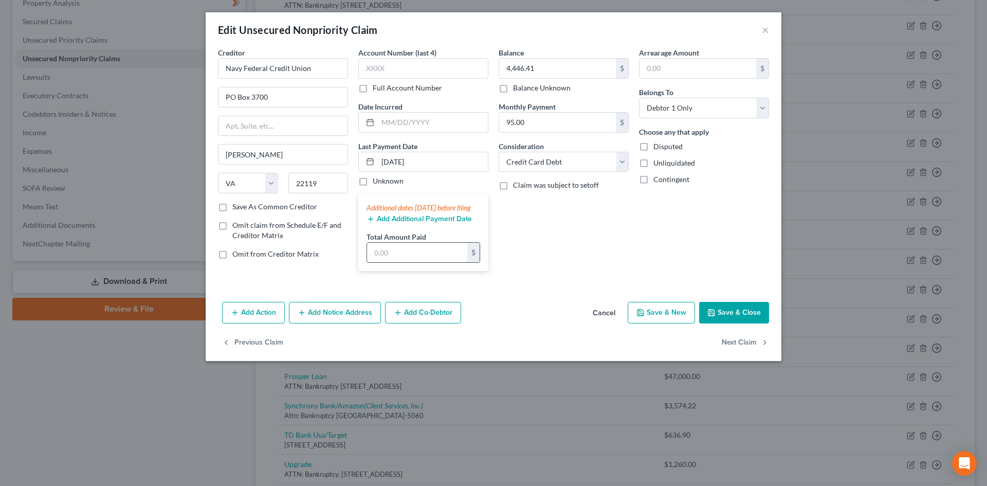
click at [404, 262] on input "text" at bounding box center [417, 253] width 100 height 20
click at [414, 223] on button "Add Additional Payment Date" at bounding box center [418, 219] width 105 height 8
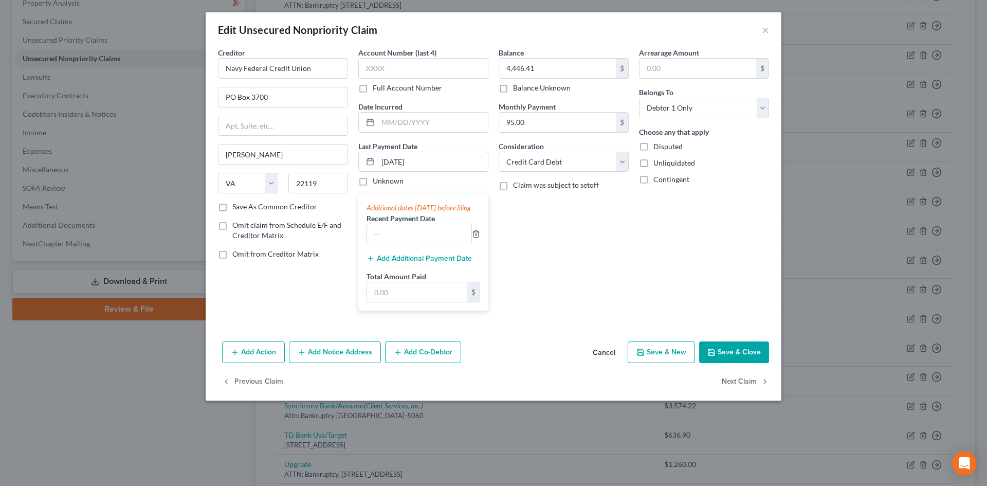
click at [417, 224] on label "Recent Payment Date" at bounding box center [400, 218] width 68 height 11
click at [409, 237] on input "text" at bounding box center [419, 234] width 104 height 20
type input "[DATE]"
drag, startPoint x: 407, startPoint y: 294, endPoint x: 421, endPoint y: 274, distance: 24.4
click at [407, 294] on input "text" at bounding box center [417, 292] width 100 height 20
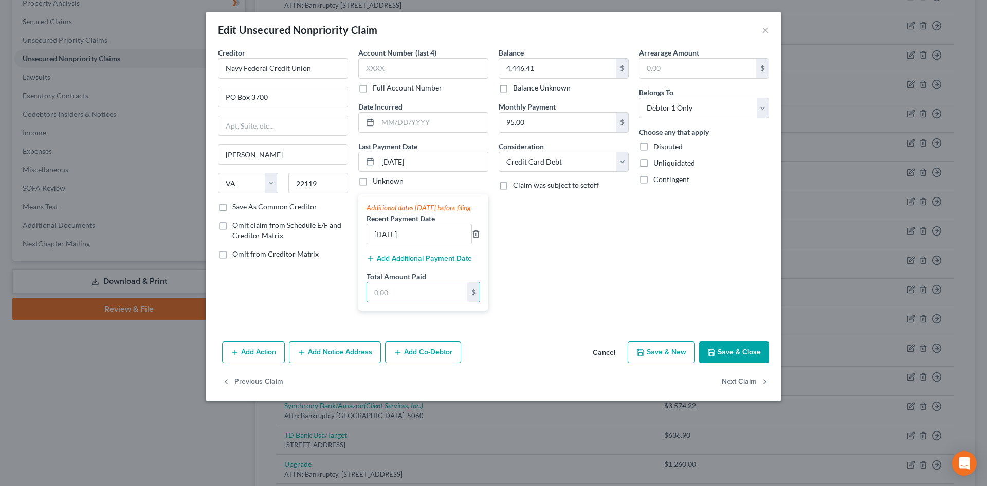
click at [422, 263] on button "Add Additional Payment Date" at bounding box center [418, 258] width 105 height 8
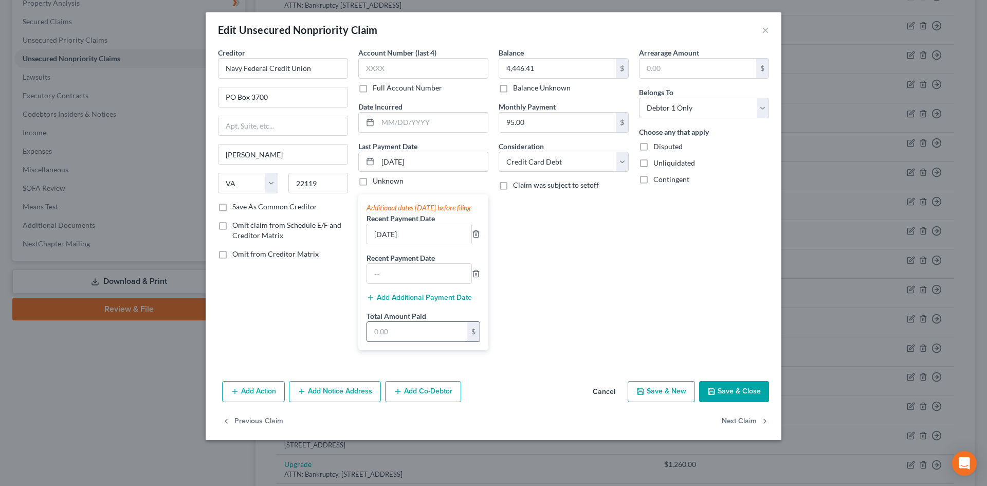
click at [406, 339] on input "text" at bounding box center [417, 332] width 100 height 20
type input "1,000"
click at [406, 341] on input "1,000" at bounding box center [417, 332] width 100 height 20
click at [410, 277] on input "text" at bounding box center [419, 274] width 104 height 20
type input "[DATE]"
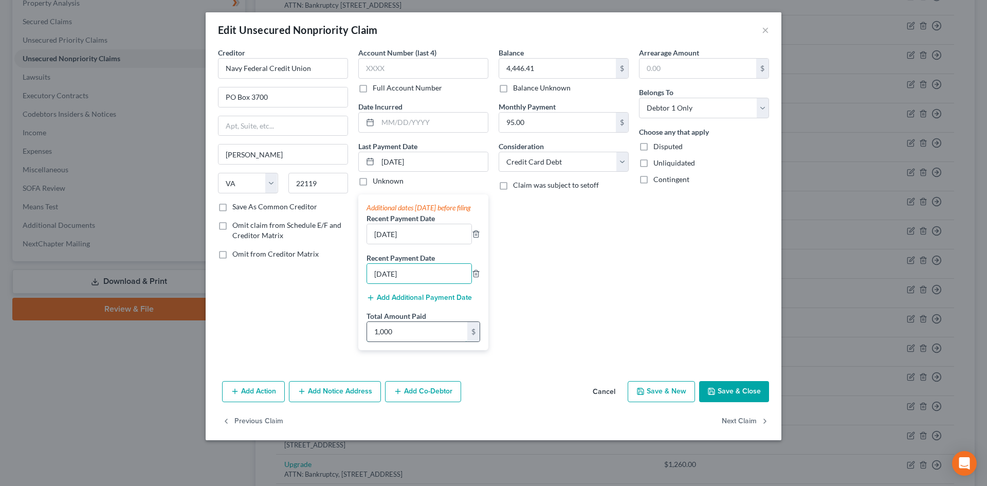
click at [428, 334] on input "1,000" at bounding box center [417, 332] width 100 height 20
type input "3,000"
drag, startPoint x: 680, startPoint y: 309, endPoint x: 663, endPoint y: 258, distance: 53.1
click at [680, 309] on div "Arrearage Amount $ Belongs To * Select Debtor 1 Only Debtor 2 Only Debtor 1 And…" at bounding box center [704, 202] width 140 height 311
click at [530, 113] on input "95.00" at bounding box center [557, 123] width 117 height 20
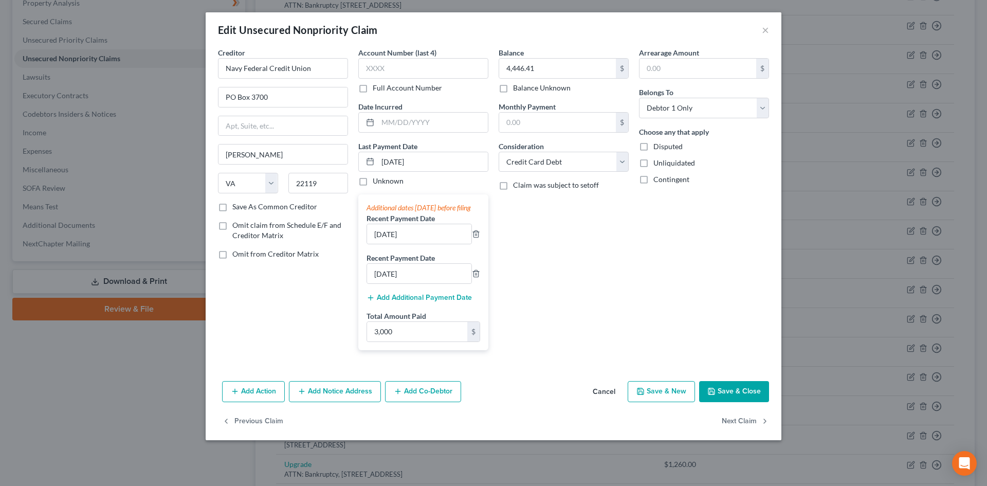
click at [724, 396] on button "Save & Close" at bounding box center [734, 392] width 70 height 22
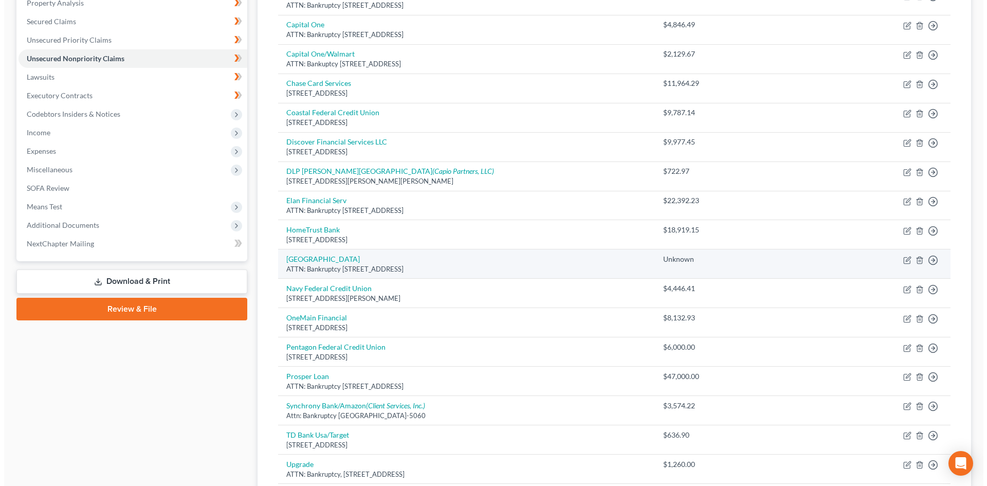
scroll to position [0, 0]
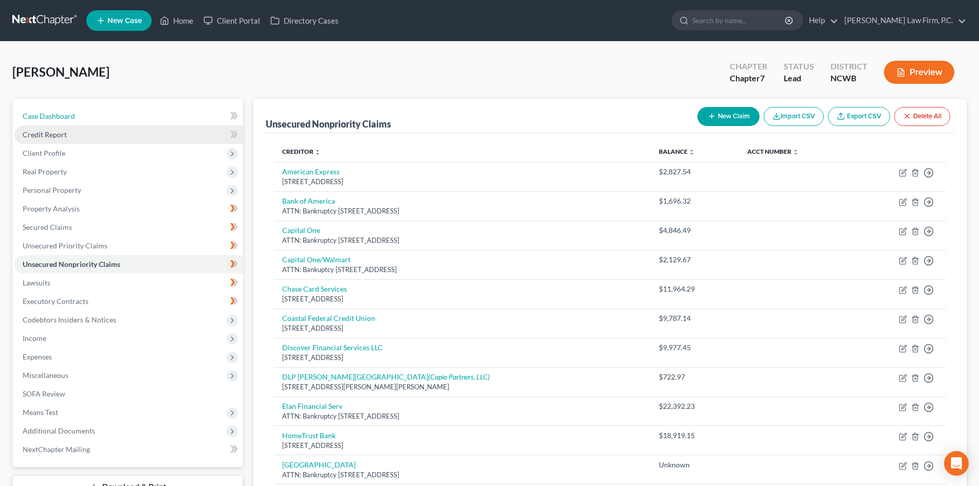
drag, startPoint x: 100, startPoint y: 118, endPoint x: 193, endPoint y: 130, distance: 93.8
click at [100, 118] on link "Case Dashboard" at bounding box center [128, 116] width 229 height 18
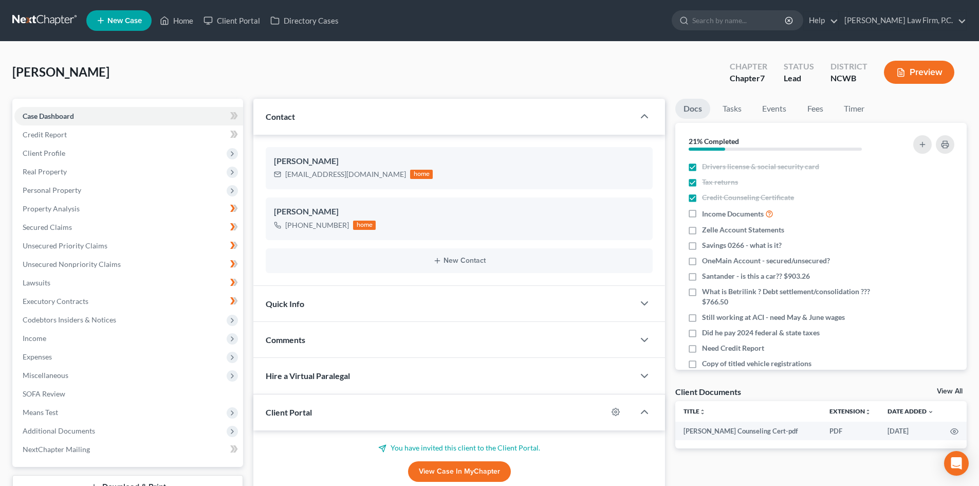
click at [916, 72] on button "Preview" at bounding box center [919, 72] width 70 height 23
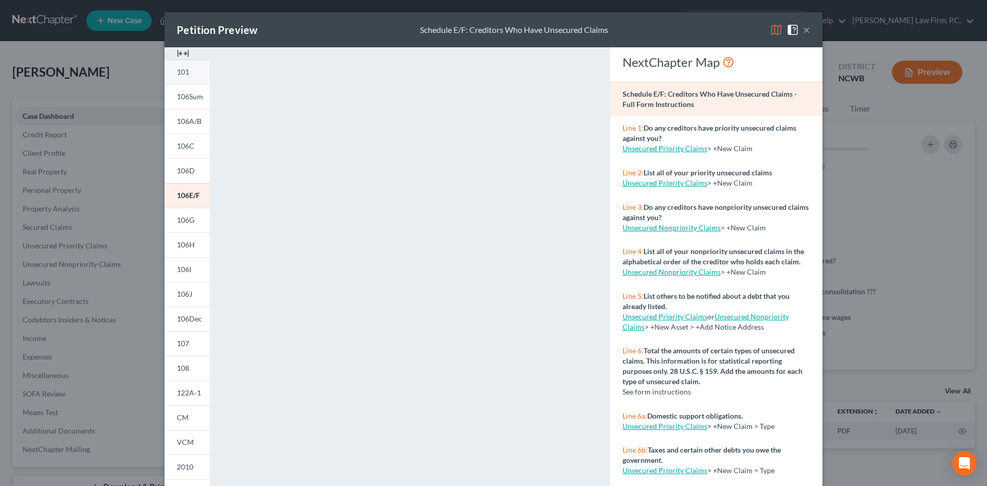
click at [197, 66] on link "101" at bounding box center [186, 72] width 45 height 25
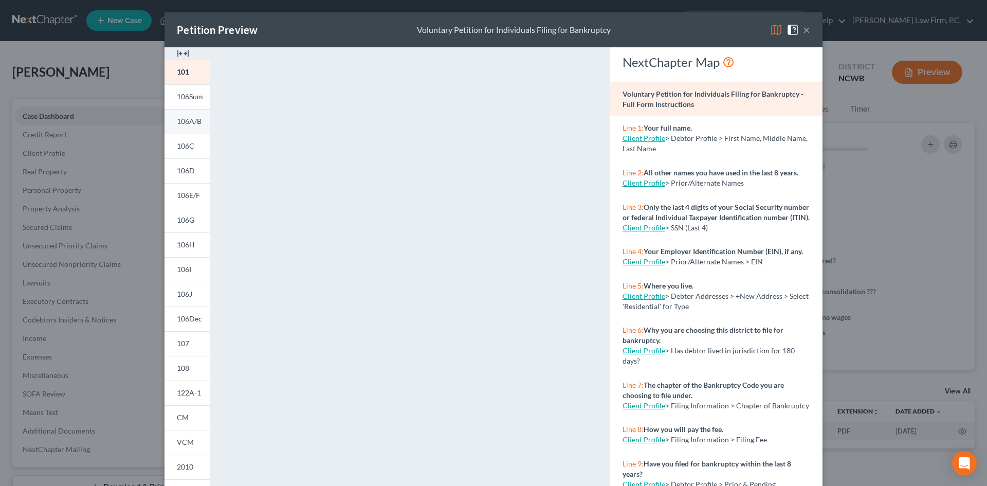
click at [191, 121] on span "106A/B" at bounding box center [189, 121] width 25 height 9
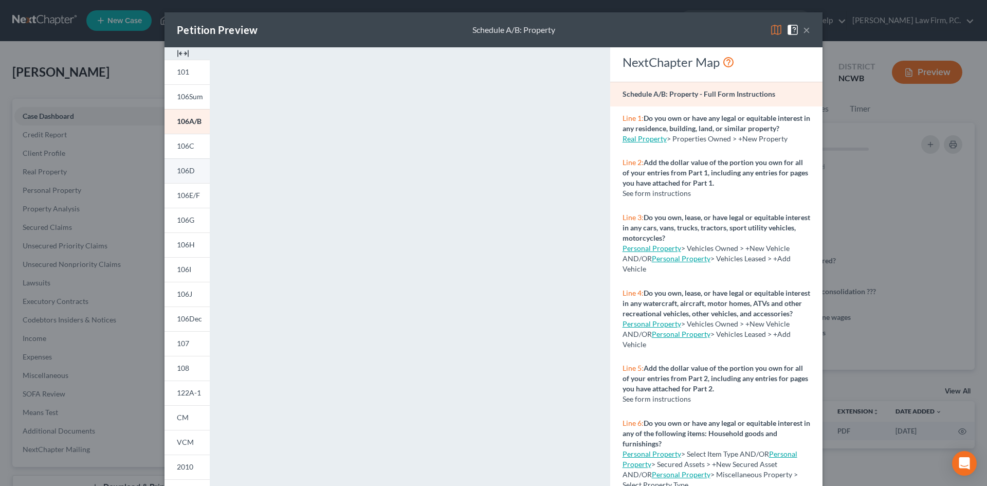
click at [180, 169] on span "106D" at bounding box center [186, 170] width 18 height 9
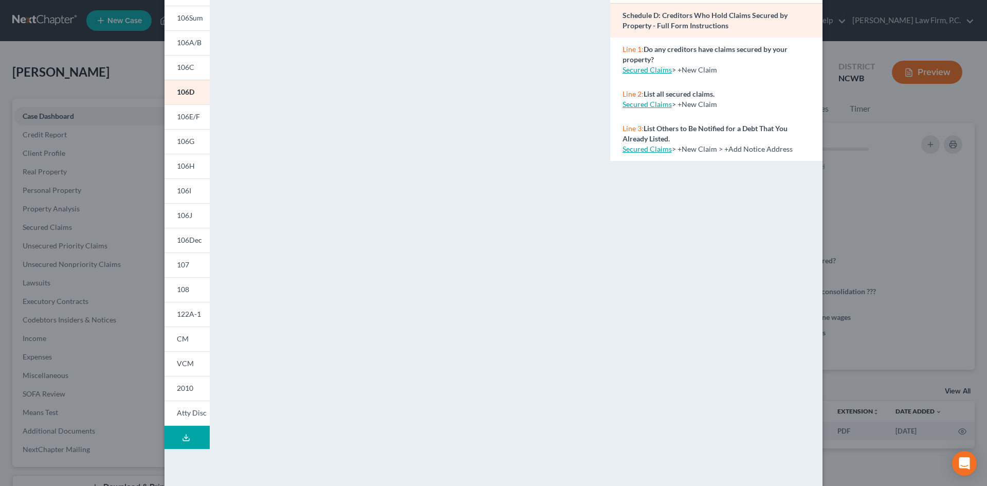
scroll to position [94, 0]
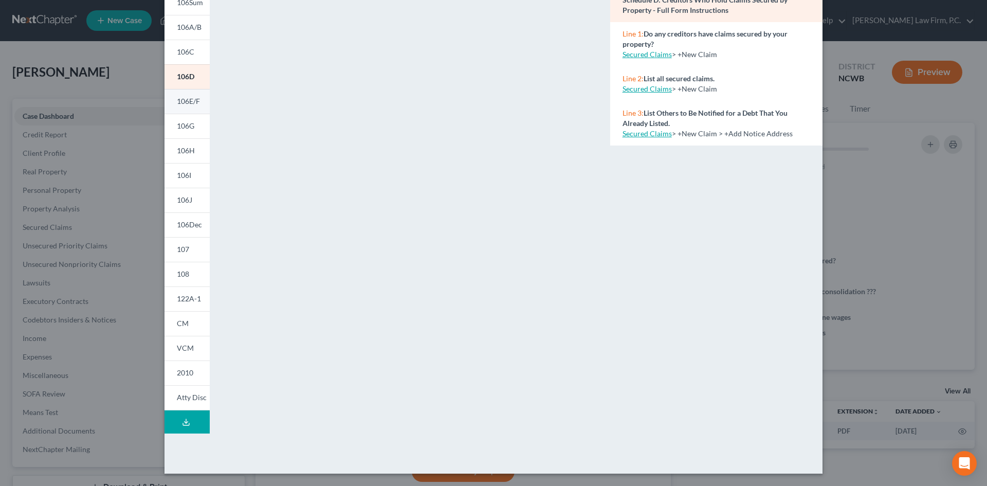
click at [184, 92] on link "106E/F" at bounding box center [186, 101] width 45 height 25
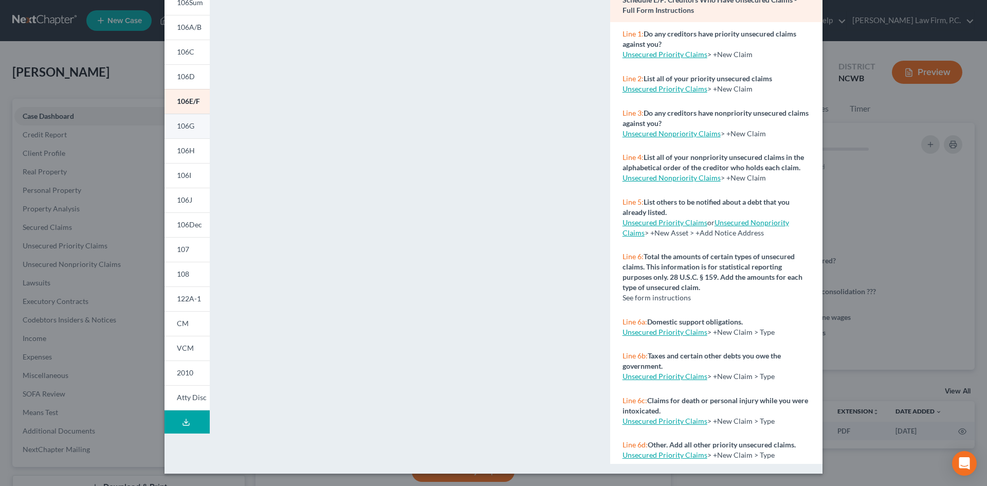
click at [178, 123] on span "106G" at bounding box center [185, 125] width 17 height 9
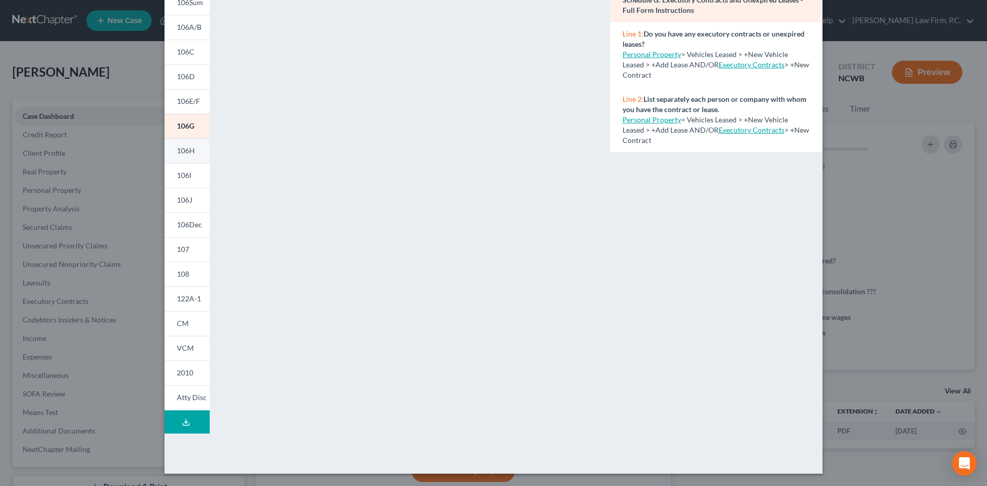
click at [185, 159] on link "106H" at bounding box center [186, 150] width 45 height 25
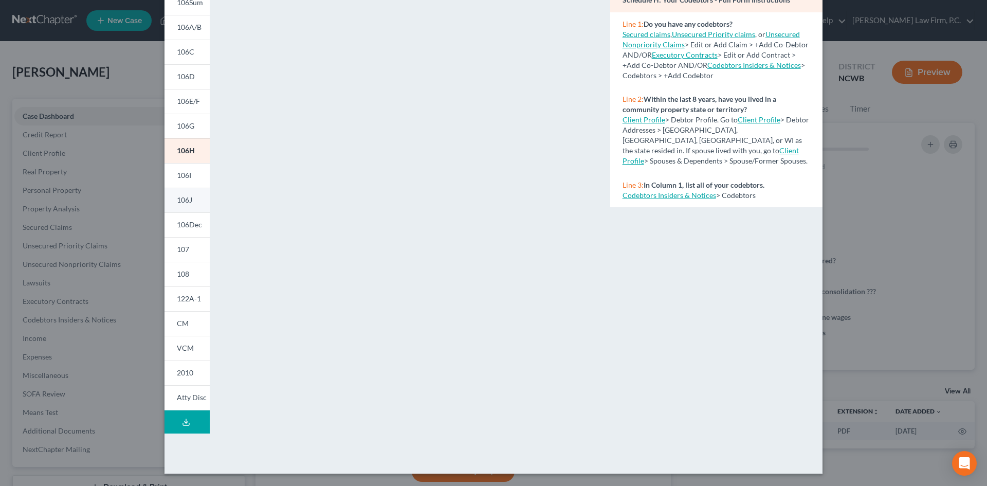
click at [183, 201] on span "106J" at bounding box center [184, 199] width 15 height 9
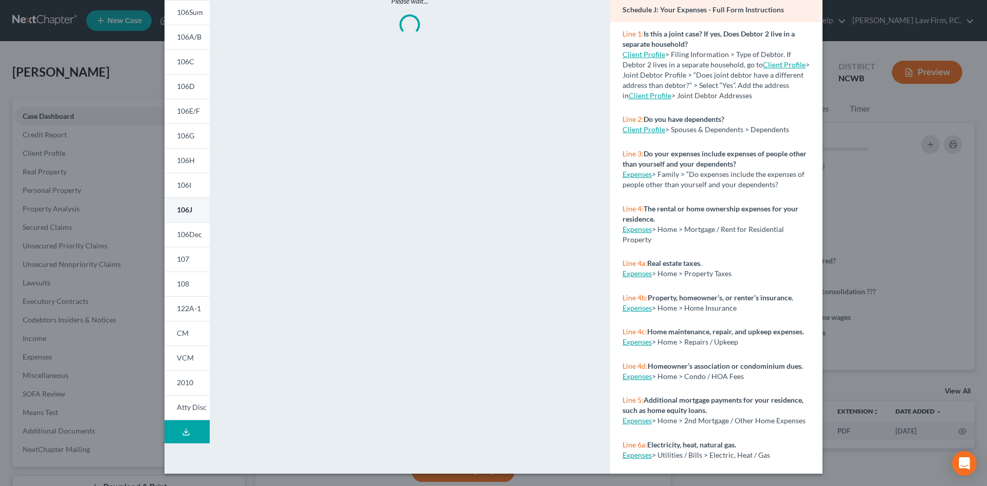
scroll to position [84, 0]
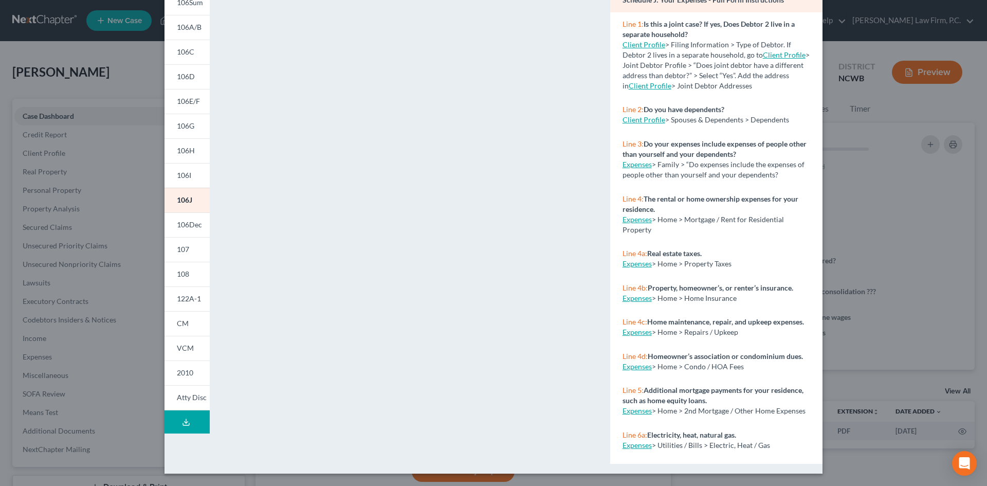
drag, startPoint x: 188, startPoint y: 184, endPoint x: 420, endPoint y: 234, distance: 237.4
click at [188, 184] on link "106I" at bounding box center [186, 175] width 45 height 25
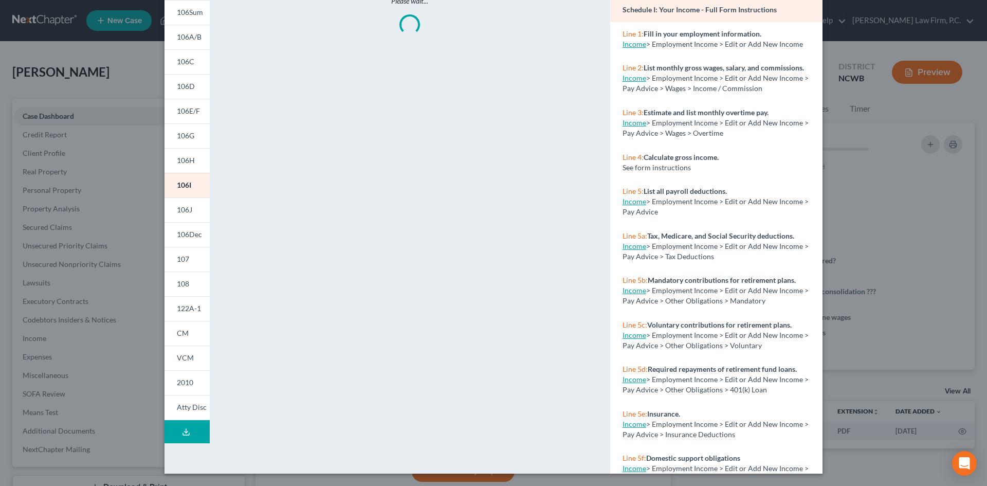
scroll to position [94, 0]
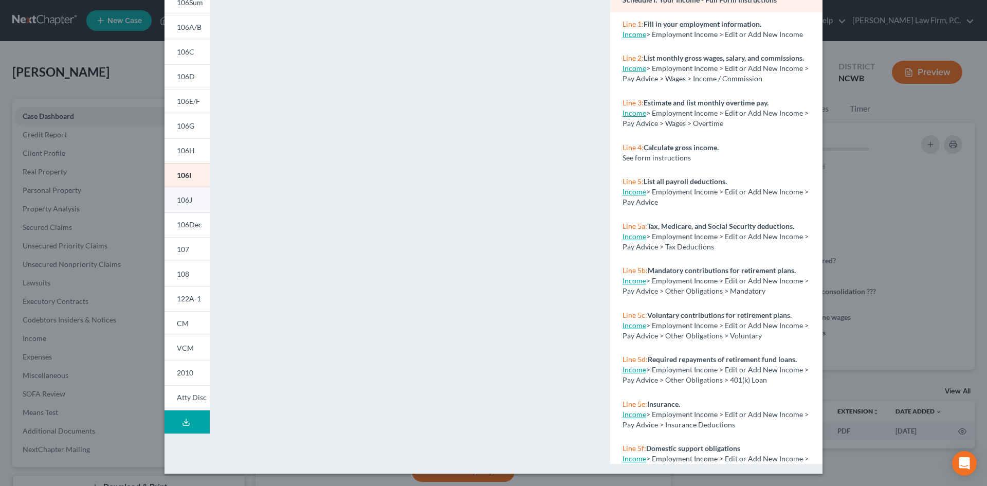
click at [187, 201] on span "106J" at bounding box center [184, 199] width 15 height 9
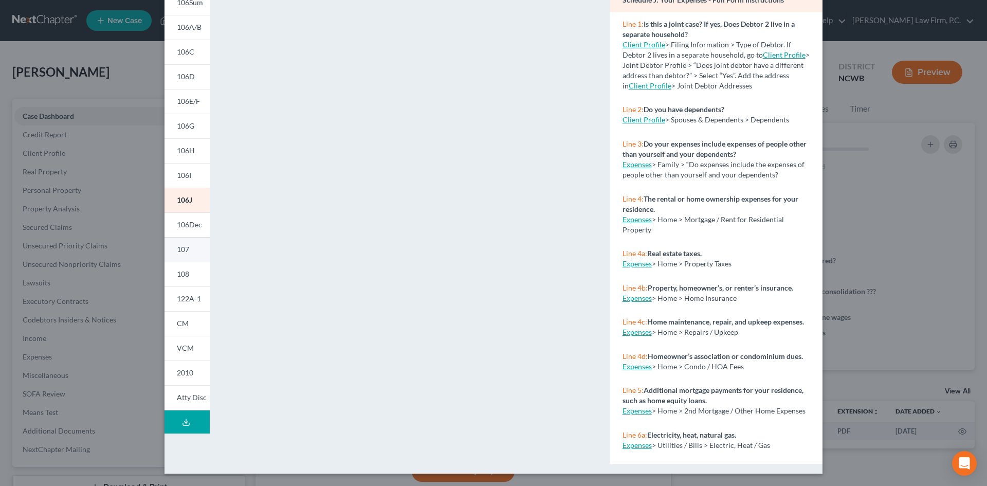
click at [184, 255] on link "107" at bounding box center [186, 249] width 45 height 25
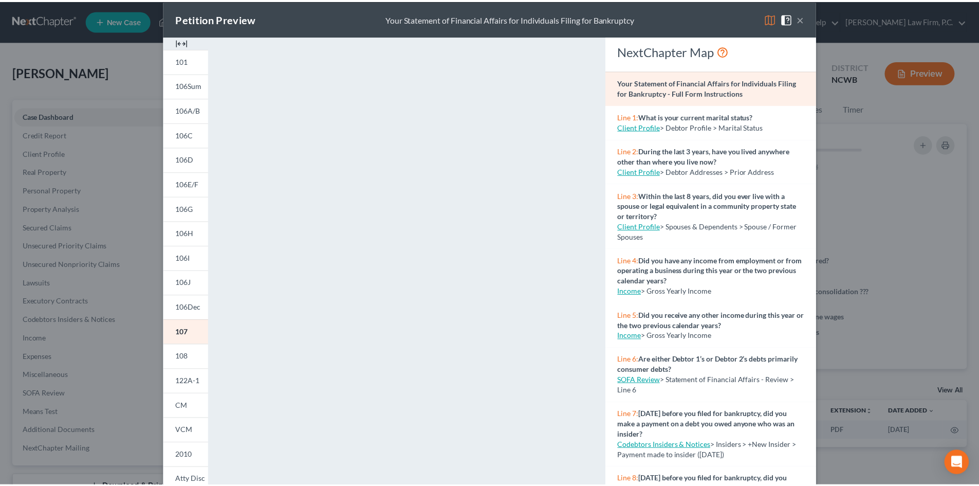
scroll to position [0, 0]
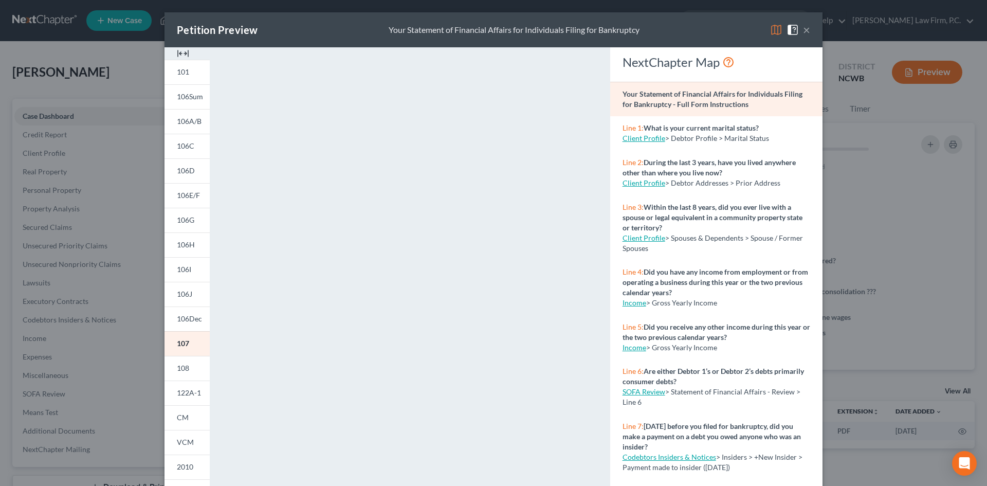
drag, startPoint x: 803, startPoint y: 27, endPoint x: 565, endPoint y: 125, distance: 256.9
click at [804, 28] on button "×" at bounding box center [806, 30] width 7 height 12
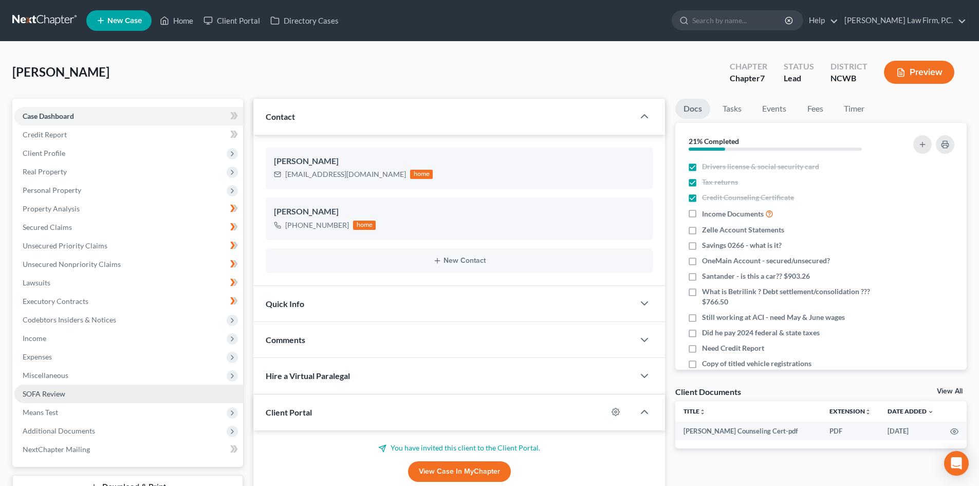
click at [67, 395] on link "SOFA Review" at bounding box center [128, 393] width 229 height 18
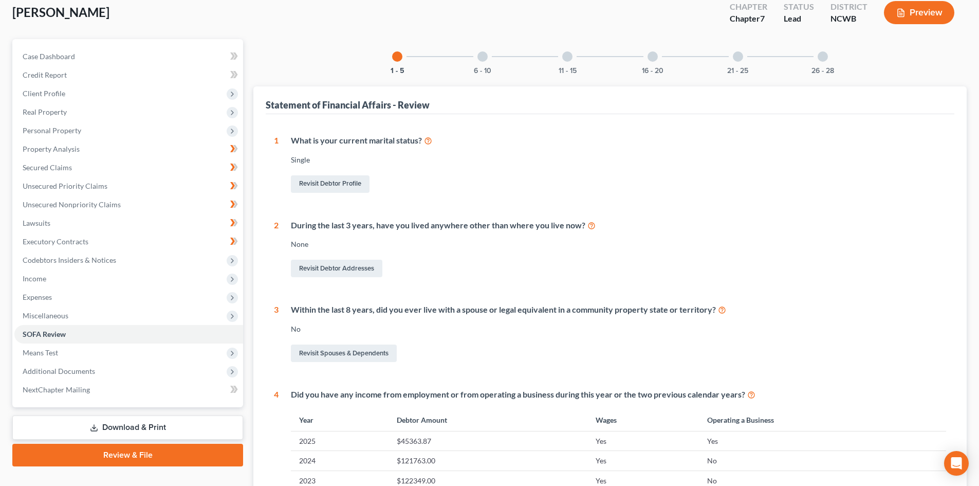
scroll to position [308, 0]
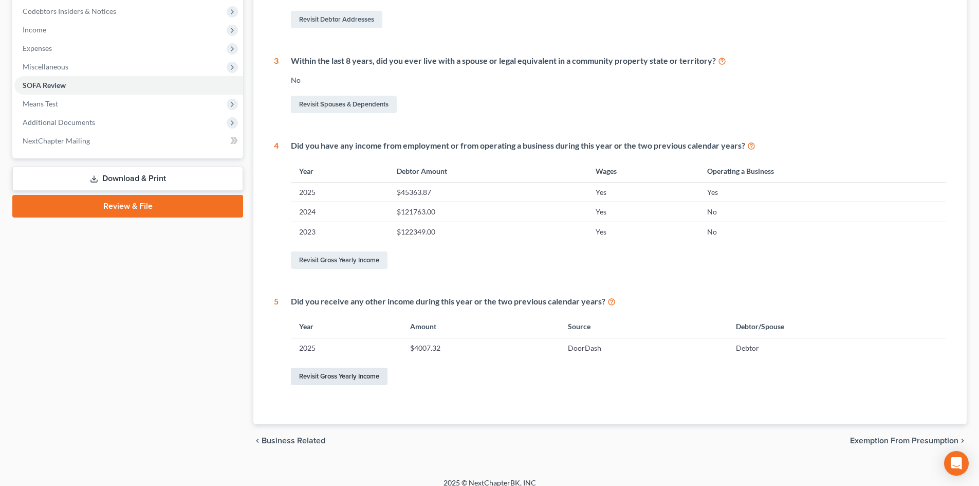
click at [358, 377] on link "Revisit Gross Yearly Income" at bounding box center [339, 375] width 97 height 17
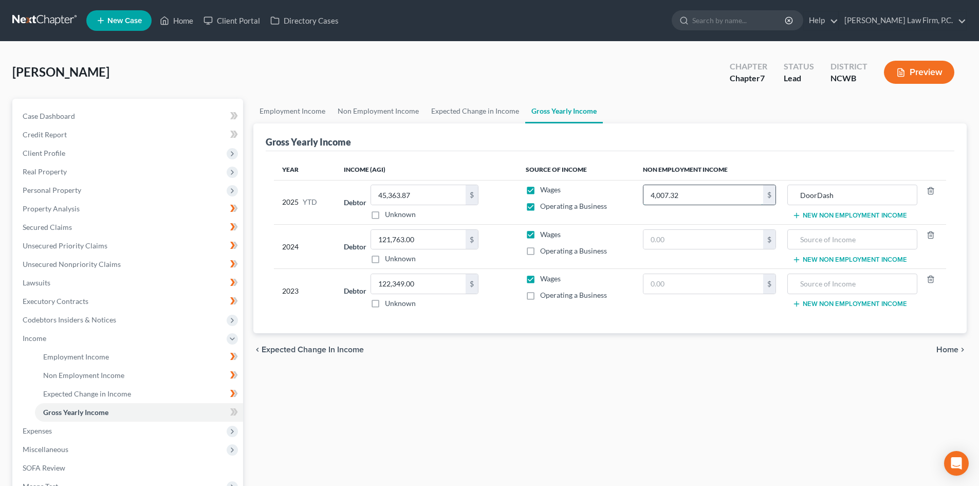
click at [670, 194] on input "4,007.32" at bounding box center [703, 195] width 120 height 20
type input "5,736.89"
click at [78, 246] on span "Unsecured Priority Claims" at bounding box center [65, 245] width 85 height 9
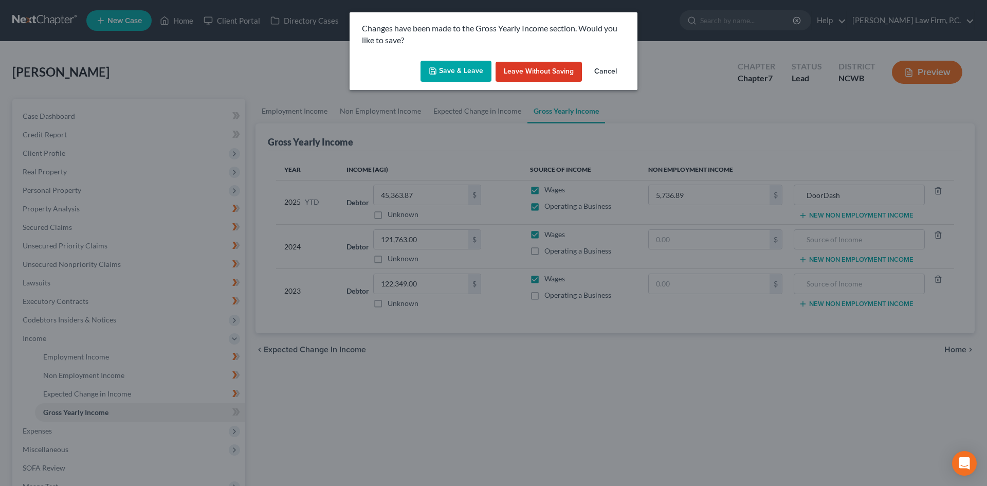
click at [454, 66] on button "Save & Leave" at bounding box center [455, 72] width 71 height 22
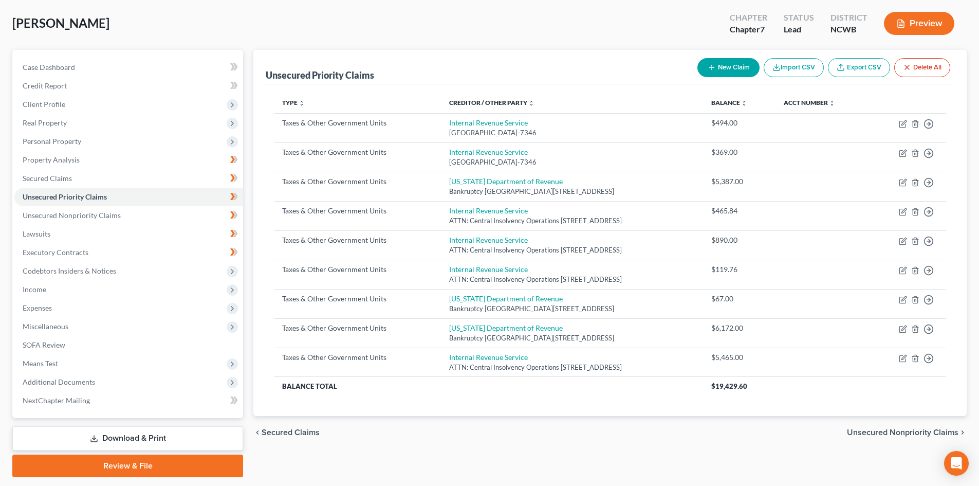
scroll to position [51, 0]
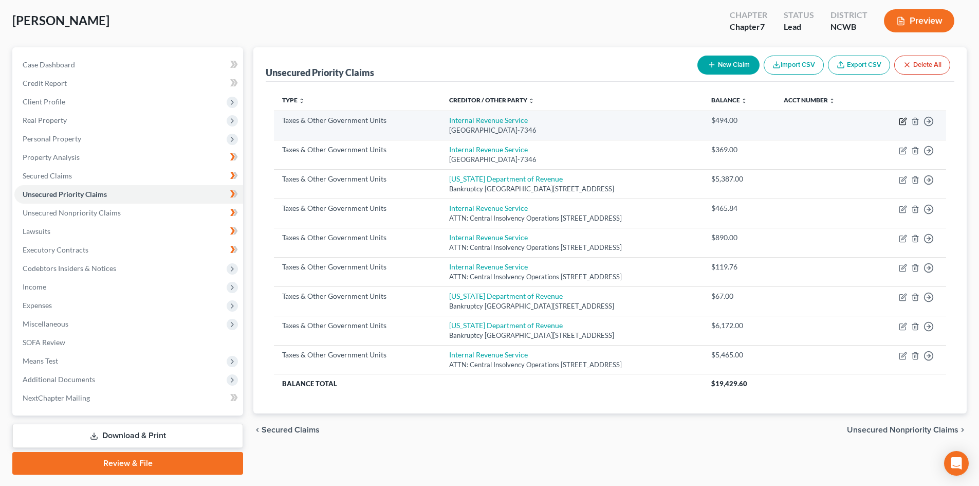
click at [903, 120] on icon "button" at bounding box center [903, 120] width 5 height 5
select select "0"
select select "39"
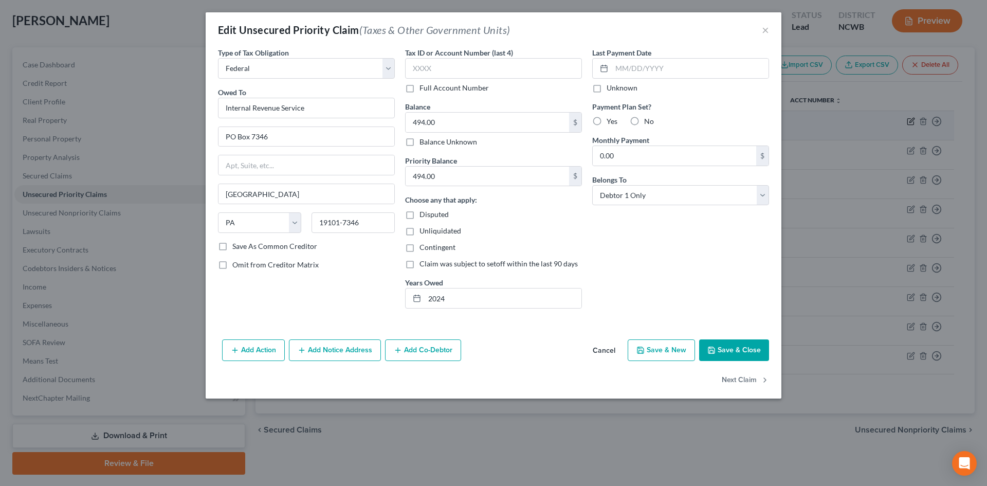
click at [901, 122] on div "Edit Unsecured Priority Claim (Taxes & Other Government Units) × Type of Tax Ob…" at bounding box center [493, 243] width 987 height 486
click at [428, 294] on input "2024" at bounding box center [502, 298] width 157 height 20
click at [742, 346] on button "Save & Close" at bounding box center [734, 350] width 70 height 22
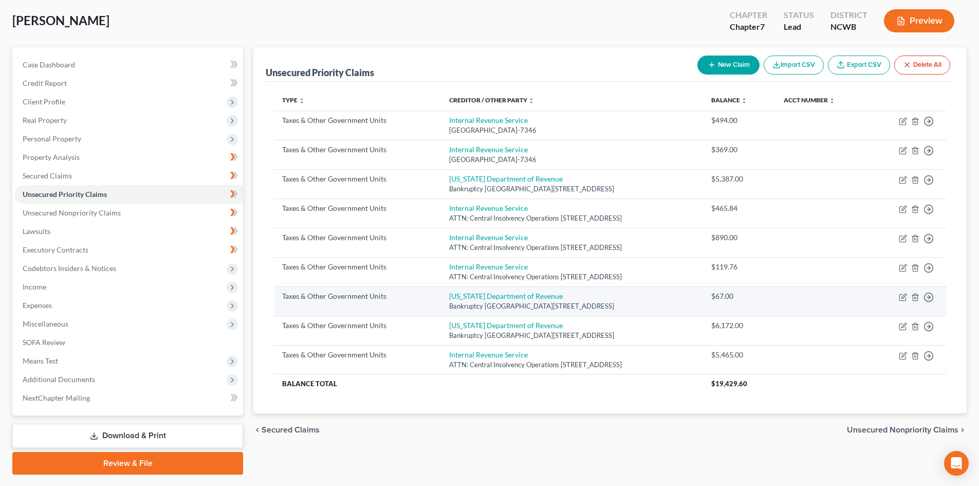
click at [898, 297] on td "Move to D Move to F Move to G Move to Notice Only" at bounding box center [907, 300] width 77 height 29
click at [900, 297] on icon "button" at bounding box center [903, 297] width 8 height 8
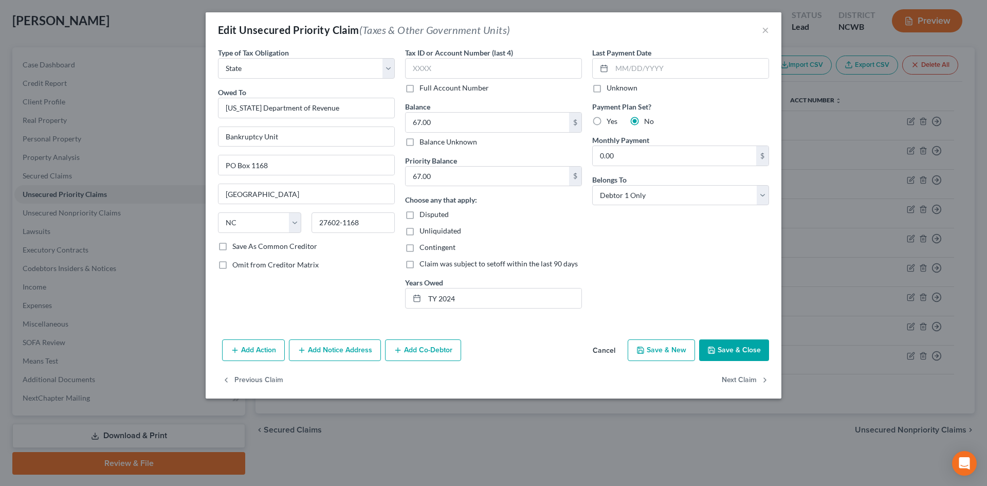
click at [606, 120] on label "Yes" at bounding box center [611, 121] width 11 height 10
click at [610, 120] on input "Yes" at bounding box center [613, 119] width 7 height 7
click at [629, 159] on input "0.00" at bounding box center [673, 156] width 163 height 20
drag, startPoint x: 635, startPoint y: 119, endPoint x: 712, endPoint y: 273, distance: 172.6
click at [644, 119] on label "No" at bounding box center [649, 121] width 10 height 10
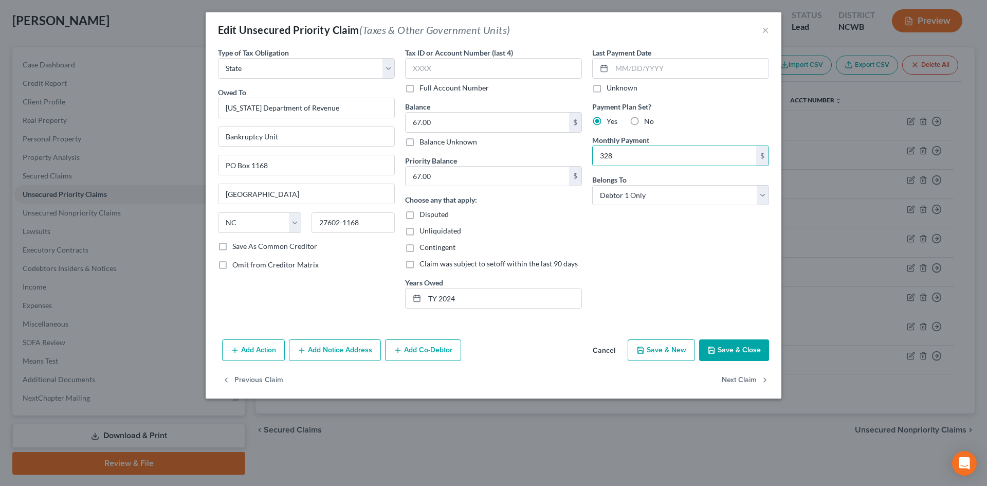
click at [648, 119] on input "No" at bounding box center [651, 119] width 7 height 7
click at [734, 349] on button "Save & Close" at bounding box center [734, 350] width 70 height 22
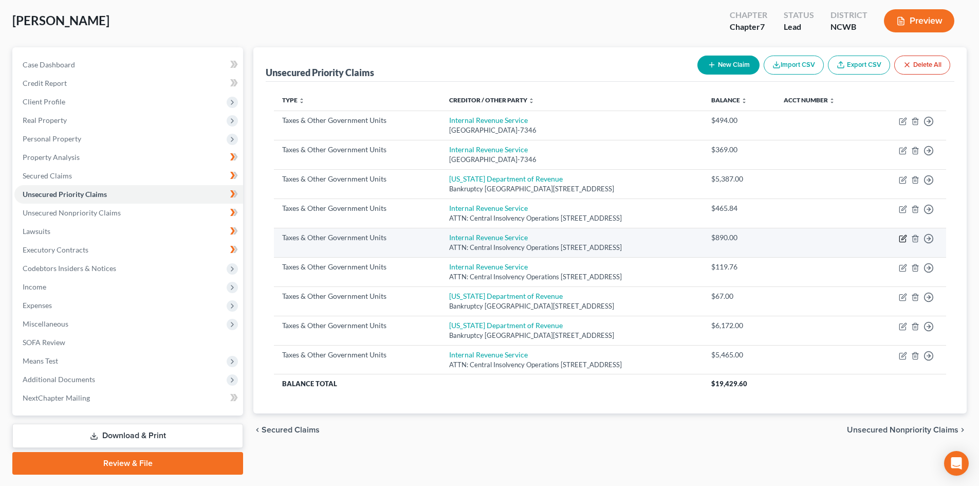
click at [899, 237] on icon "button" at bounding box center [902, 238] width 6 height 6
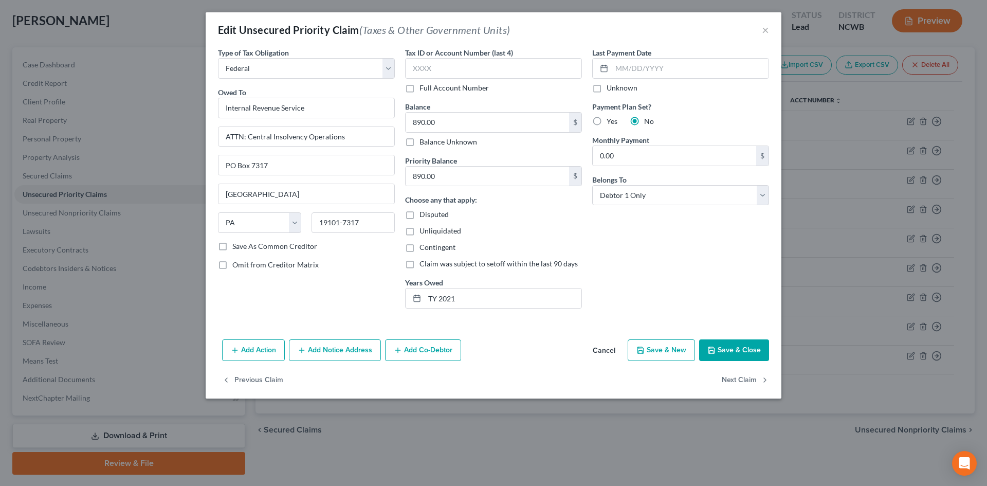
click at [747, 356] on button "Save & Close" at bounding box center [734, 350] width 70 height 22
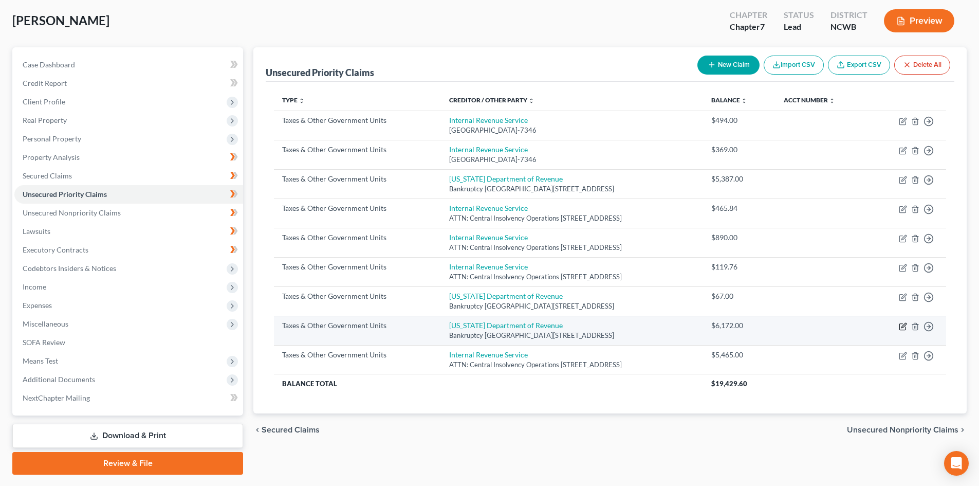
click at [902, 326] on icon "button" at bounding box center [903, 325] width 5 height 5
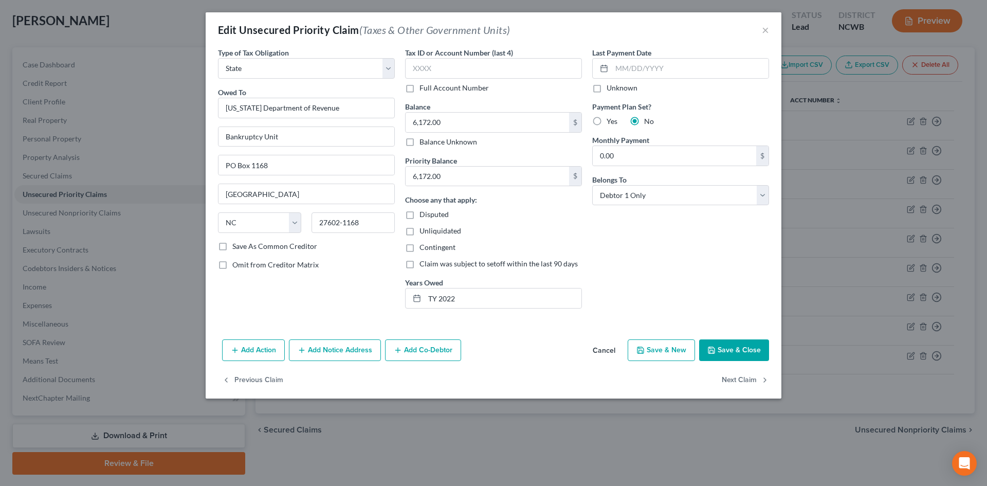
click at [721, 351] on button "Save & Close" at bounding box center [734, 350] width 70 height 22
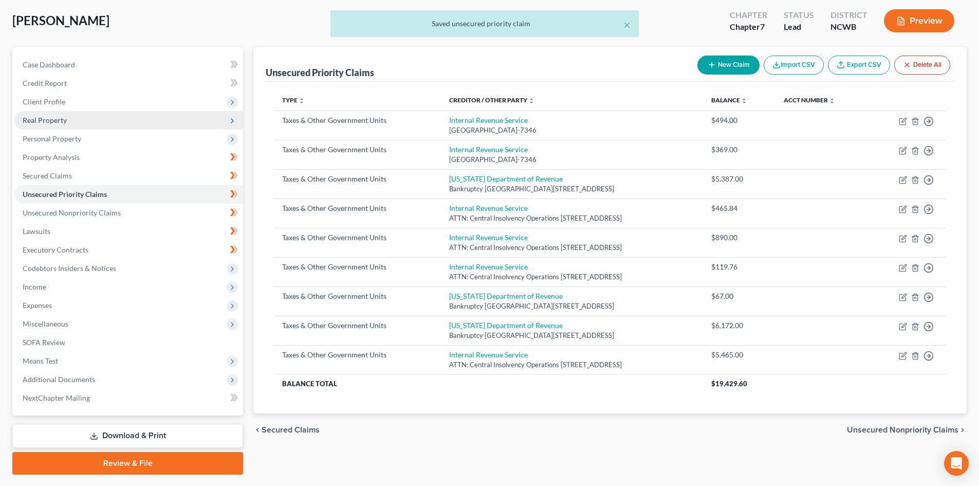
click at [60, 121] on span "Real Property" at bounding box center [45, 120] width 44 height 9
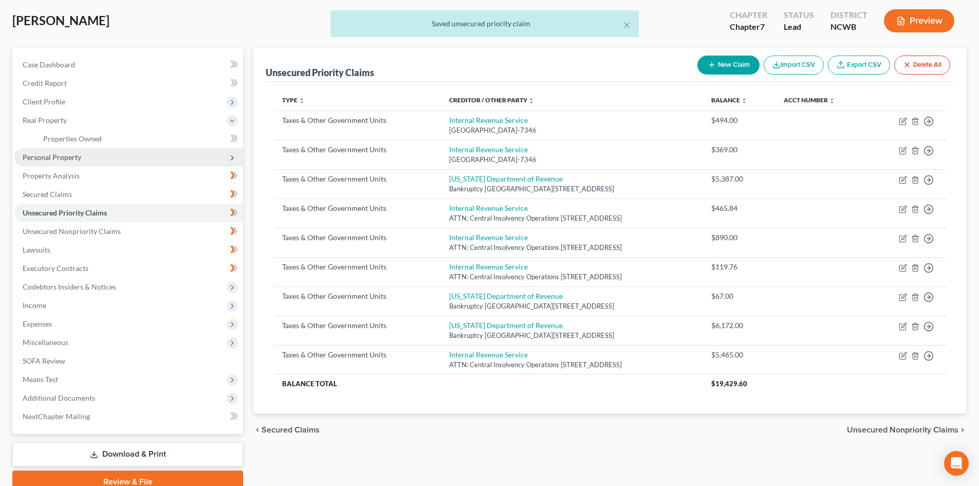
click at [64, 158] on span "Personal Property" at bounding box center [52, 157] width 59 height 9
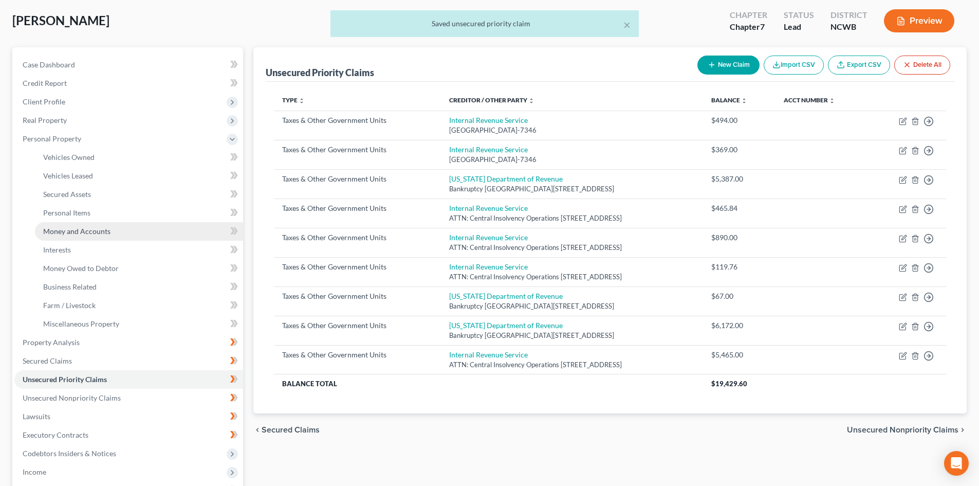
click at [87, 227] on span "Money and Accounts" at bounding box center [76, 231] width 67 height 9
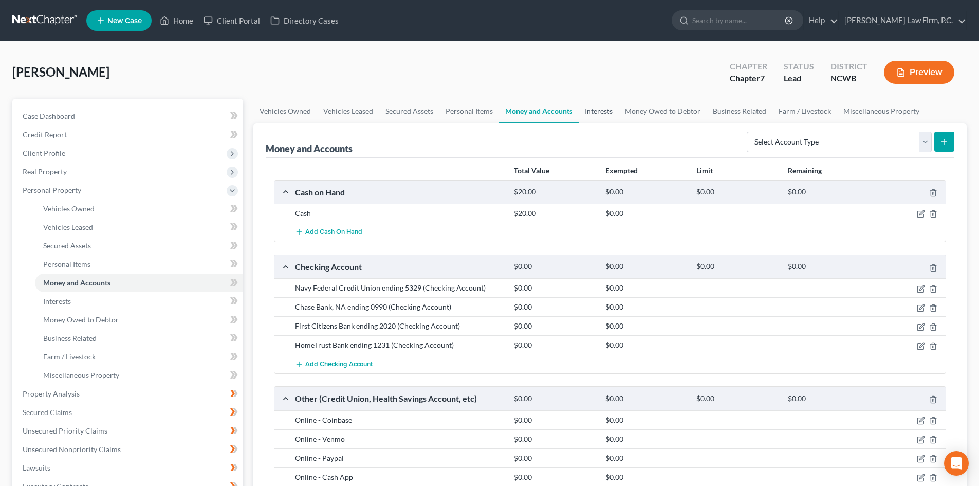
click at [595, 112] on link "Interests" at bounding box center [599, 111] width 40 height 25
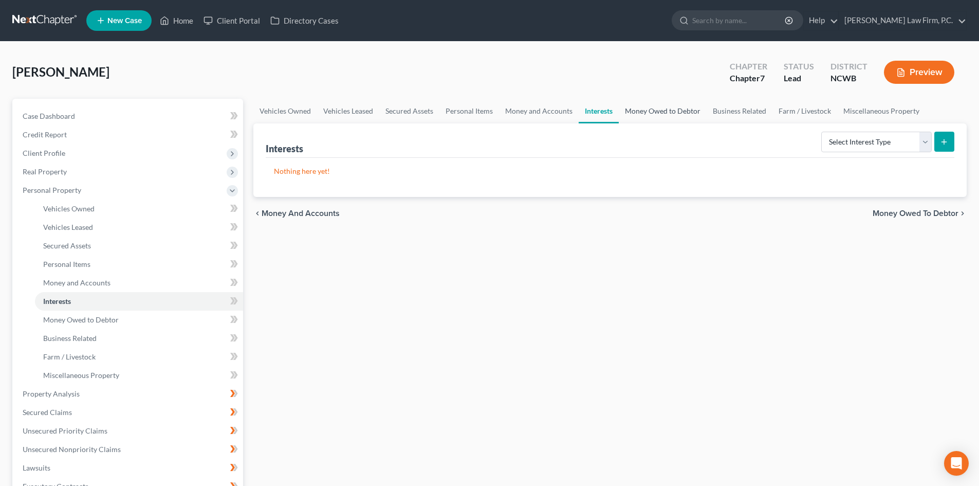
click at [649, 108] on link "Money Owed to Debtor" at bounding box center [663, 111] width 88 height 25
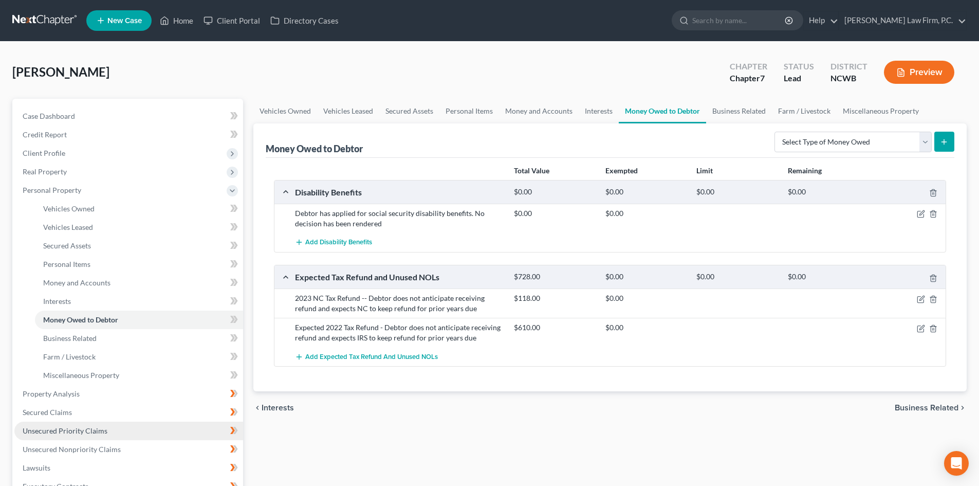
click at [78, 432] on span "Unsecured Priority Claims" at bounding box center [65, 430] width 85 height 9
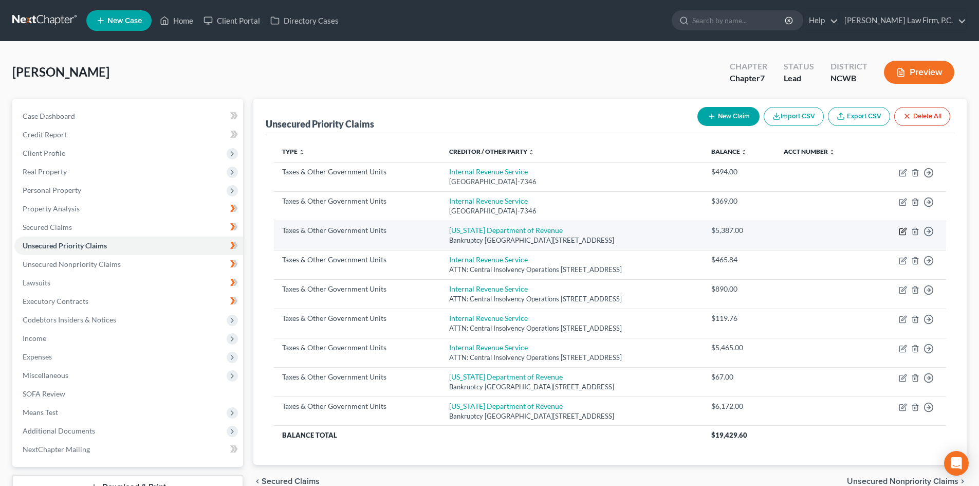
click at [902, 229] on icon "button" at bounding box center [902, 232] width 6 height 6
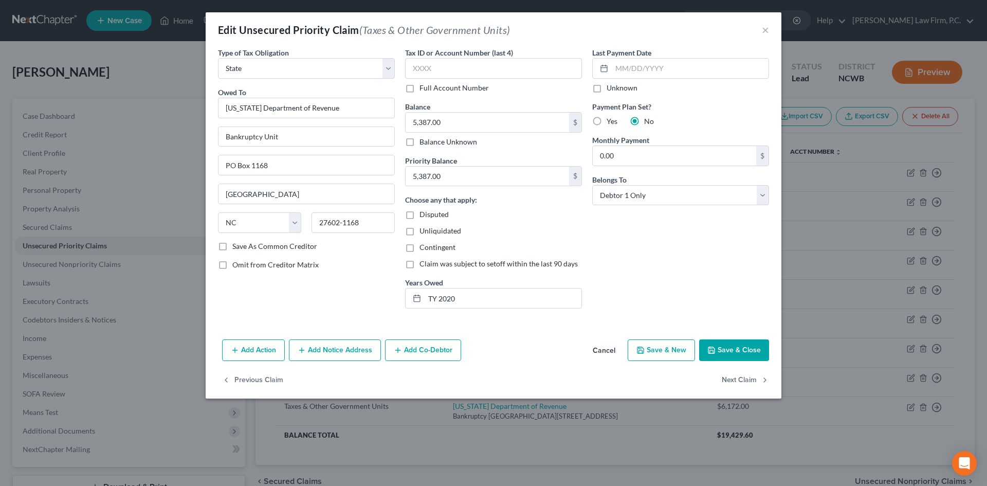
click at [606, 348] on button "Cancel" at bounding box center [603, 350] width 39 height 21
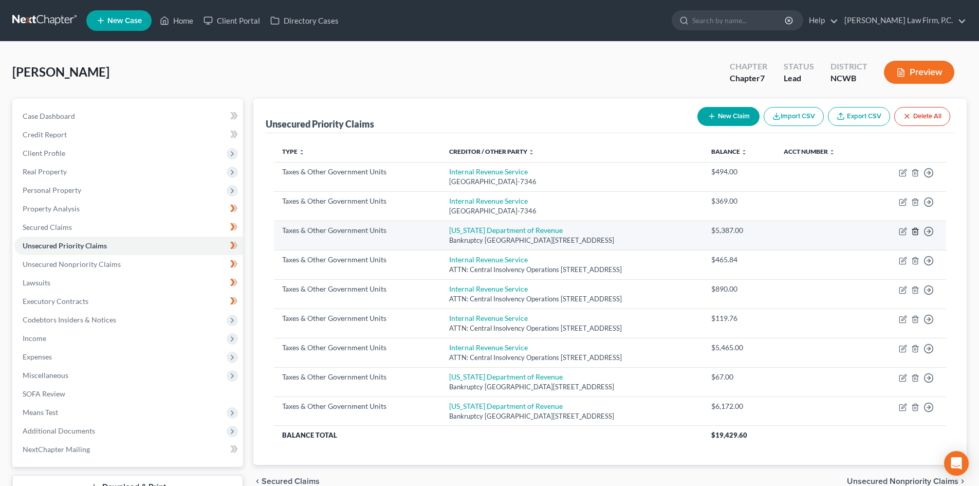
click at [914, 233] on icon "button" at bounding box center [915, 231] width 8 height 8
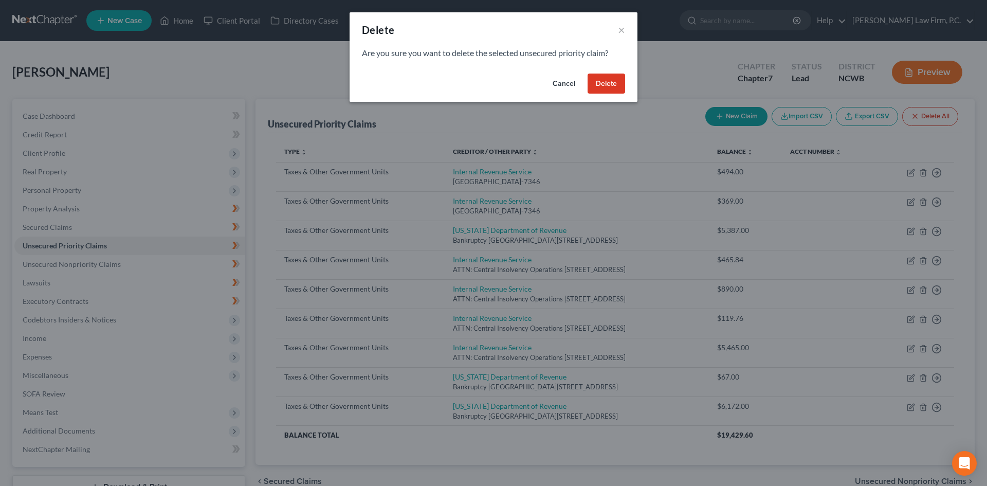
click at [560, 79] on button "Cancel" at bounding box center [563, 83] width 39 height 21
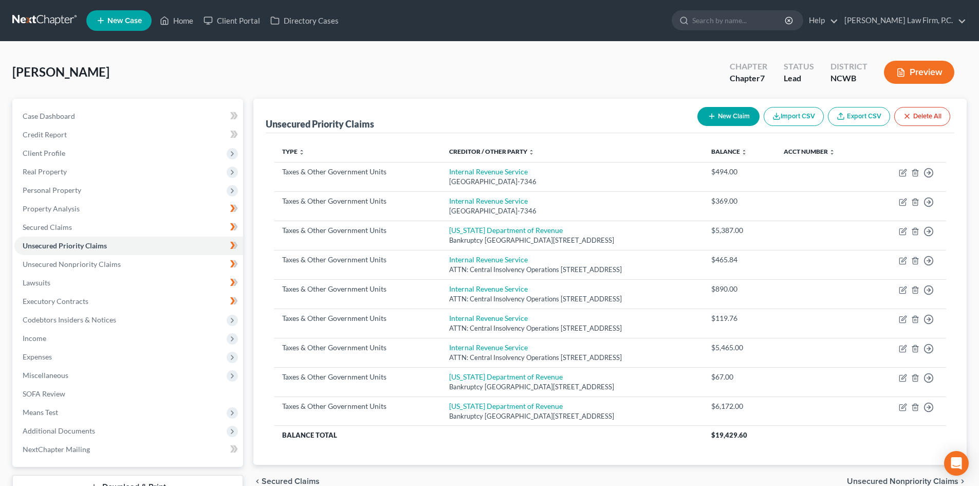
click at [911, 83] on button "Preview" at bounding box center [919, 72] width 70 height 23
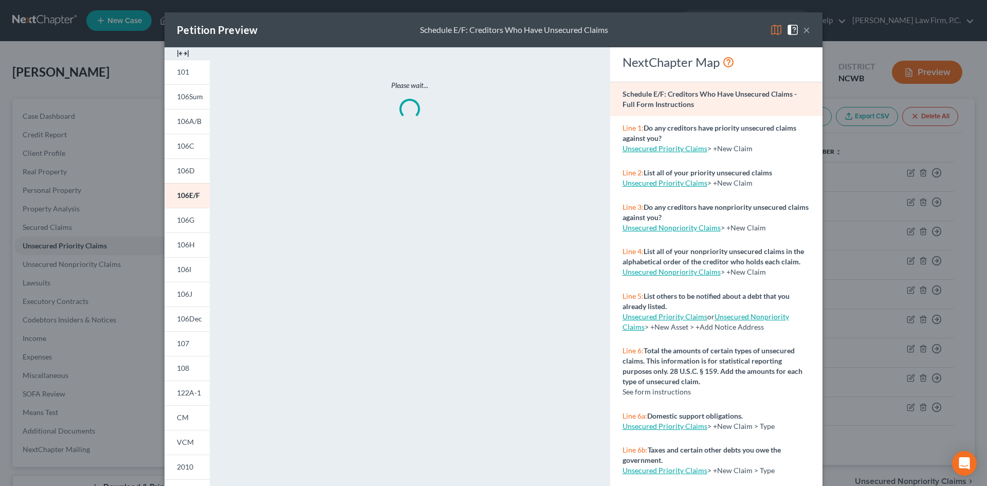
click at [913, 69] on div "Petition Preview Schedule E/F: Creditors Who Have Unsecured Claims × 101 106Sum…" at bounding box center [493, 243] width 987 height 486
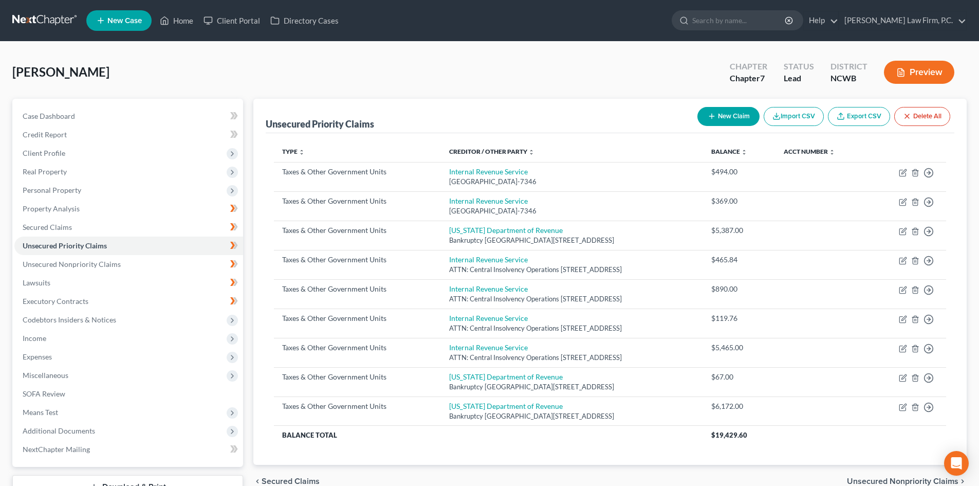
click at [910, 70] on button "Preview" at bounding box center [919, 72] width 70 height 23
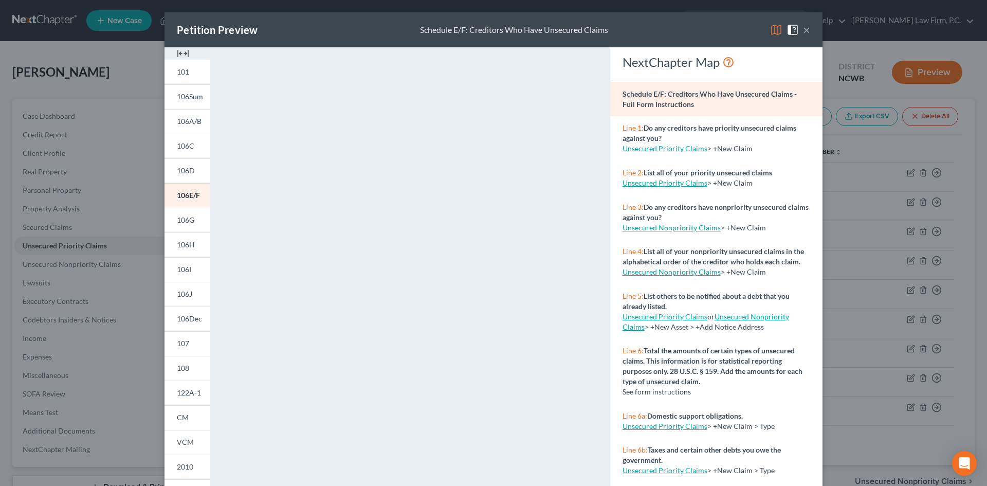
drag, startPoint x: 805, startPoint y: 27, endPoint x: 687, endPoint y: 184, distance: 196.0
click at [804, 28] on button "×" at bounding box center [806, 30] width 7 height 12
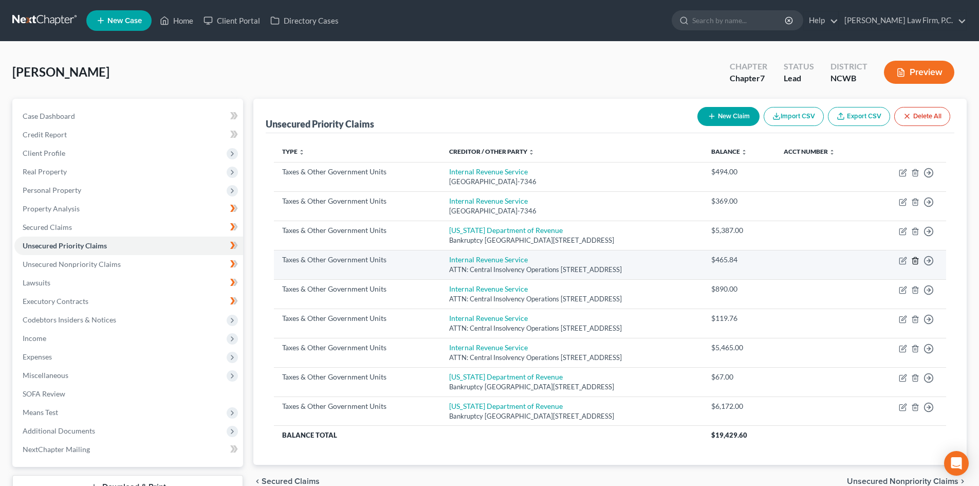
click at [917, 261] on icon "button" at bounding box center [915, 260] width 5 height 7
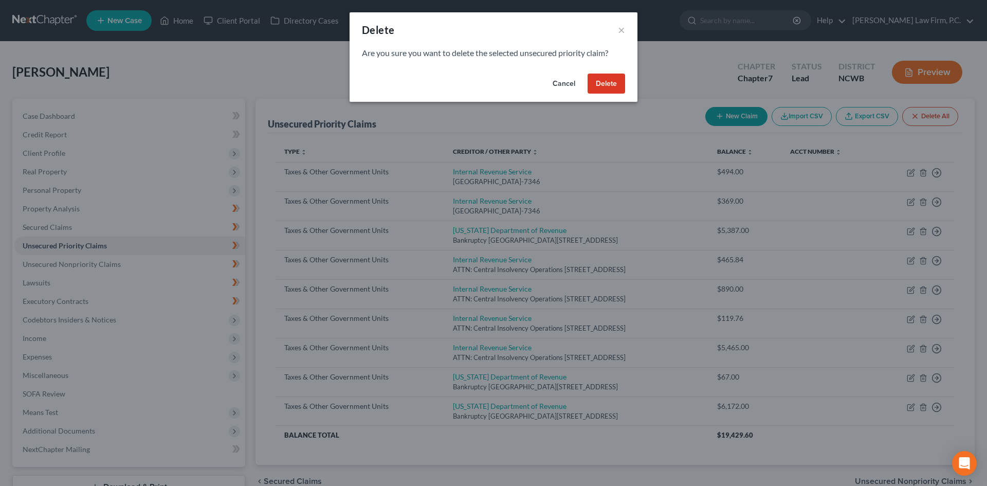
click at [609, 80] on button "Delete" at bounding box center [606, 83] width 38 height 21
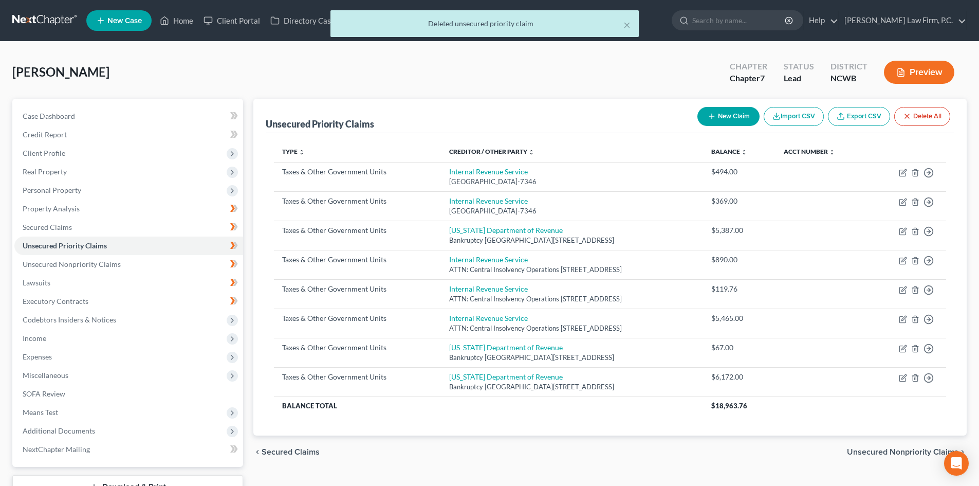
click at [916, 72] on button "Preview" at bounding box center [919, 72] width 70 height 23
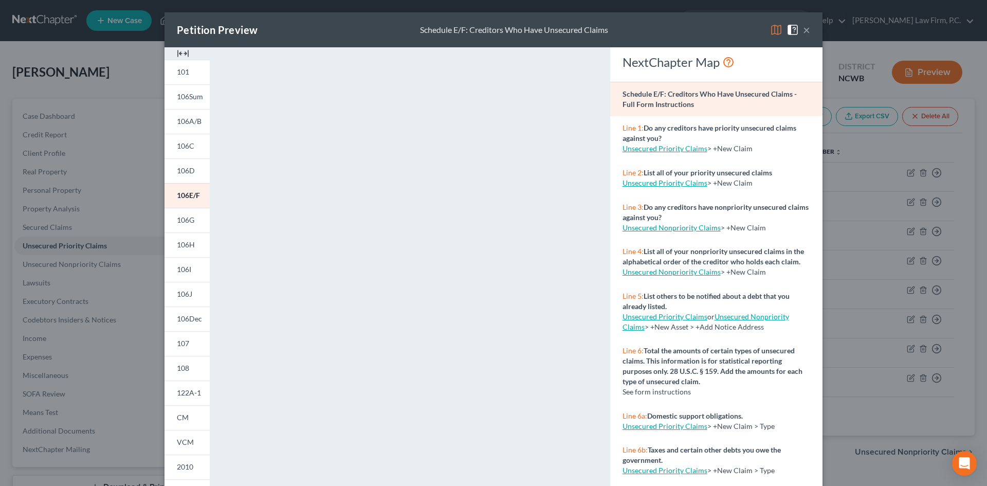
click at [805, 29] on button "×" at bounding box center [806, 30] width 7 height 12
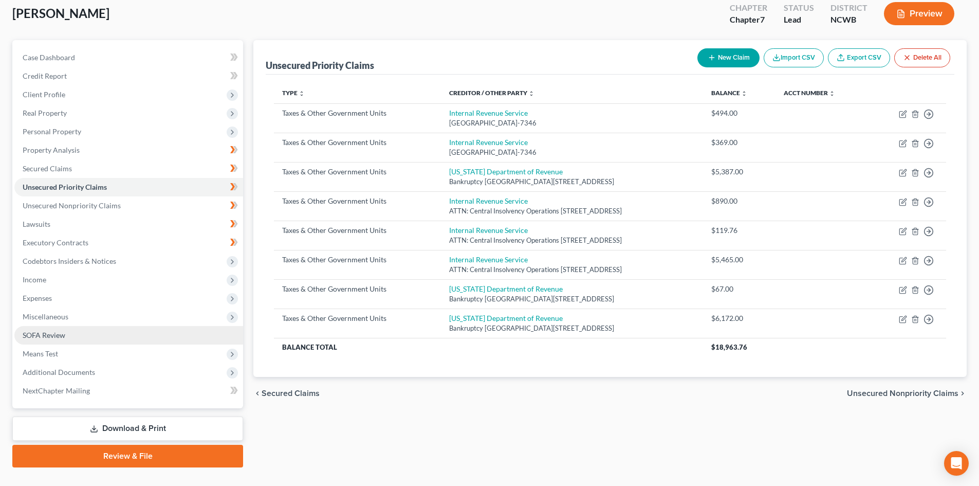
scroll to position [79, 0]
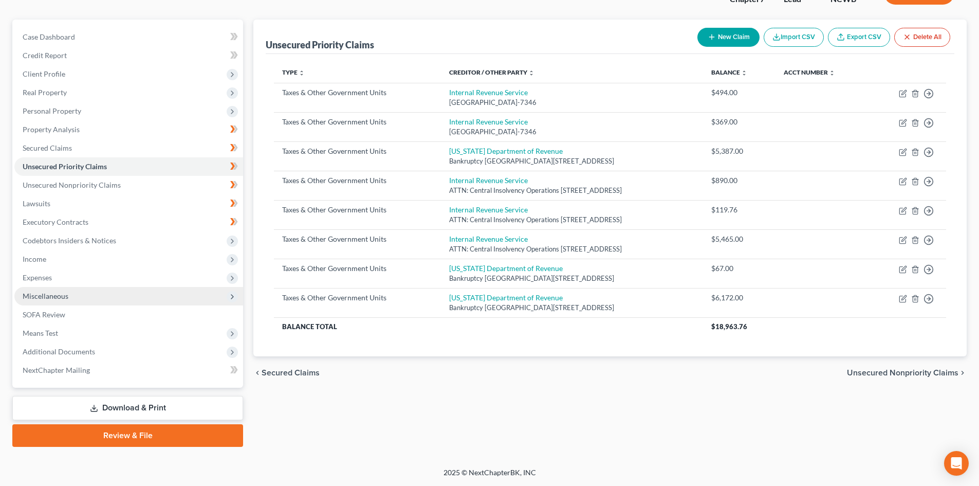
click at [54, 297] on span "Miscellaneous" at bounding box center [46, 295] width 46 height 9
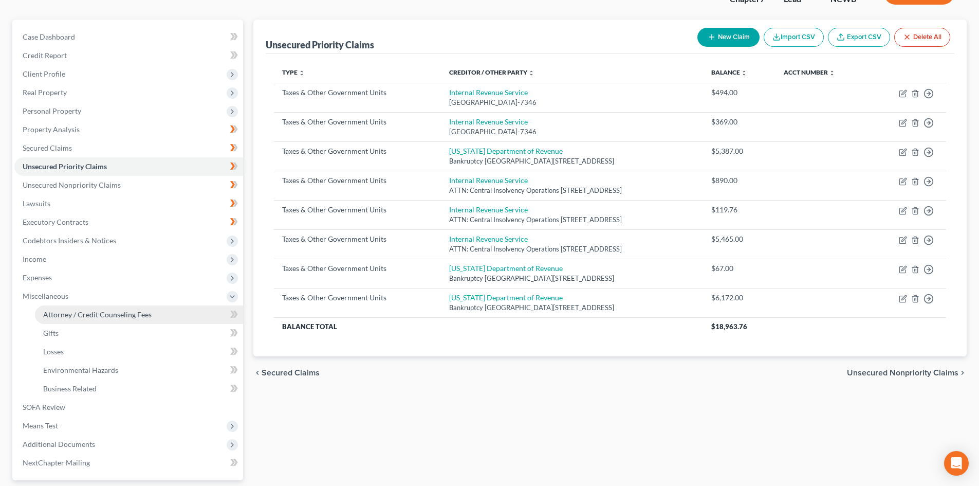
click at [124, 313] on span "Attorney / Credit Counseling Fees" at bounding box center [97, 314] width 108 height 9
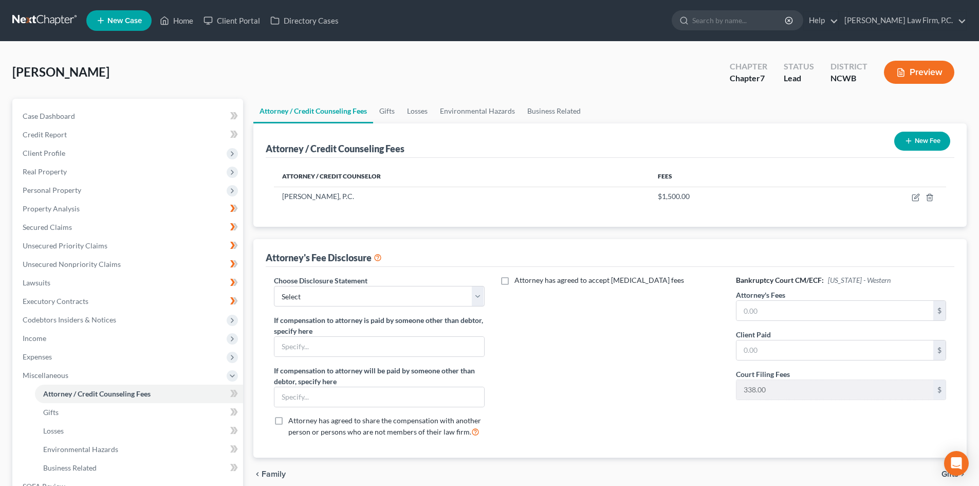
click at [921, 148] on button "New Fee" at bounding box center [922, 141] width 56 height 19
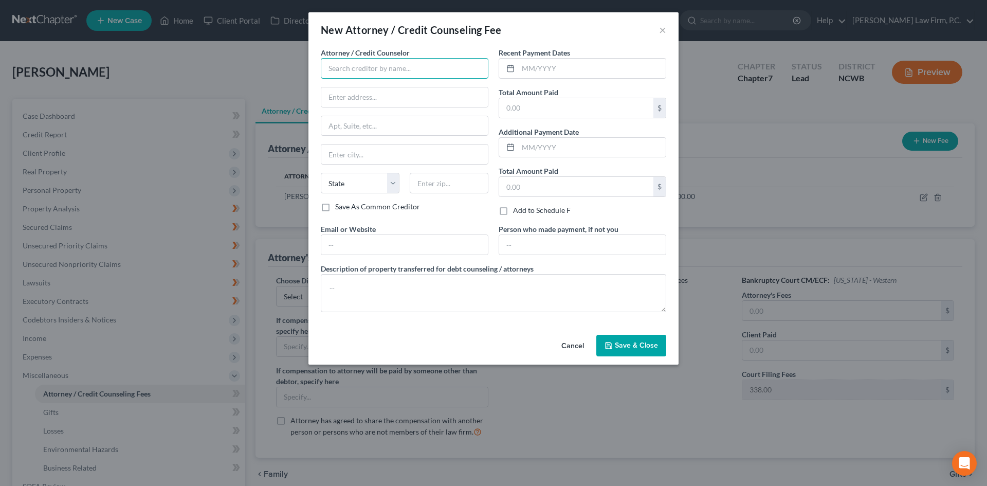
click at [392, 65] on input "text" at bounding box center [405, 68] width 168 height 21
click at [402, 82] on div "Butterfly Financial Education, Inc." at bounding box center [382, 86] width 107 height 10
click at [401, 245] on input "text" at bounding box center [404, 245] width 166 height 20
click at [526, 65] on input "text" at bounding box center [591, 69] width 147 height 20
click at [531, 105] on input "text" at bounding box center [576, 108] width 154 height 20
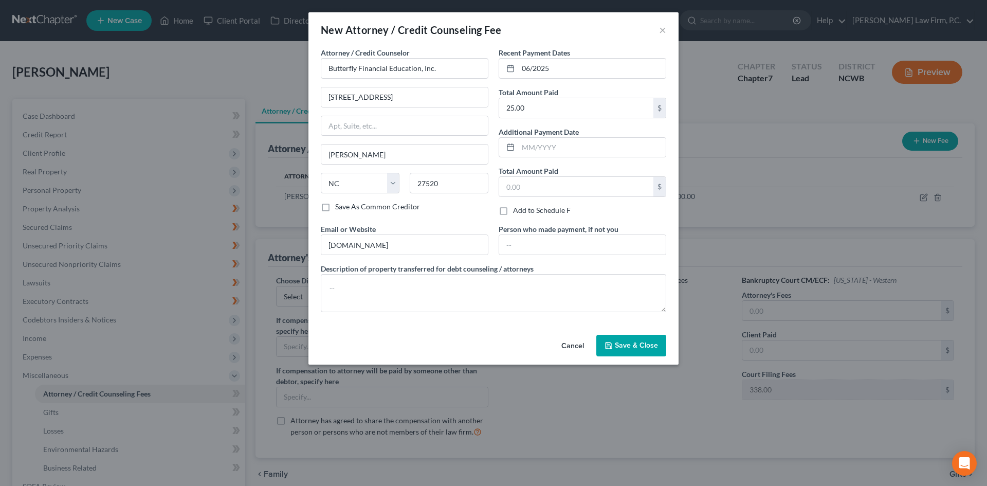
click at [634, 342] on span "Save & Close" at bounding box center [636, 345] width 43 height 9
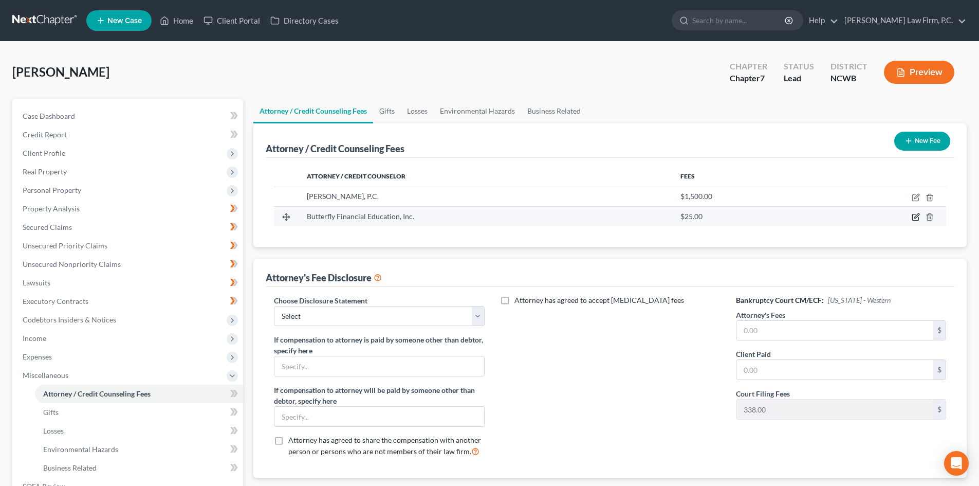
click at [916, 216] on icon "button" at bounding box center [916, 216] width 5 height 5
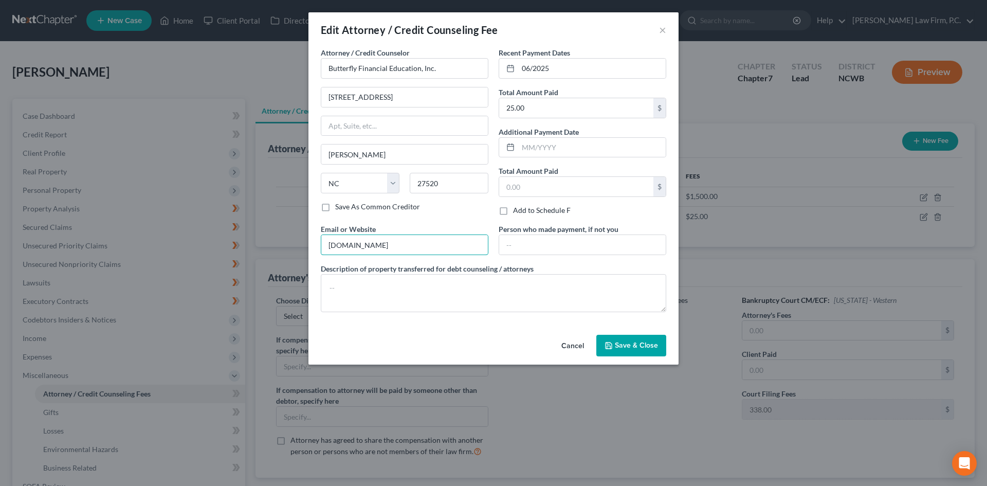
drag, startPoint x: 410, startPoint y: 246, endPoint x: 248, endPoint y: 240, distance: 162.0
click at [250, 240] on div "Edit Attorney / Credit Counseling Fee × Attorney / Credit Counselor * Butterfly…" at bounding box center [493, 243] width 987 height 486
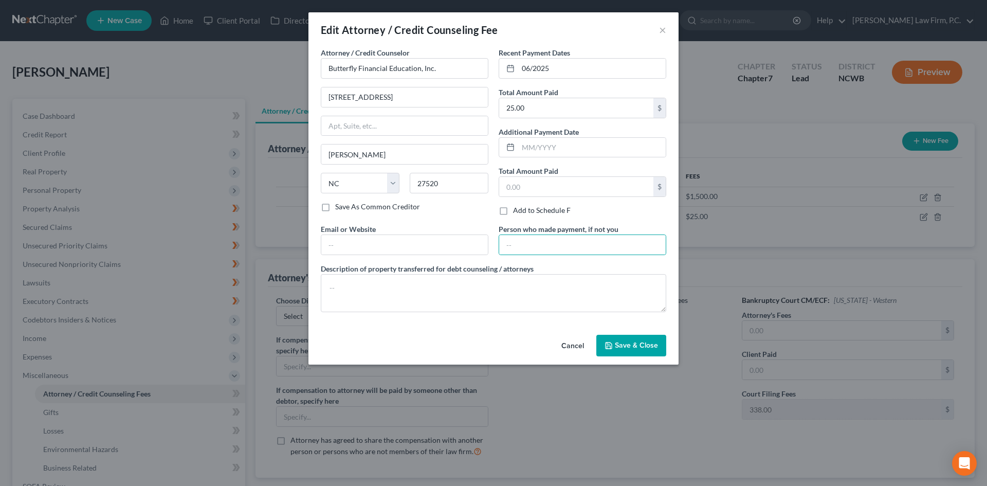
click at [631, 341] on span "Save & Close" at bounding box center [636, 345] width 43 height 9
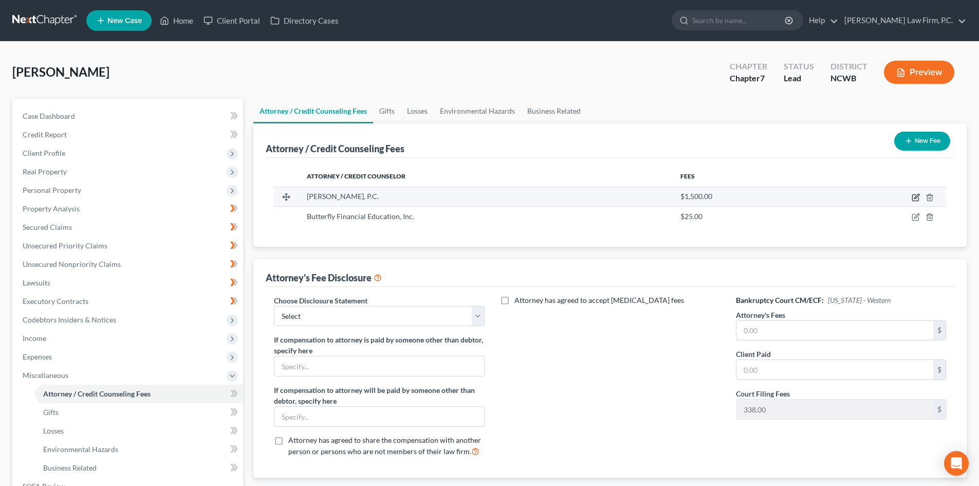
click at [918, 195] on icon "button" at bounding box center [916, 196] width 5 height 5
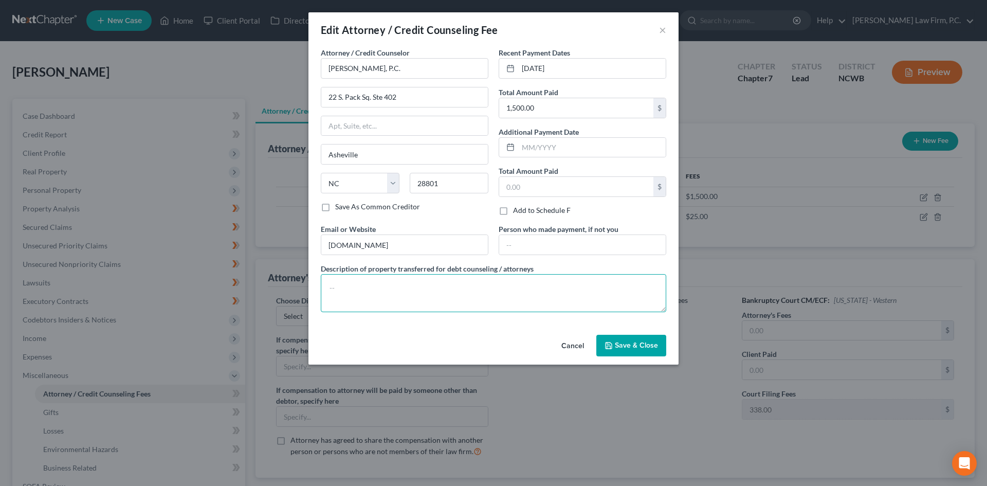
click at [434, 290] on textarea at bounding box center [493, 293] width 345 height 38
paste textarea "$250 consultation fee. $1000 minimum attorney fee, $338 CH 7 filing fee paid be…"
click at [414, 287] on textarea "$250 consultation fee. $1000 minimum attorney fee, $338 CH 7 filing fee paid be…" at bounding box center [493, 293] width 345 height 38
drag, startPoint x: 605, startPoint y: 284, endPoint x: 632, endPoint y: 288, distance: 27.5
click at [632, 288] on textarea "$250 consultation fee. $1500 minimum attorney fee, $338 CH 7 filing fee paid be…" at bounding box center [493, 293] width 345 height 38
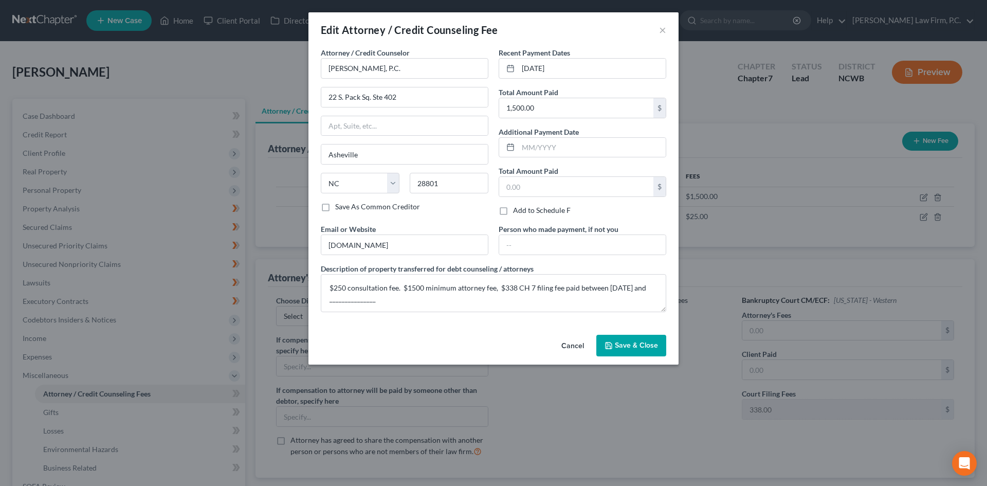
click at [625, 341] on span "Save & Close" at bounding box center [636, 345] width 43 height 9
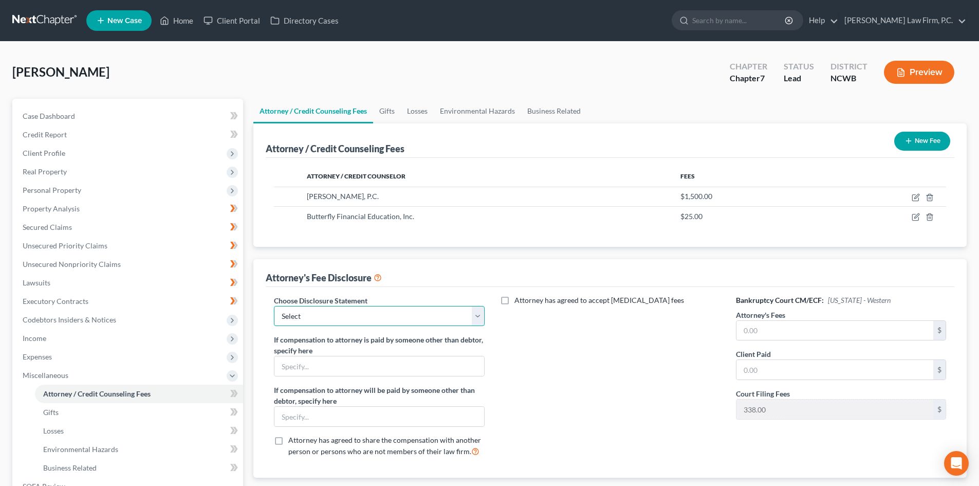
drag, startPoint x: 458, startPoint y: 312, endPoint x: 439, endPoint y: 325, distance: 22.9
click at [458, 313] on select "Select Minimum Fee - one-off case Hourly Fee/Trust Deposit Minimum Fee & Consul…" at bounding box center [379, 316] width 210 height 21
click at [274, 306] on select "Select Minimum Fee - one-off case Hourly Fee/Trust Deposit Minimum Fee & Consul…" at bounding box center [379, 316] width 210 height 21
click at [514, 300] on label "Attorney has agreed to accept [MEDICAL_DATA] fees" at bounding box center [599, 300] width 170 height 10
click at [518, 300] on input "Attorney has agreed to accept [MEDICAL_DATA] fees" at bounding box center [521, 298] width 7 height 7
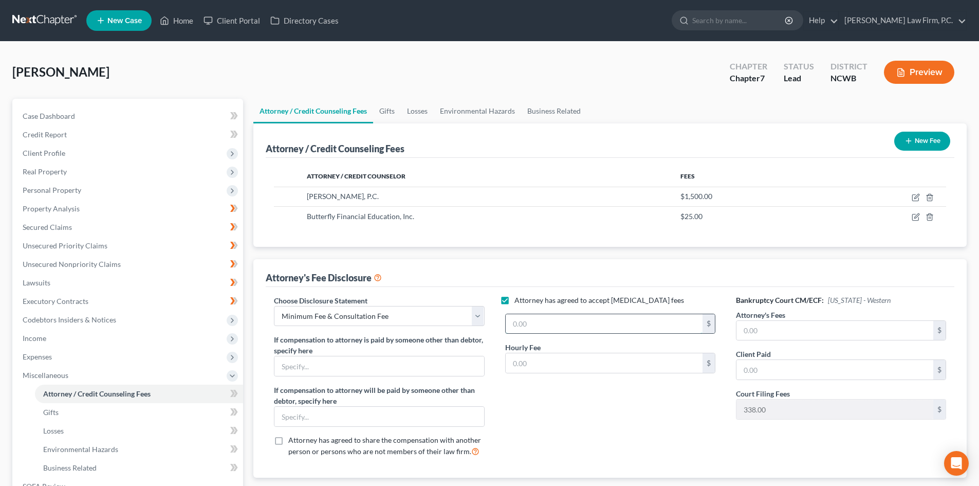
click at [531, 330] on input "text" at bounding box center [604, 324] width 197 height 20
click at [609, 369] on input "text" at bounding box center [604, 363] width 197 height 20
drag, startPoint x: 579, startPoint y: 312, endPoint x: 539, endPoint y: 323, distance: 41.5
click at [572, 314] on div "Attorney has agreed to accept [MEDICAL_DATA] fees 350 $ Hourly Fee $" at bounding box center [610, 380] width 231 height 170
click at [548, 360] on input "text" at bounding box center [604, 363] width 197 height 20
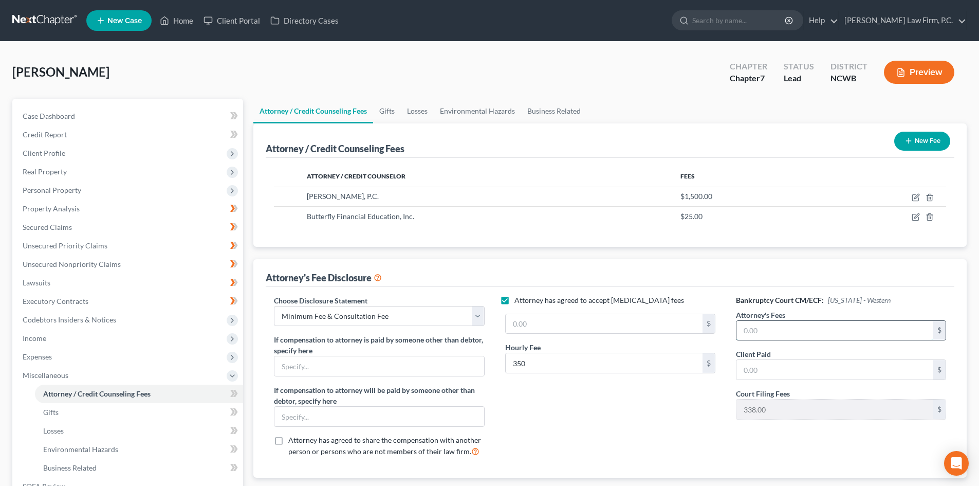
click at [781, 328] on input "text" at bounding box center [834, 331] width 197 height 20
click at [779, 361] on input "text" at bounding box center [834, 370] width 197 height 20
click at [531, 380] on div "$ Hourly Fee 350 $" at bounding box center [610, 347] width 220 height 68
click at [900, 69] on icon "button" at bounding box center [900, 72] width 9 height 9
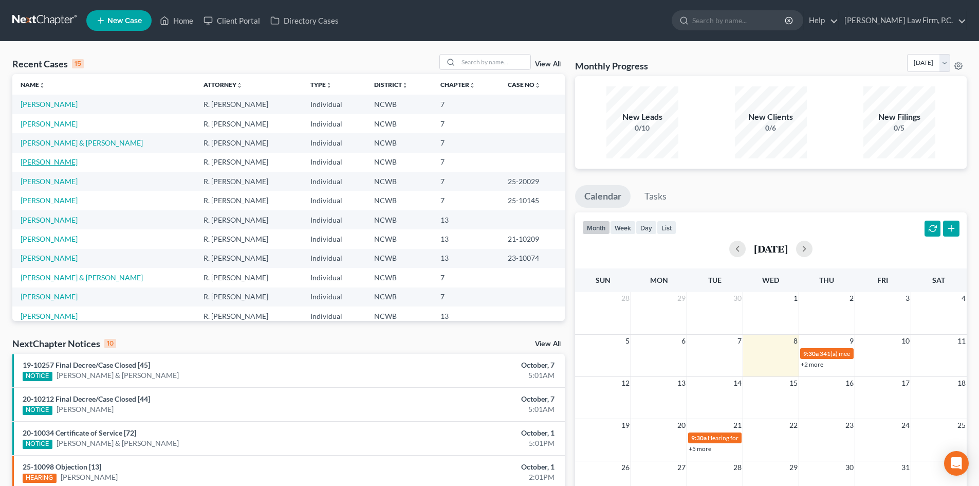
click at [57, 164] on link "[PERSON_NAME]" at bounding box center [49, 161] width 57 height 9
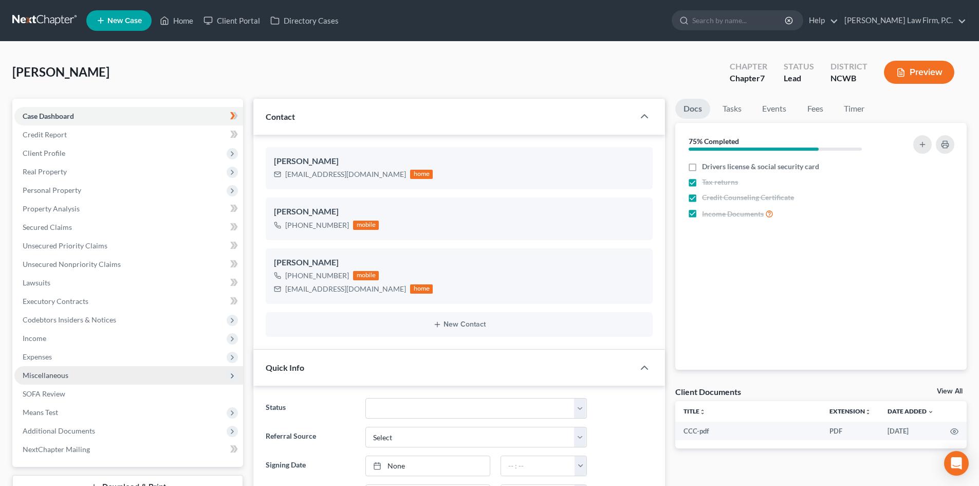
click at [78, 372] on span "Miscellaneous" at bounding box center [128, 375] width 229 height 18
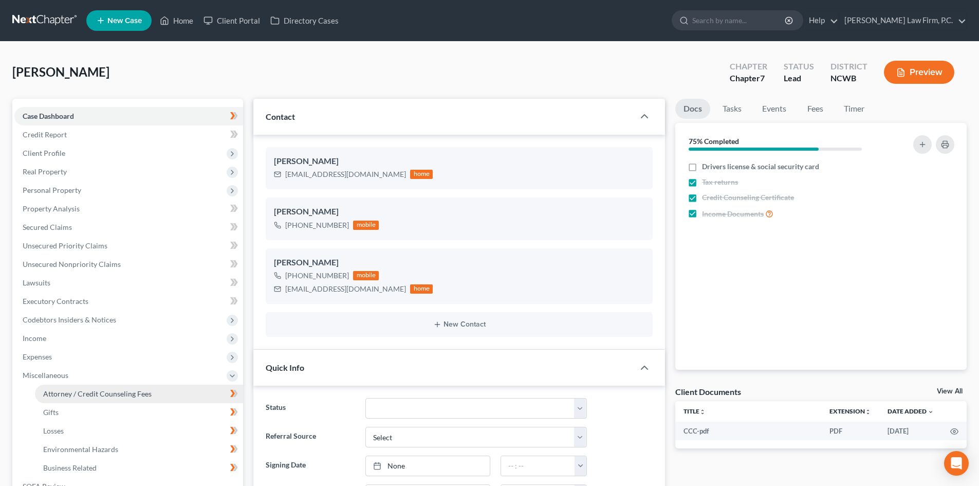
click at [112, 392] on span "Attorney / Credit Counseling Fees" at bounding box center [97, 393] width 108 height 9
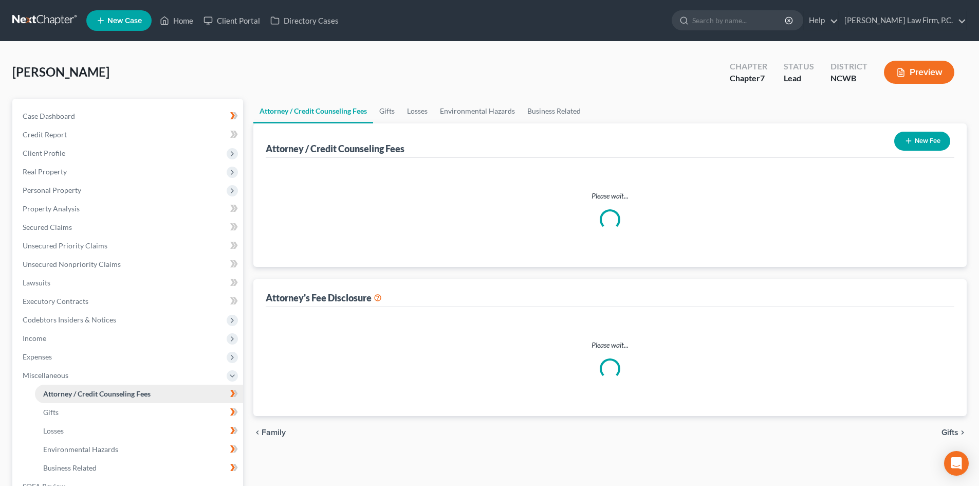
select select "2"
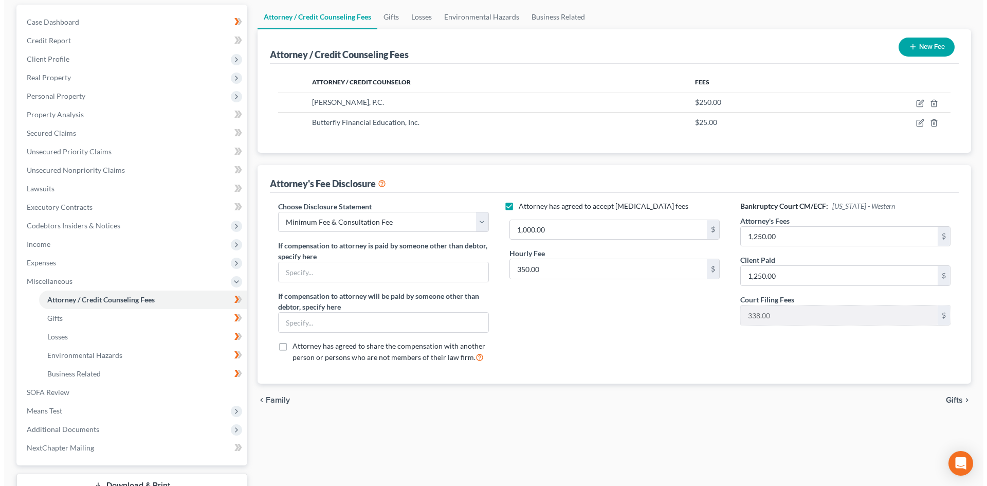
scroll to position [172, 0]
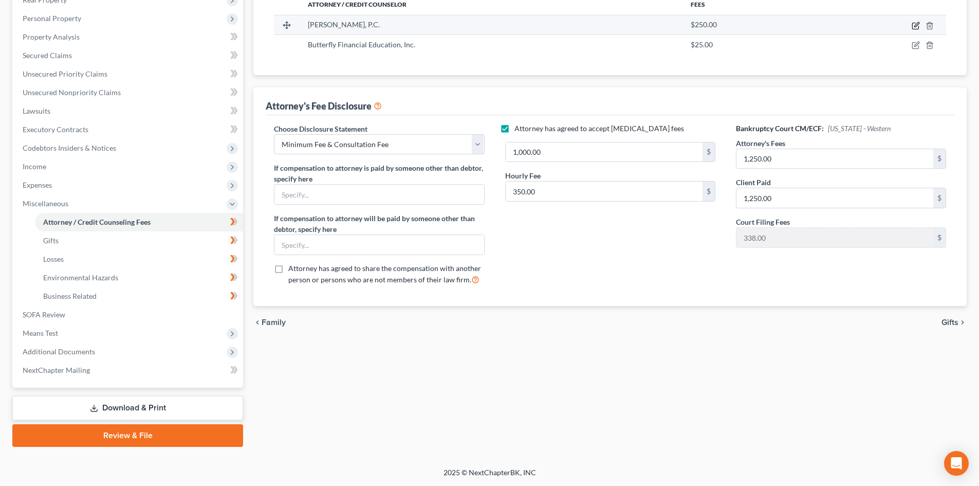
click at [915, 25] on icon "button" at bounding box center [916, 24] width 5 height 5
select select "28"
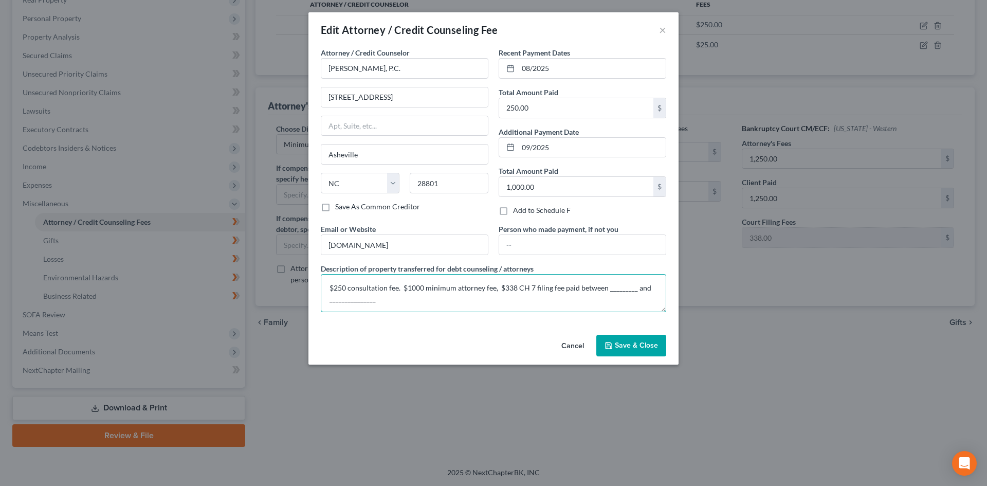
drag, startPoint x: 327, startPoint y: 285, endPoint x: 406, endPoint y: 295, distance: 79.8
click at [405, 305] on textarea "$250 consultation fee. $1000 minimum attorney fee, $338 CH 7 filing fee paid be…" at bounding box center [493, 293] width 345 height 38
